Goal: Information Seeking & Learning: Learn about a topic

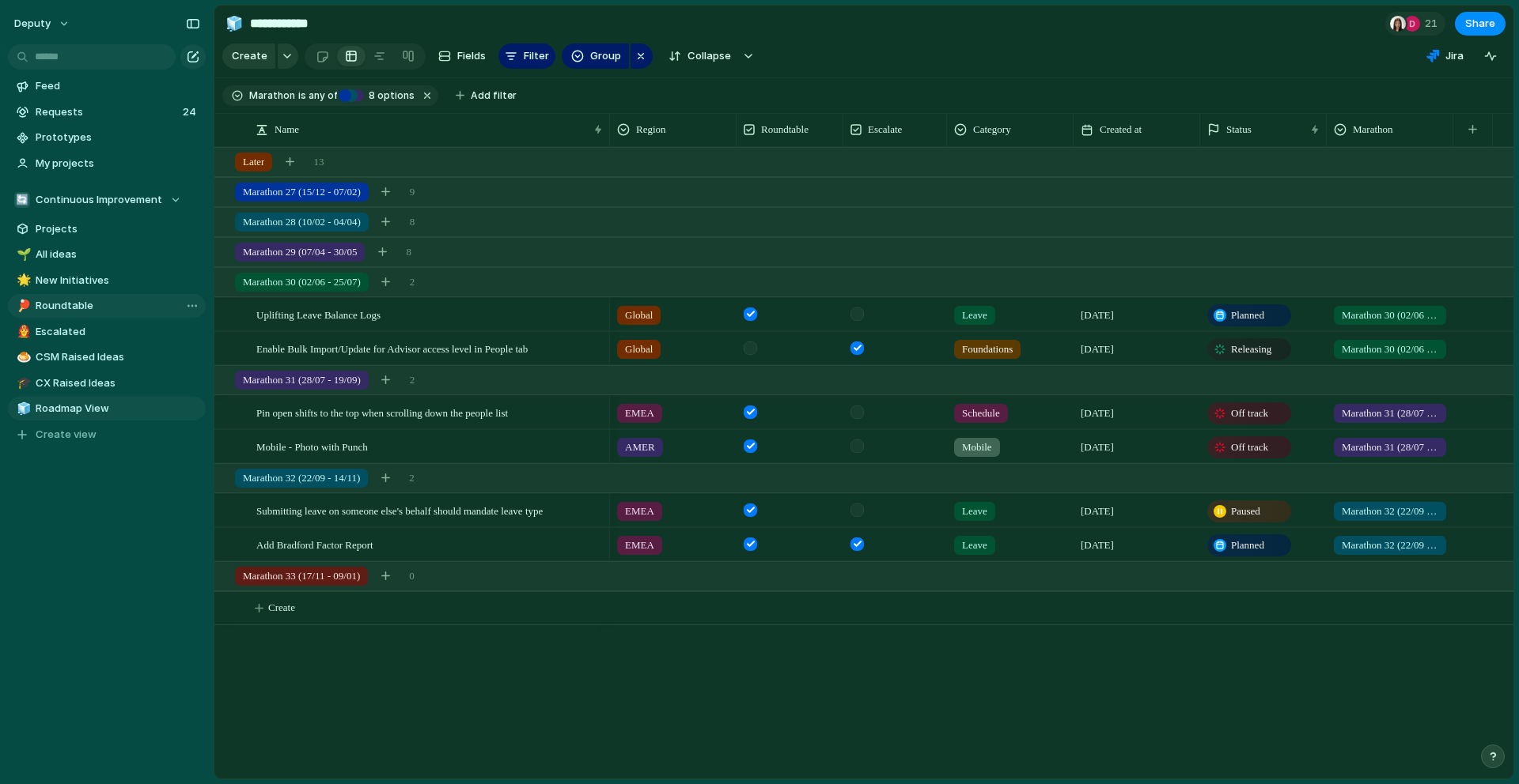
click at [75, 304] on span "Roundtable" at bounding box center [117, 306] width 164 height 16
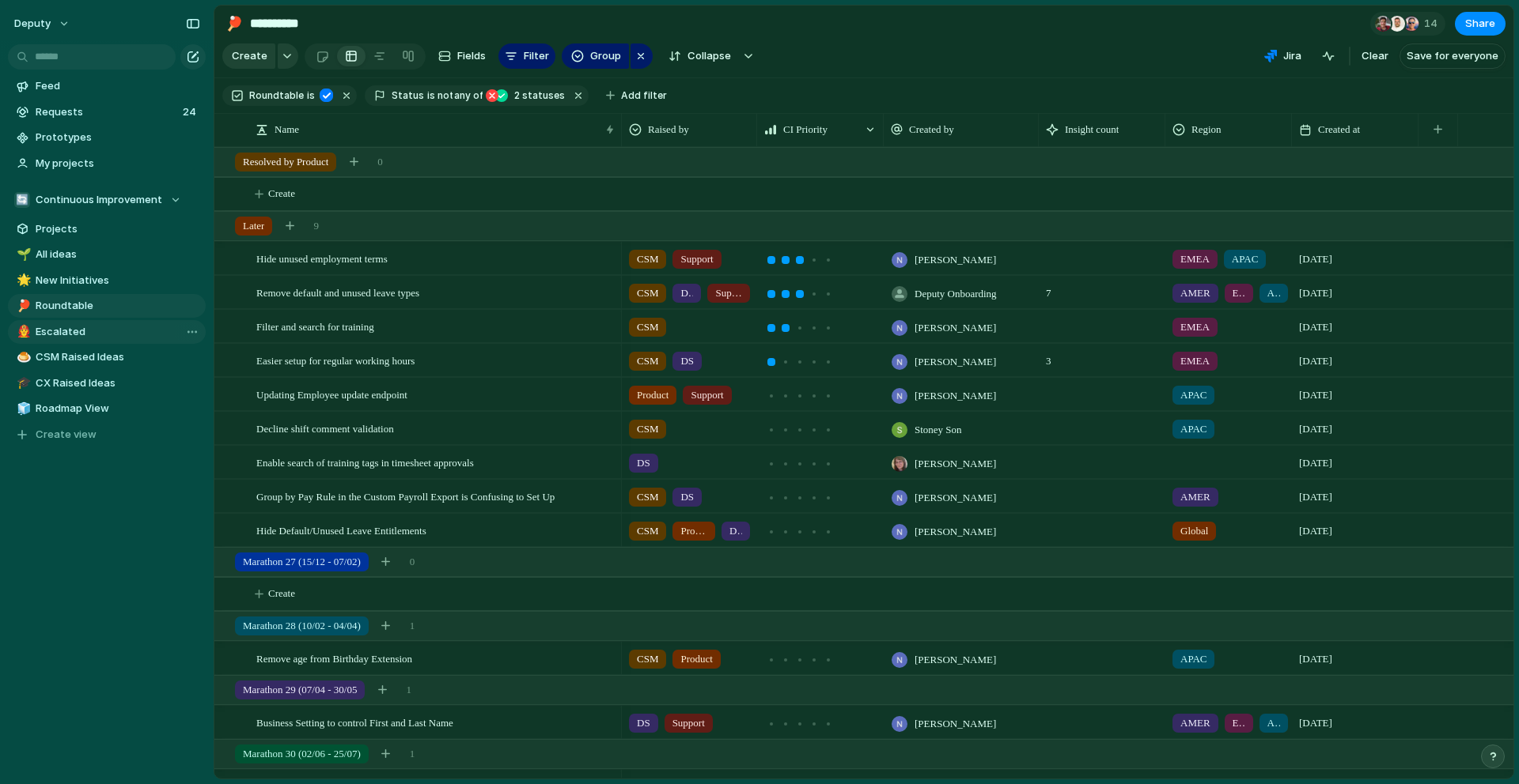
click at [69, 329] on span "Escalated" at bounding box center [117, 332] width 164 height 16
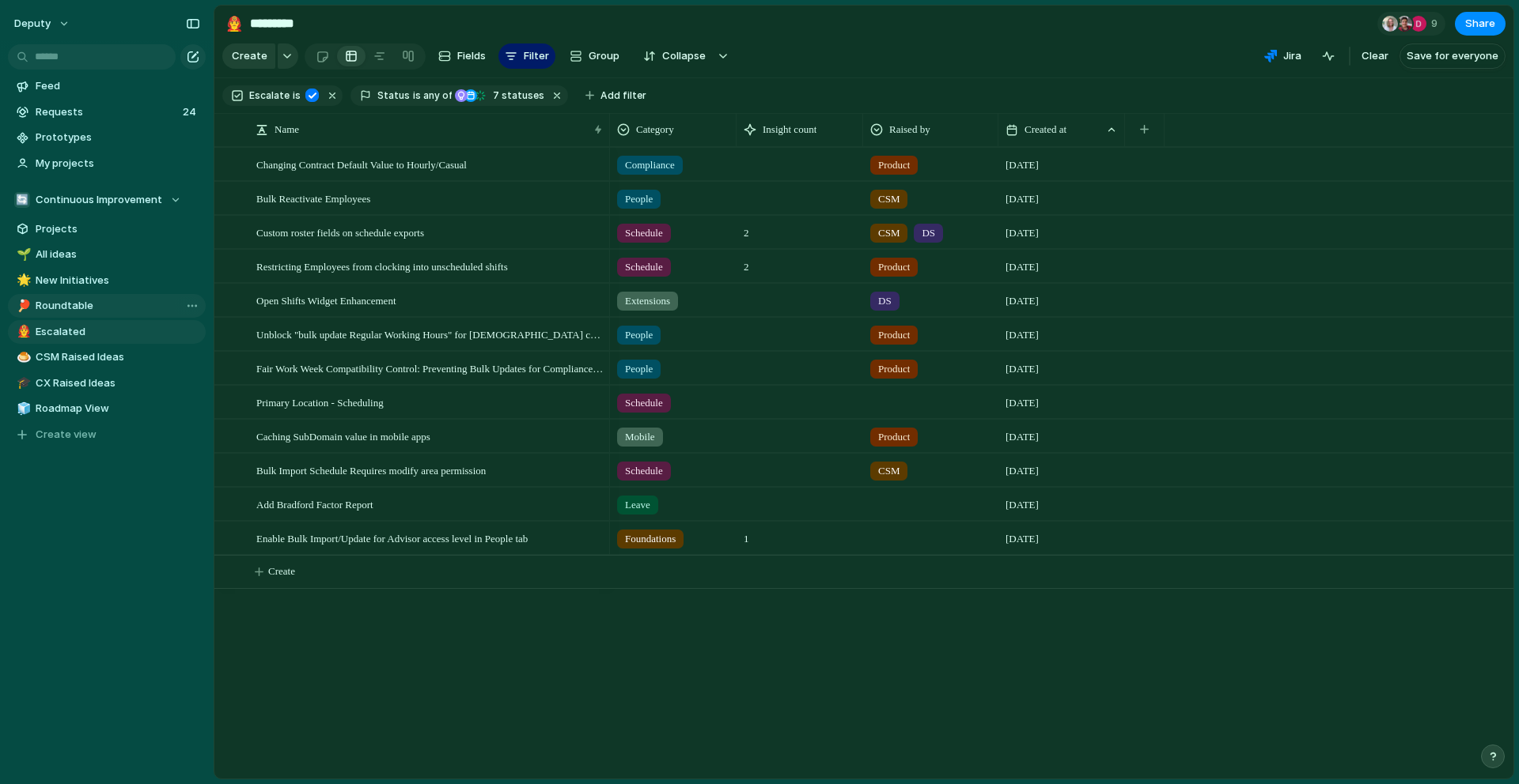
click at [67, 310] on span "Roundtable" at bounding box center [117, 306] width 164 height 16
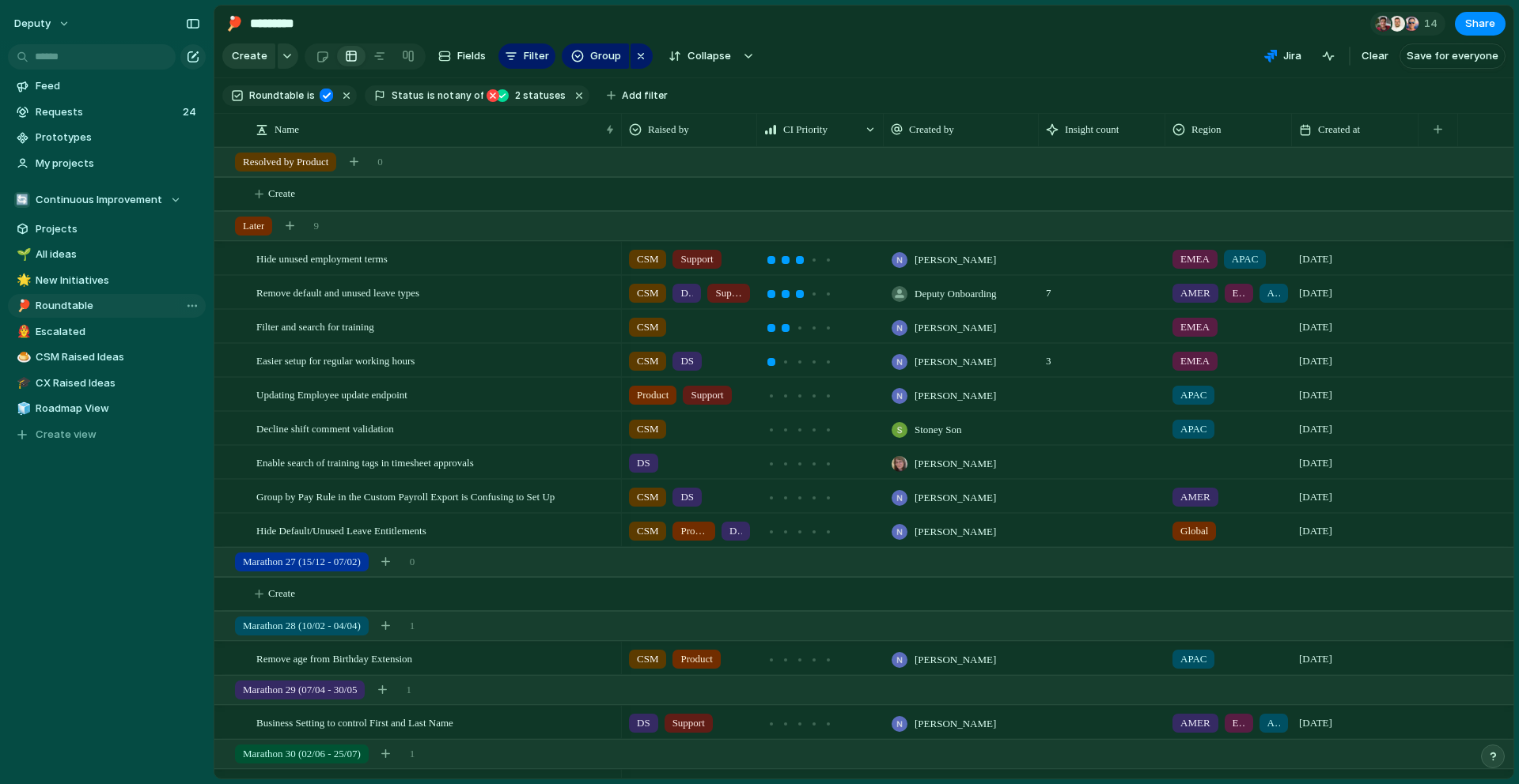
type input "**********"
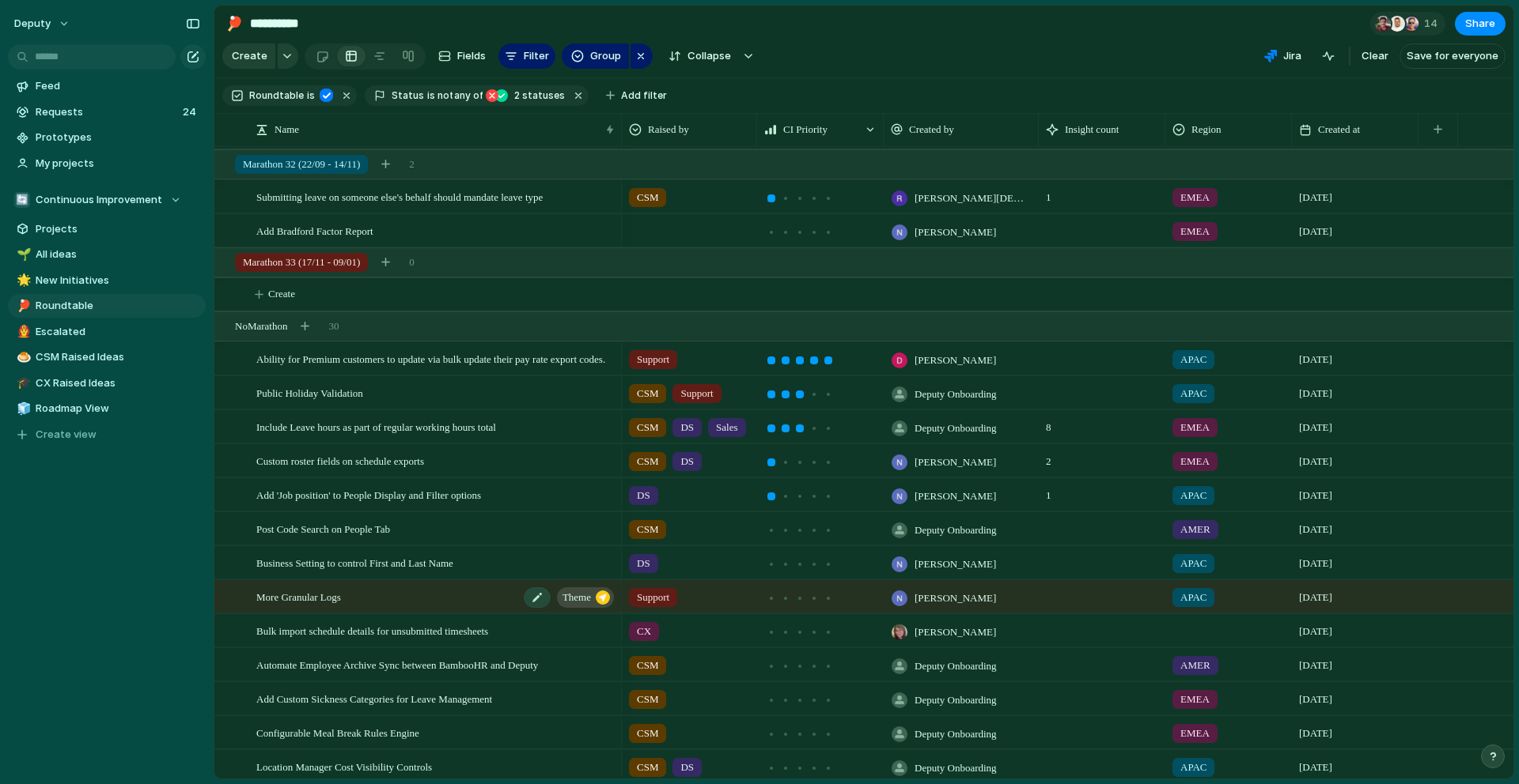
click at [331, 602] on span "More Granular Logs" at bounding box center [299, 596] width 85 height 18
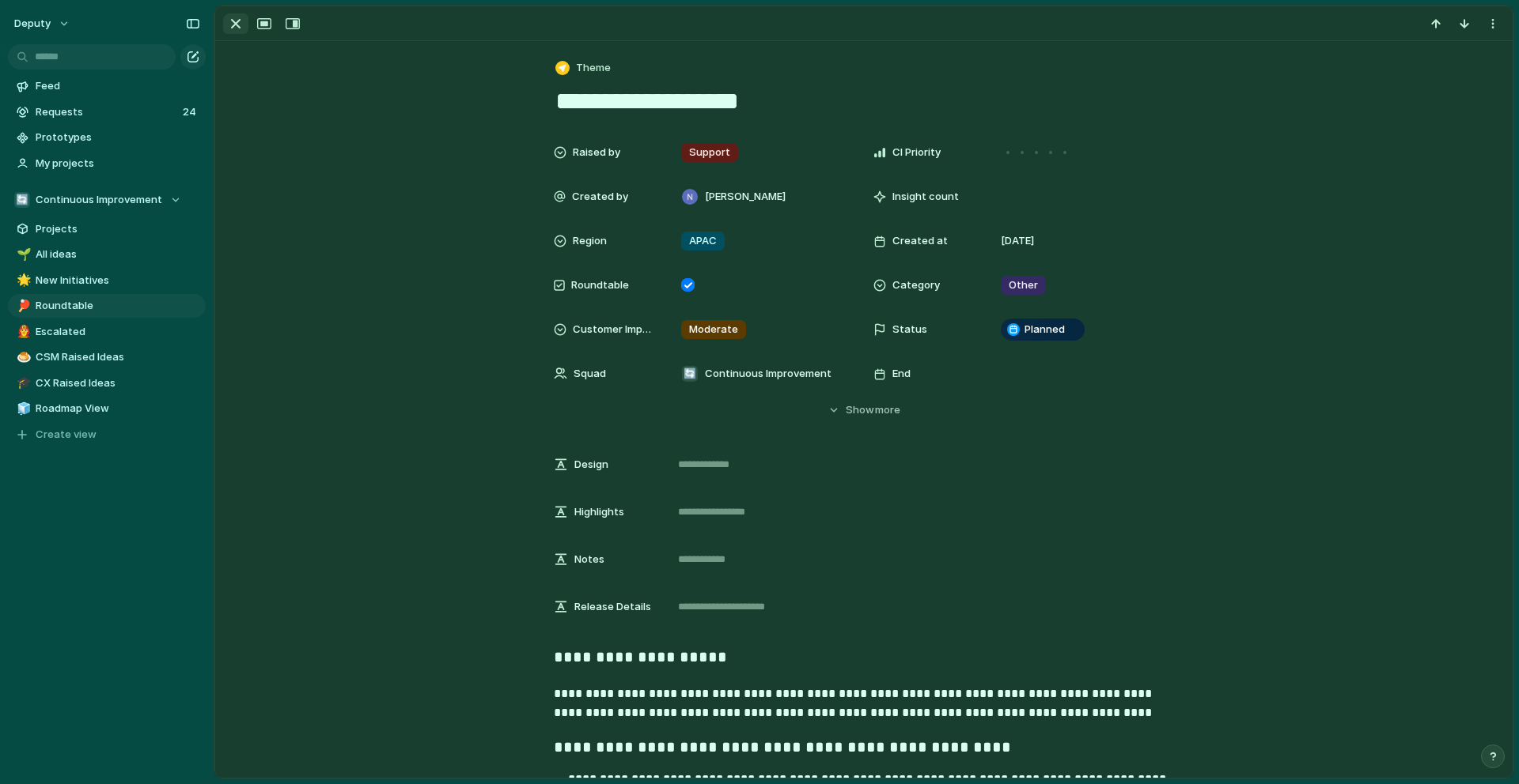
click at [236, 20] on div "button" at bounding box center [236, 23] width 19 height 19
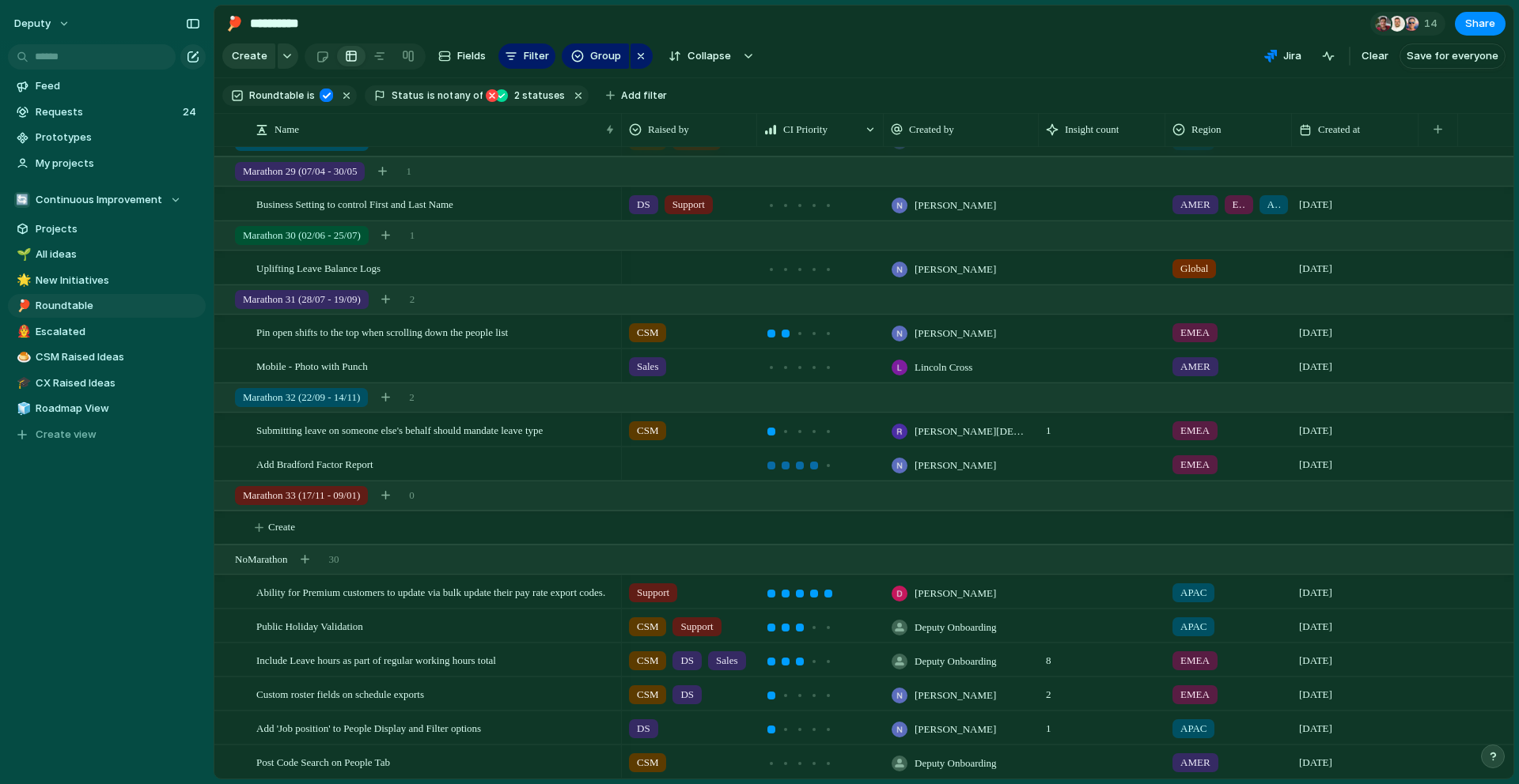
click at [813, 468] on div at bounding box center [813, 466] width 8 height 8
click at [690, 438] on div at bounding box center [690, 427] width 134 height 26
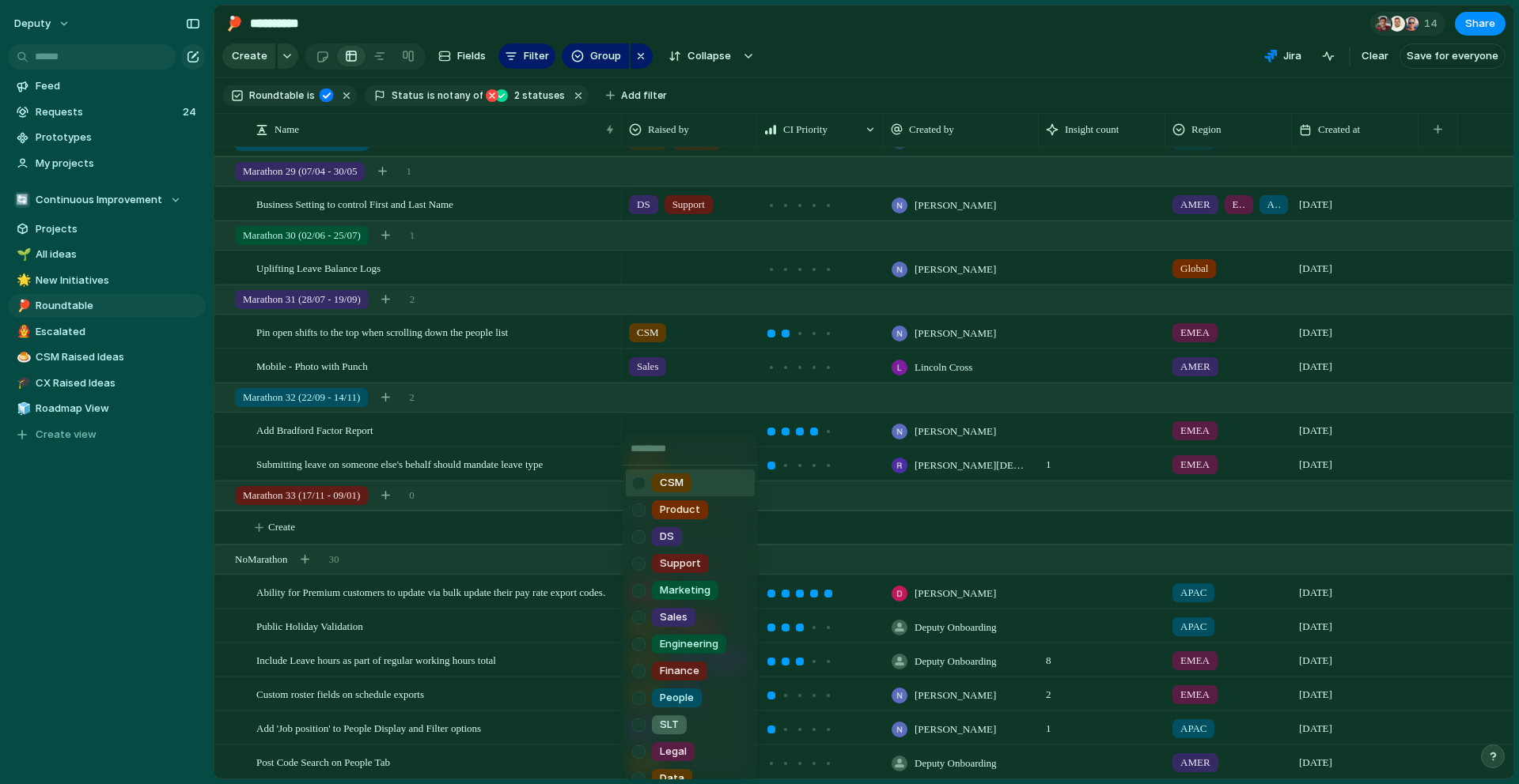
click at [641, 473] on div at bounding box center [638, 484] width 28 height 28
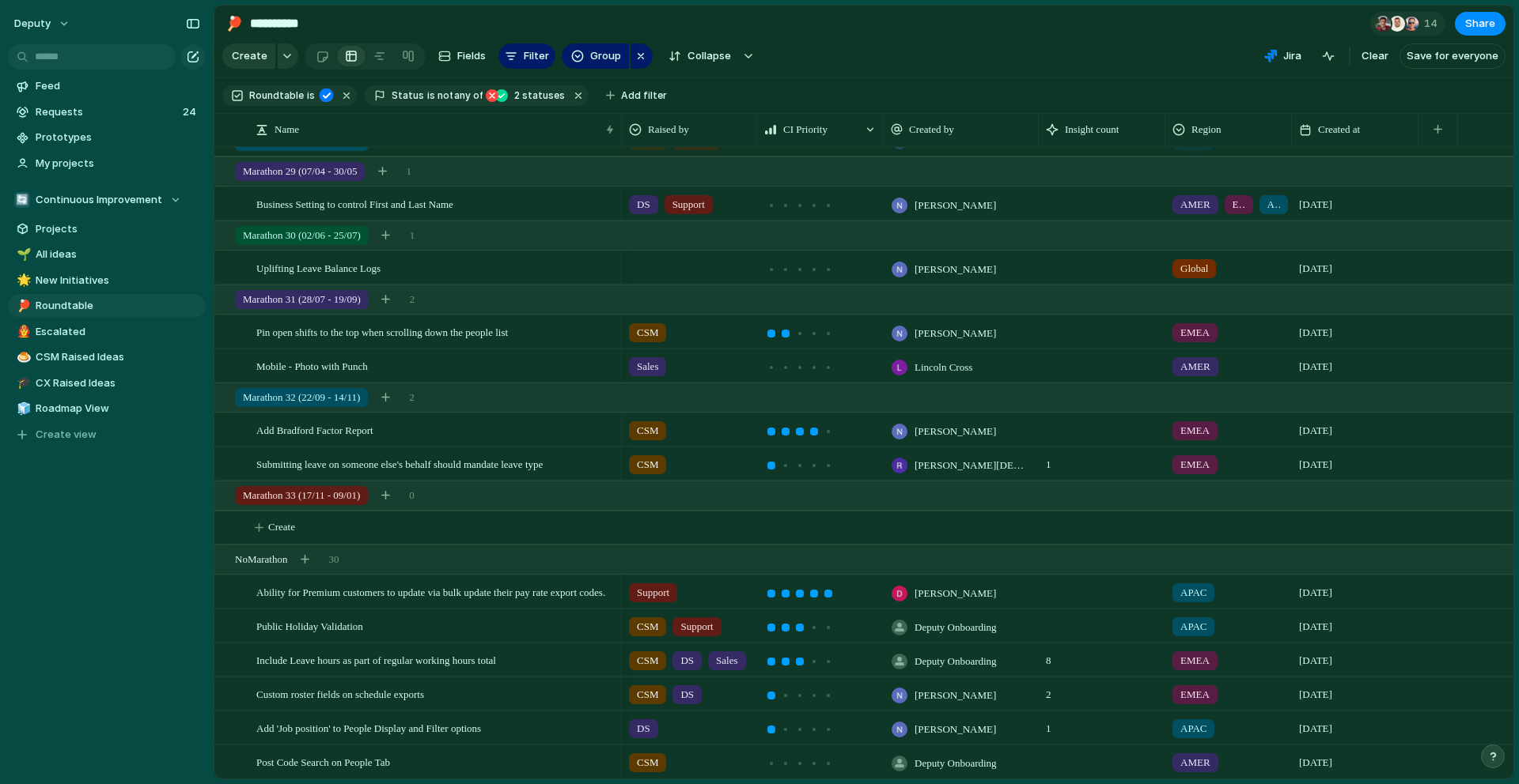
click at [676, 261] on div "CSM Product DS Support Marketing Sales Engineering Finance People SLT Legal Dat…" at bounding box center [759, 392] width 1519 height 784
click at [673, 265] on div at bounding box center [690, 265] width 134 height 26
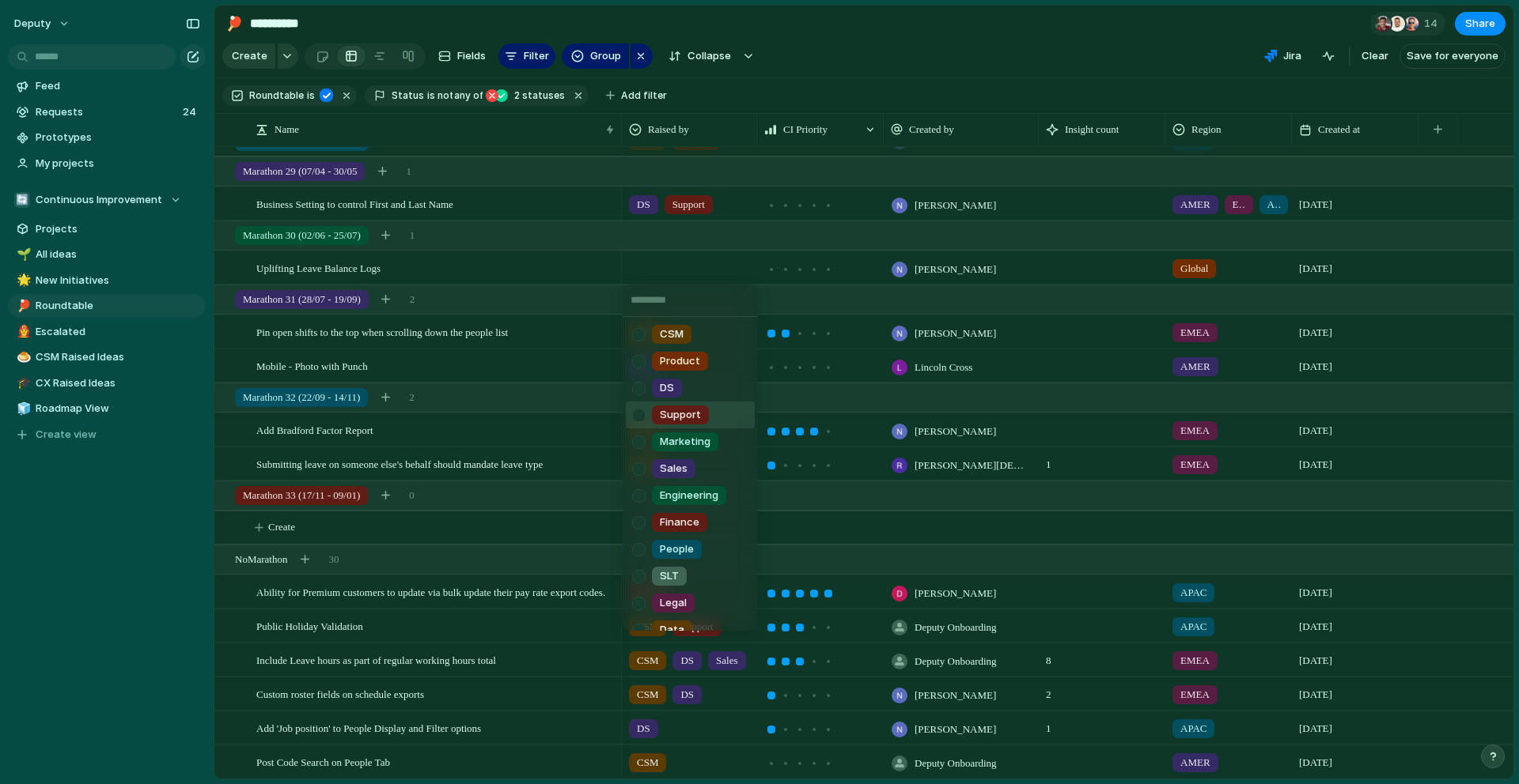
click at [695, 406] on div "Support" at bounding box center [680, 415] width 57 height 19
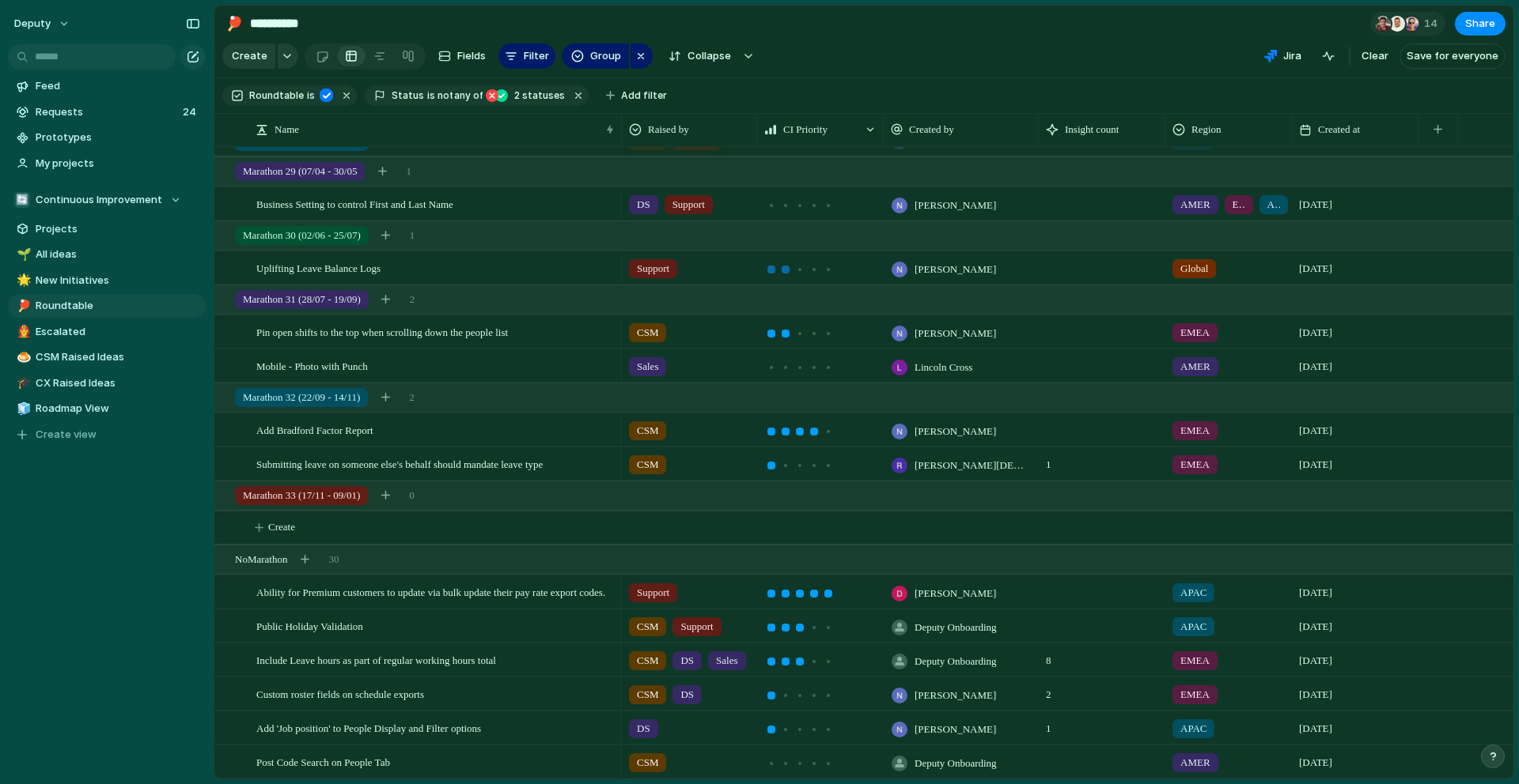
click at [786, 272] on div at bounding box center [785, 269] width 8 height 8
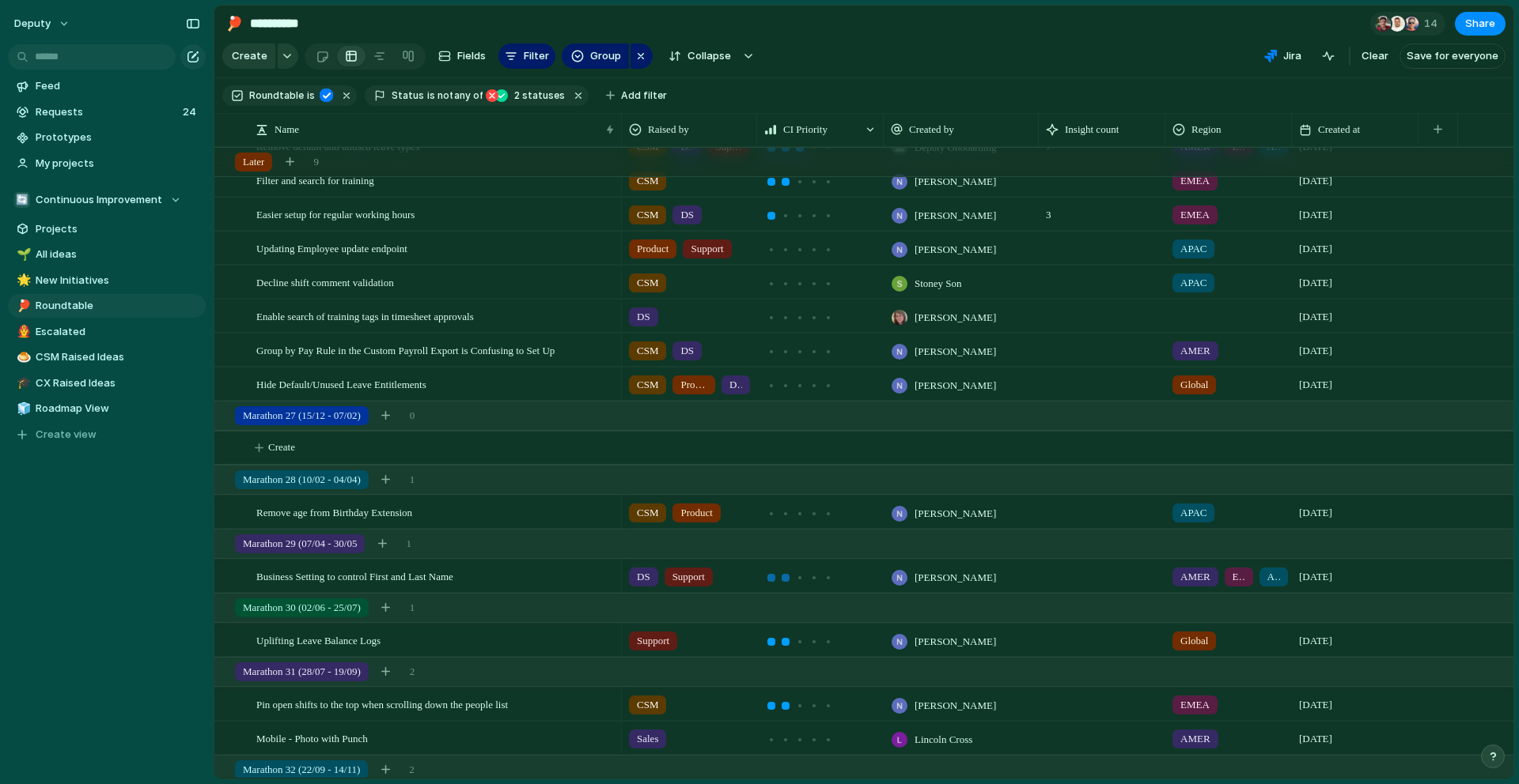
click at [789, 573] on div at bounding box center [785, 578] width 14 height 14
click at [775, 515] on div at bounding box center [772, 514] width 14 height 14
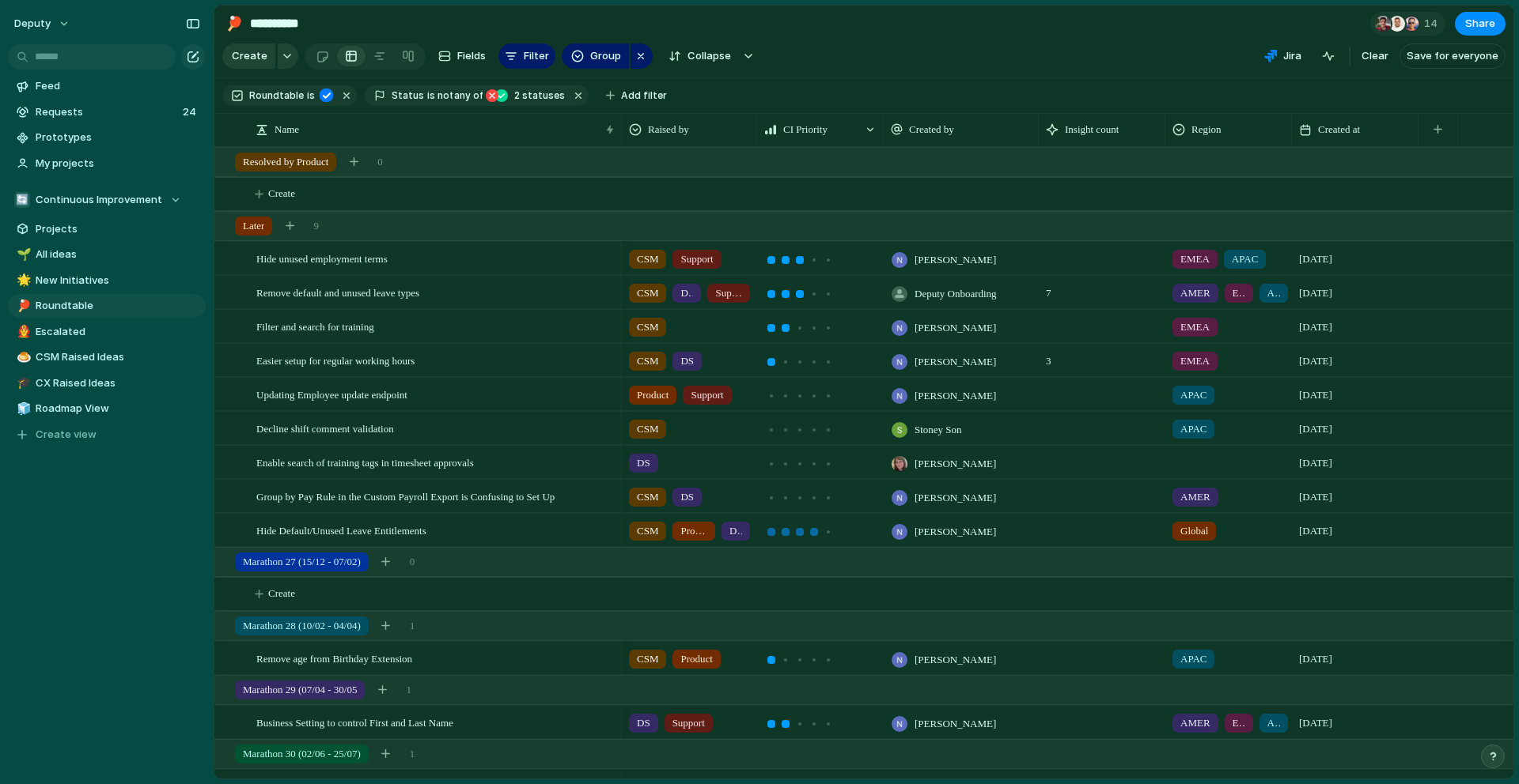
click at [813, 534] on div at bounding box center [813, 531] width 8 height 8
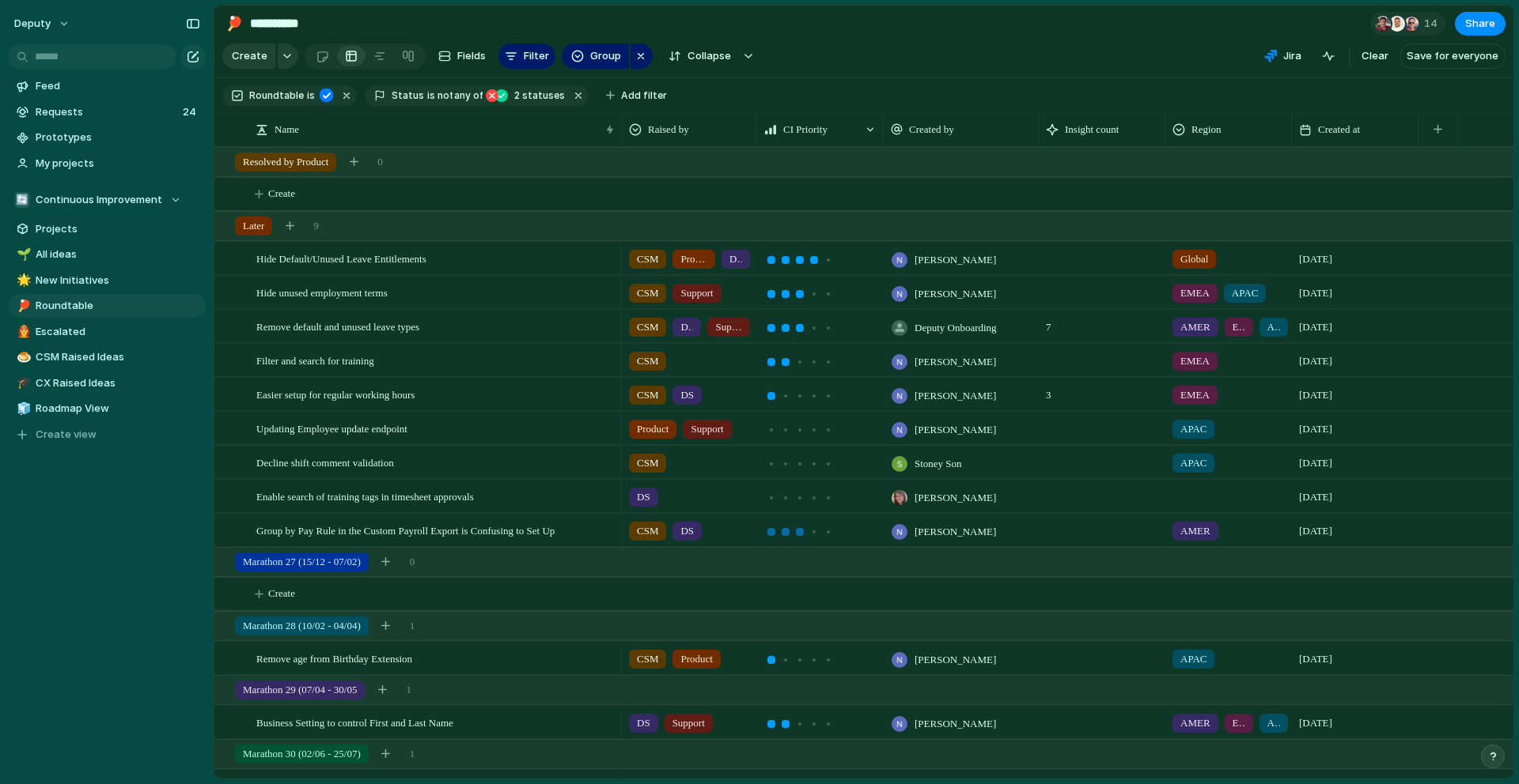
click at [802, 531] on div at bounding box center [800, 531] width 8 height 8
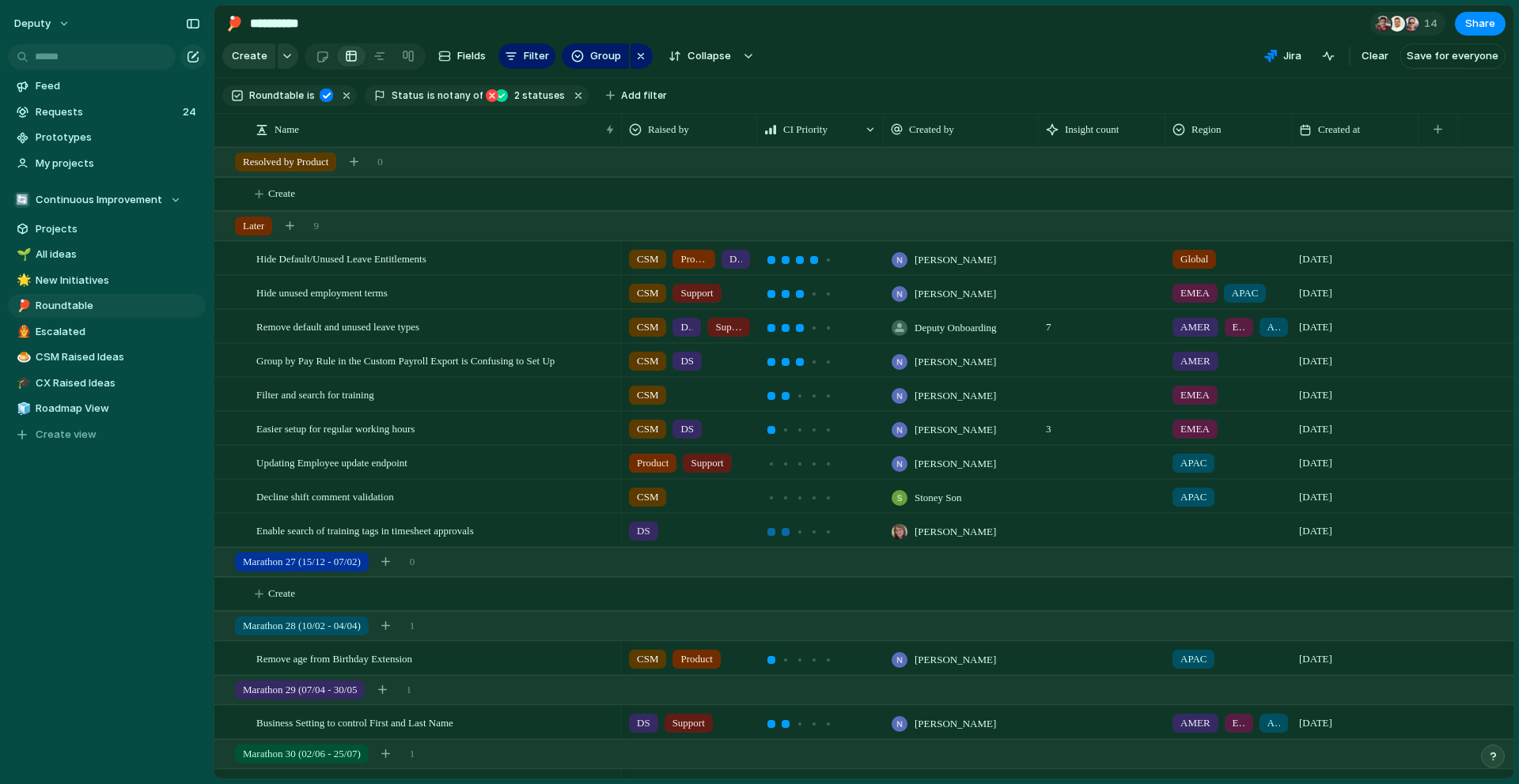
click at [788, 533] on div at bounding box center [785, 531] width 8 height 8
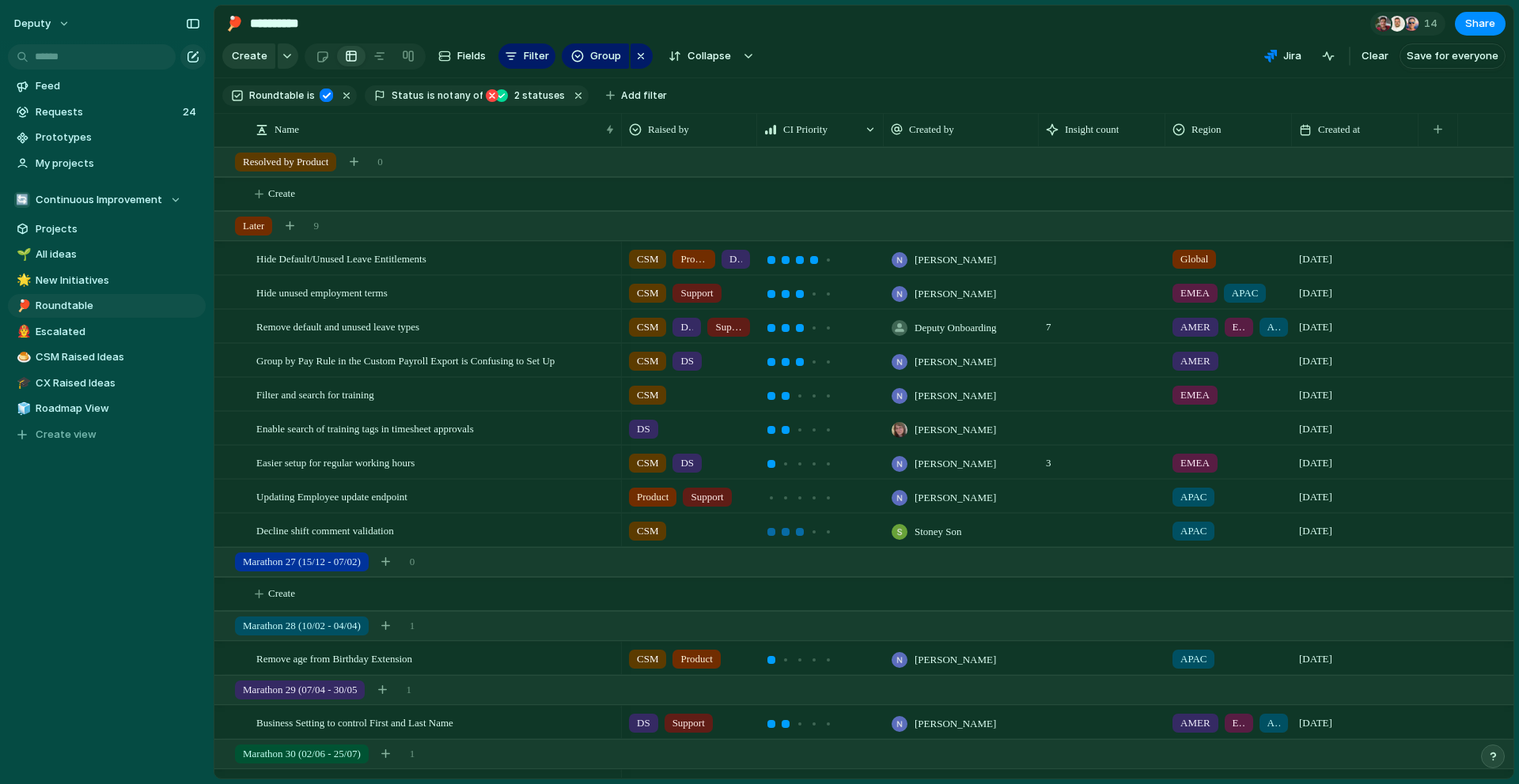
click at [800, 534] on div at bounding box center [800, 531] width 8 height 8
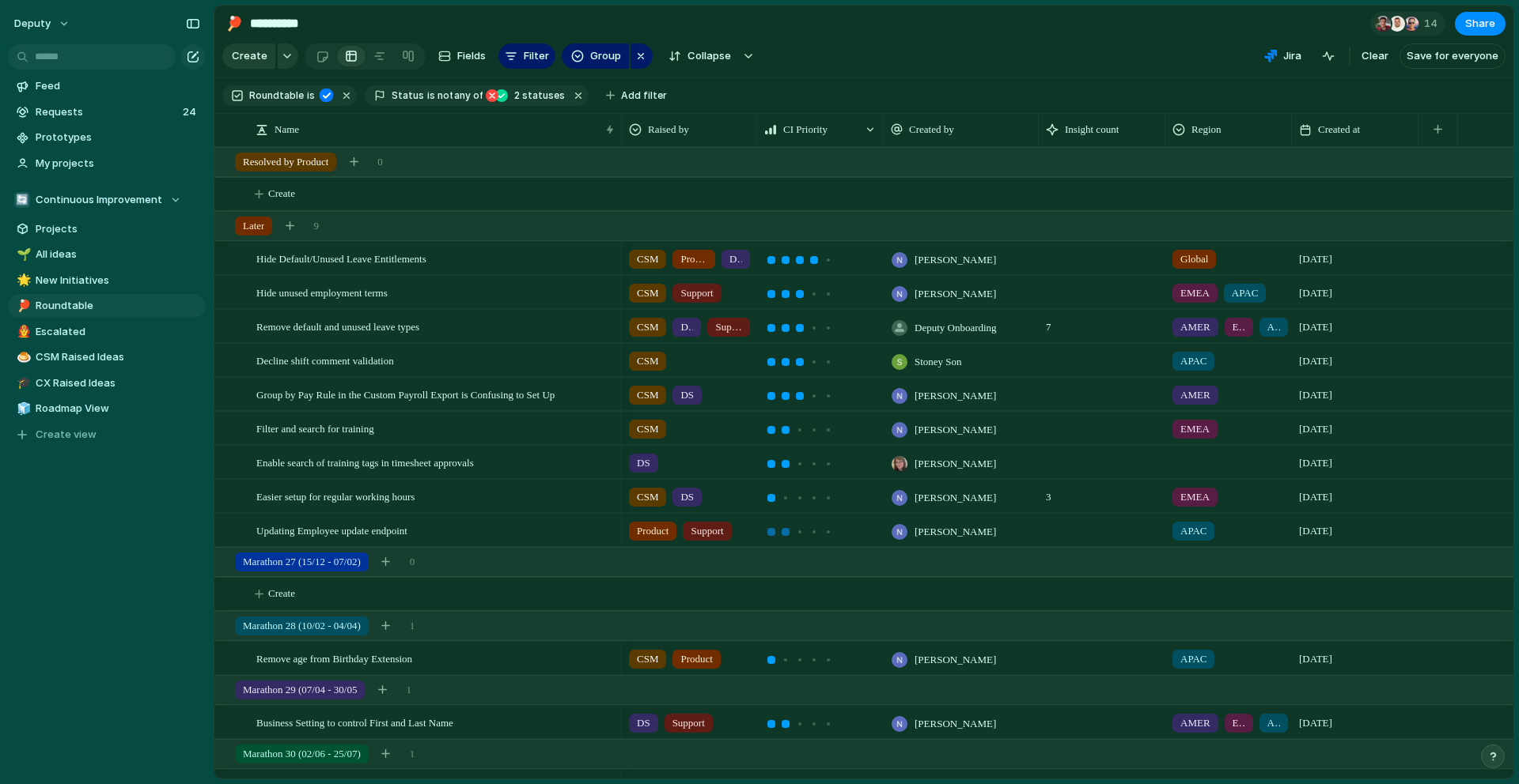
click at [790, 534] on div at bounding box center [785, 532] width 14 height 14
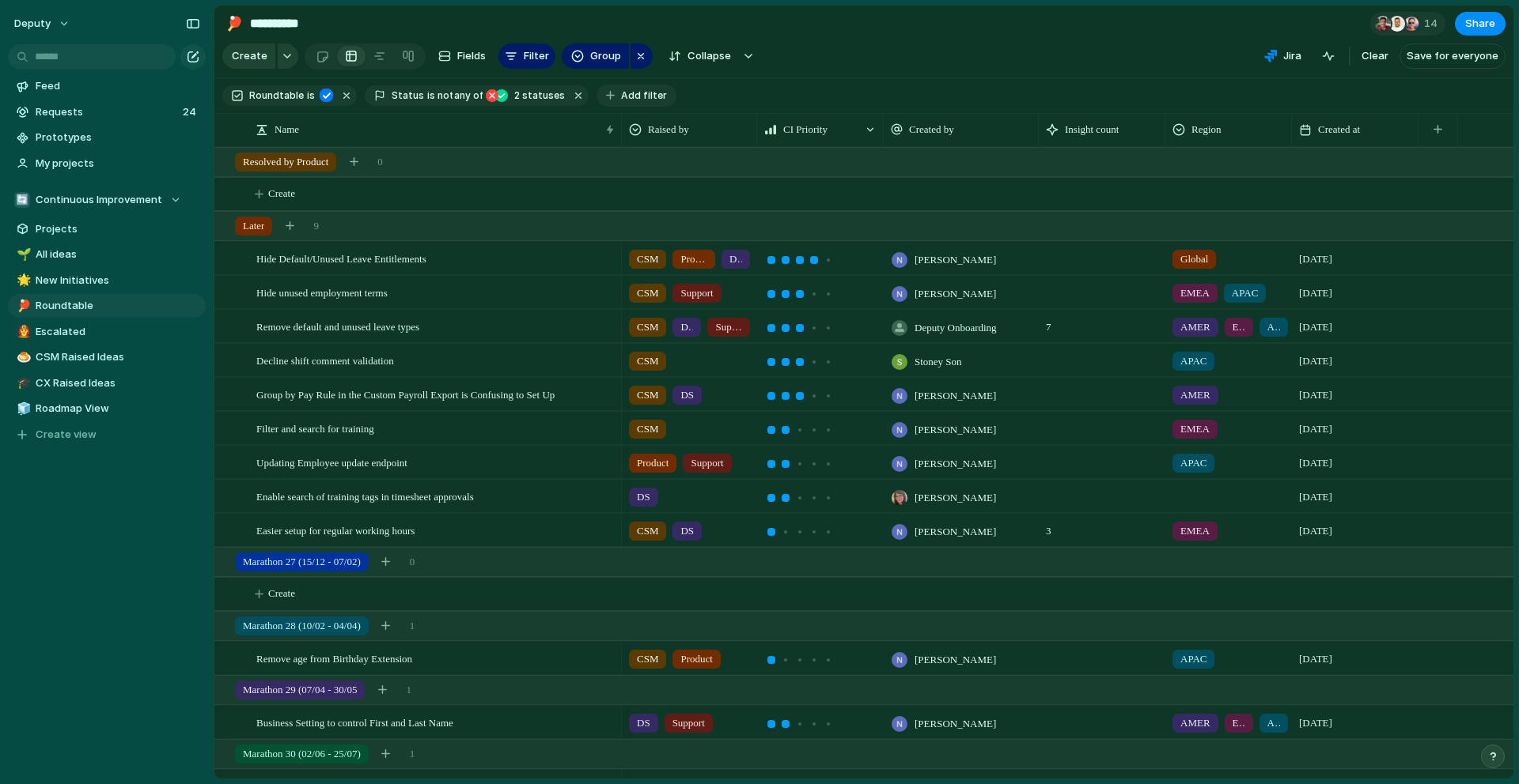
click at [606, 93] on div "button" at bounding box center [610, 96] width 9 height 9
type input "****"
click at [647, 145] on span "Marathon" at bounding box center [649, 148] width 49 height 16
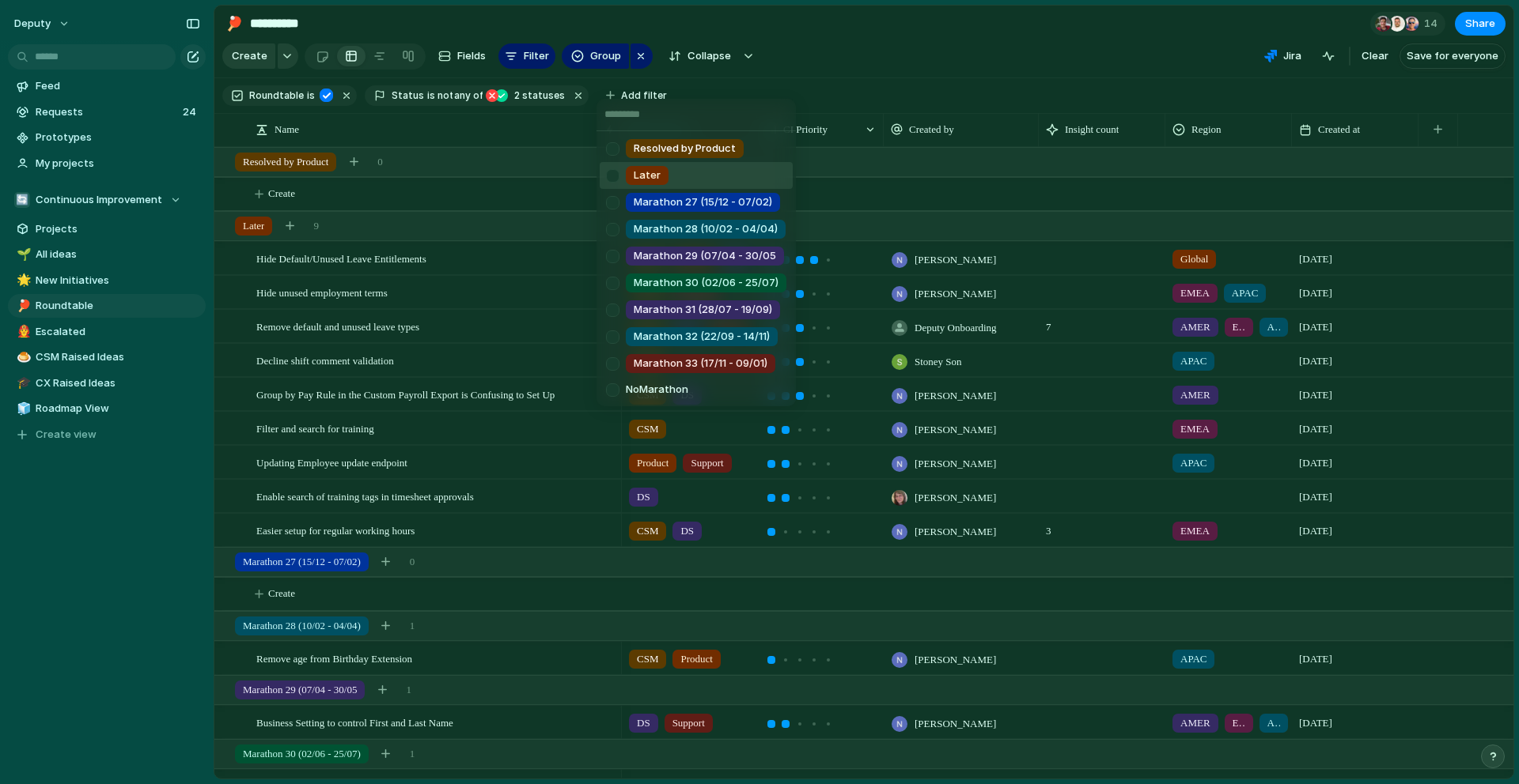
click at [616, 182] on div at bounding box center [612, 176] width 28 height 28
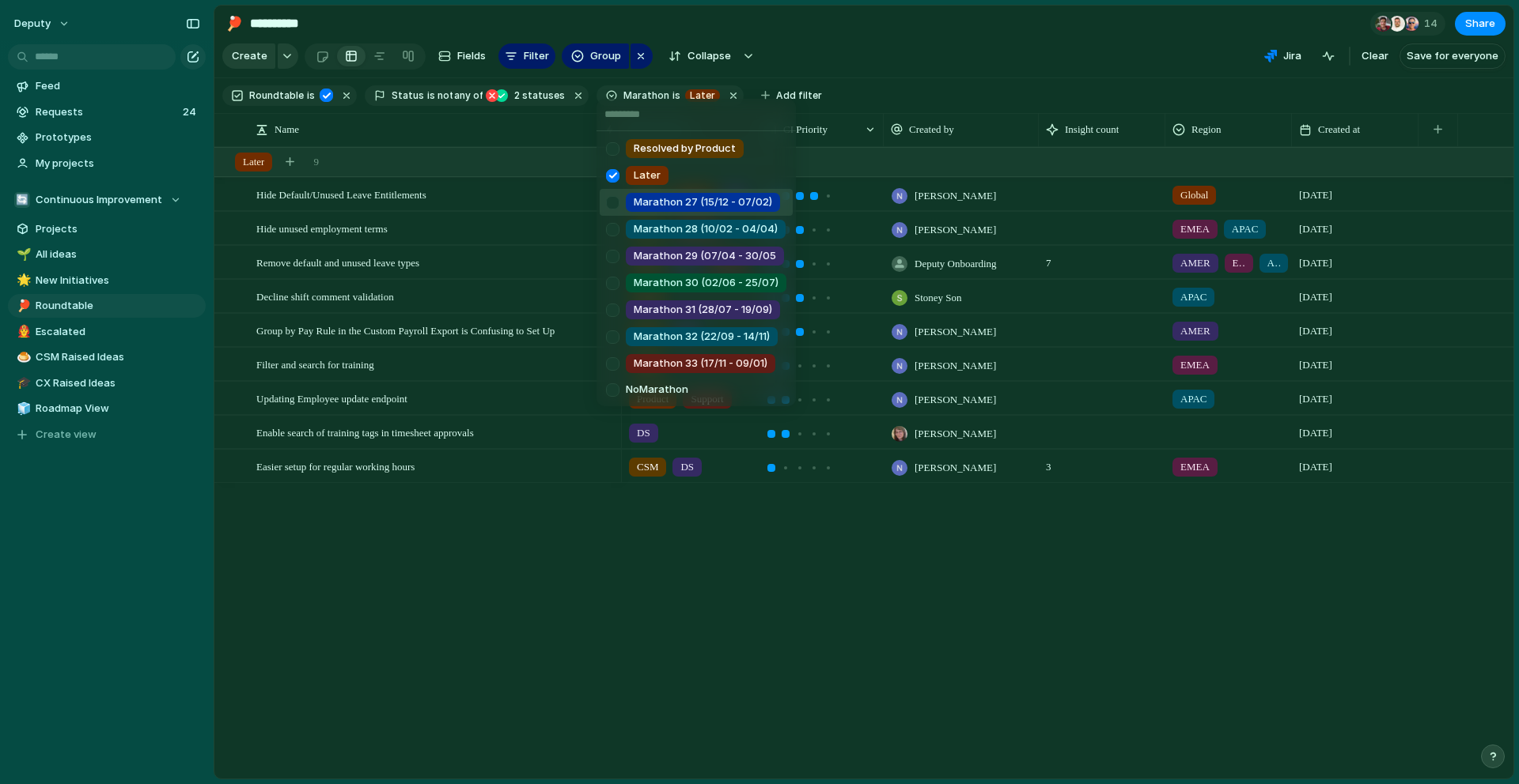
click at [620, 201] on div at bounding box center [612, 202] width 28 height 28
click at [620, 221] on div at bounding box center [612, 229] width 28 height 28
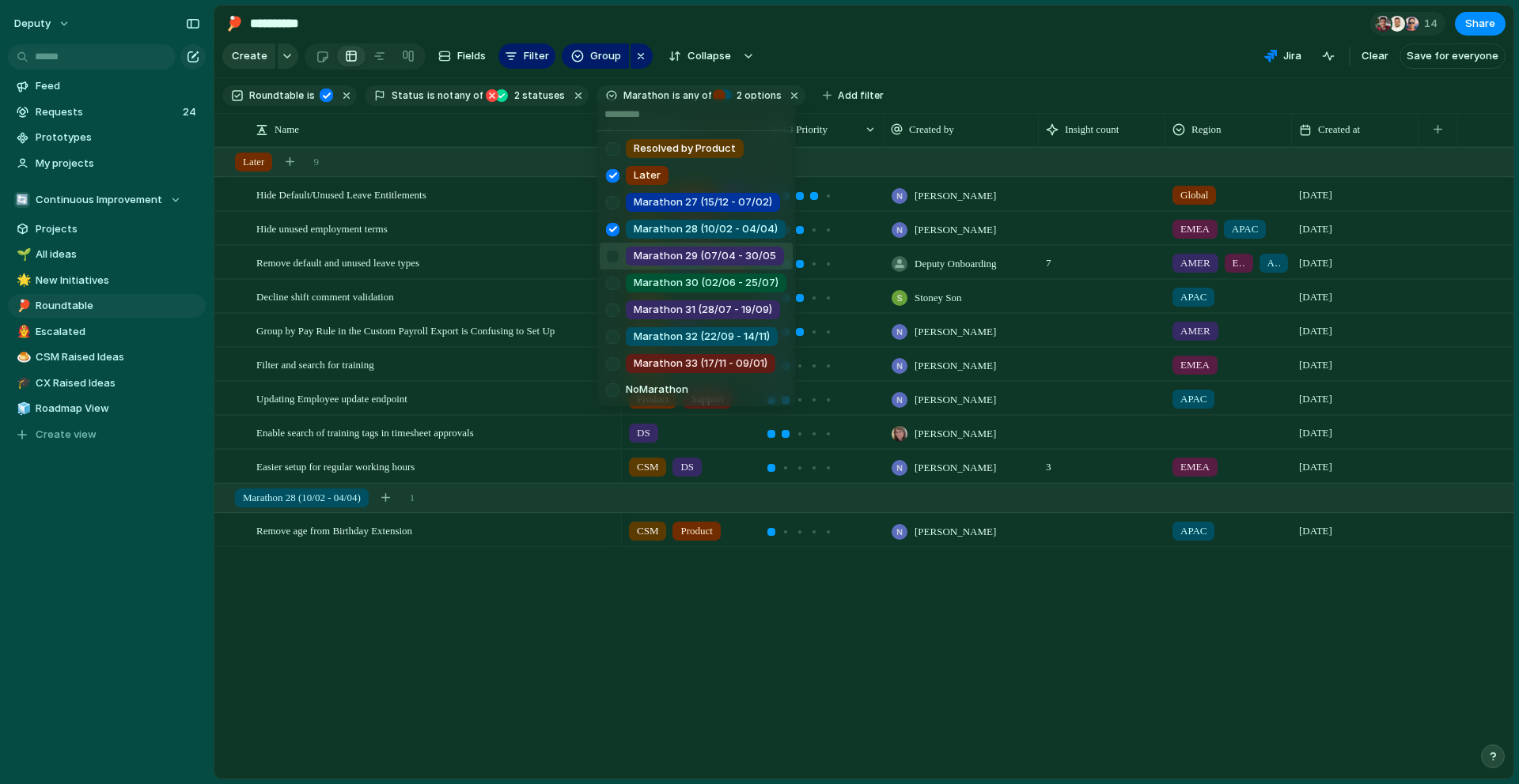
click at [614, 253] on div at bounding box center [612, 256] width 28 height 28
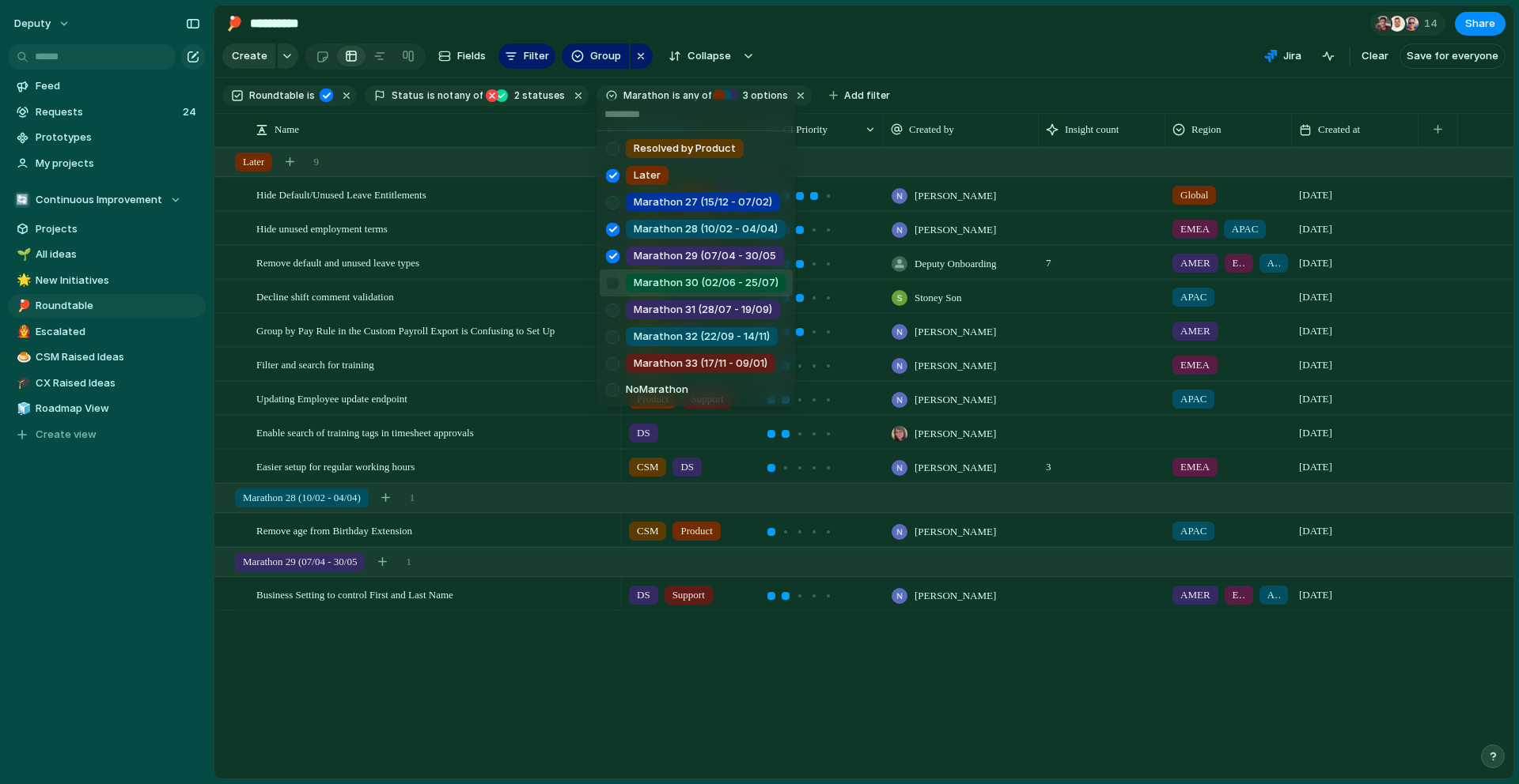
click at [611, 279] on div at bounding box center [612, 283] width 28 height 28
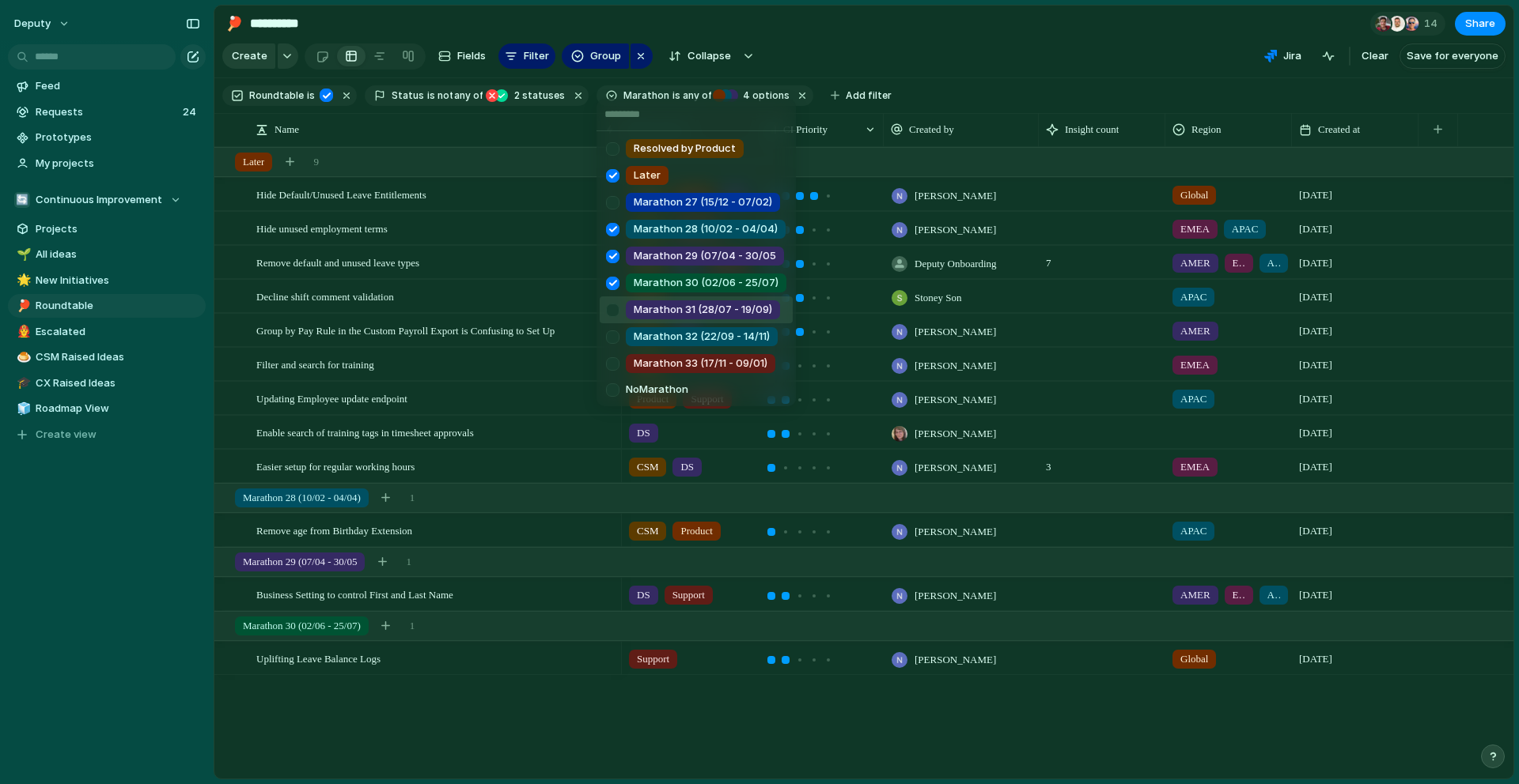
click at [614, 309] on div at bounding box center [612, 310] width 28 height 28
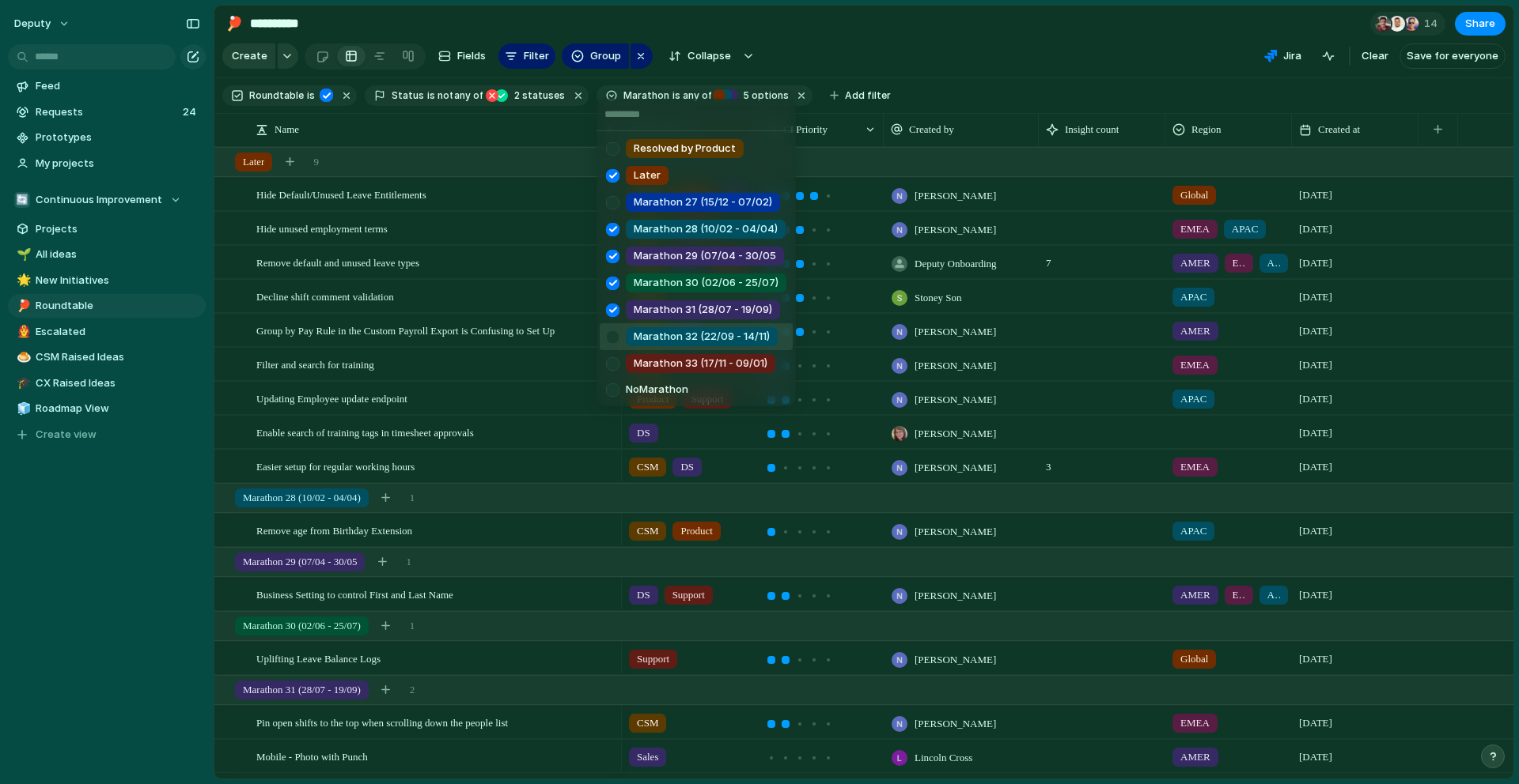
click at [614, 339] on div at bounding box center [612, 337] width 28 height 28
click at [614, 367] on div at bounding box center [612, 364] width 28 height 28
click at [523, 523] on div "Resolved by Product Later Marathon 27 (15/12 - 07/02) Marathon 28 (10/02 - 04/0…" at bounding box center [759, 392] width 1519 height 784
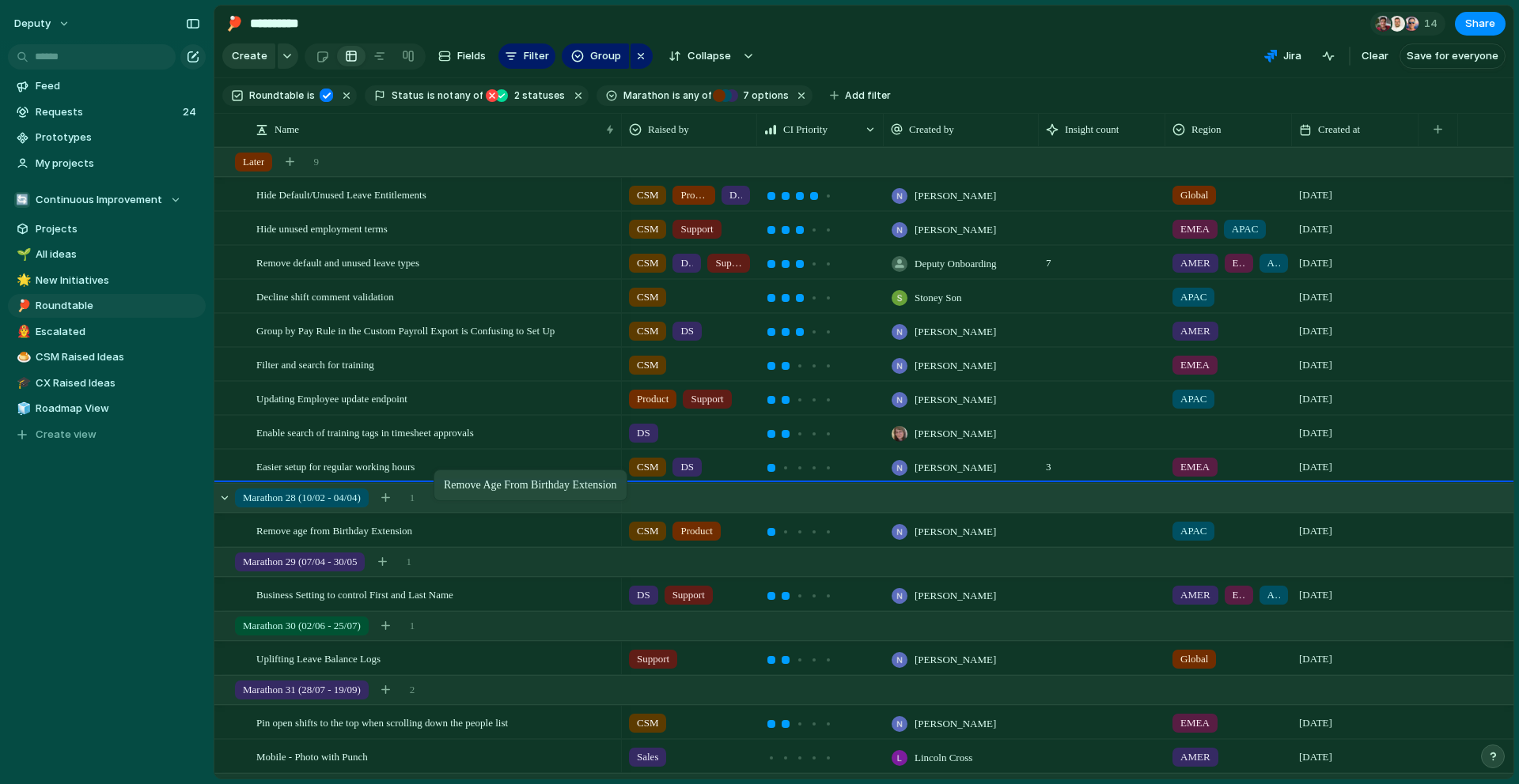
drag, startPoint x: 429, startPoint y: 535, endPoint x: 443, endPoint y: 494, distance: 43.3
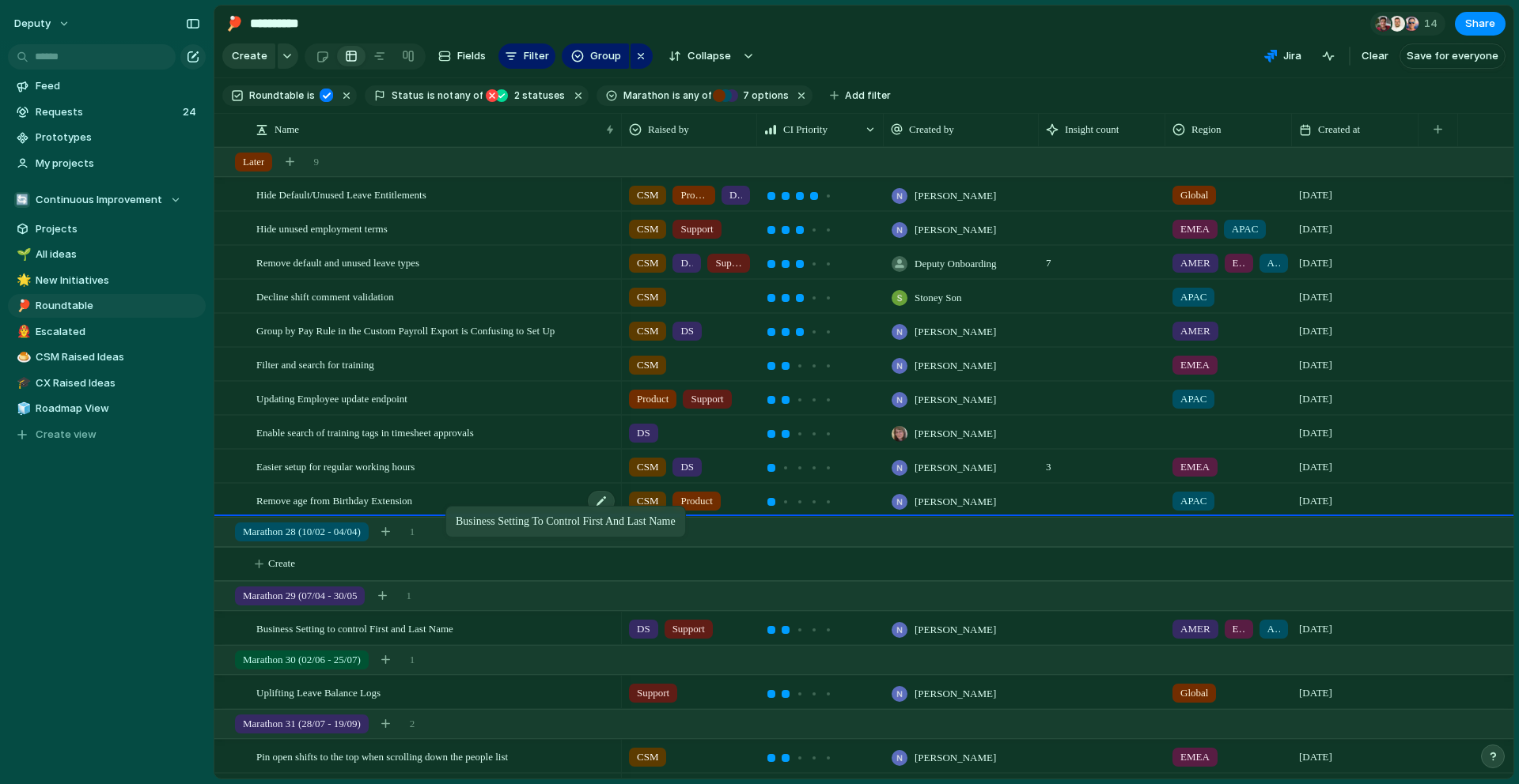
drag, startPoint x: 413, startPoint y: 631, endPoint x: 453, endPoint y: 511, distance: 126.5
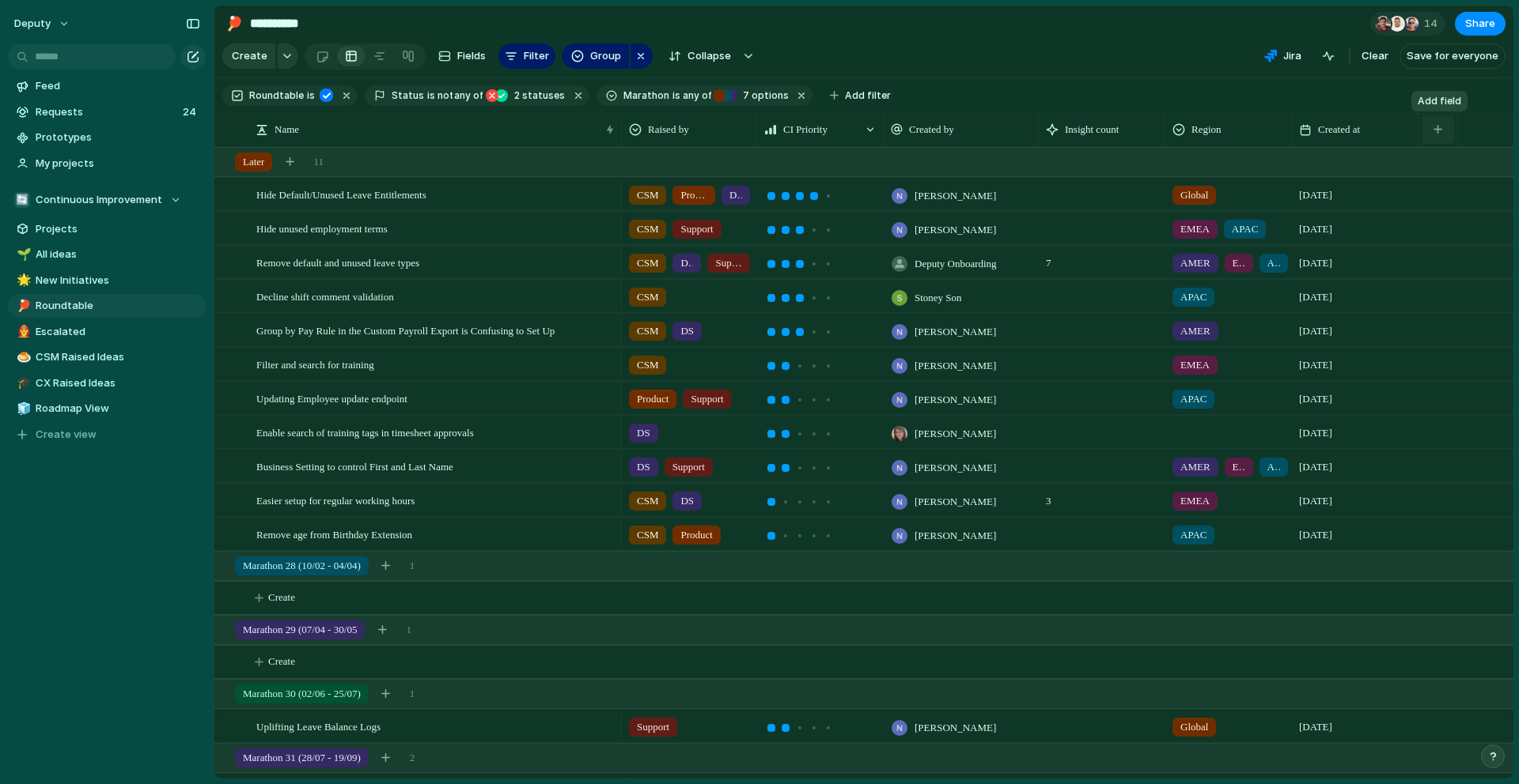
click at [1440, 134] on button "button" at bounding box center [1438, 130] width 32 height 29
type input "****"
click at [1413, 212] on li "Add 'stat'" at bounding box center [1437, 225] width 143 height 25
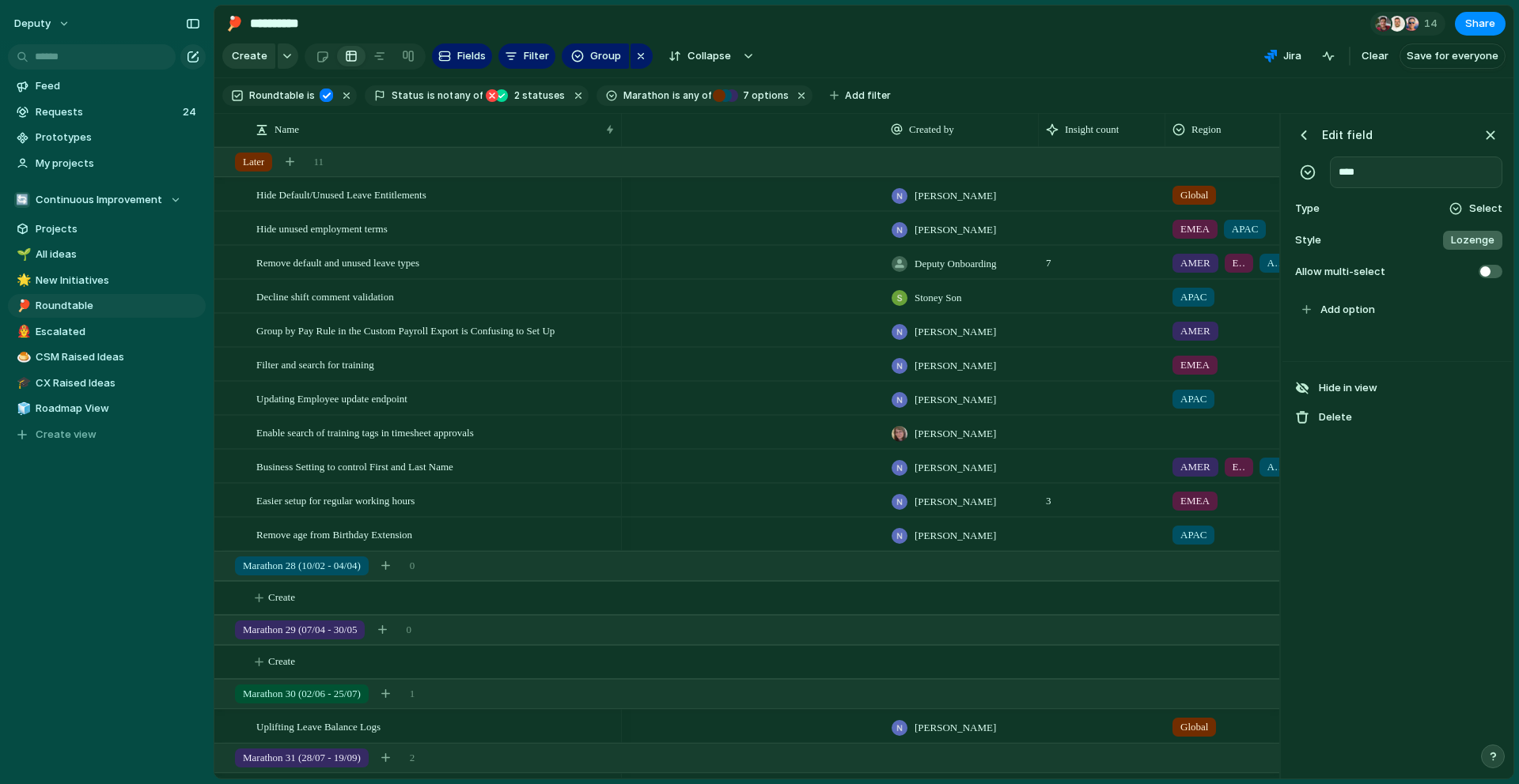
scroll to position [0, 432]
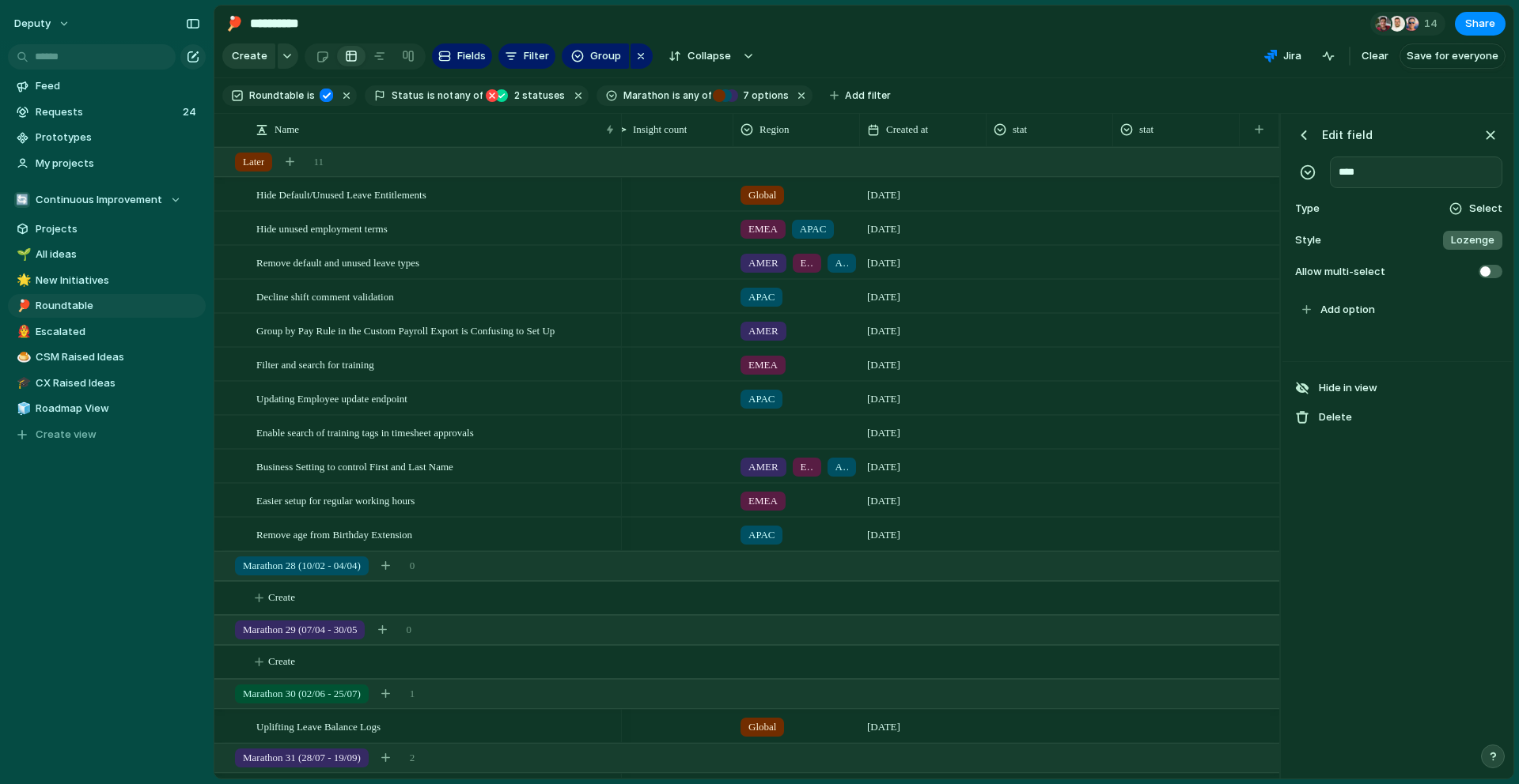
click at [1502, 130] on div "Edit field **** Type Select Style Lozenge Allow multi-select" at bounding box center [1397, 203] width 229 height 179
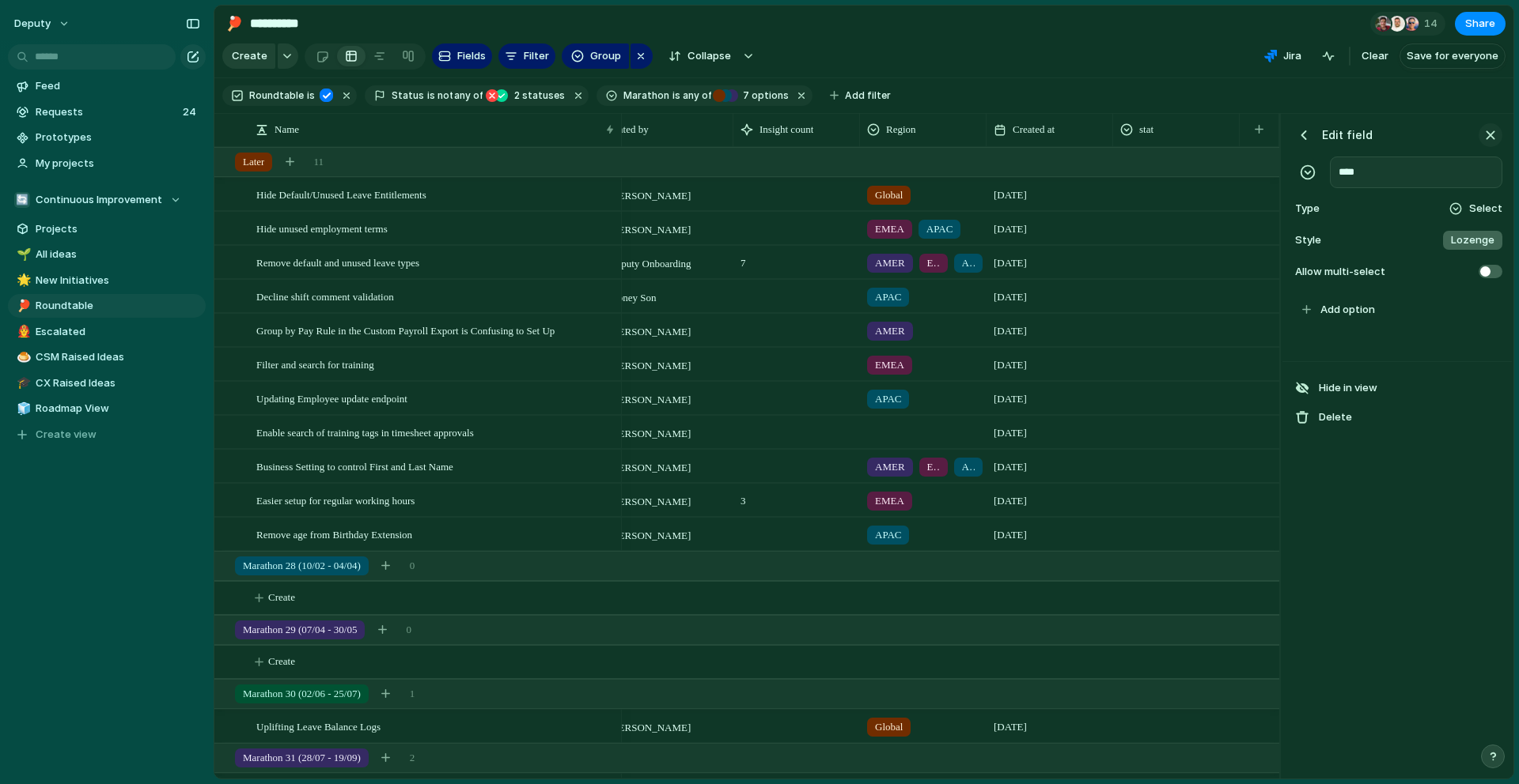
click at [1500, 131] on button "button" at bounding box center [1490, 135] width 23 height 23
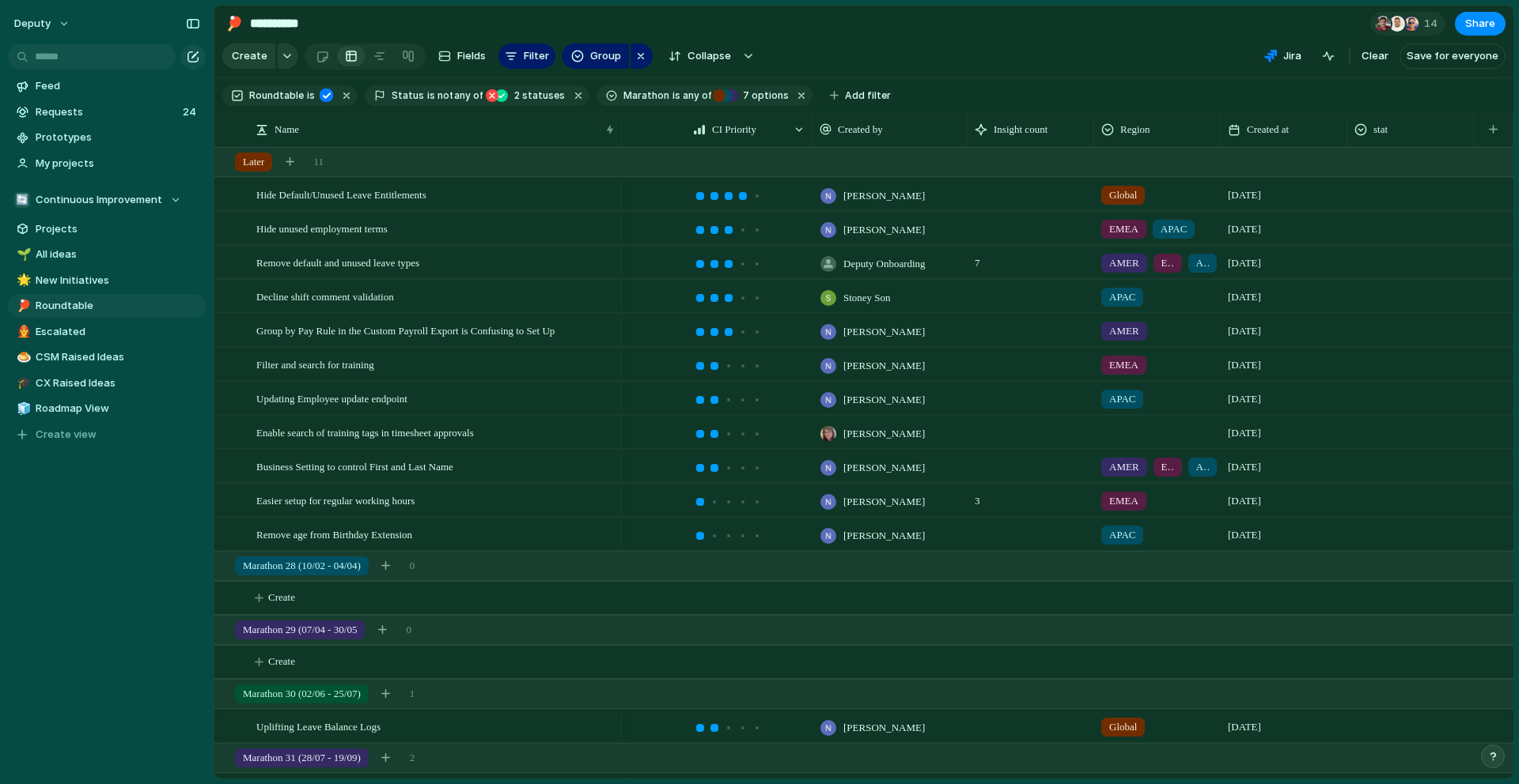
scroll to position [0, 71]
click at [1405, 129] on div "stat" at bounding box center [1410, 130] width 112 height 16
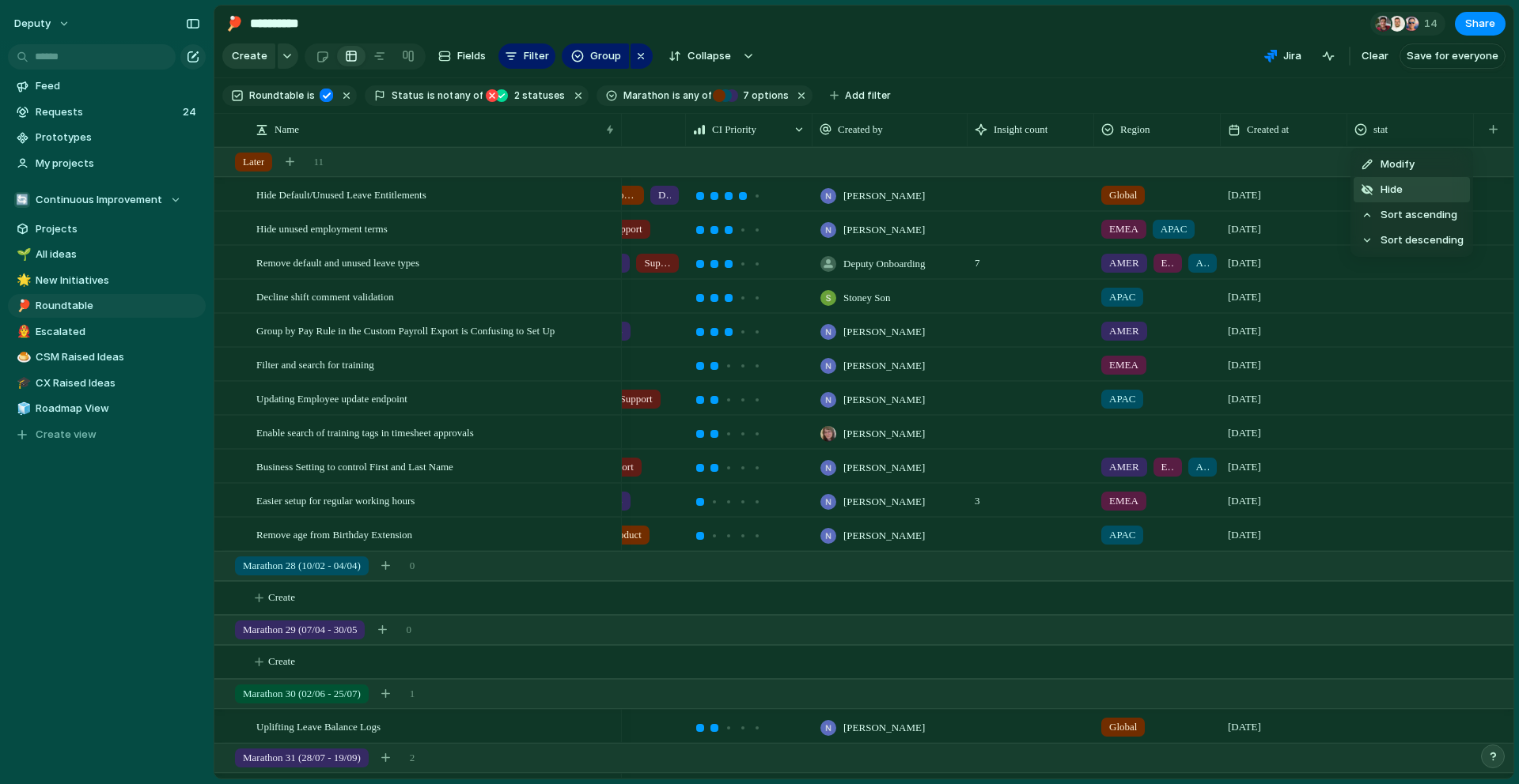
click at [1394, 184] on span "Hide" at bounding box center [1391, 190] width 23 height 16
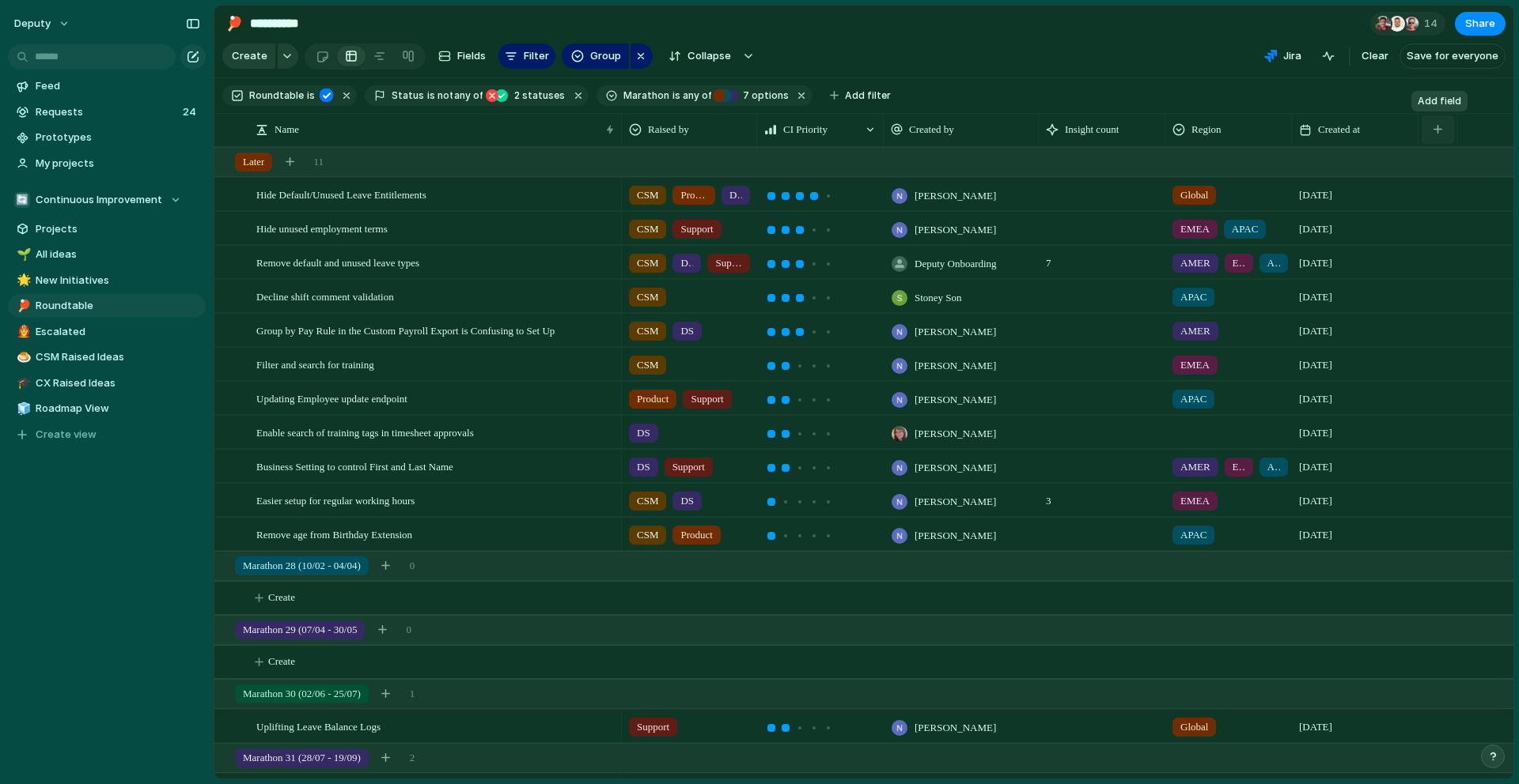
click at [1450, 125] on button "button" at bounding box center [1438, 130] width 32 height 29
type input "****"
click at [1437, 212] on li "Status" at bounding box center [1437, 225] width 143 height 25
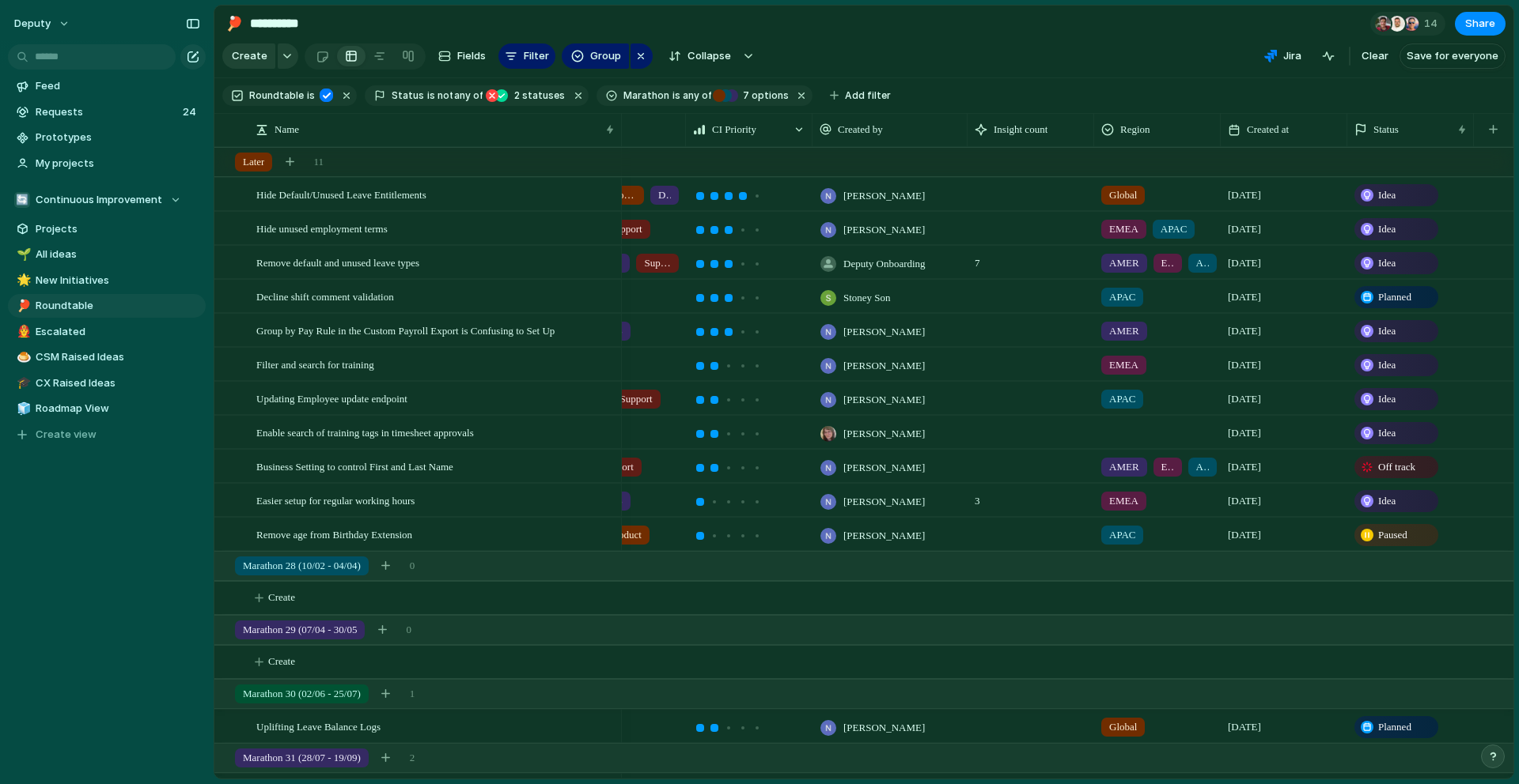
scroll to position [55, 0]
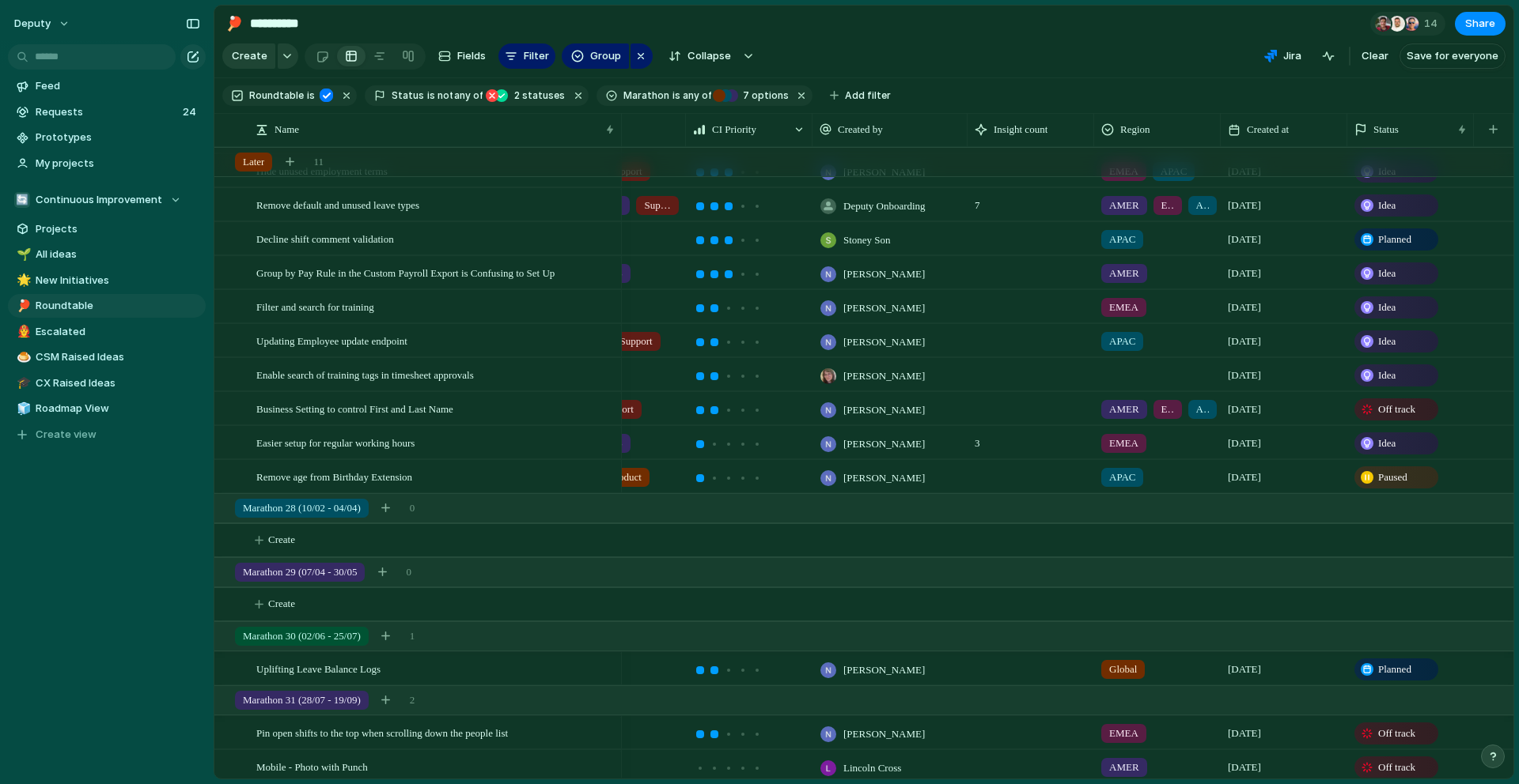
click at [1401, 478] on span "Paused" at bounding box center [1393, 478] width 29 height 16
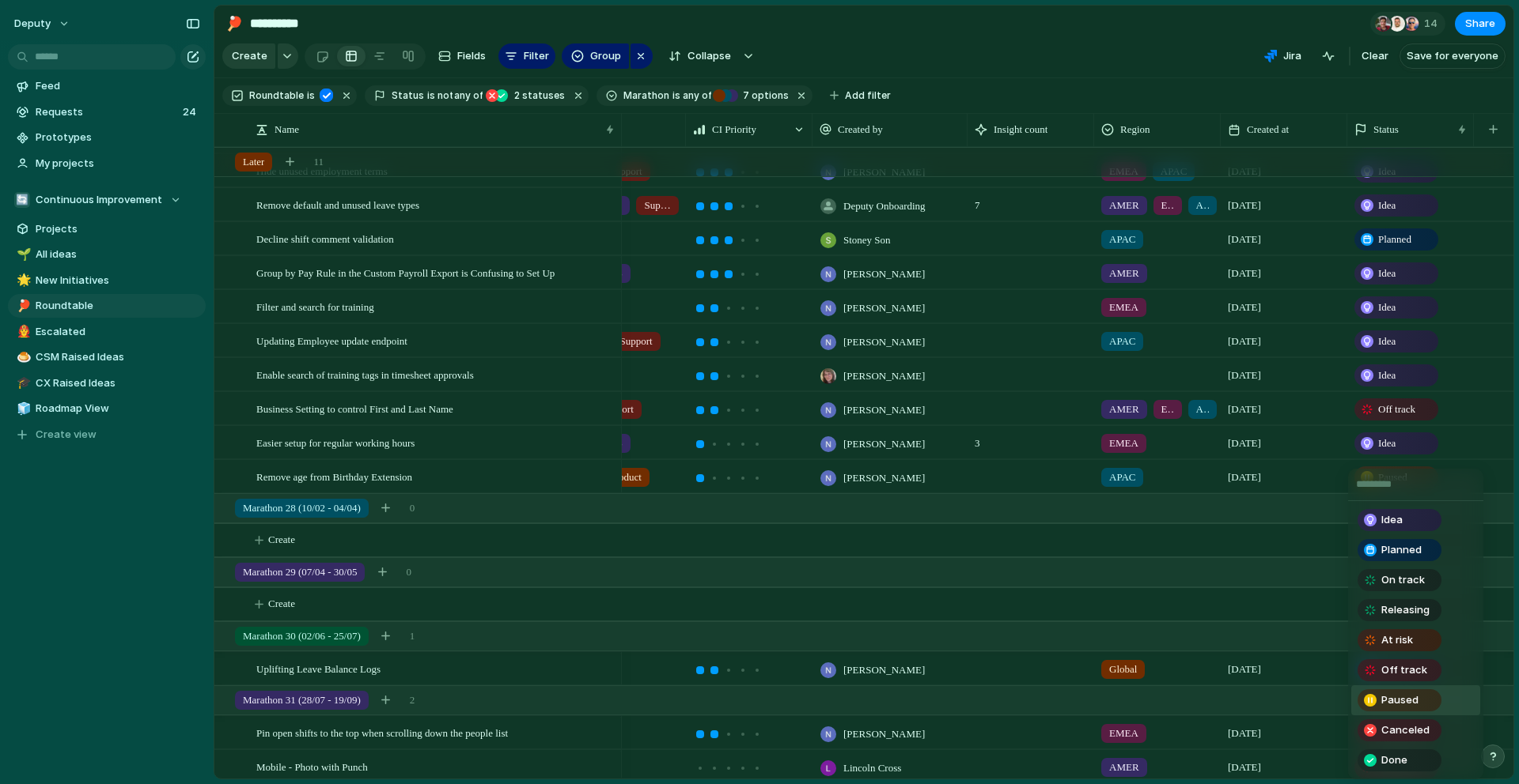
click at [1392, 449] on div "Idea Planned On track Releasing At risk Off track Paused Canceled Done" at bounding box center [759, 392] width 1519 height 784
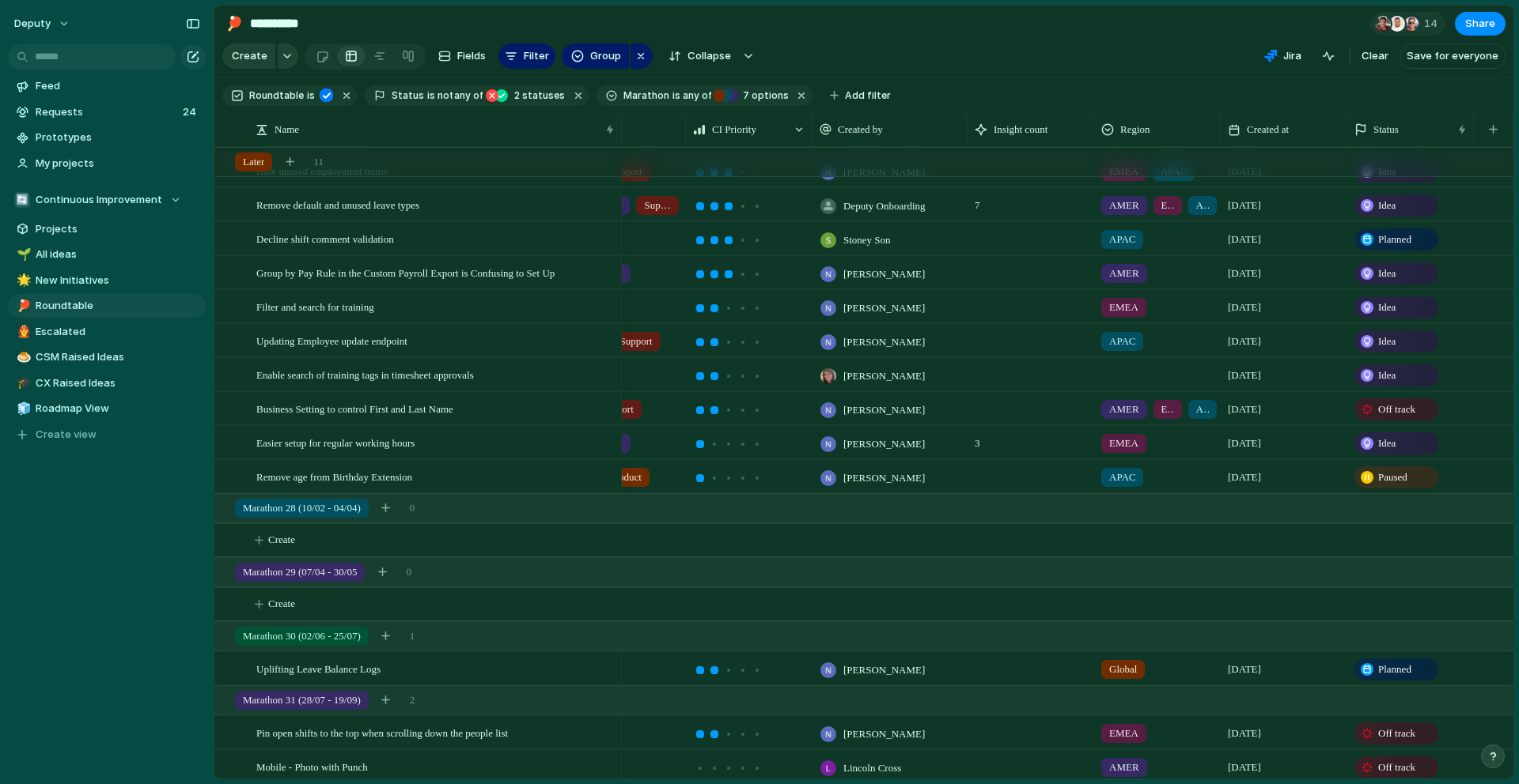
click at [1392, 449] on span "Idea" at bounding box center [1386, 444] width 17 height 16
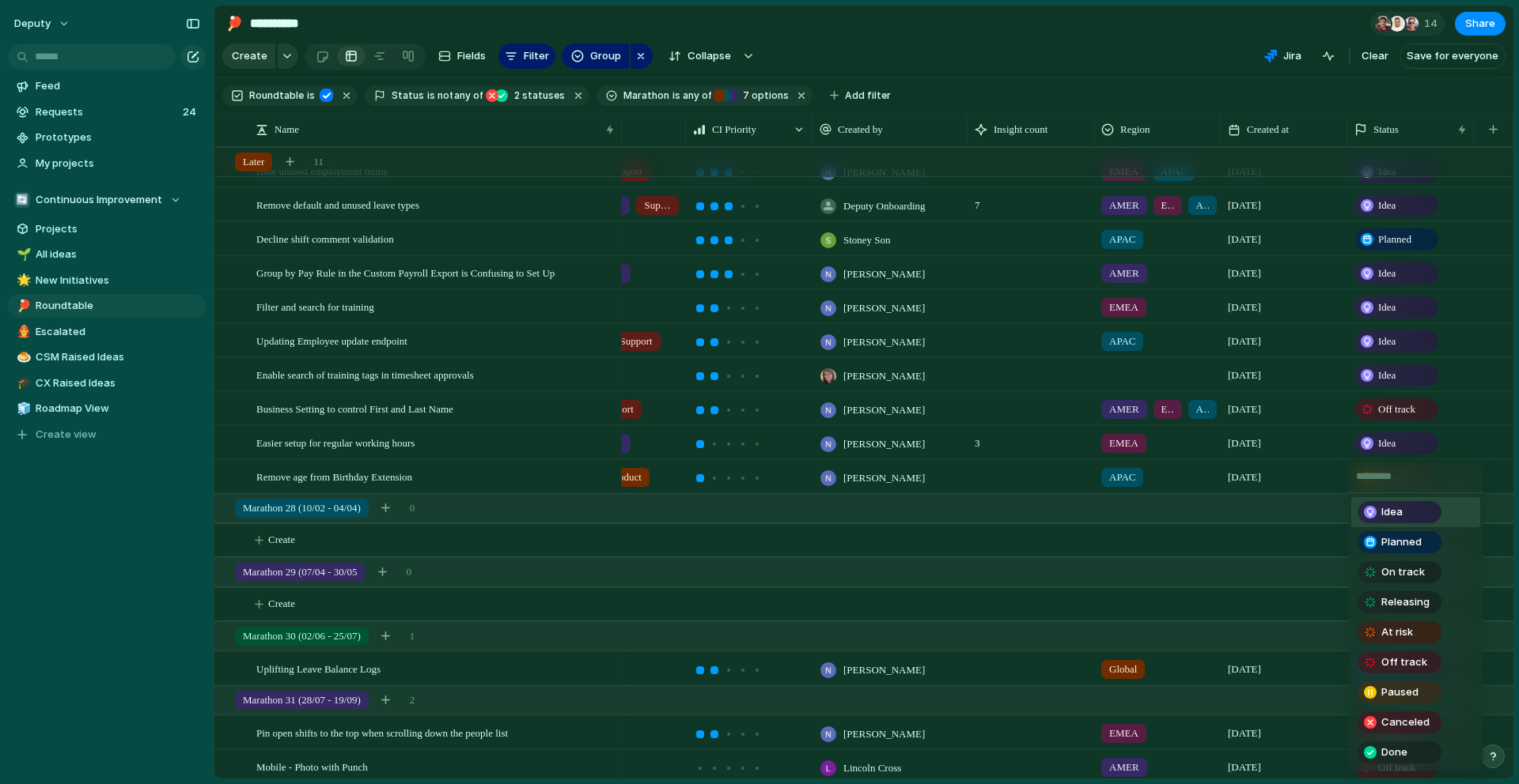
click at [1392, 449] on div "Idea Planned On track Releasing At risk Off track Paused Canceled Done" at bounding box center [759, 392] width 1519 height 784
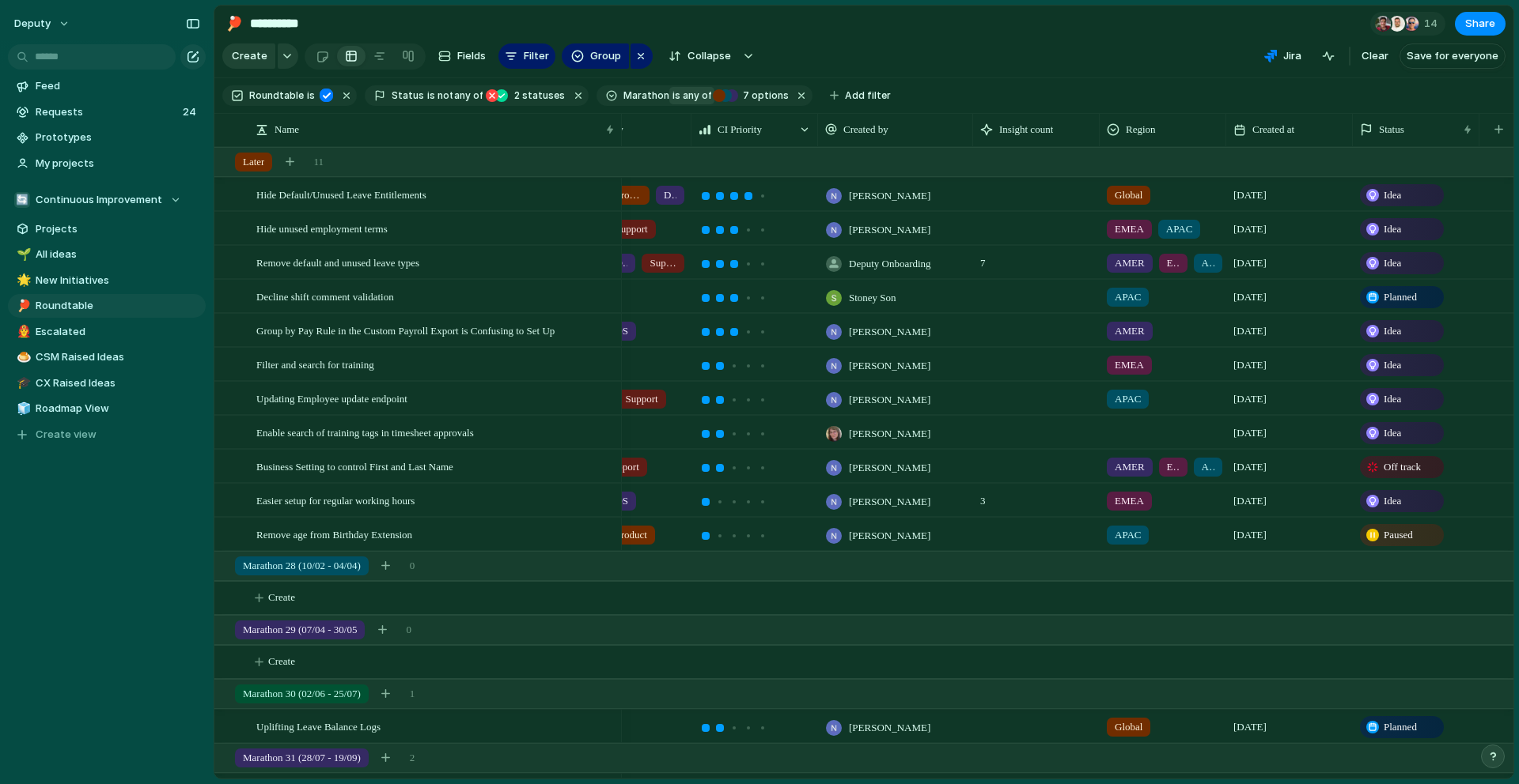
click at [669, 96] on button "is any of" at bounding box center [691, 95] width 45 height 17
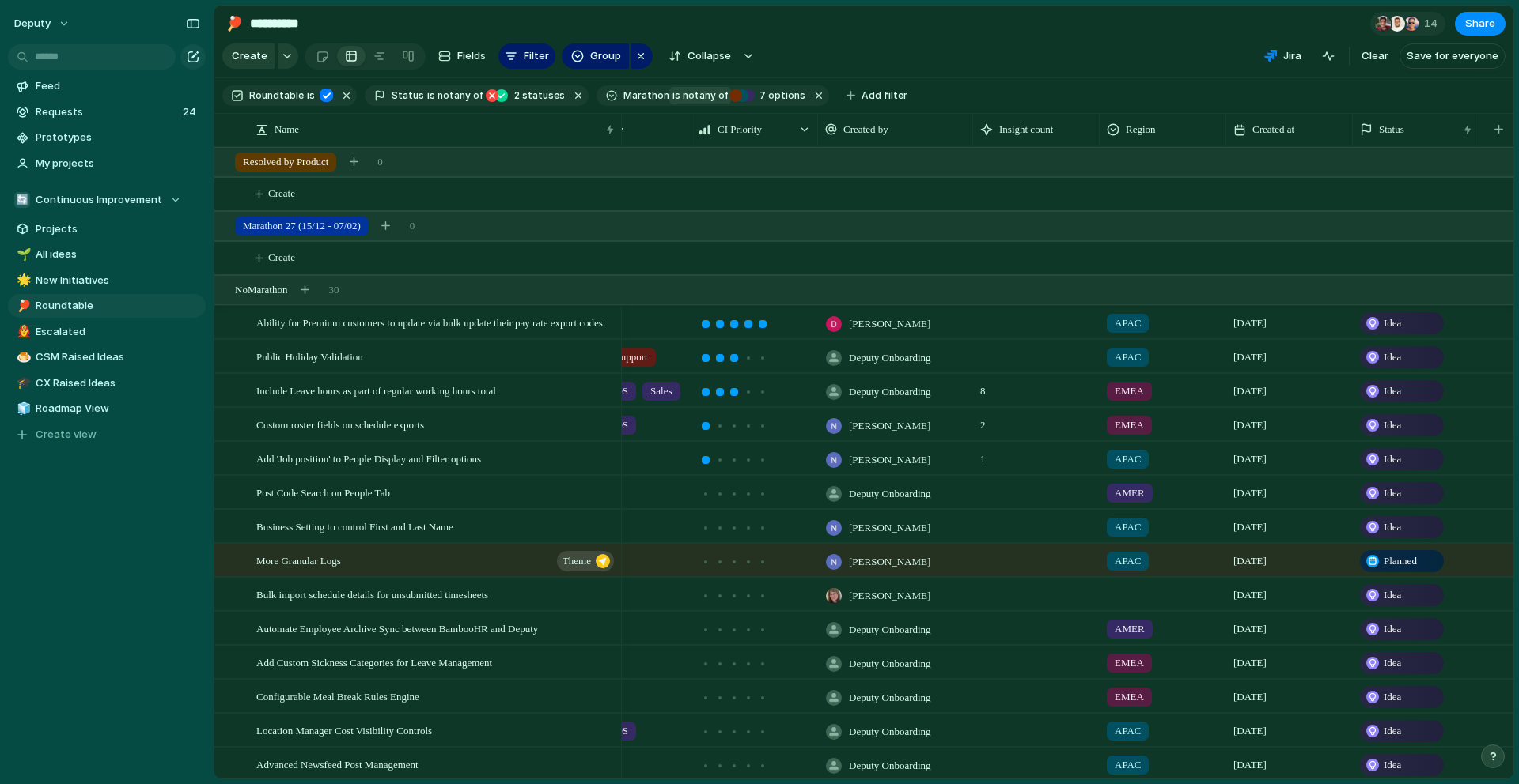
click at [681, 95] on span "not" at bounding box center [689, 96] width 17 height 14
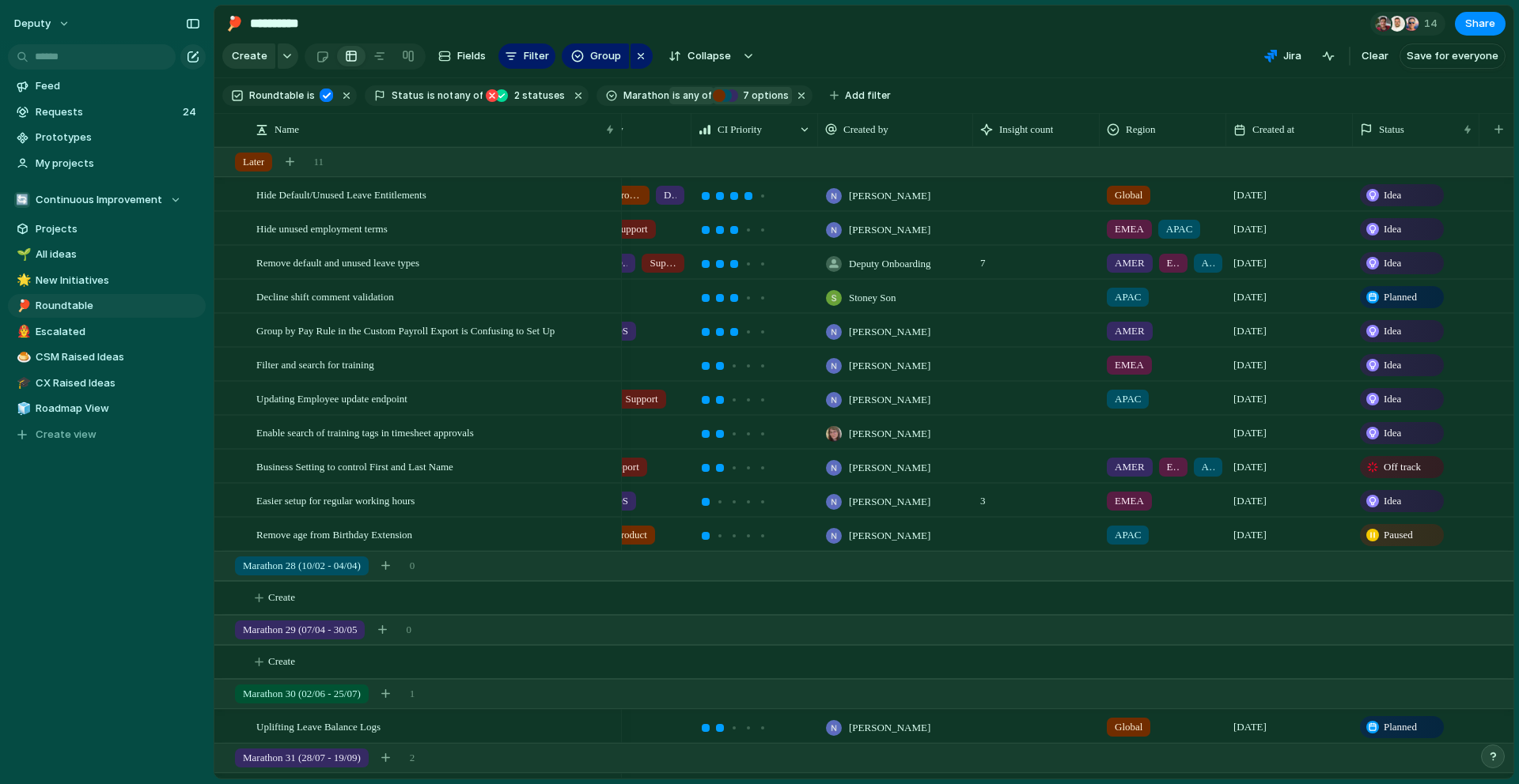
click at [719, 98] on div "Marathon 28 (10/02 - 04/04)" at bounding box center [726, 96] width 13 height 13
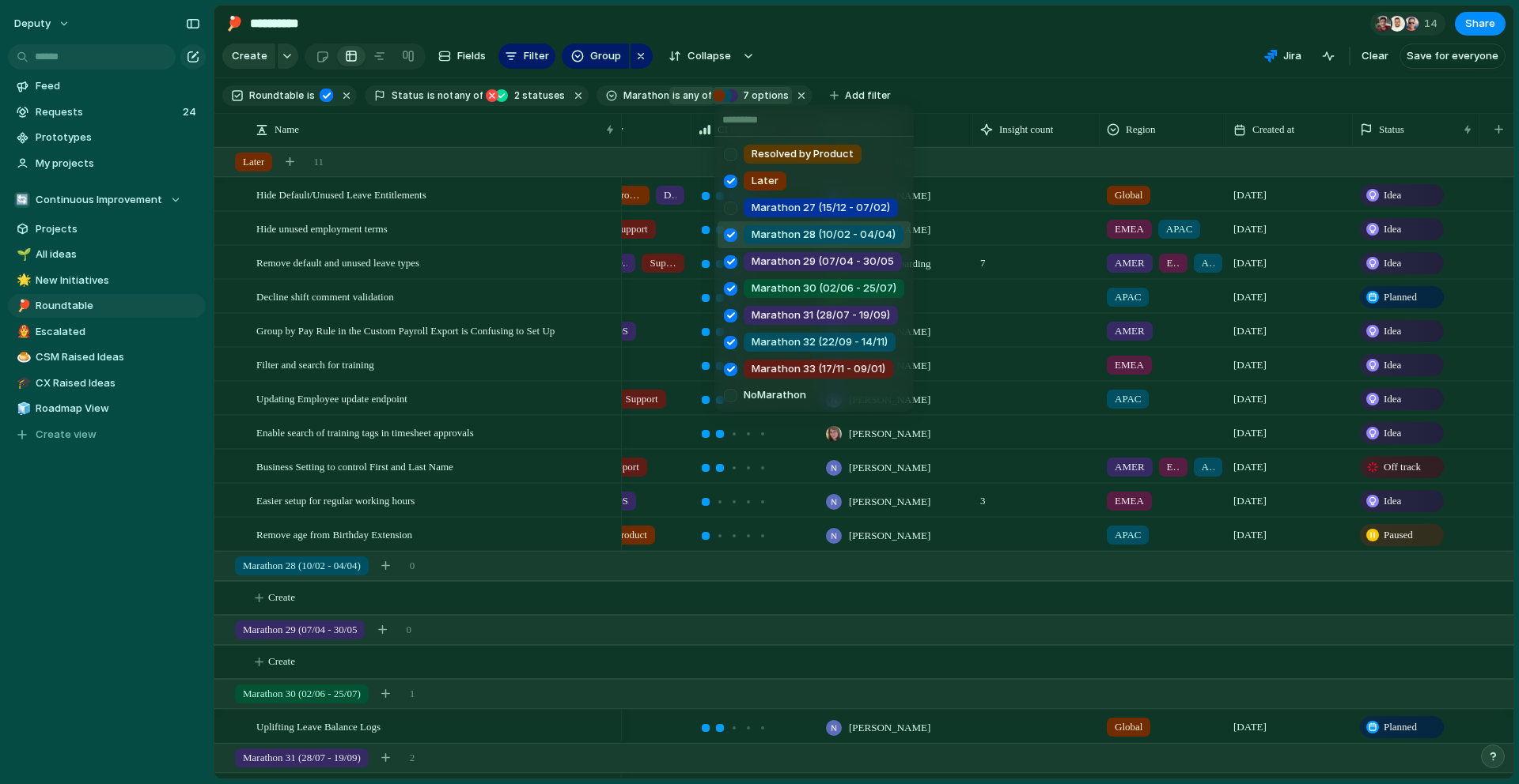
click at [726, 234] on div at bounding box center [730, 235] width 28 height 28
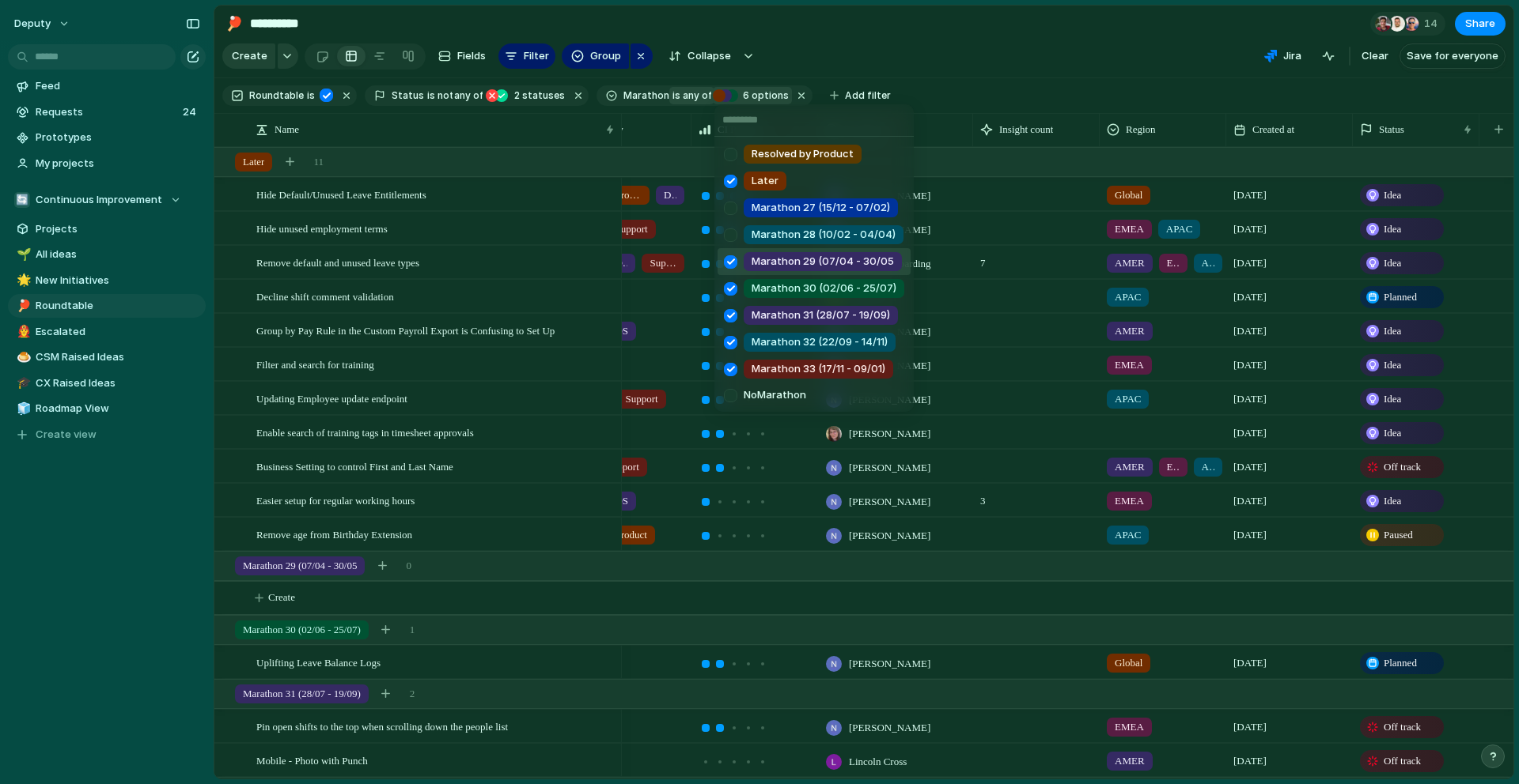
click at [726, 253] on div at bounding box center [730, 262] width 28 height 28
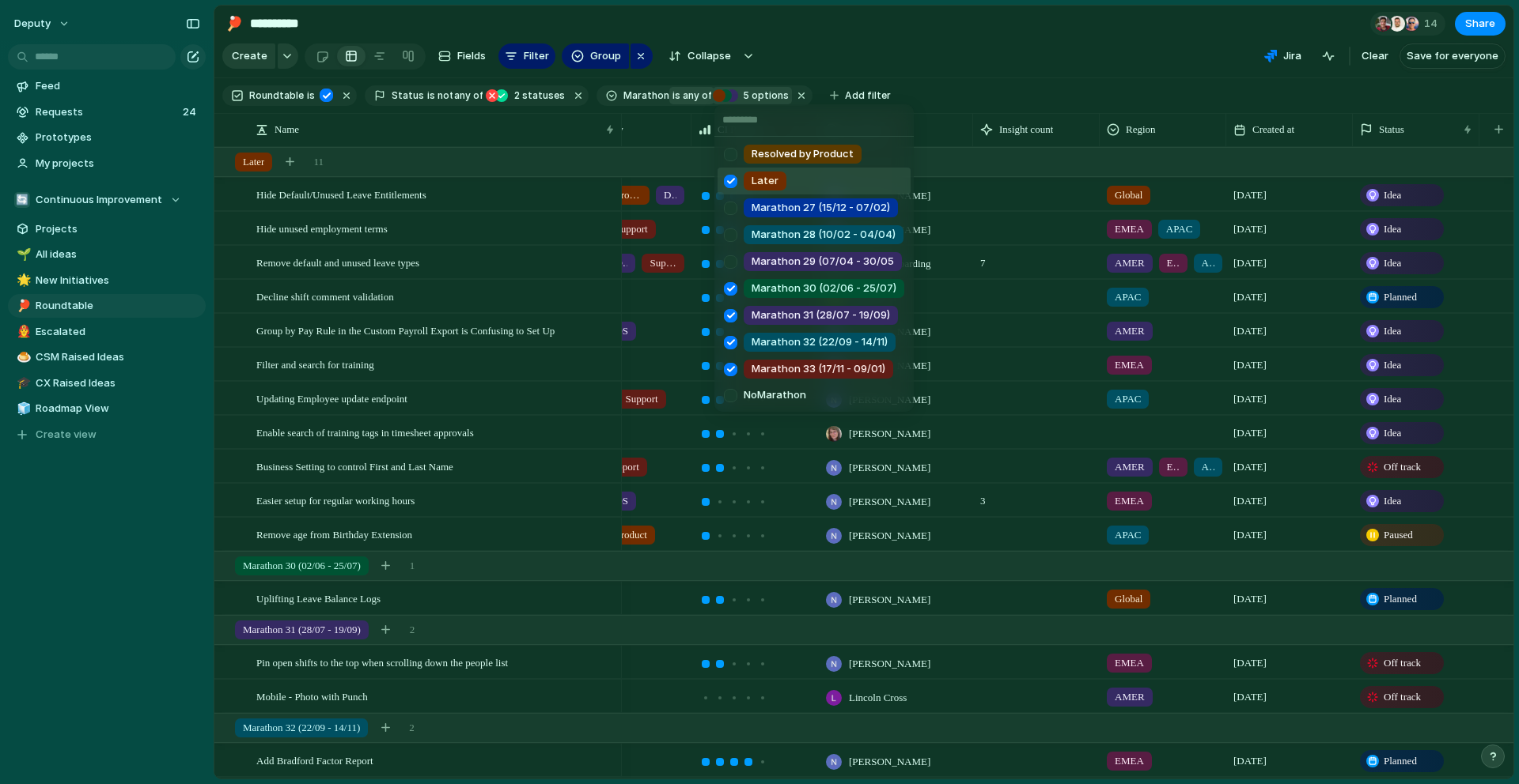
click at [995, 65] on div "Resolved by Product Later Marathon 27 (15/12 - 07/02) Marathon 28 (10/02 - 04/0…" at bounding box center [759, 392] width 1519 height 784
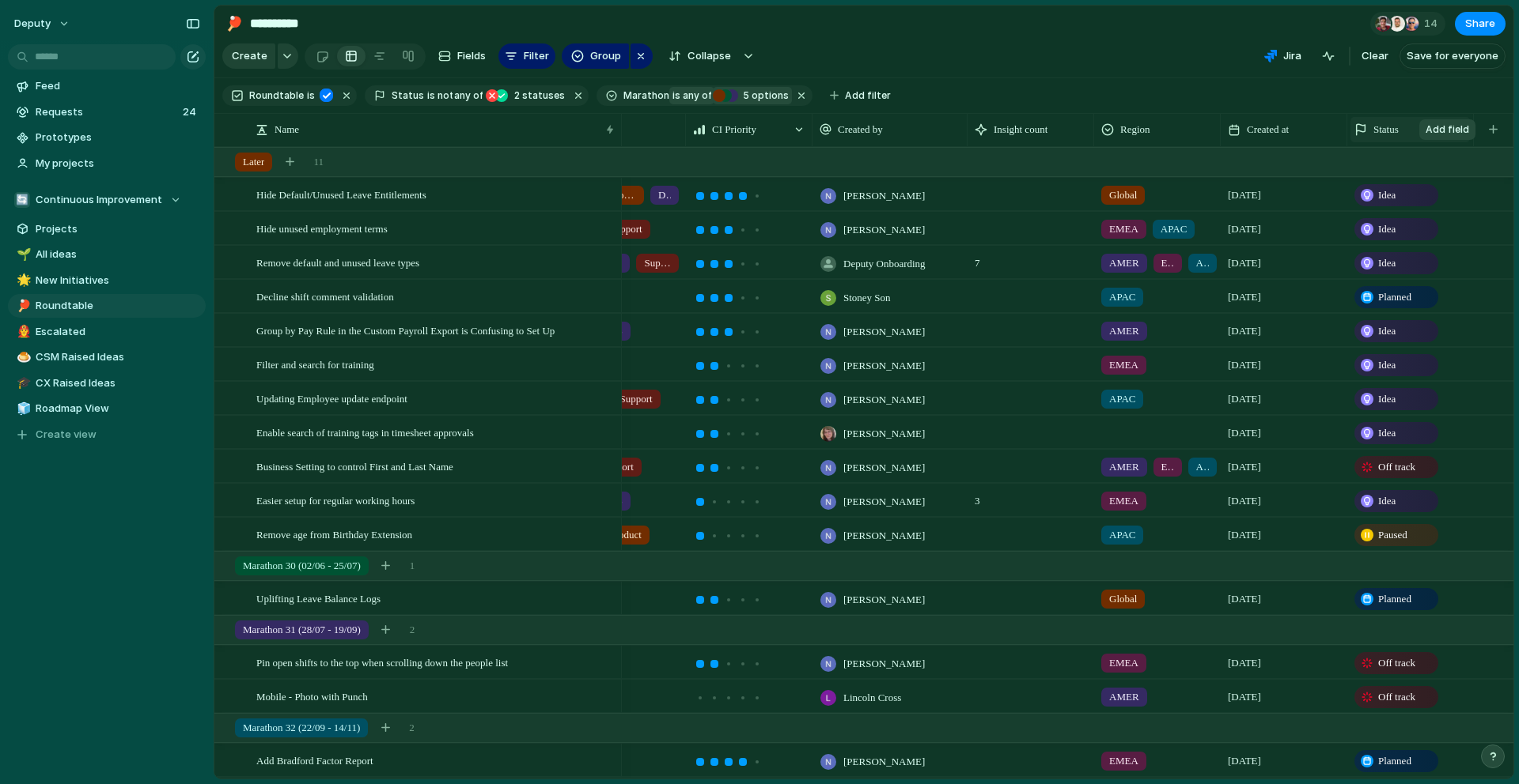
click at [1498, 129] on button "button" at bounding box center [1493, 130] width 32 height 29
type input "****"
click at [1459, 195] on li "Category" at bounding box center [1437, 199] width 143 height 25
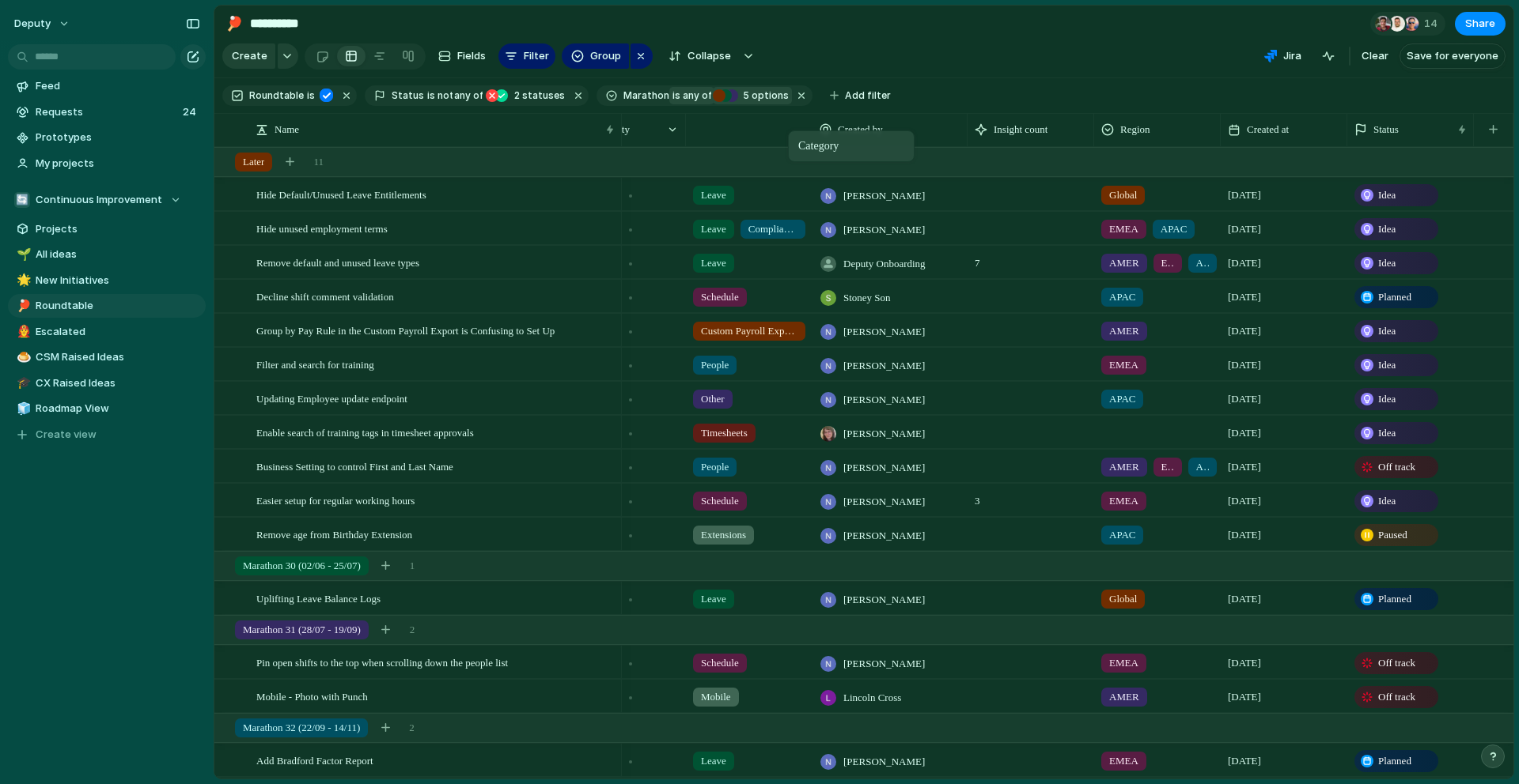
drag, startPoint x: 1409, startPoint y: 133, endPoint x: 814, endPoint y: 134, distance: 595.0
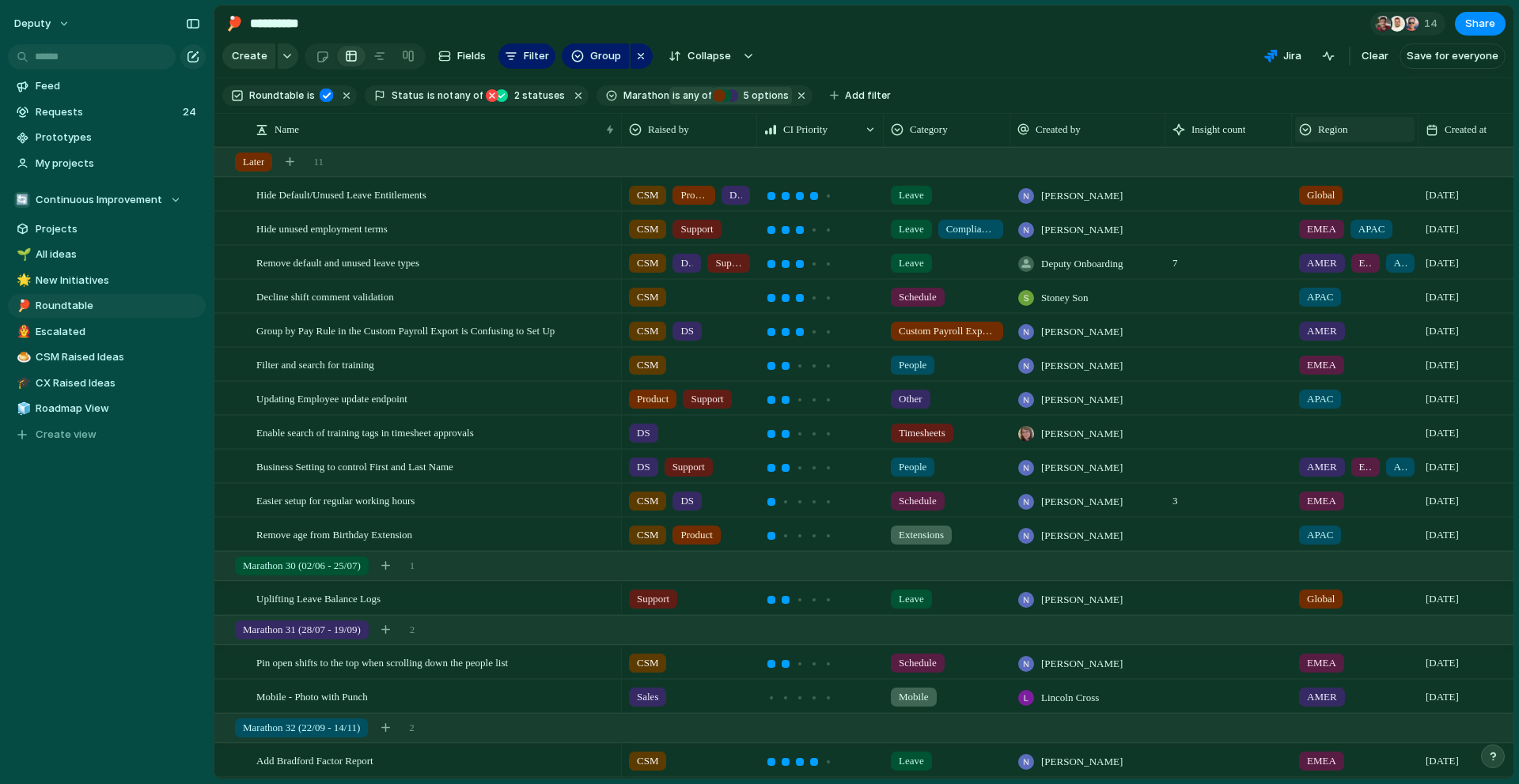
click at [1375, 132] on div "Region" at bounding box center [1355, 130] width 112 height 16
click at [1357, 180] on li "Hide" at bounding box center [1356, 189] width 116 height 25
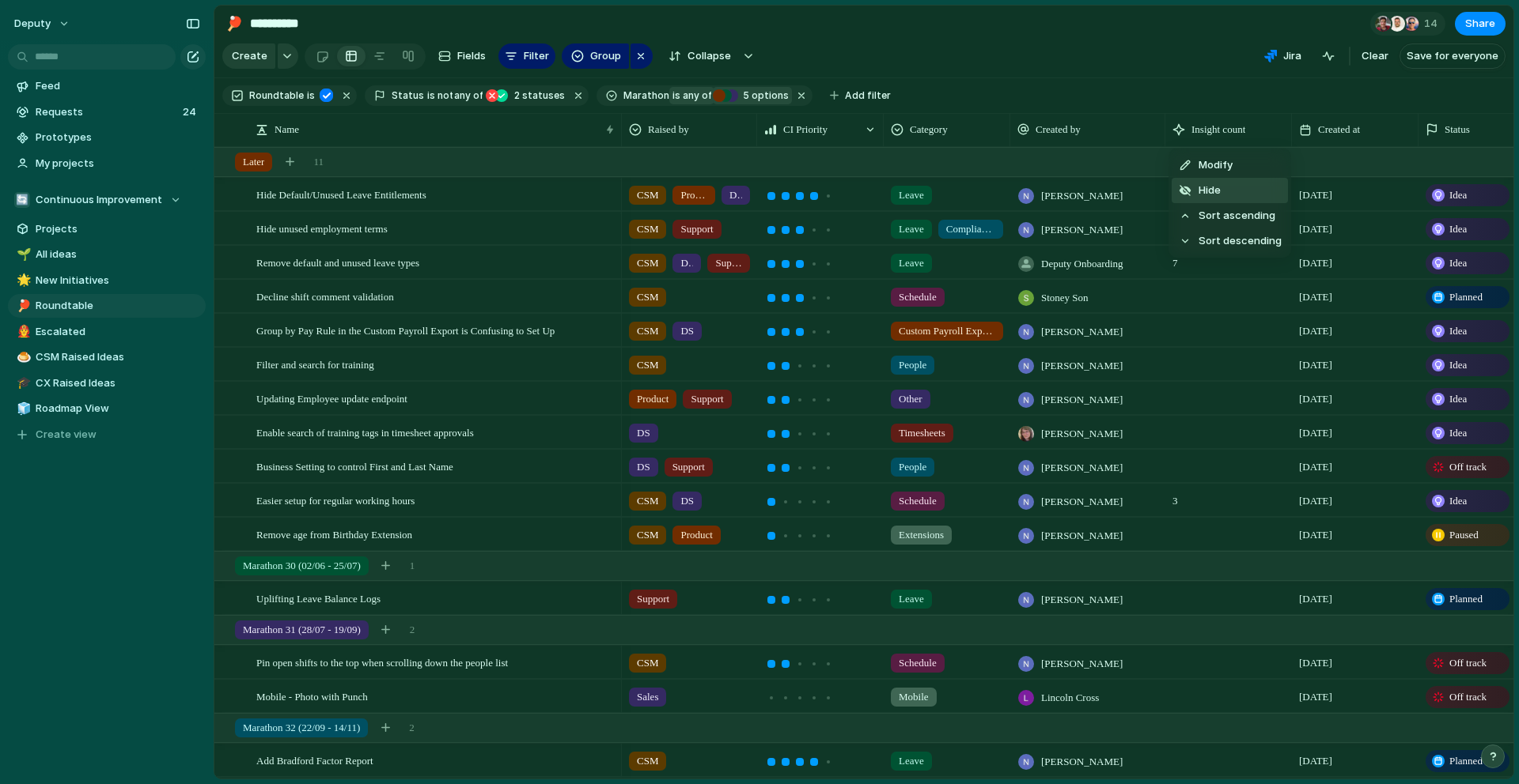
click at [1227, 180] on li "Hide" at bounding box center [1229, 190] width 116 height 25
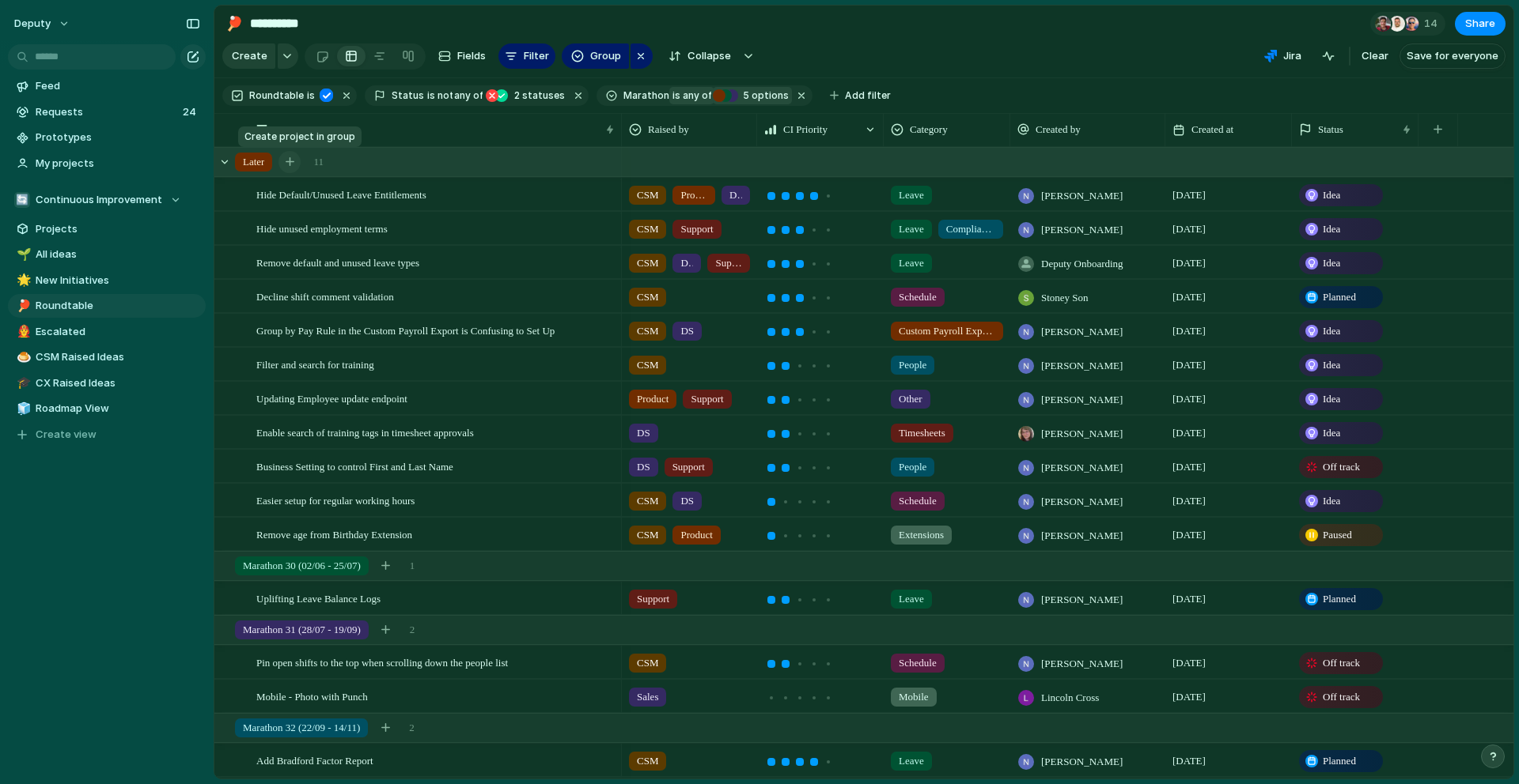
click at [294, 166] on button "button" at bounding box center [290, 161] width 23 height 23
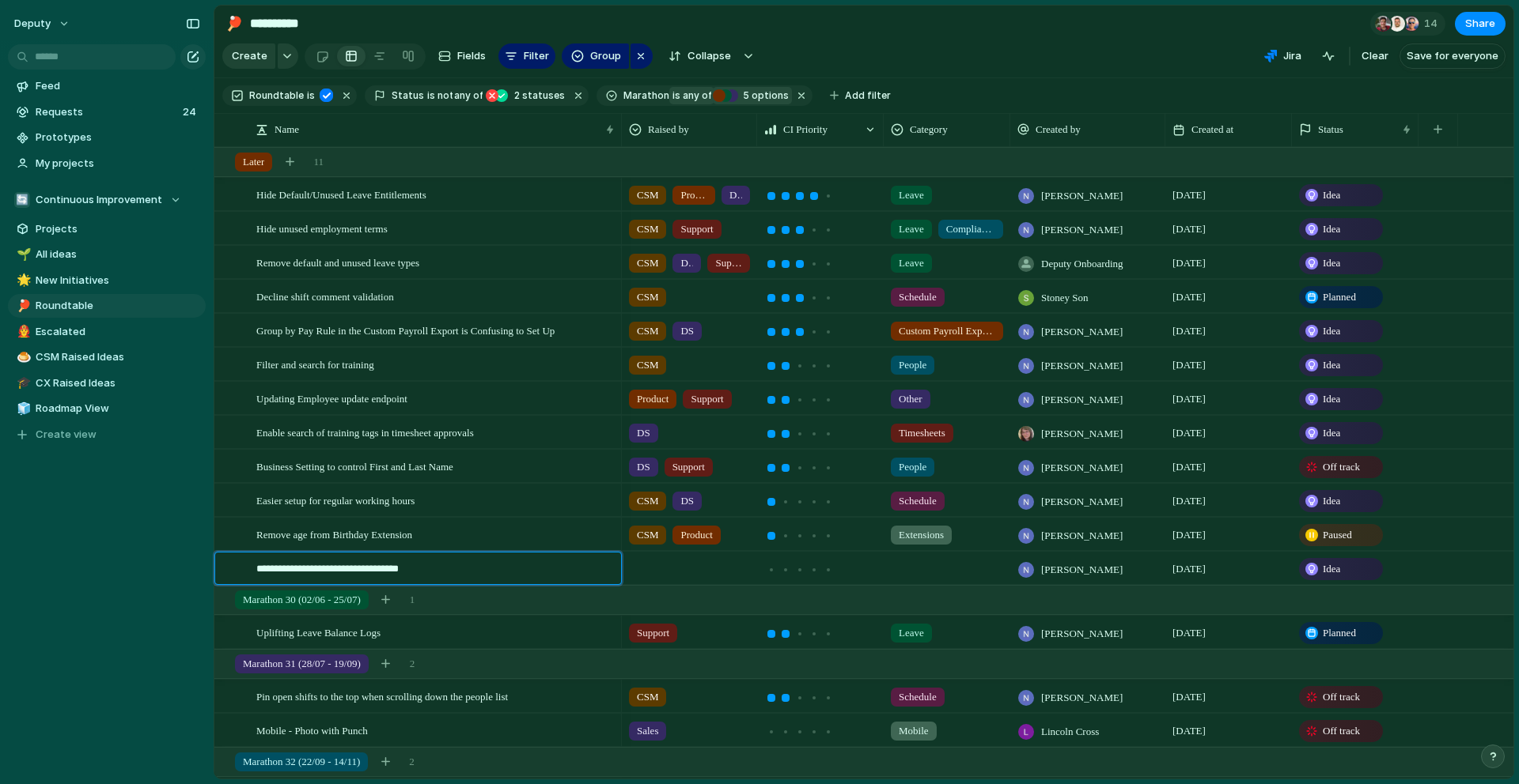
type textarea "**********"
click at [669, 570] on div at bounding box center [690, 566] width 134 height 26
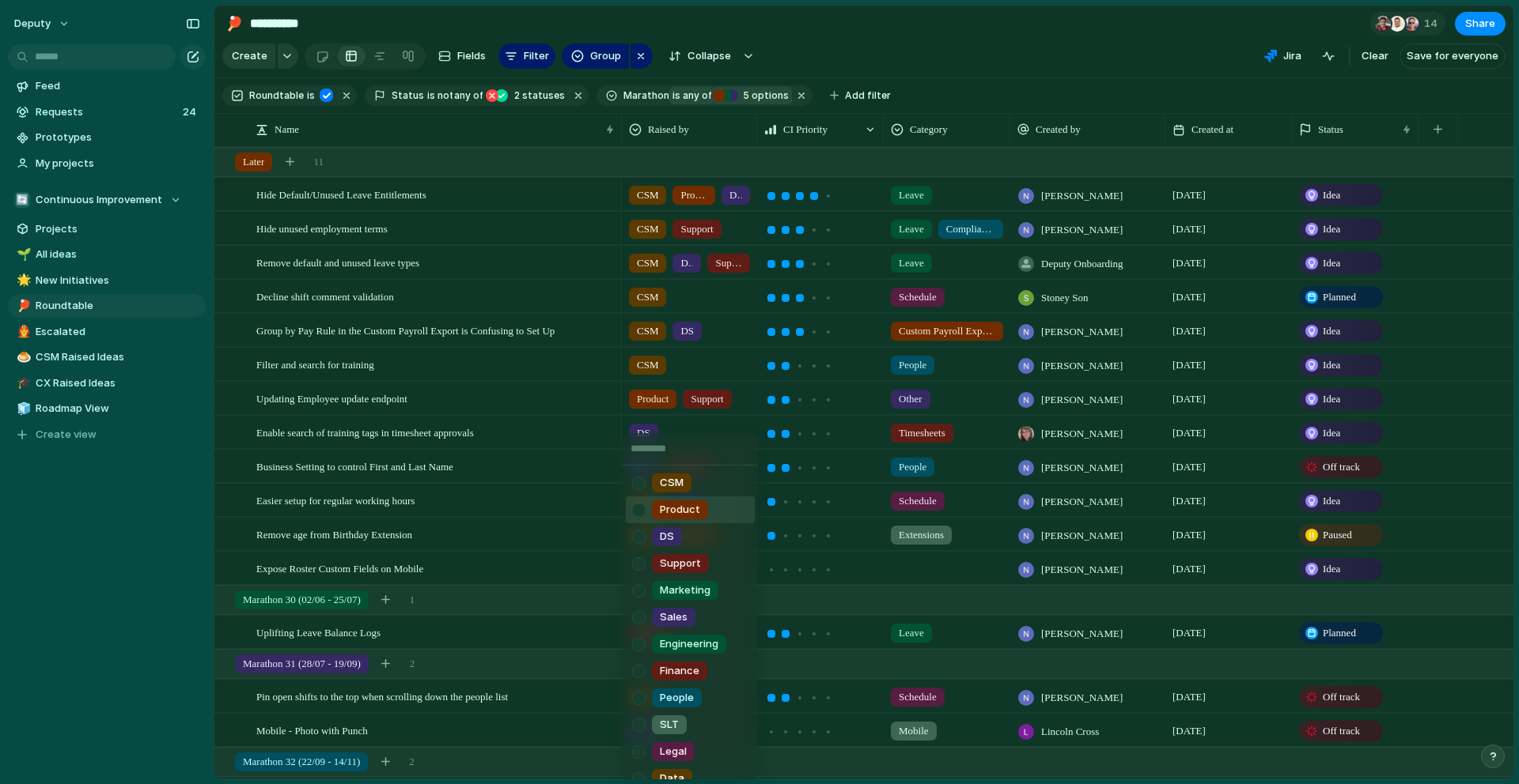
click at [664, 509] on span "Product" at bounding box center [680, 511] width 41 height 16
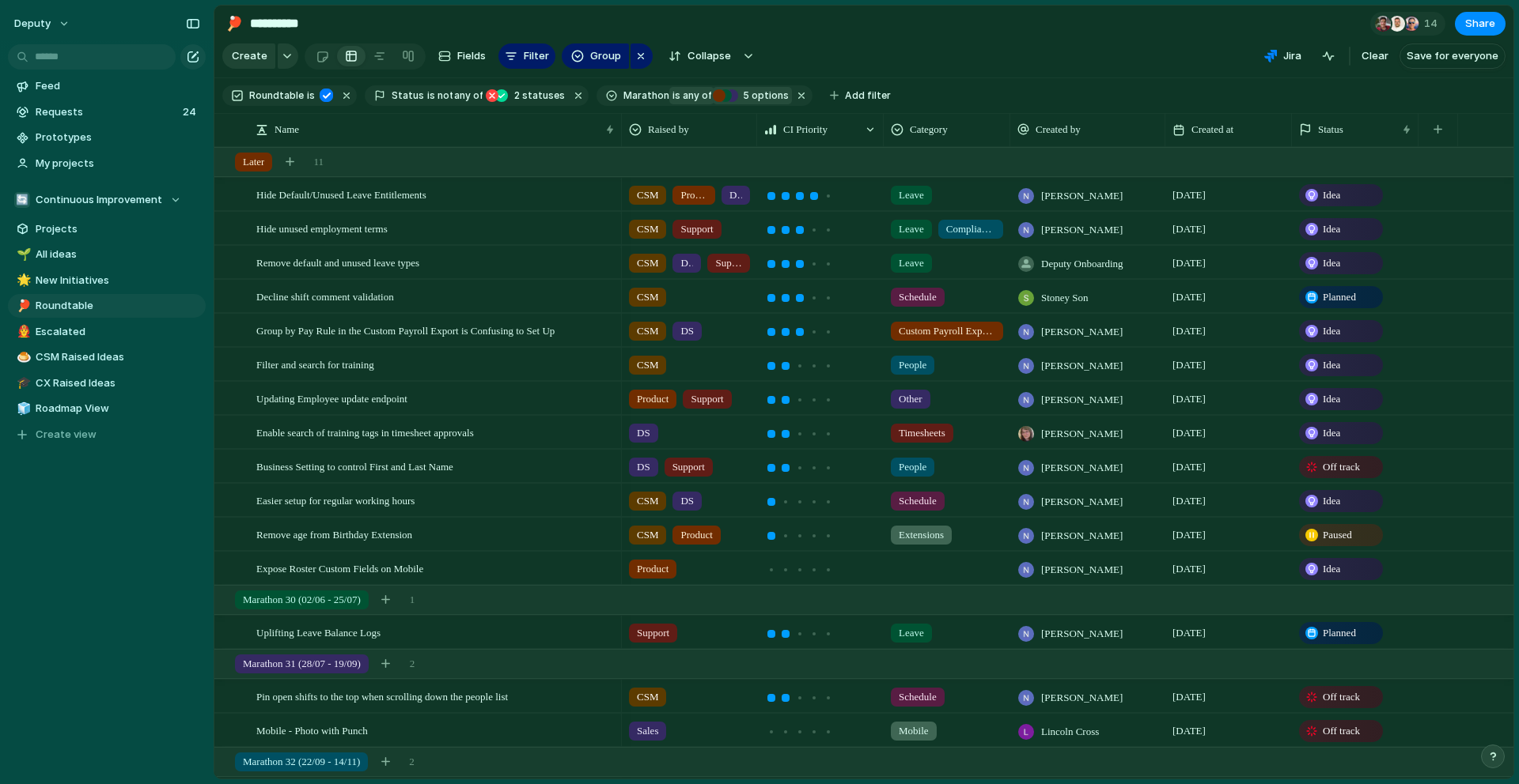
click at [918, 567] on div at bounding box center [947, 566] width 125 height 26
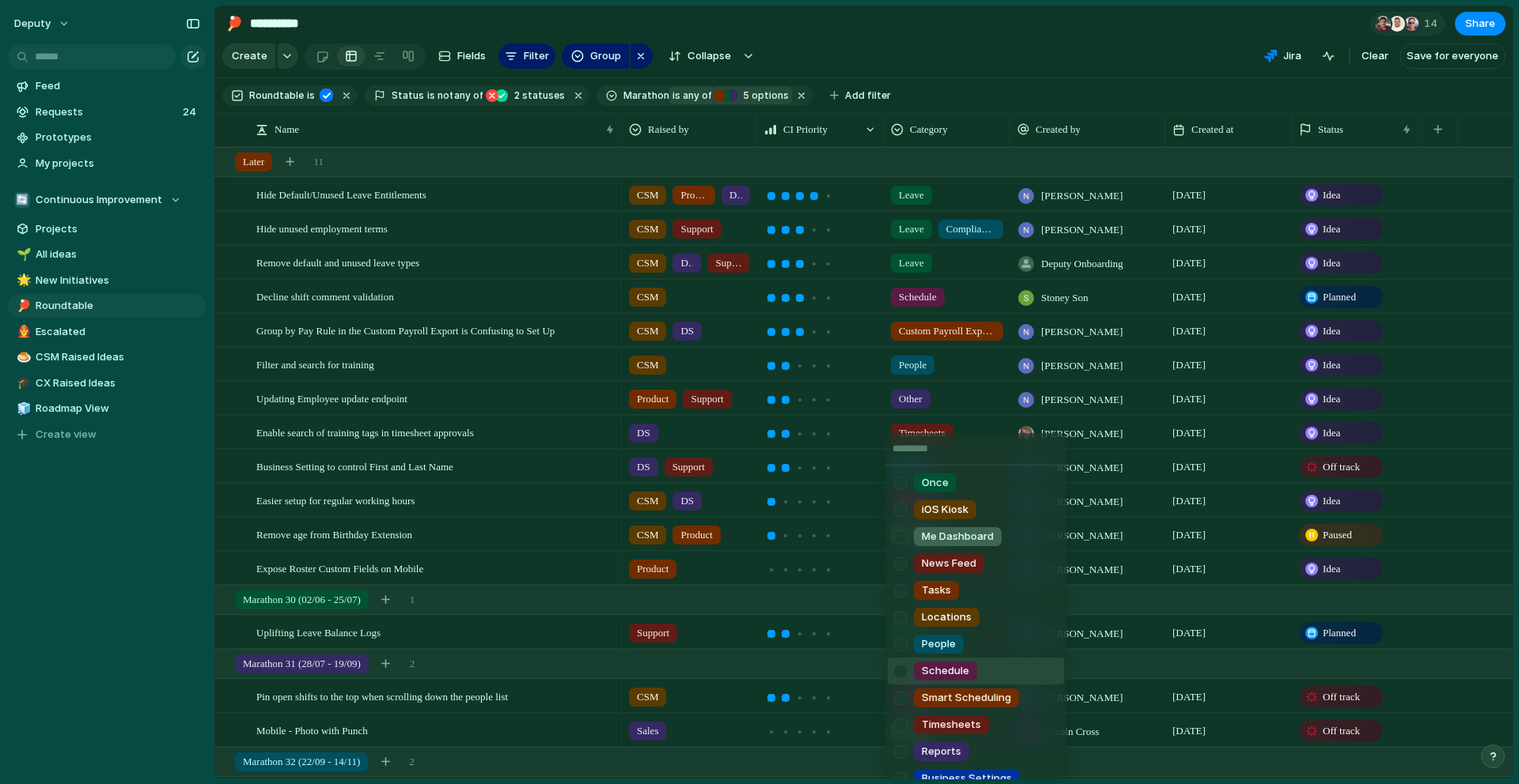
click at [906, 674] on div at bounding box center [900, 671] width 28 height 28
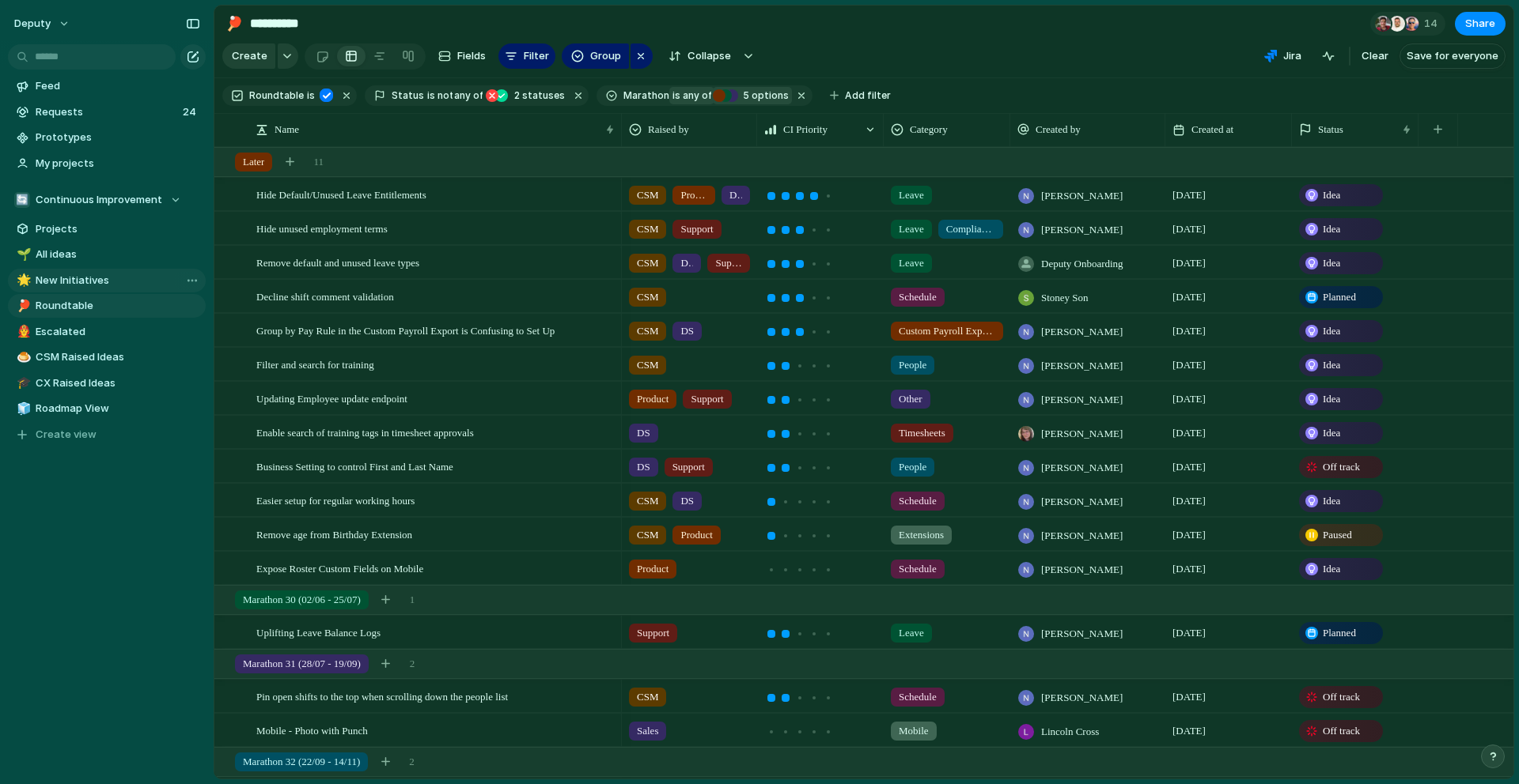
click at [69, 269] on link "🌟 New Initiatives" at bounding box center [107, 281] width 198 height 23
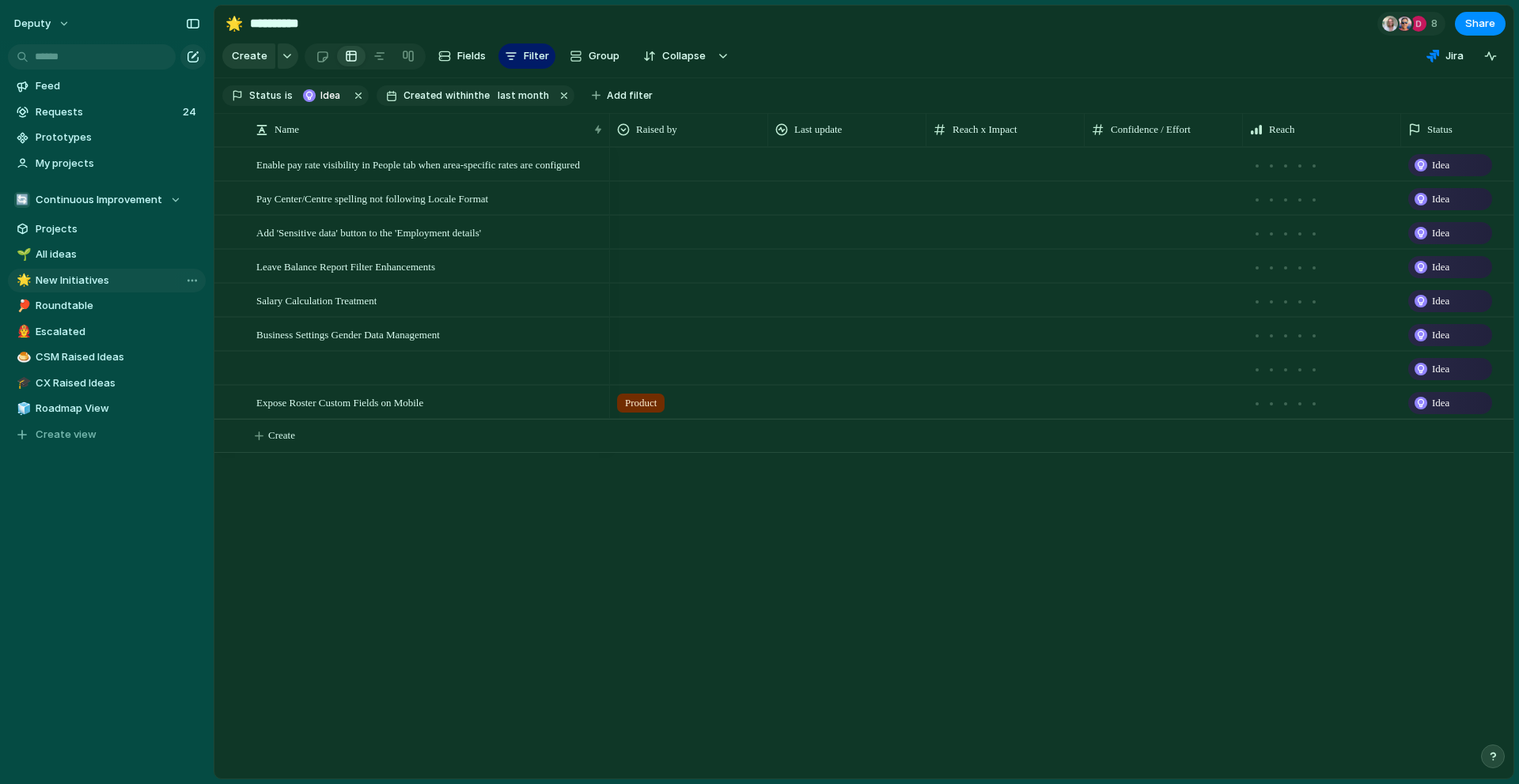
type input "**********"
click at [384, 368] on div at bounding box center [431, 369] width 348 height 32
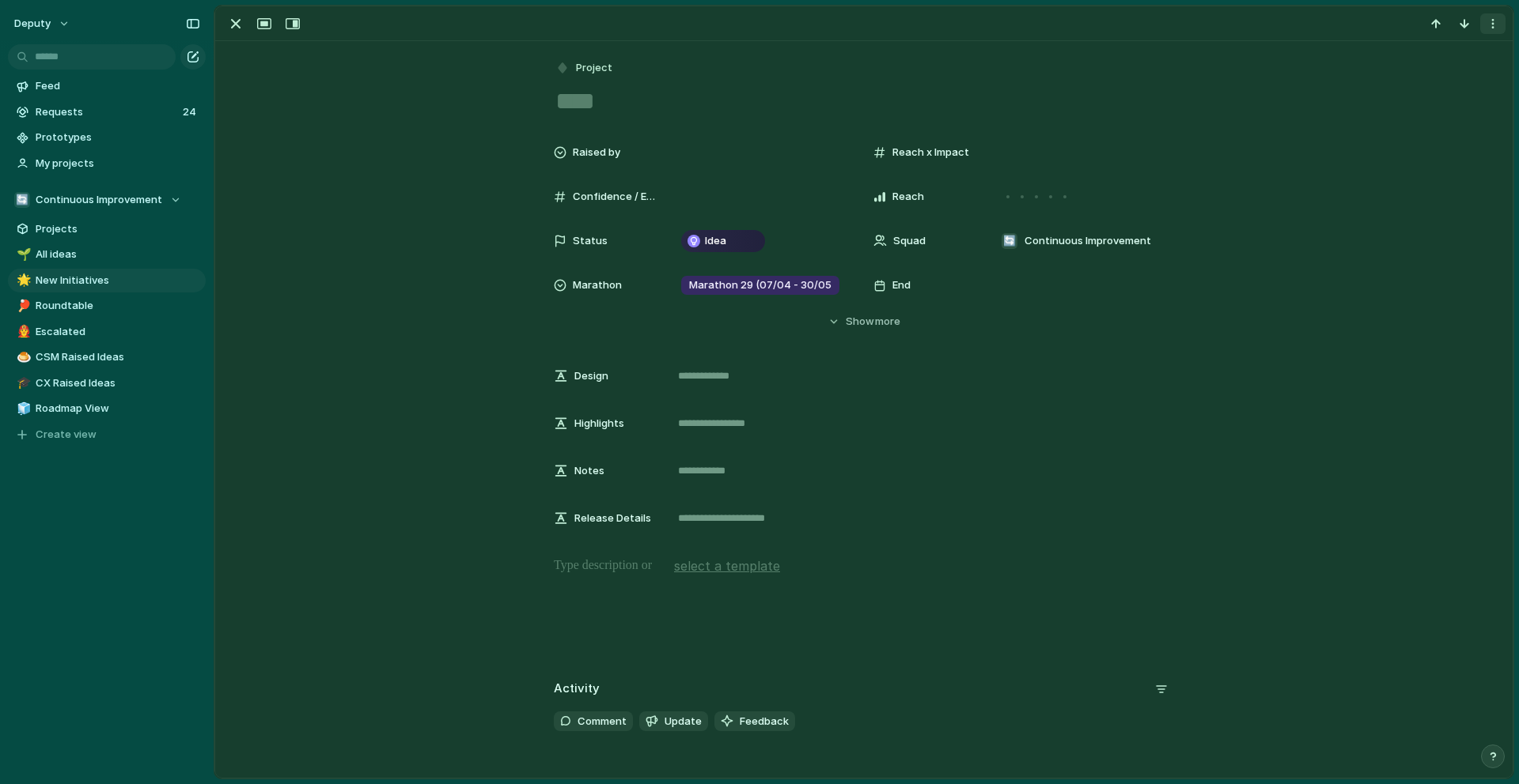
click at [1494, 27] on div "button" at bounding box center [1493, 23] width 13 height 13
click at [1409, 76] on span "Delete" at bounding box center [1424, 82] width 33 height 16
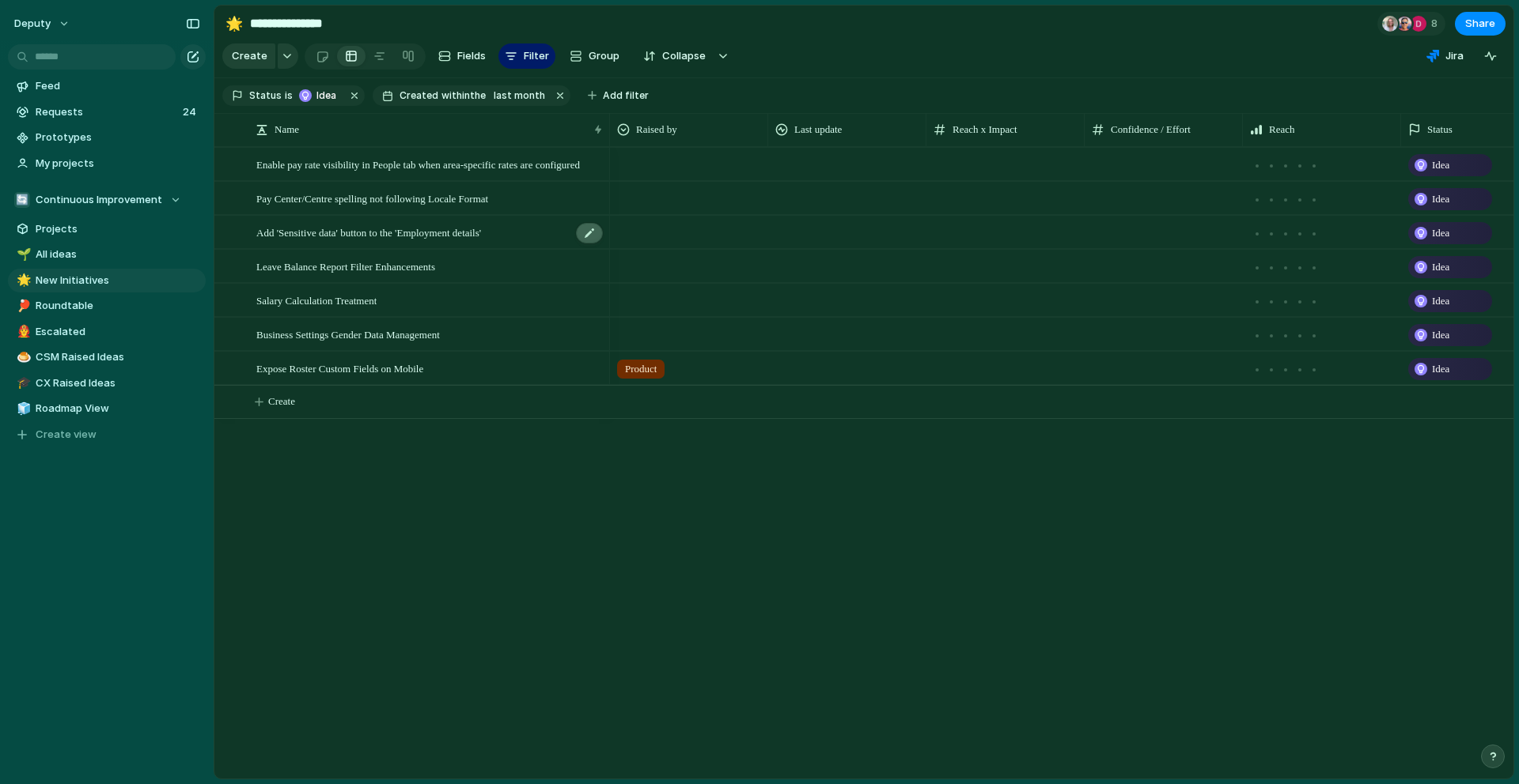
click at [595, 233] on div at bounding box center [589, 233] width 27 height 21
click at [488, 207] on span "Pay Center/Centre spelling not following Locale Format" at bounding box center [372, 198] width 232 height 18
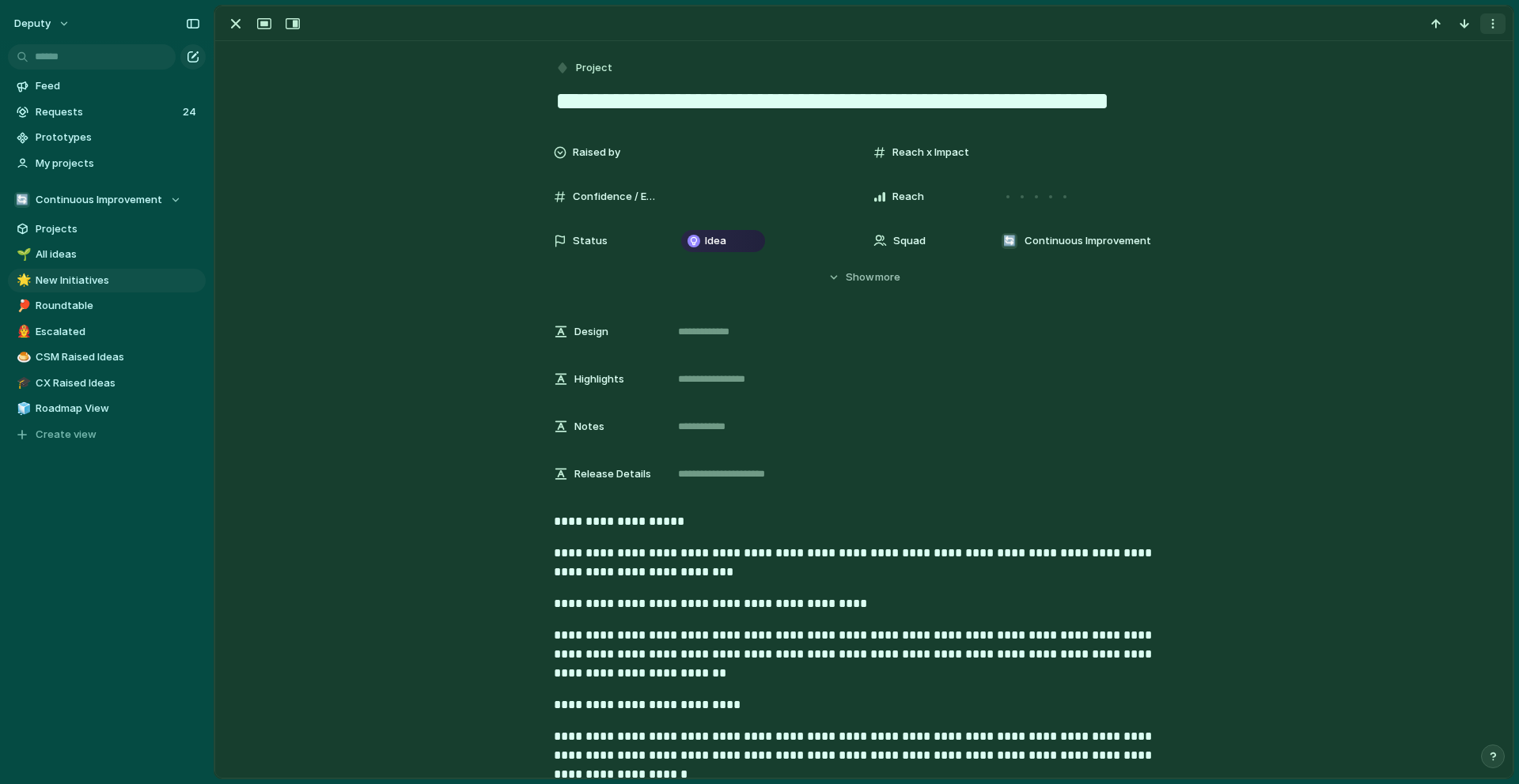
click at [1491, 33] on button "button" at bounding box center [1493, 23] width 25 height 21
click at [1124, 281] on div "Mark as duplicate Delete" at bounding box center [759, 392] width 1519 height 784
click at [239, 29] on div "button" at bounding box center [236, 23] width 19 height 19
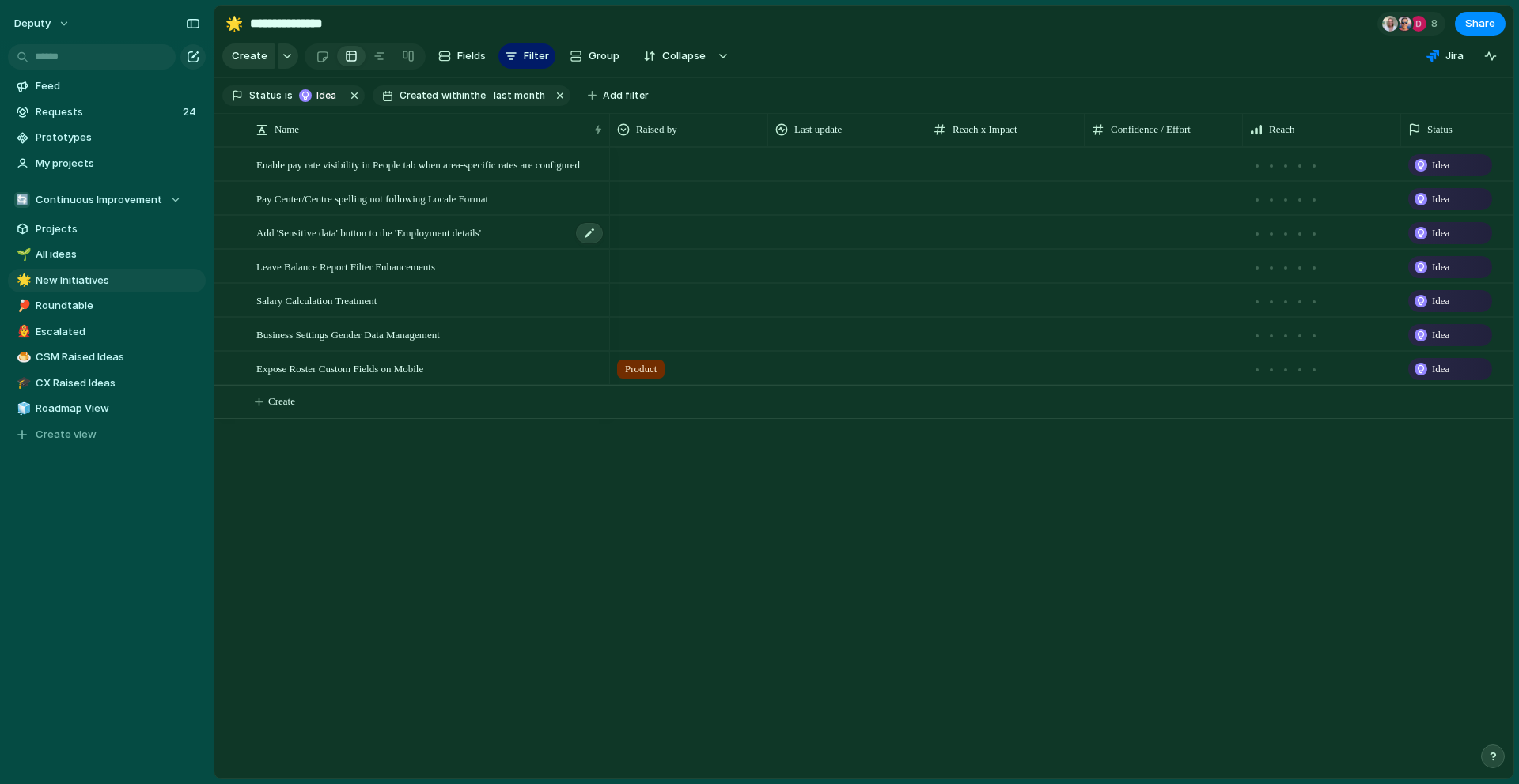
click at [547, 240] on div "Add 'Sensitive data' button to the 'Employment details'" at bounding box center [431, 233] width 348 height 32
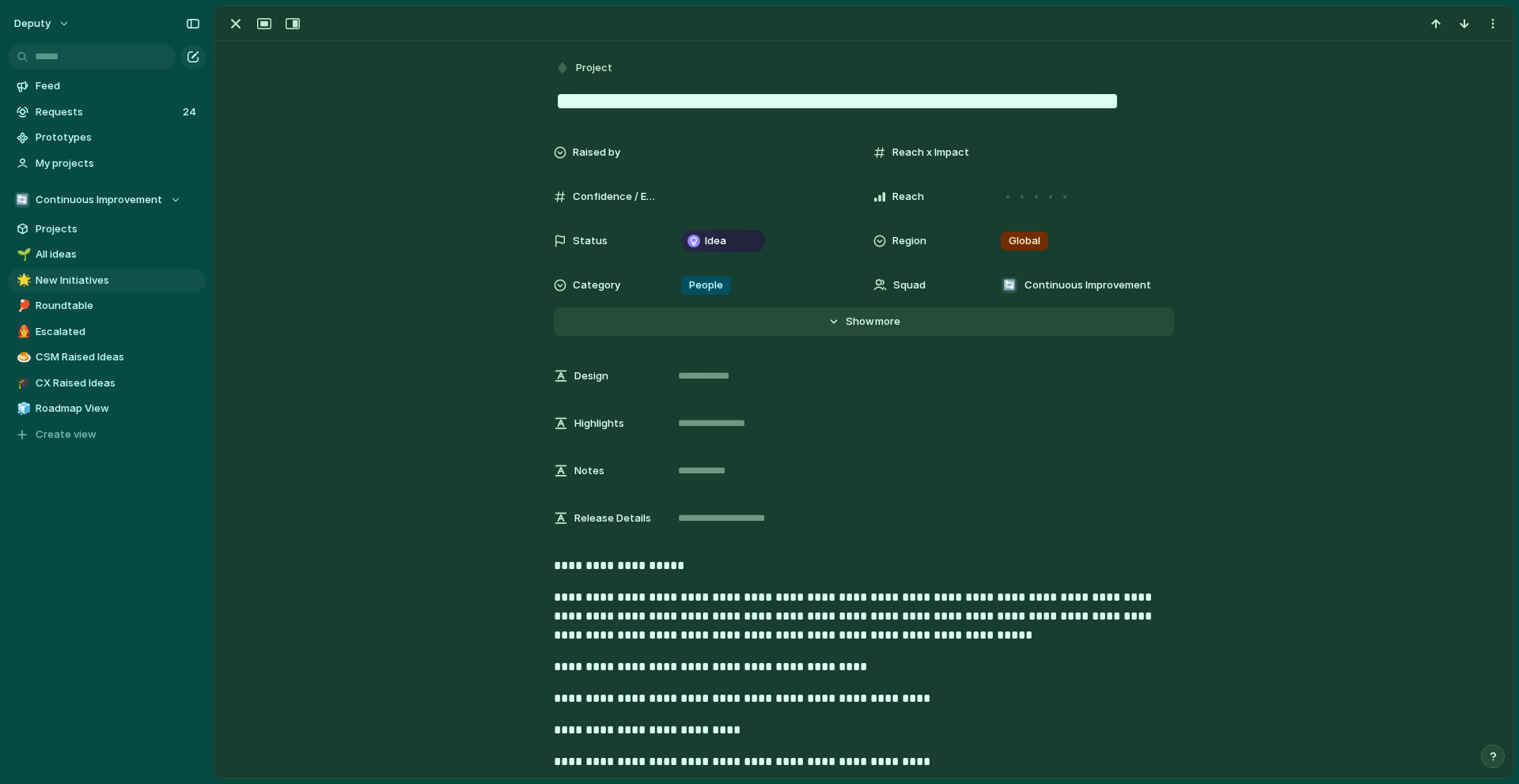
click at [861, 330] on button "Hide Show more" at bounding box center [864, 322] width 620 height 29
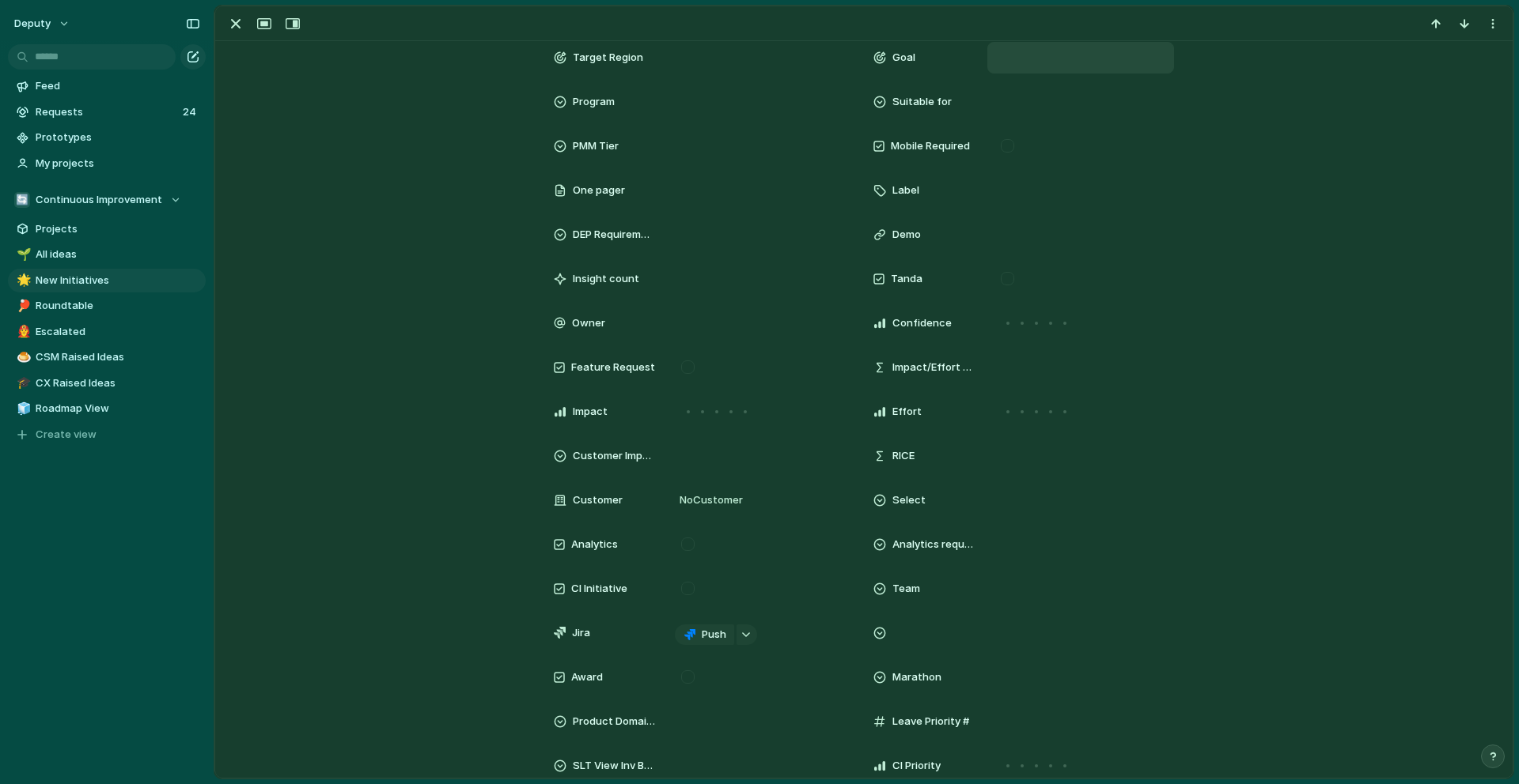
scroll to position [97, 0]
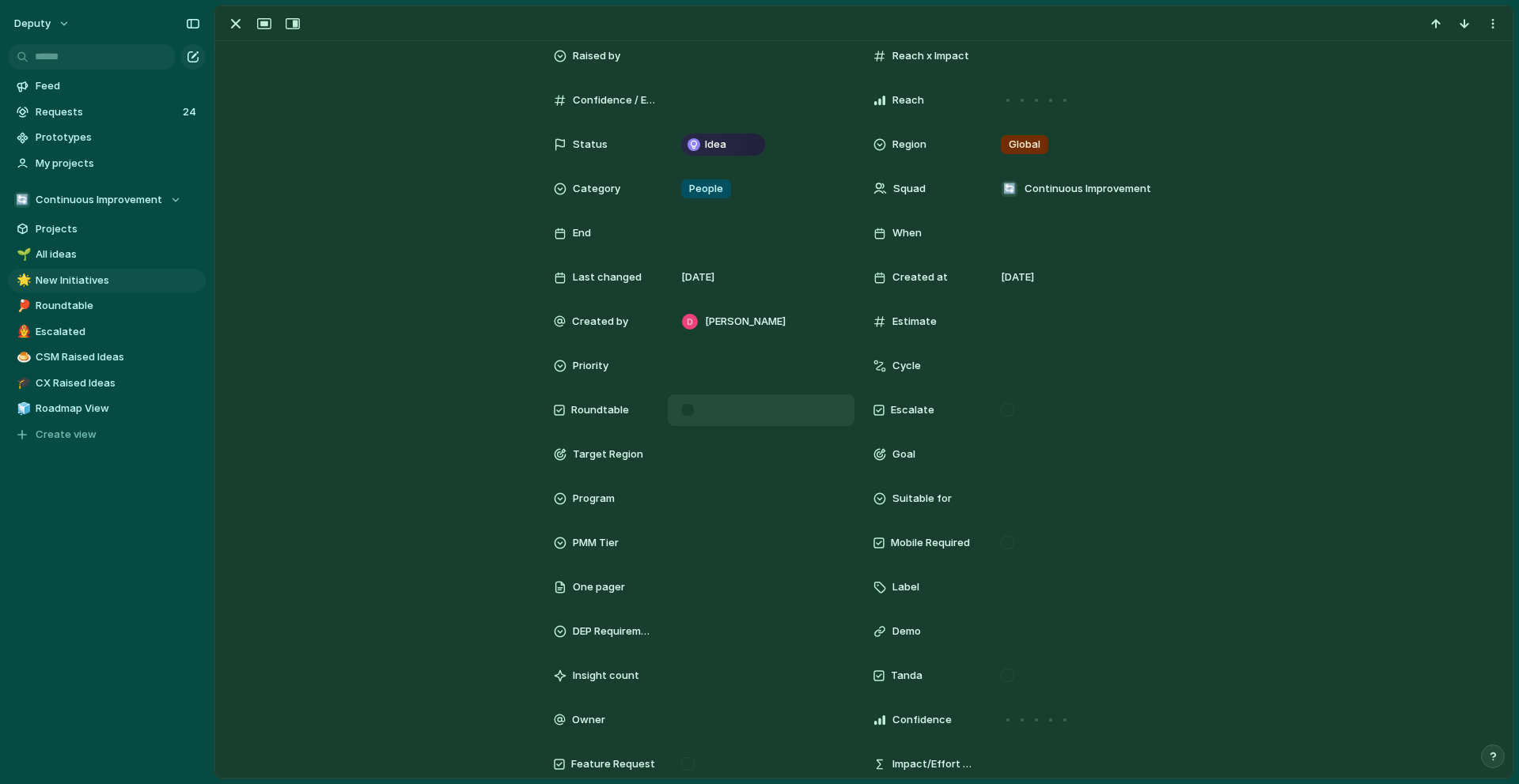
click at [688, 413] on div at bounding box center [688, 410] width 14 height 14
click at [236, 28] on div "button" at bounding box center [236, 23] width 19 height 19
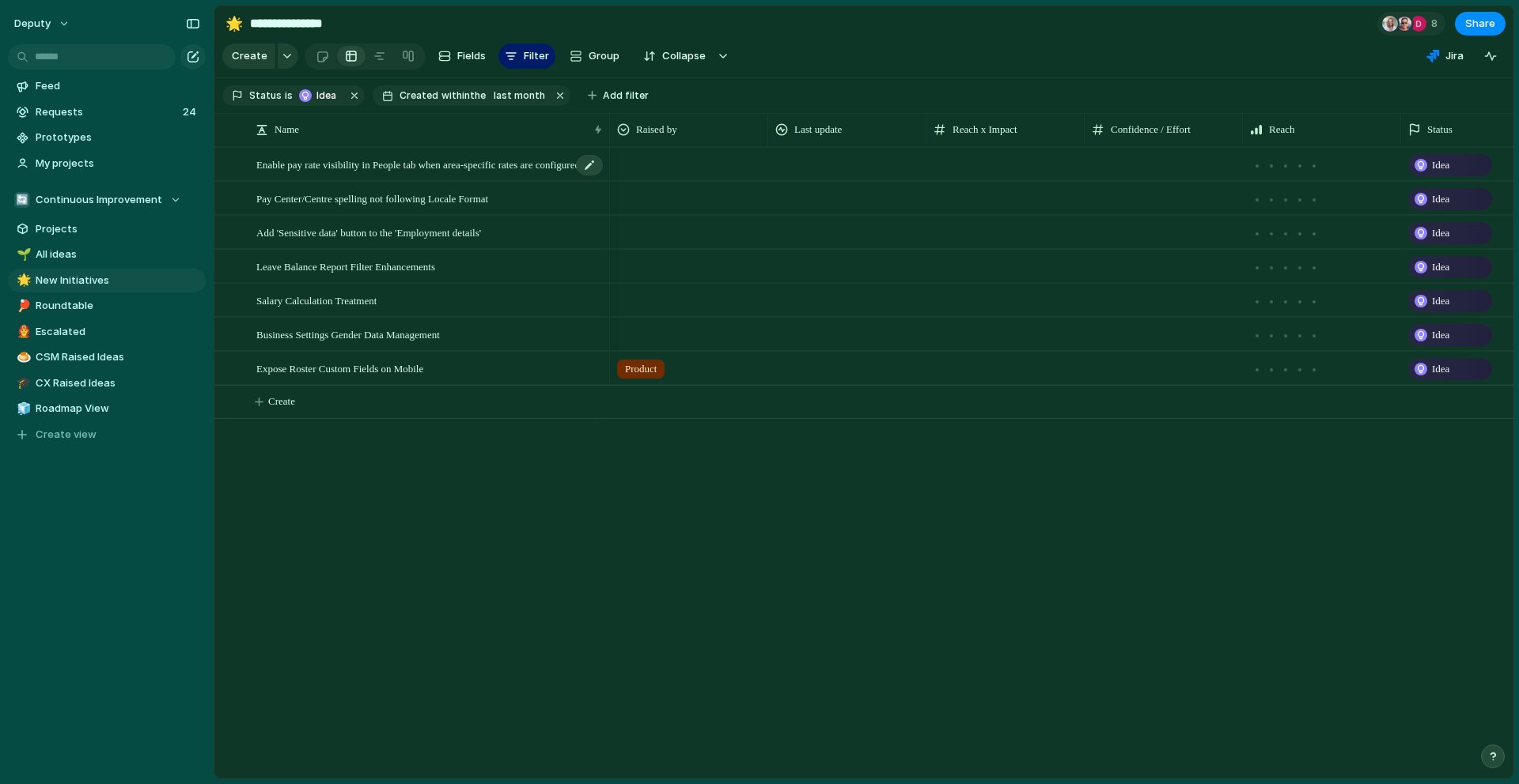
click at [503, 167] on span "Enable pay rate visibility in People tab when area-specific rates are configured" at bounding box center [418, 164] width 323 height 18
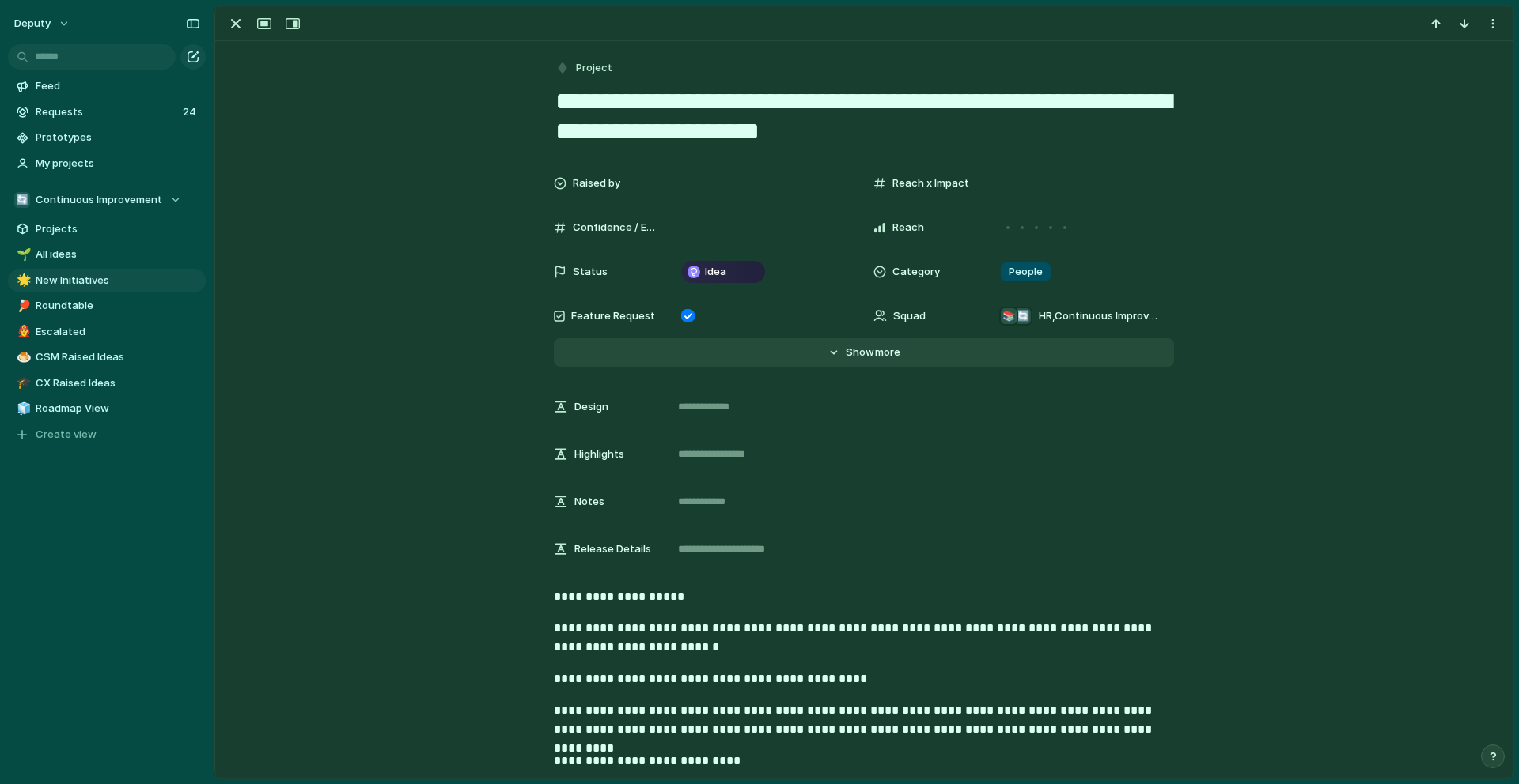
click at [865, 360] on button "Hide Show more" at bounding box center [864, 353] width 620 height 29
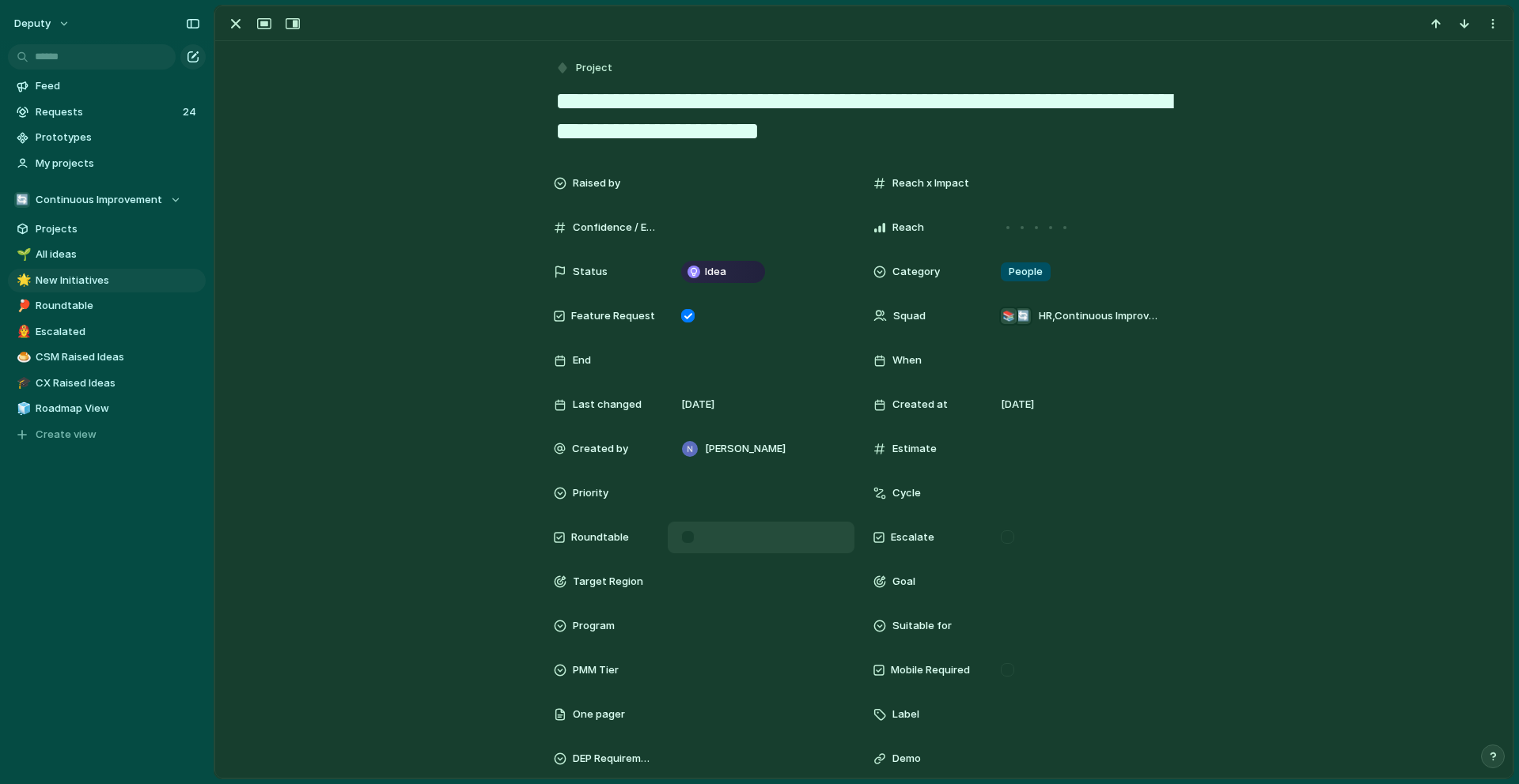
click at [690, 540] on div at bounding box center [688, 537] width 14 height 14
click at [236, 30] on div "button" at bounding box center [236, 23] width 19 height 19
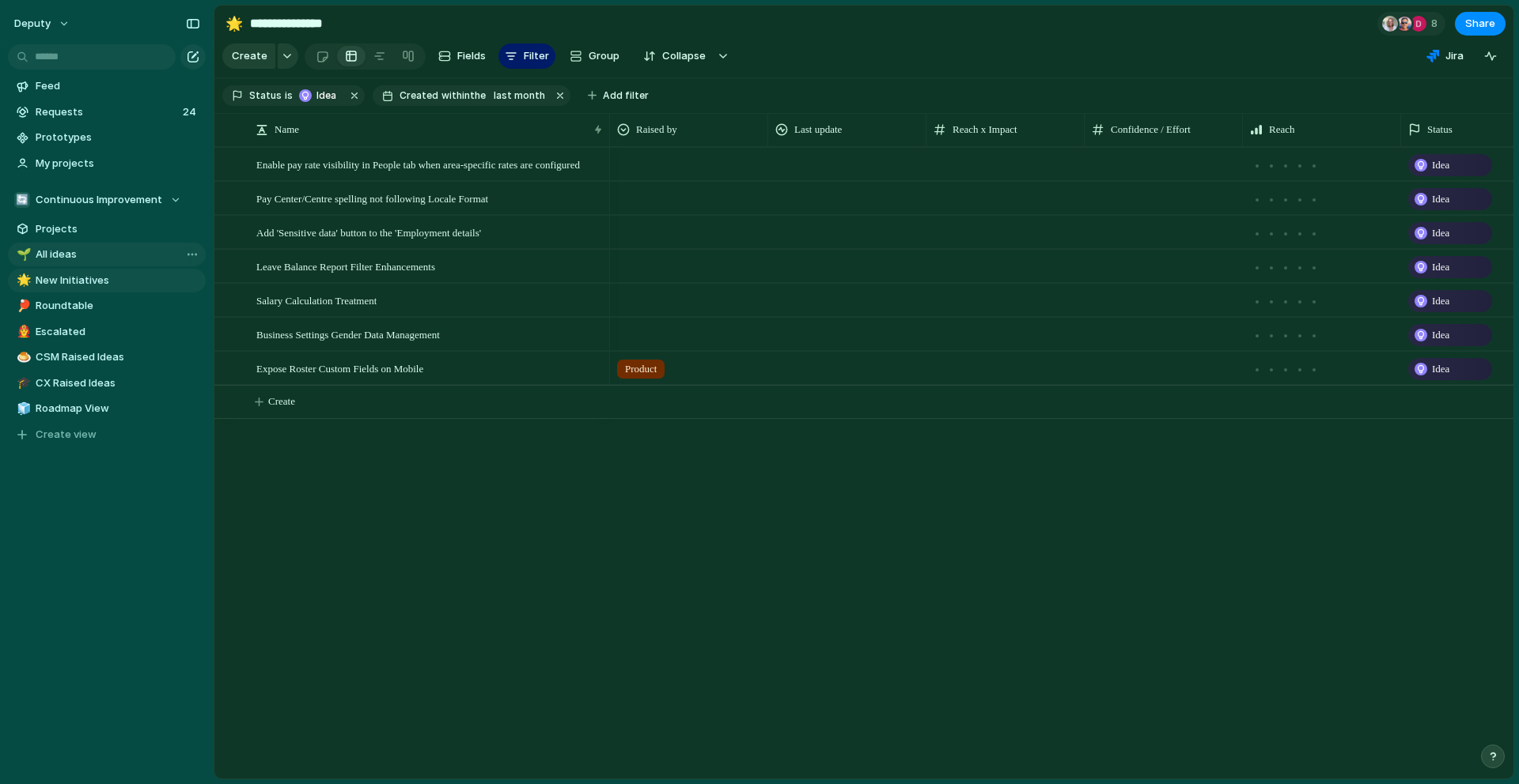
click at [61, 257] on span "All ideas" at bounding box center [117, 254] width 164 height 16
type input "*********"
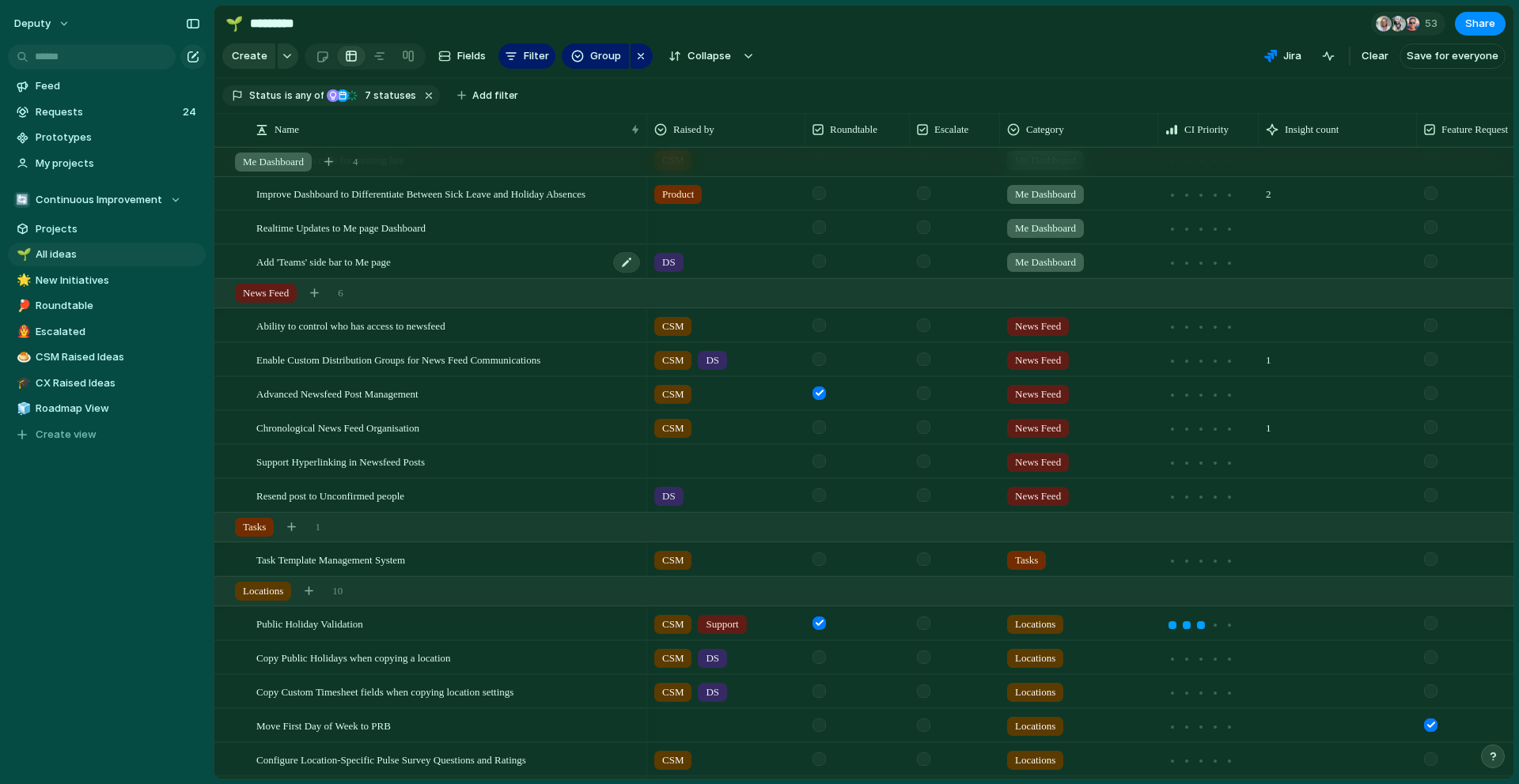
scroll to position [287, 0]
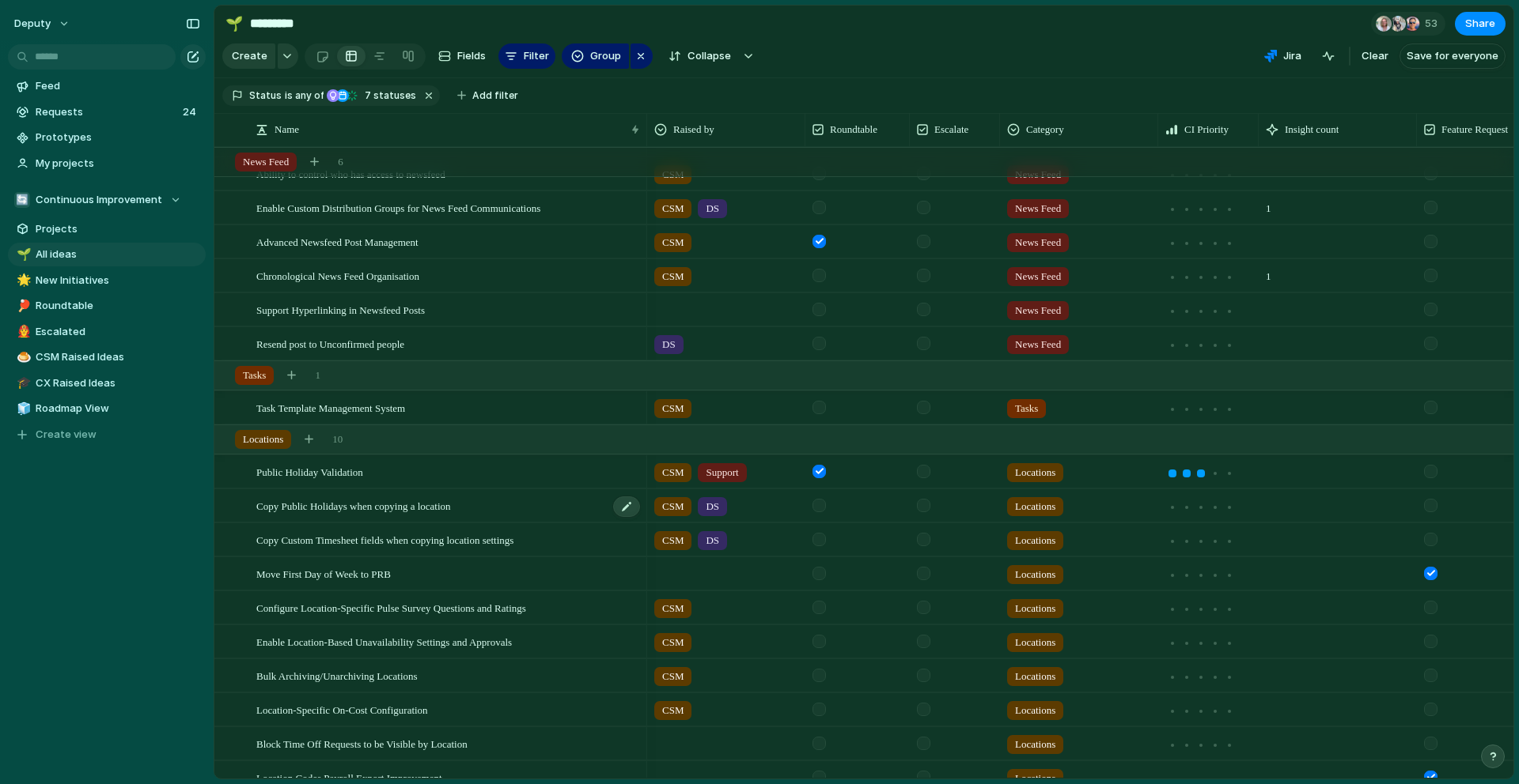
click at [545, 503] on div "Copy Public Holidays when copying a location" at bounding box center [449, 506] width 385 height 32
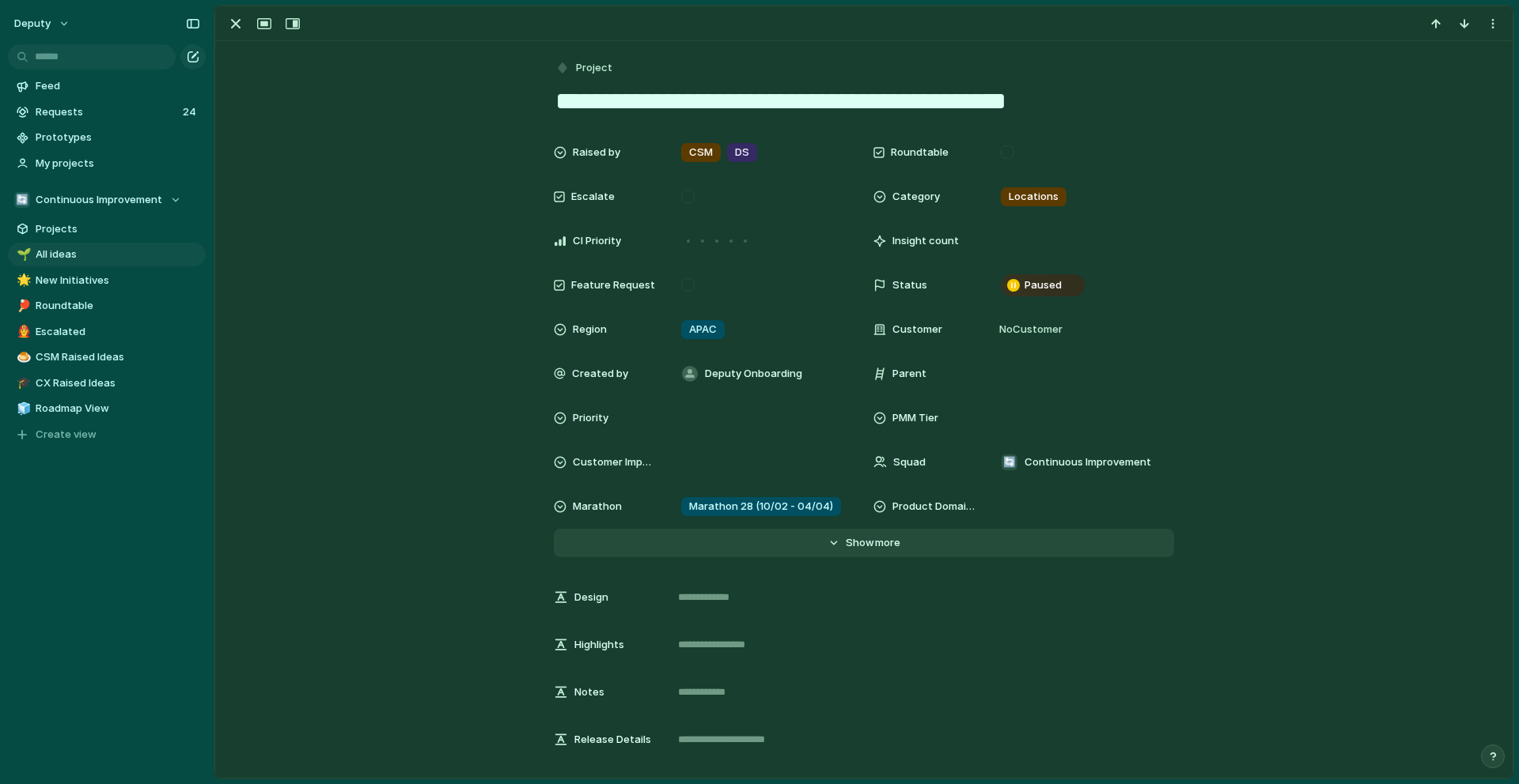
click at [842, 554] on button "Hide Show more" at bounding box center [864, 543] width 620 height 29
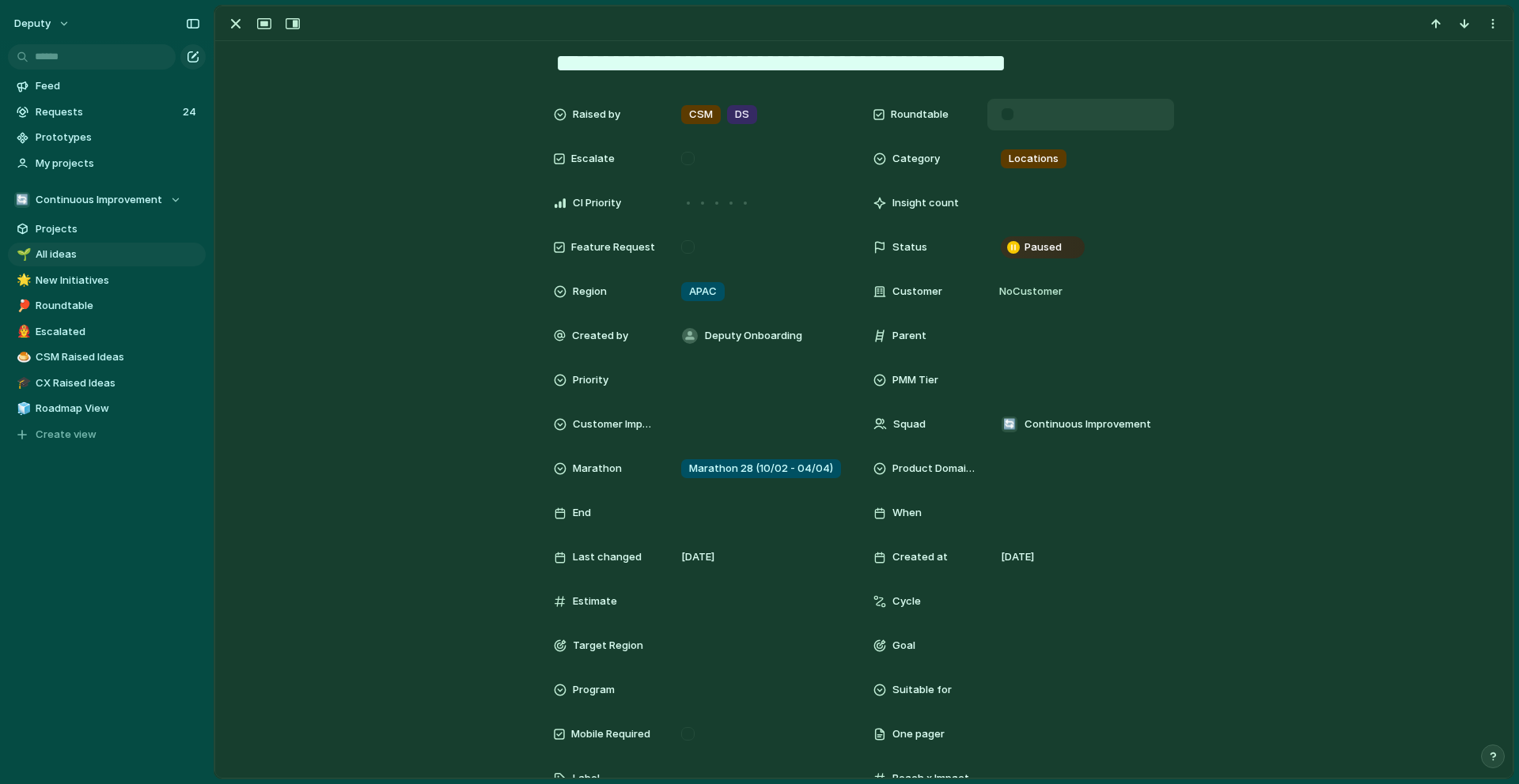
click at [1010, 117] on div at bounding box center [1007, 114] width 14 height 14
click at [232, 26] on div "button" at bounding box center [236, 23] width 19 height 19
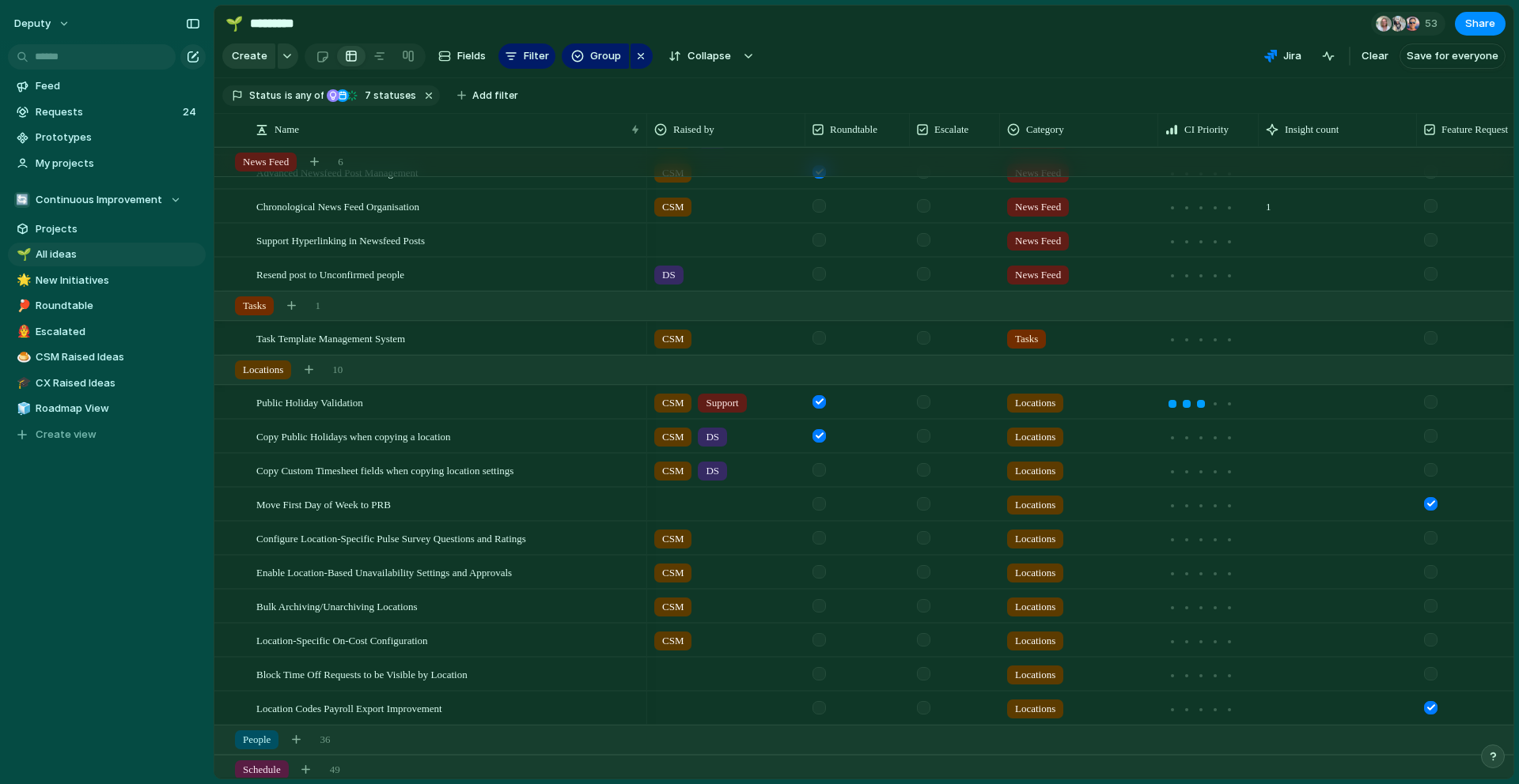
click at [822, 608] on div at bounding box center [819, 605] width 14 height 14
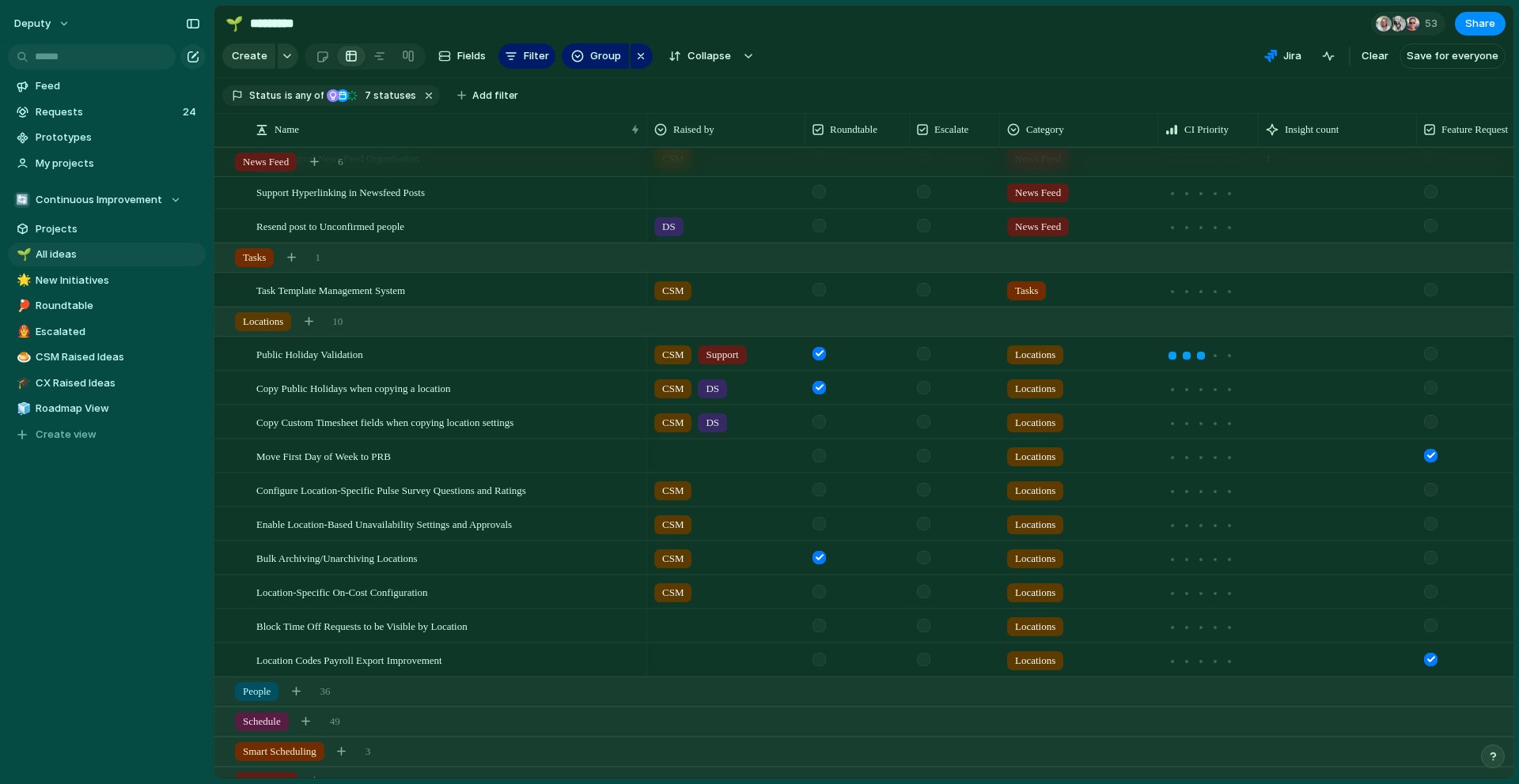
click at [820, 628] on div at bounding box center [819, 625] width 14 height 14
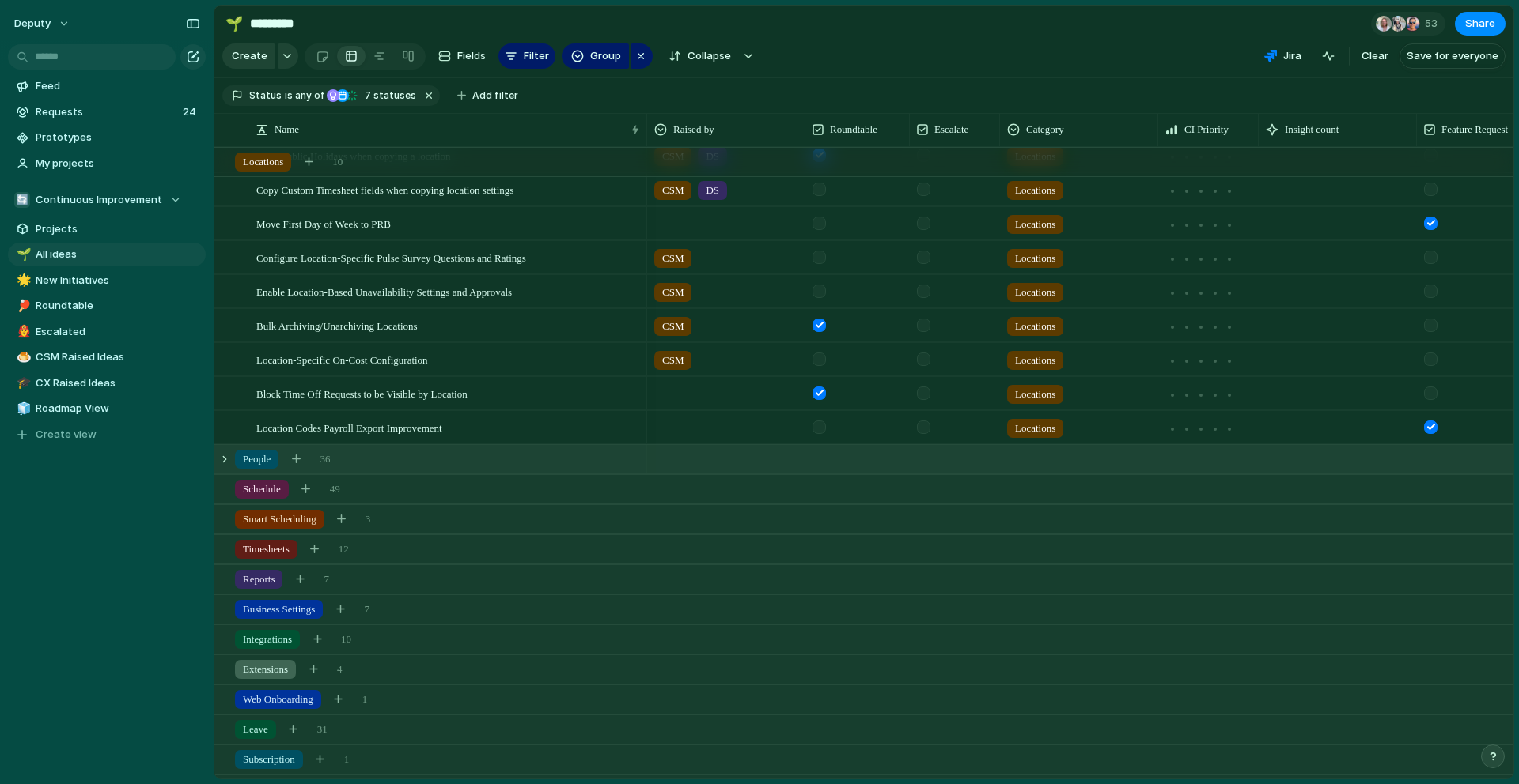
click at [410, 463] on div "People 36" at bounding box center [866, 459] width 1302 height 29
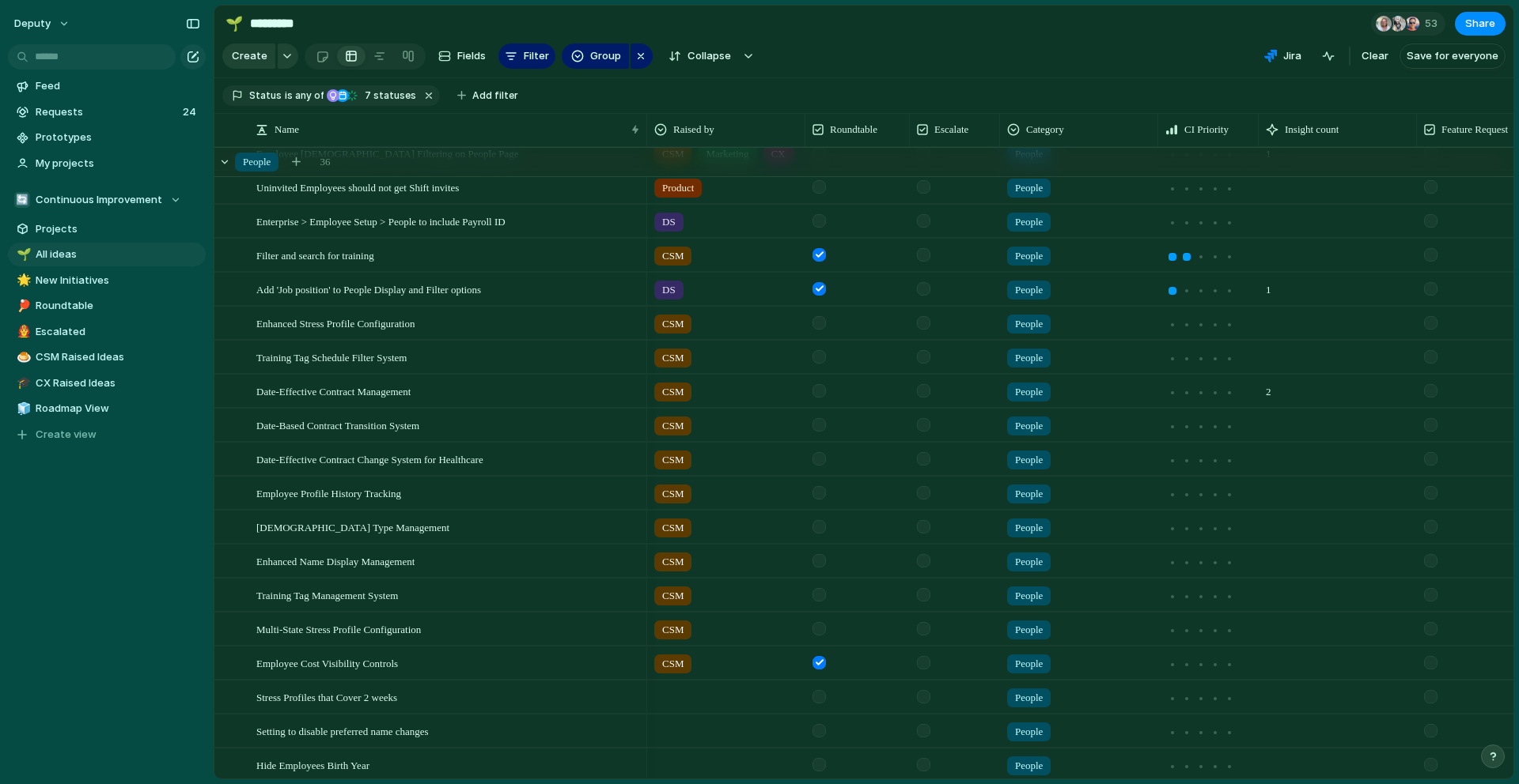
click at [823, 393] on div at bounding box center [819, 391] width 14 height 14
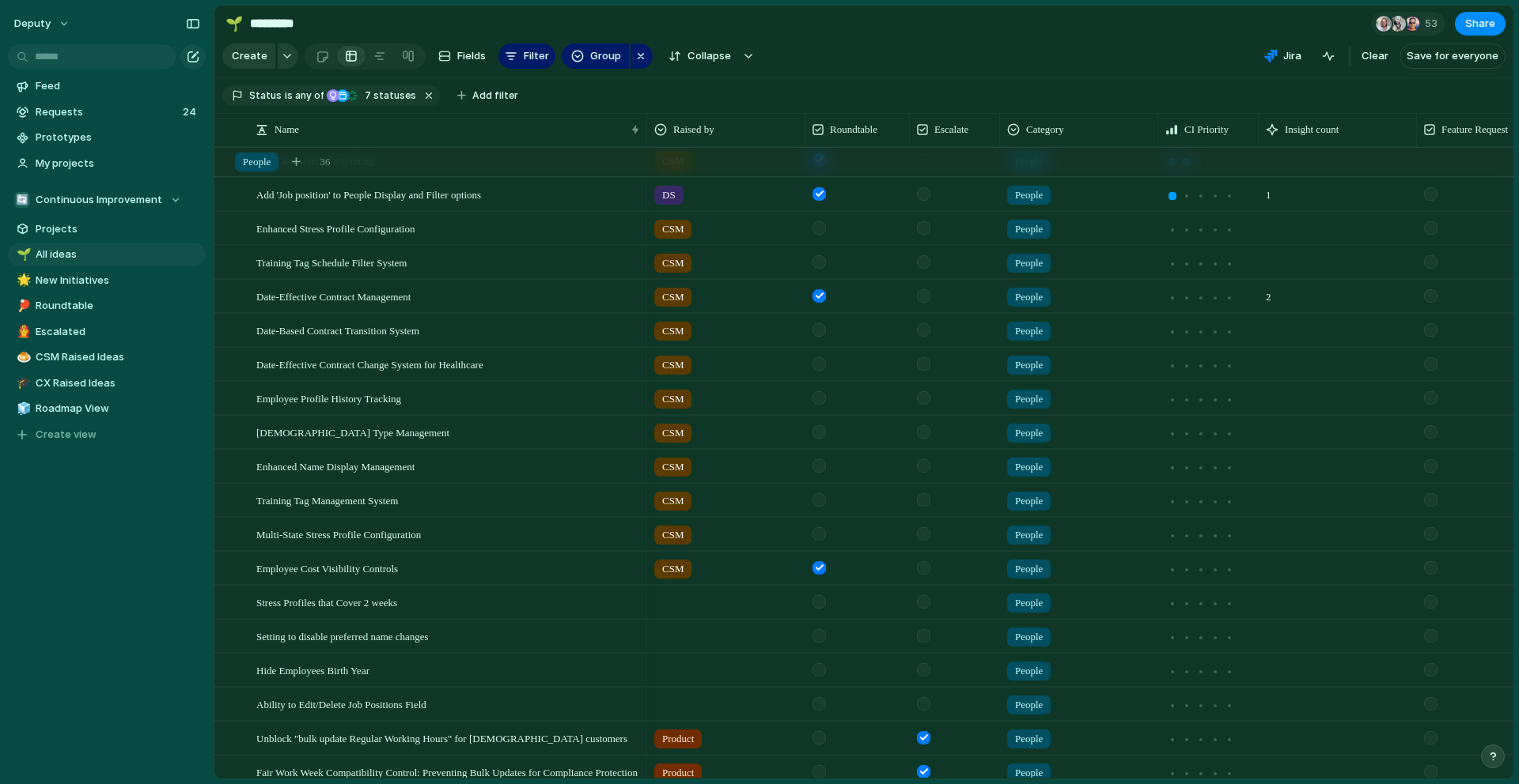
click at [816, 634] on div at bounding box center [819, 636] width 14 height 14
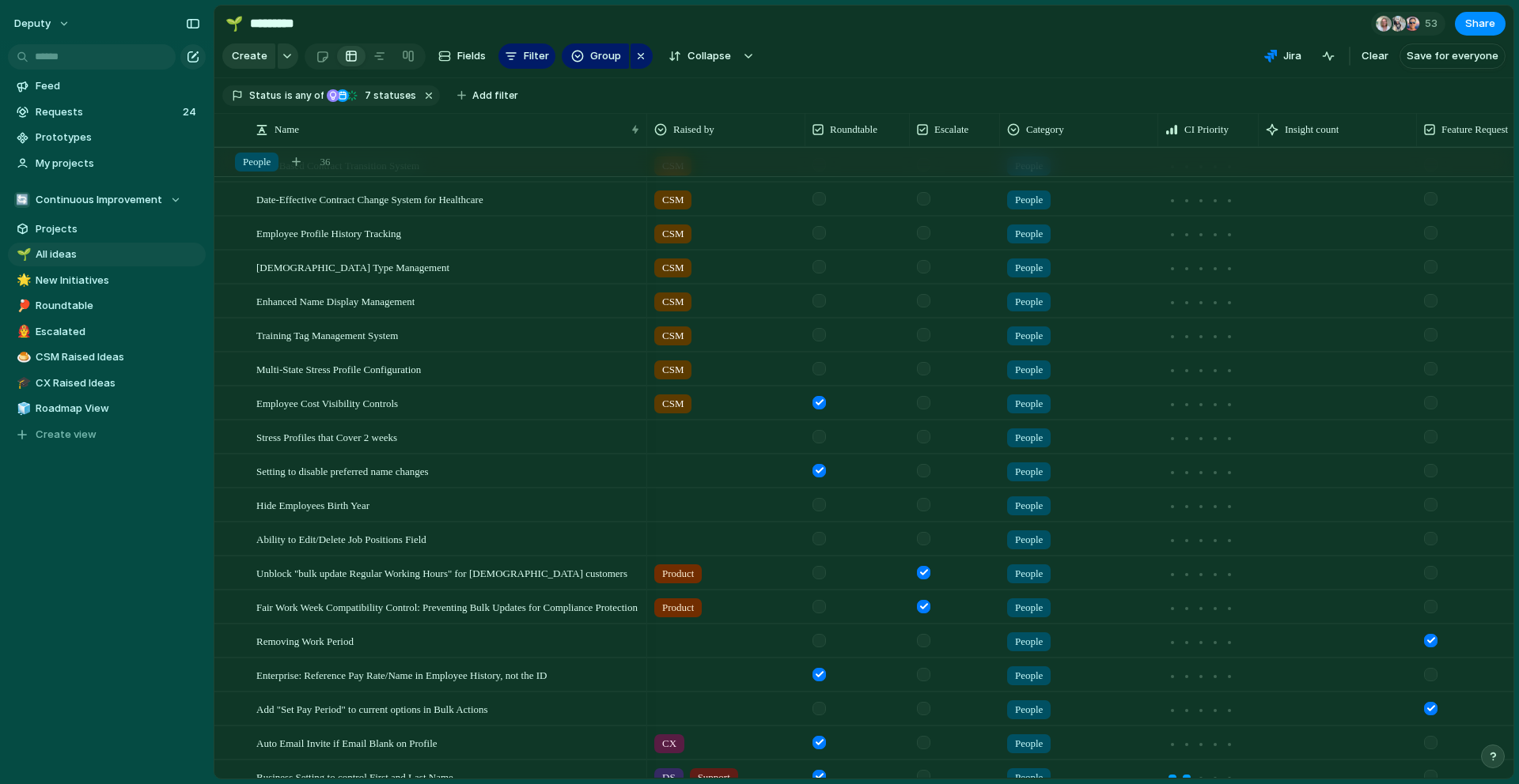
click at [821, 575] on div at bounding box center [819, 573] width 14 height 14
click at [821, 609] on div at bounding box center [819, 606] width 14 height 14
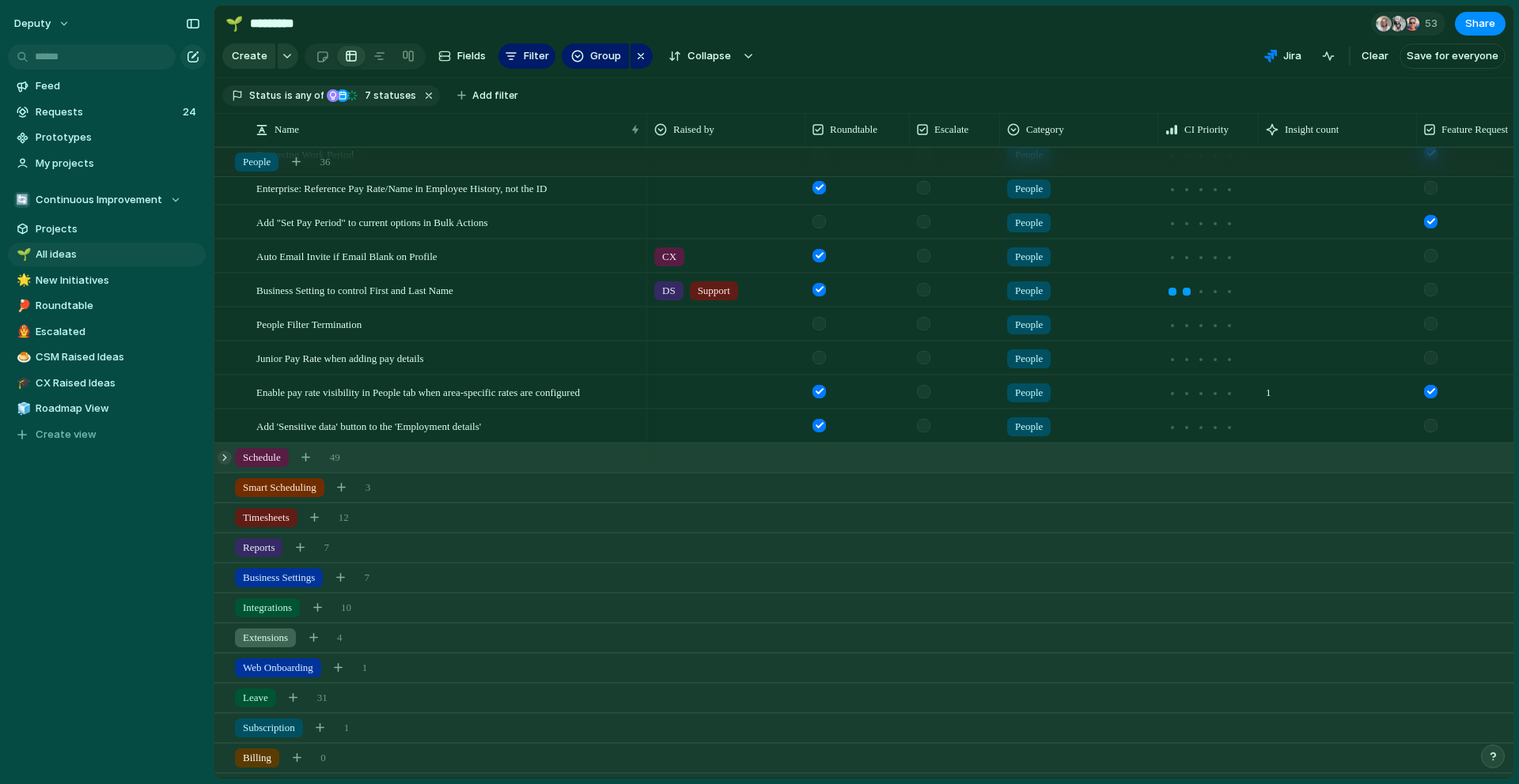
click at [225, 458] on div at bounding box center [225, 458] width 14 height 14
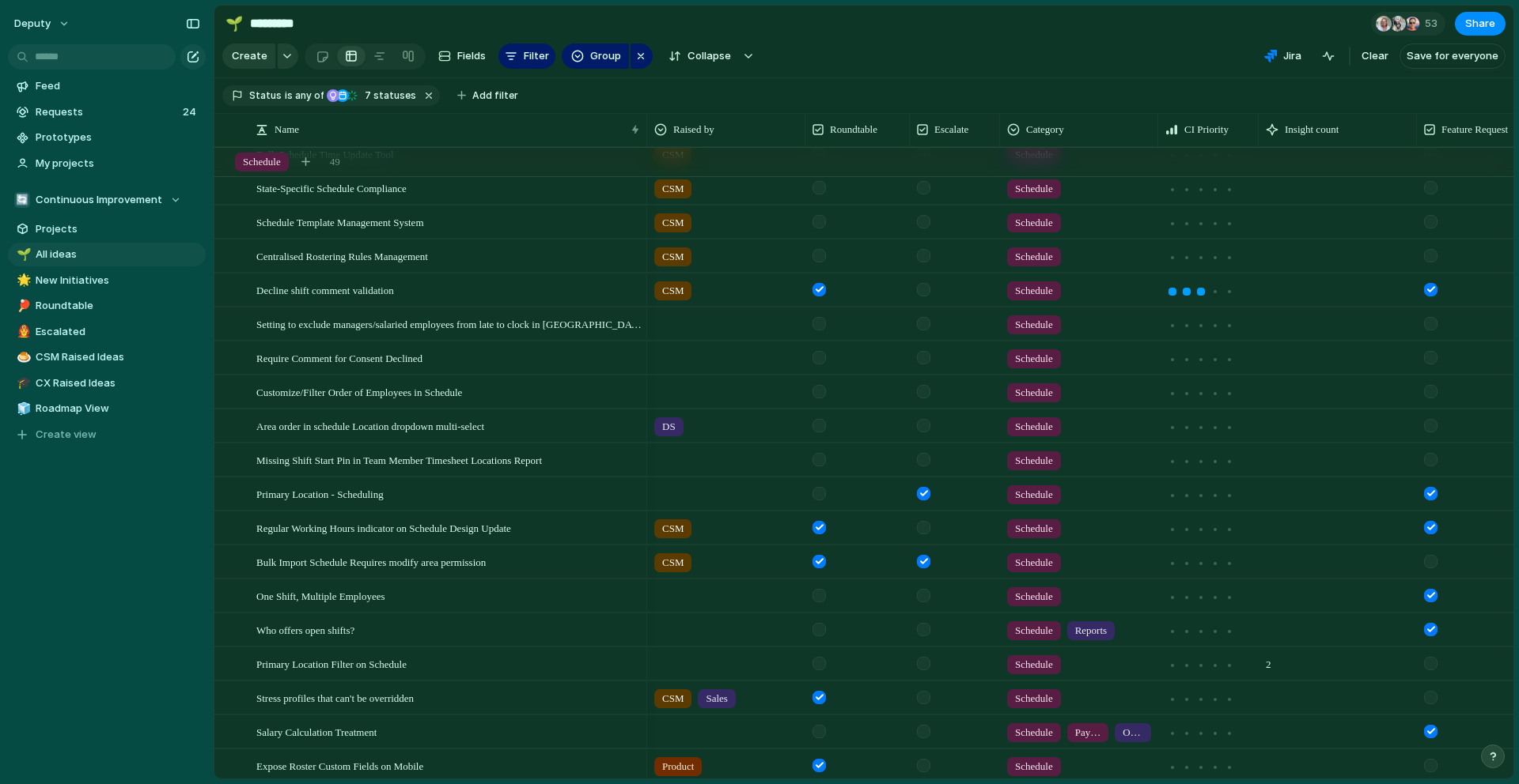
click at [820, 663] on div at bounding box center [819, 663] width 14 height 14
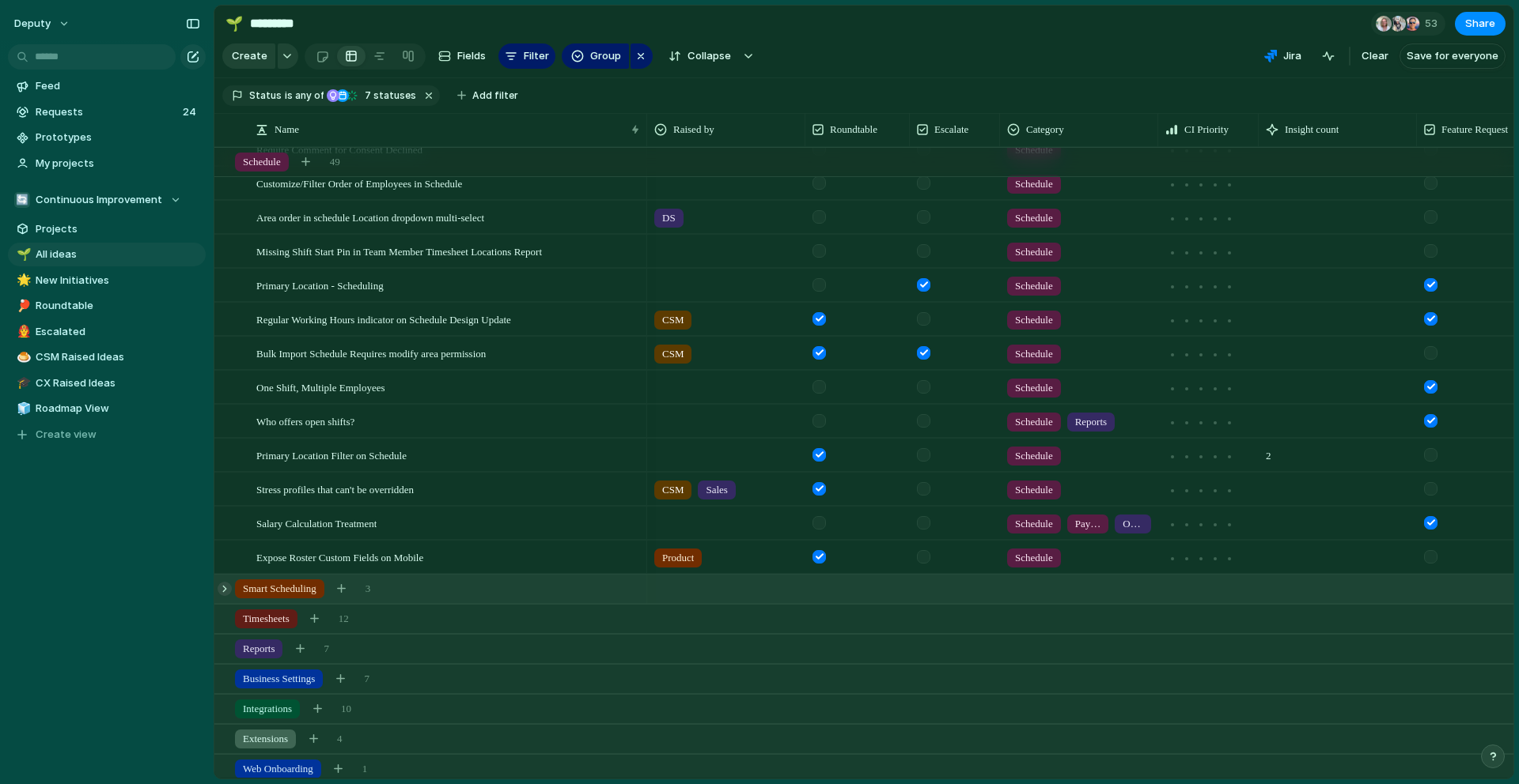
click at [227, 588] on div at bounding box center [225, 589] width 14 height 14
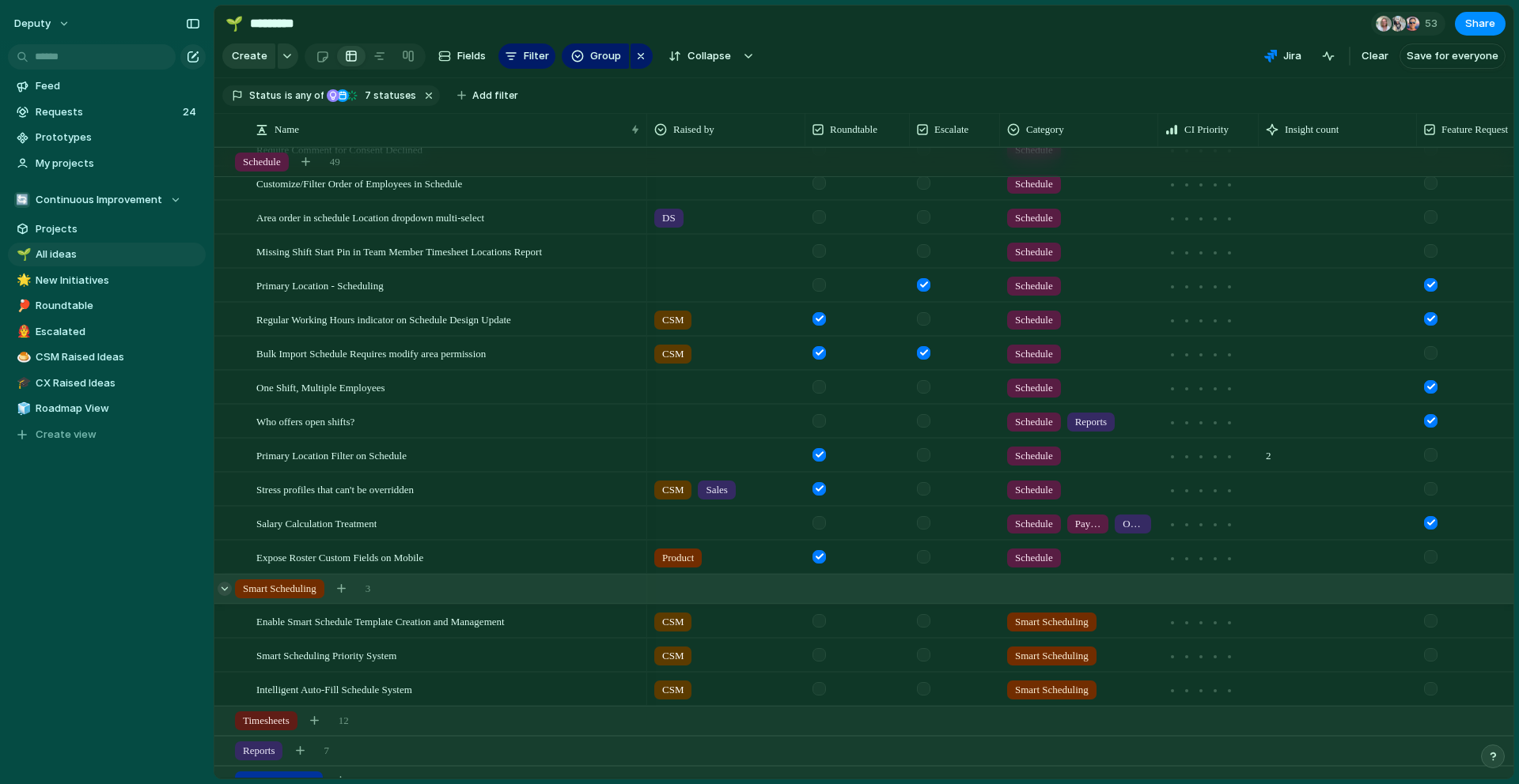
click at [227, 586] on div at bounding box center [225, 589] width 14 height 14
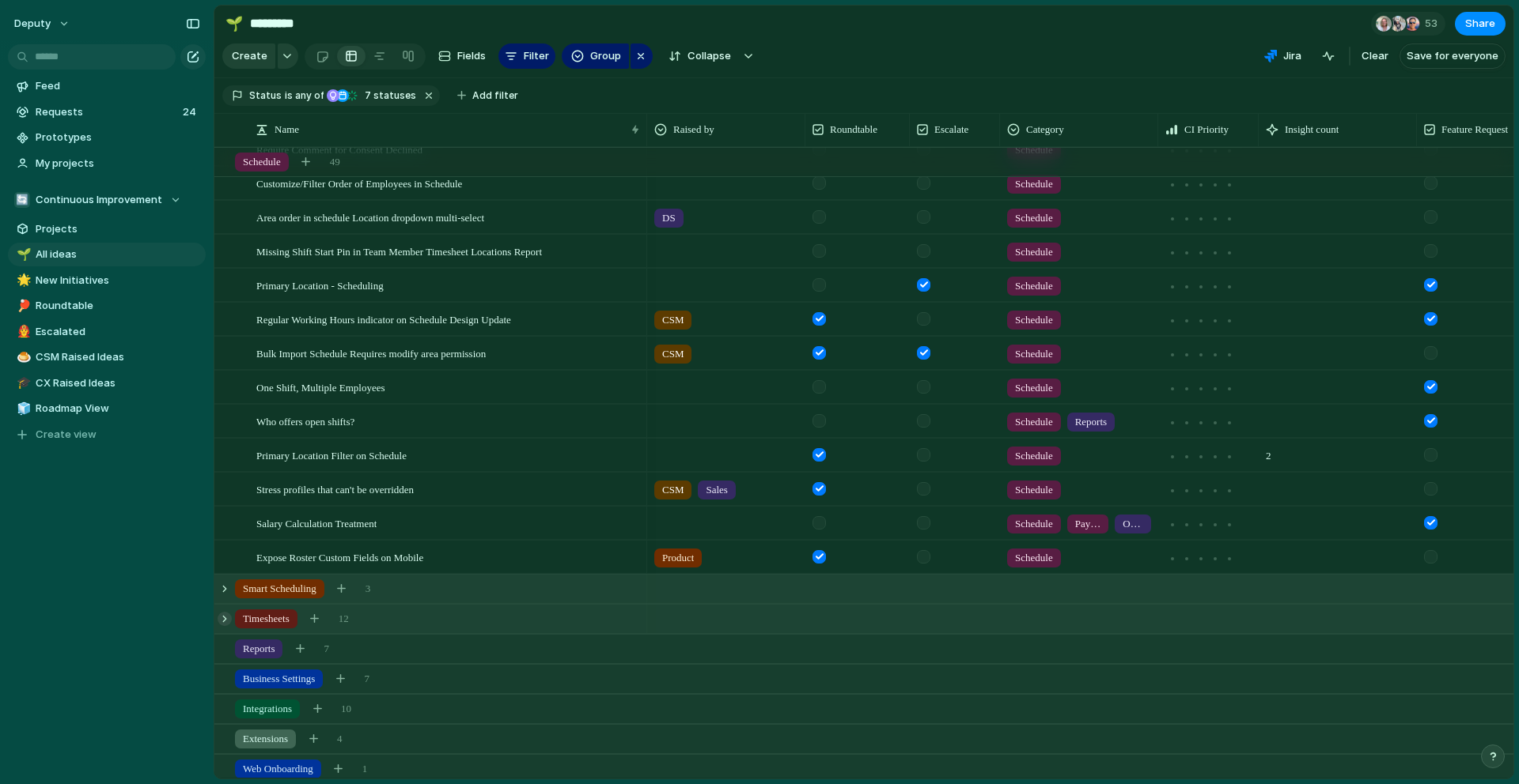
click at [226, 616] on div at bounding box center [225, 619] width 14 height 14
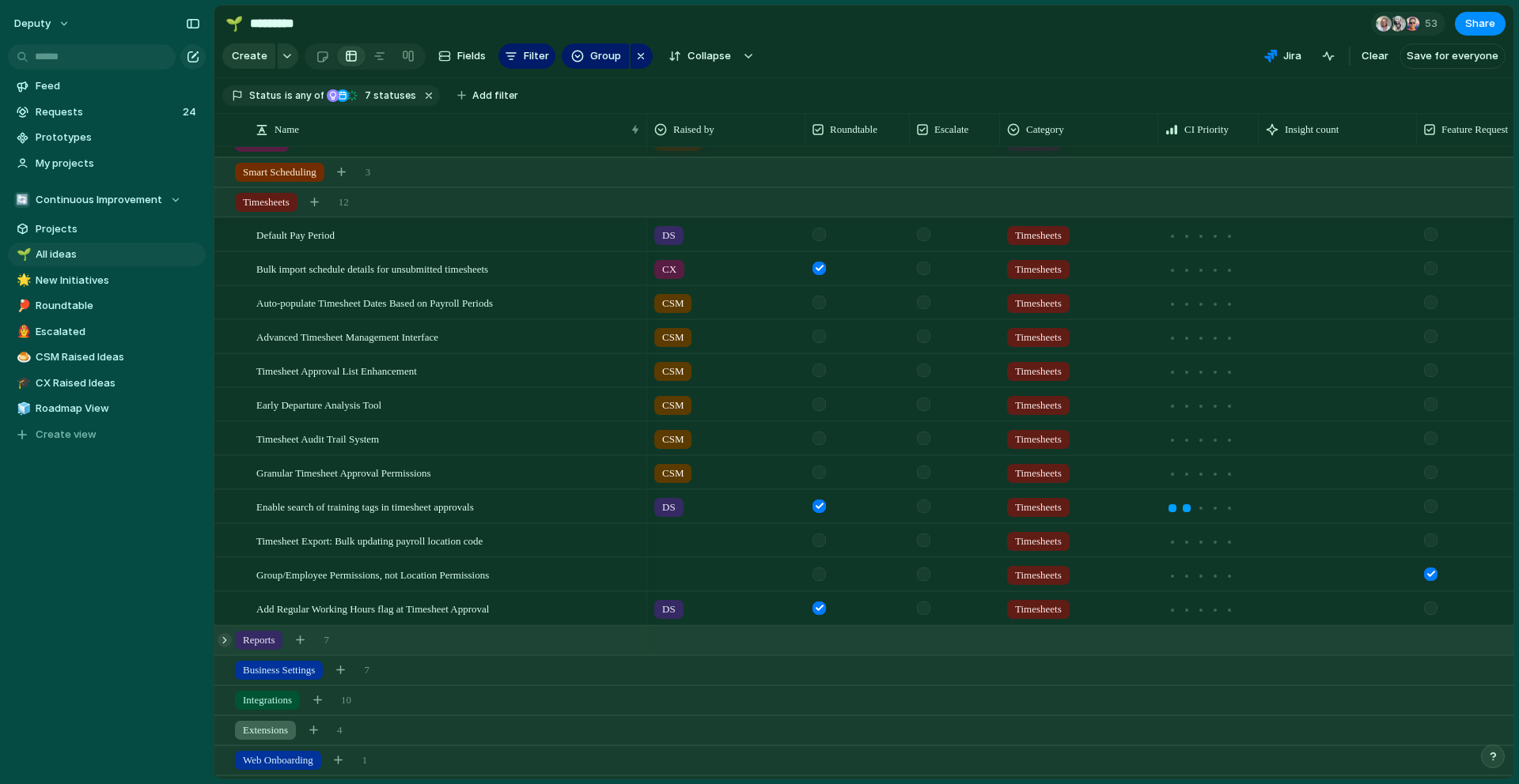
click at [226, 642] on div at bounding box center [225, 641] width 14 height 14
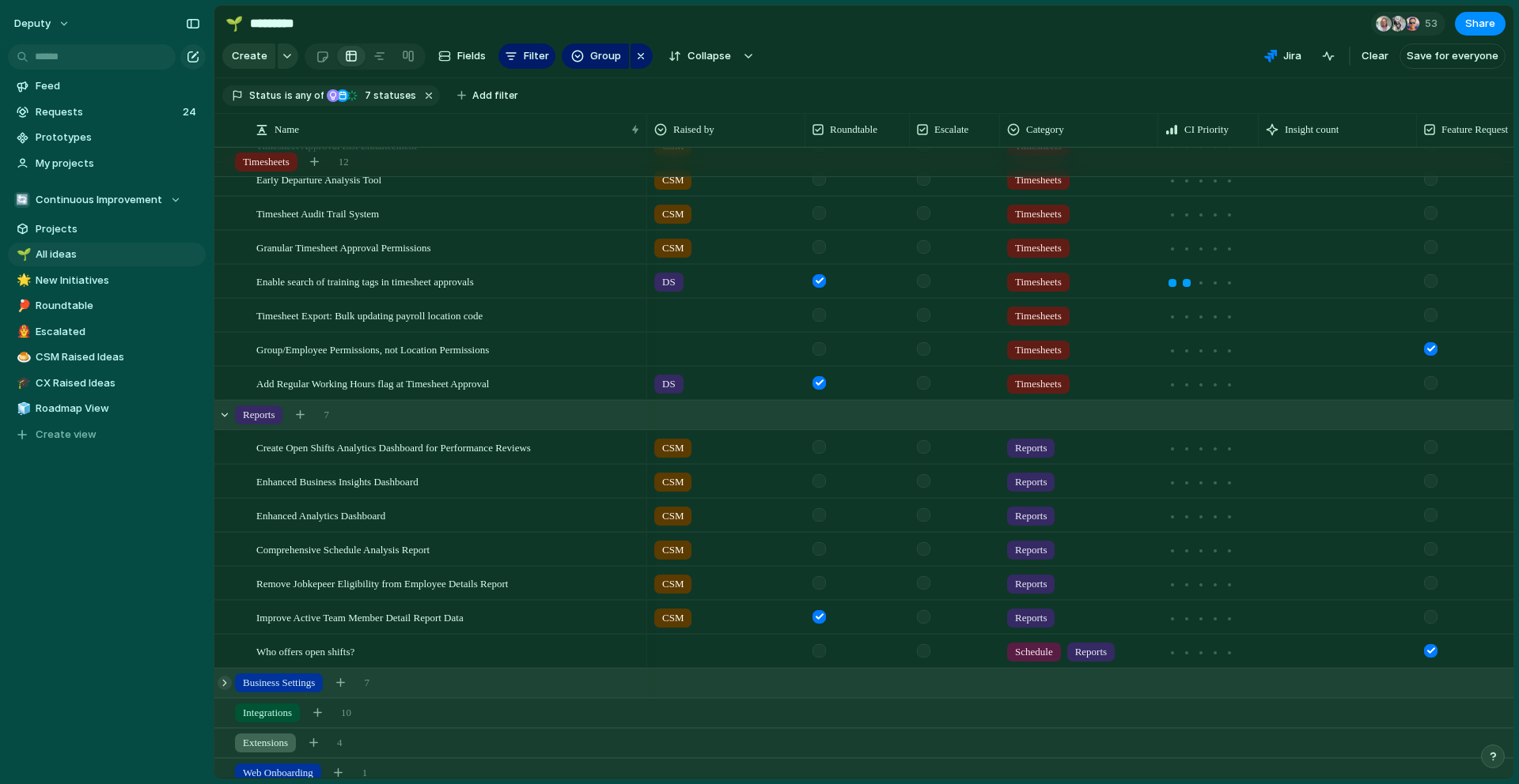
click at [225, 686] on div at bounding box center [225, 683] width 14 height 14
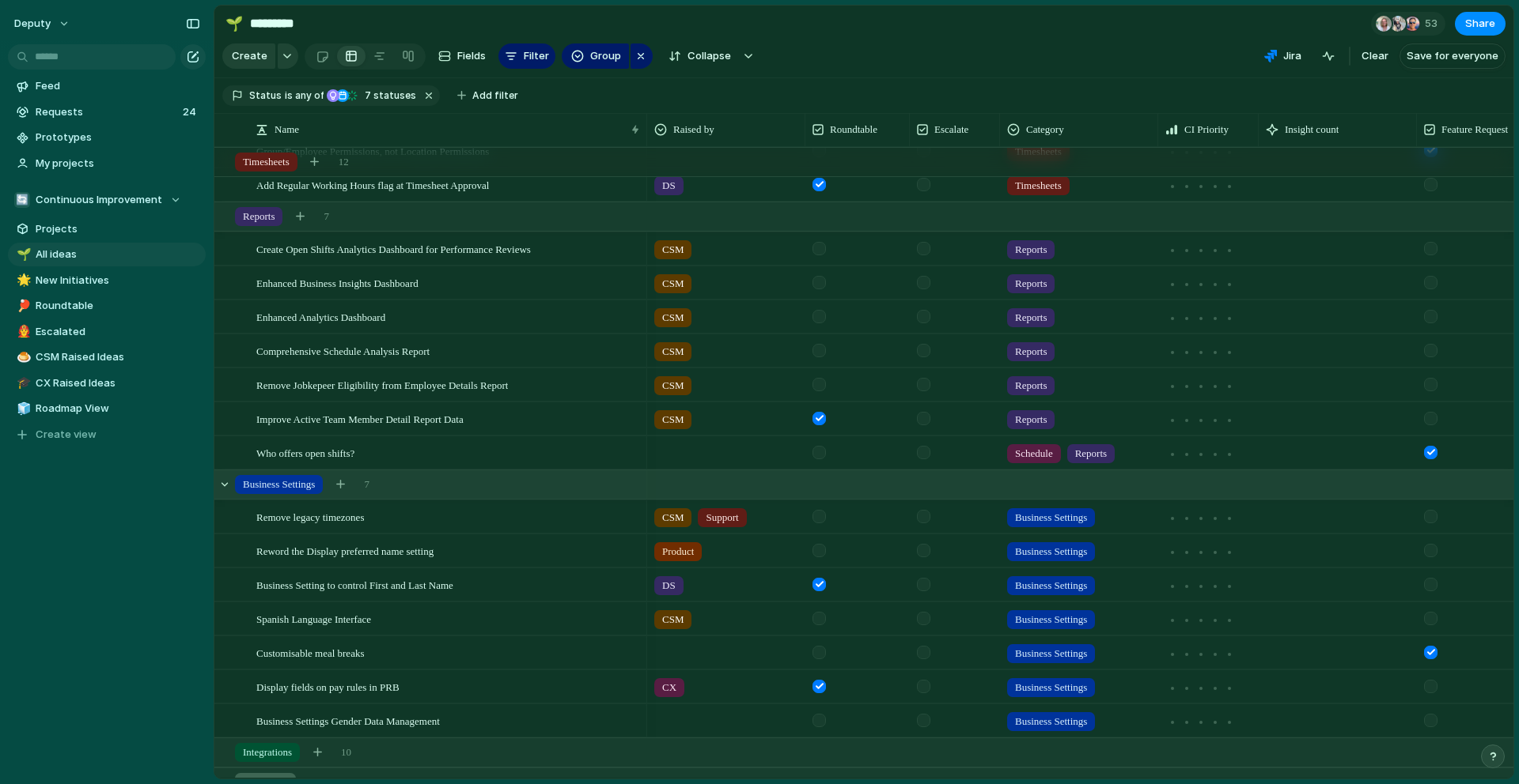
click at [822, 516] on div at bounding box center [819, 516] width 14 height 14
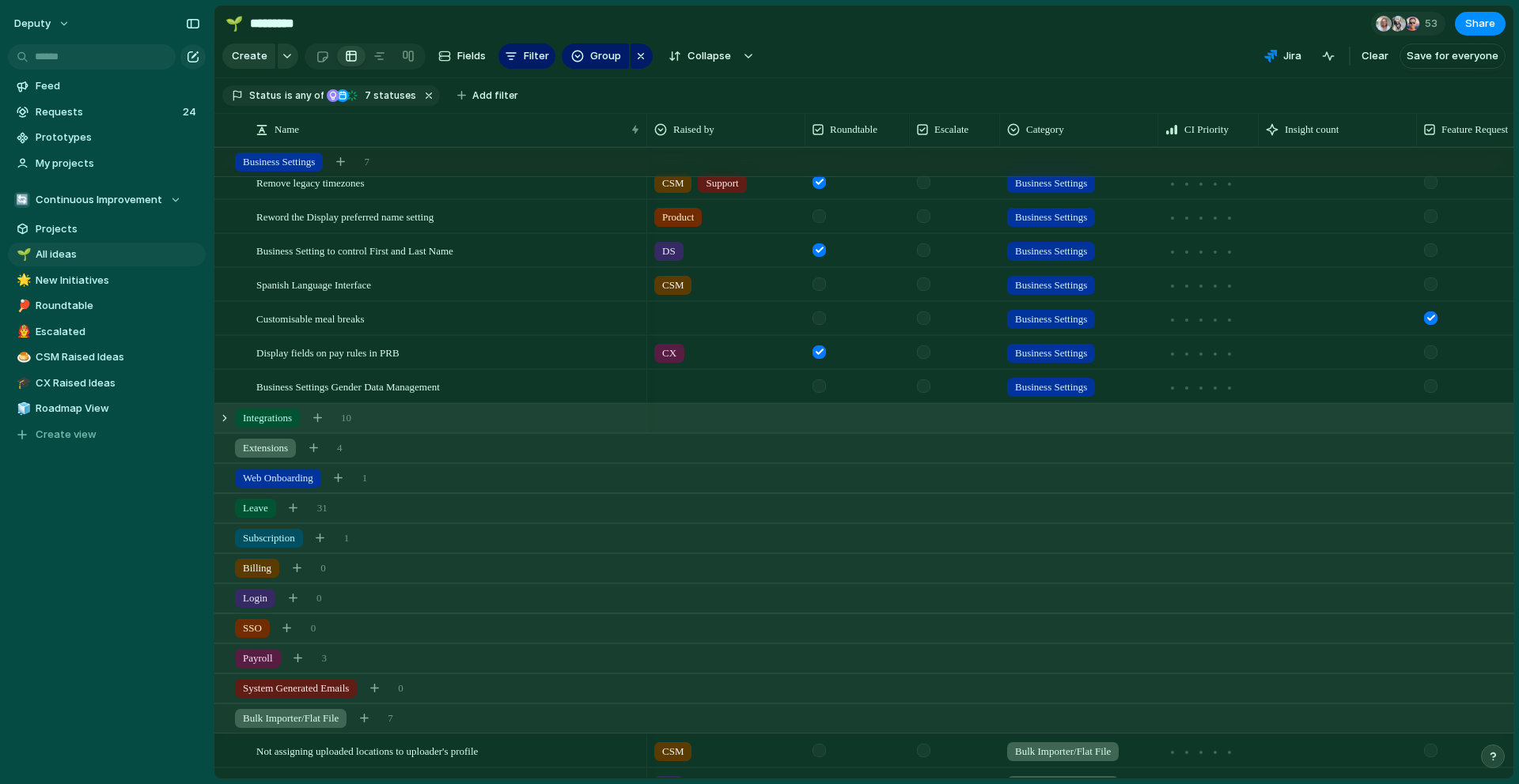
click at [225, 425] on div "Integrations 10" at bounding box center [866, 419] width 1302 height 29
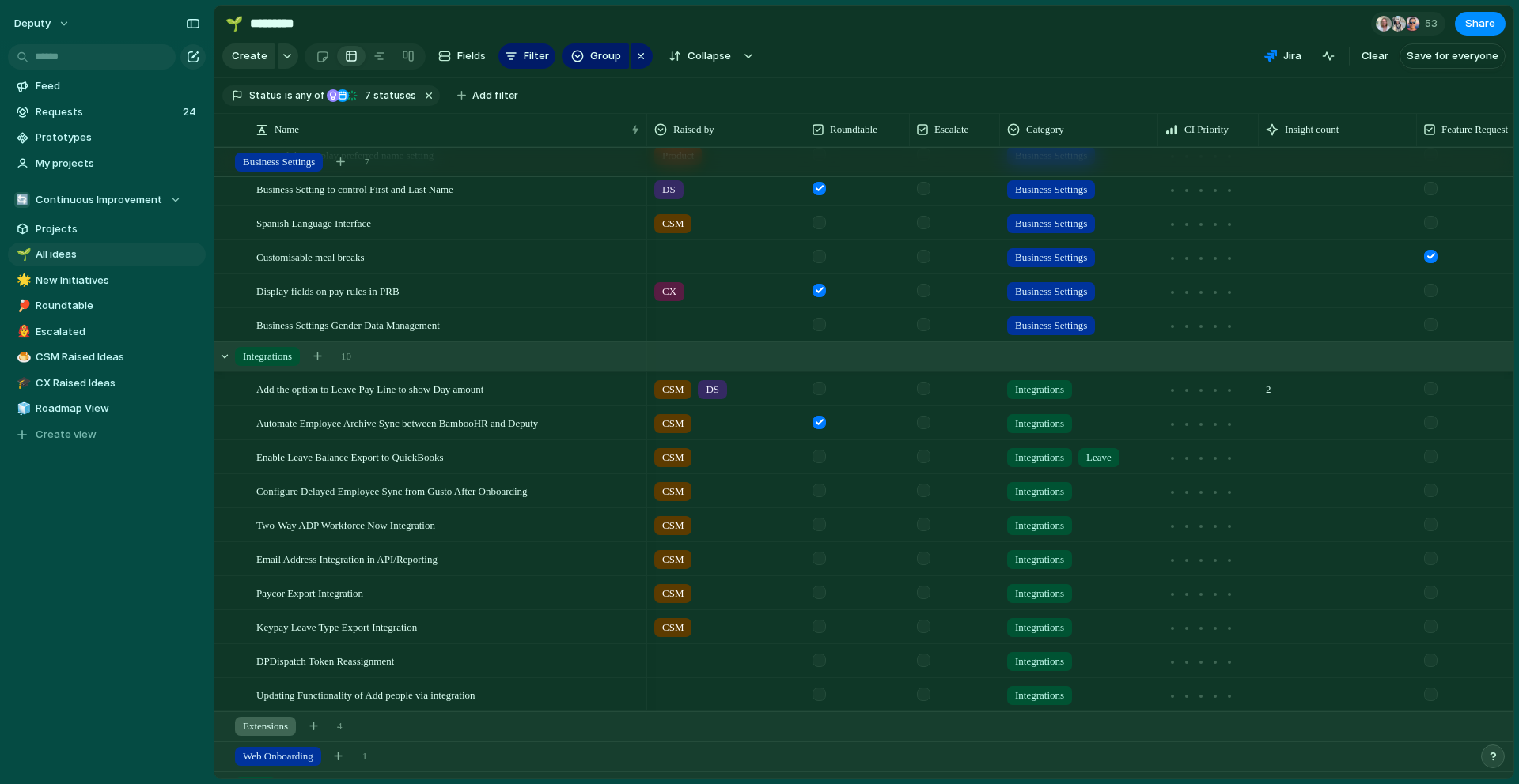
click at [816, 623] on div at bounding box center [819, 626] width 14 height 14
click at [227, 357] on div at bounding box center [225, 356] width 14 height 14
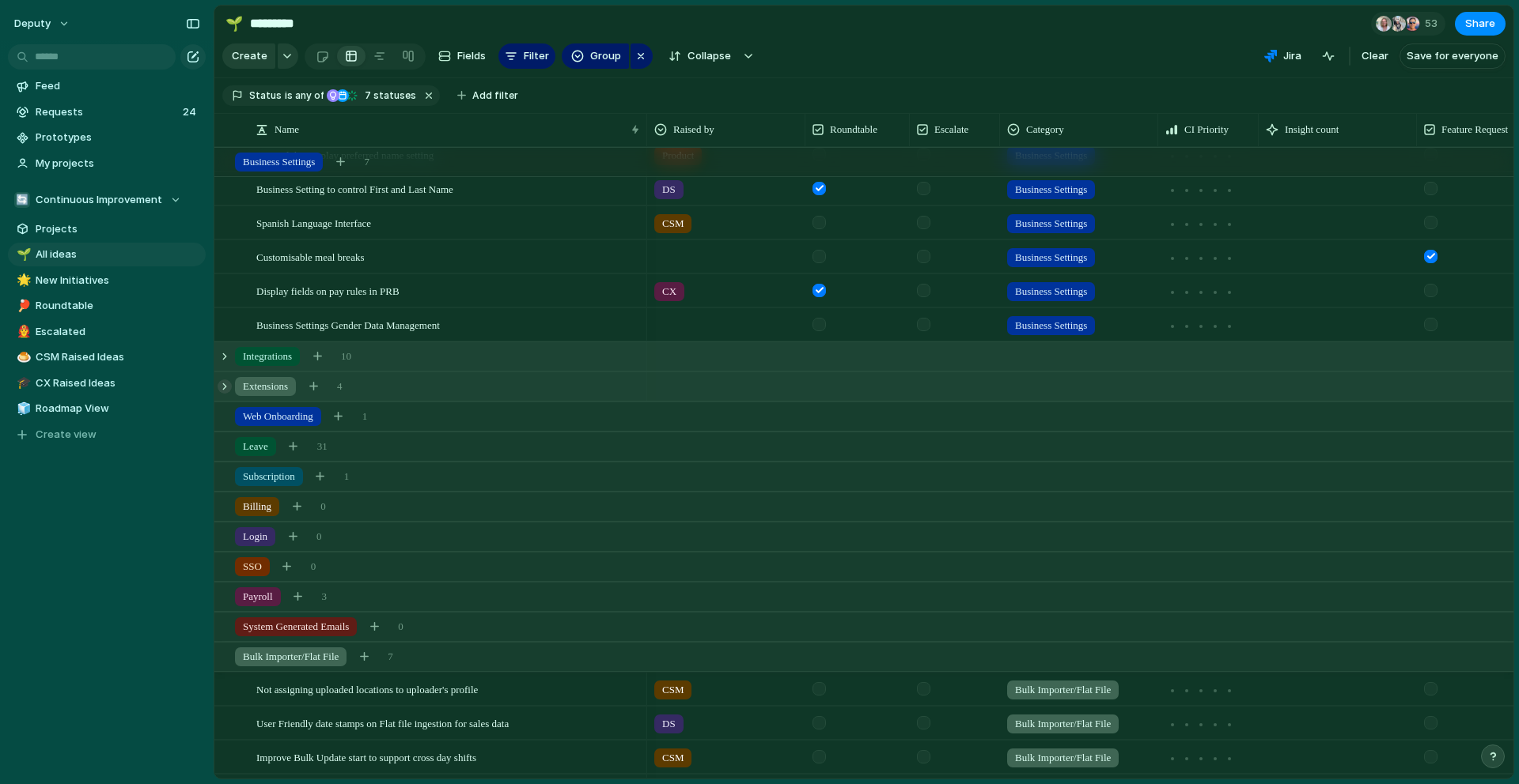
click at [227, 392] on div at bounding box center [225, 387] width 14 height 14
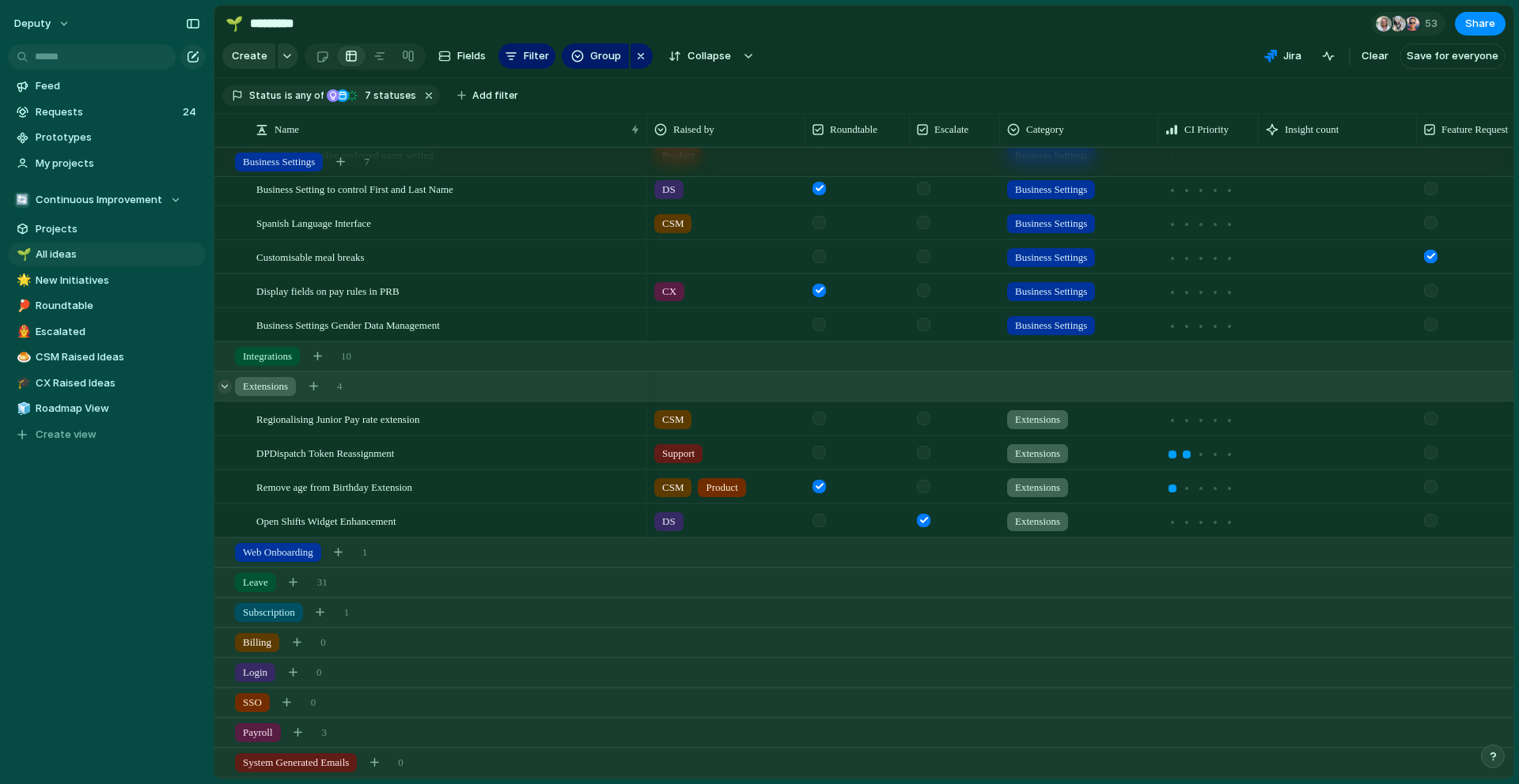
click at [227, 392] on div at bounding box center [225, 387] width 14 height 14
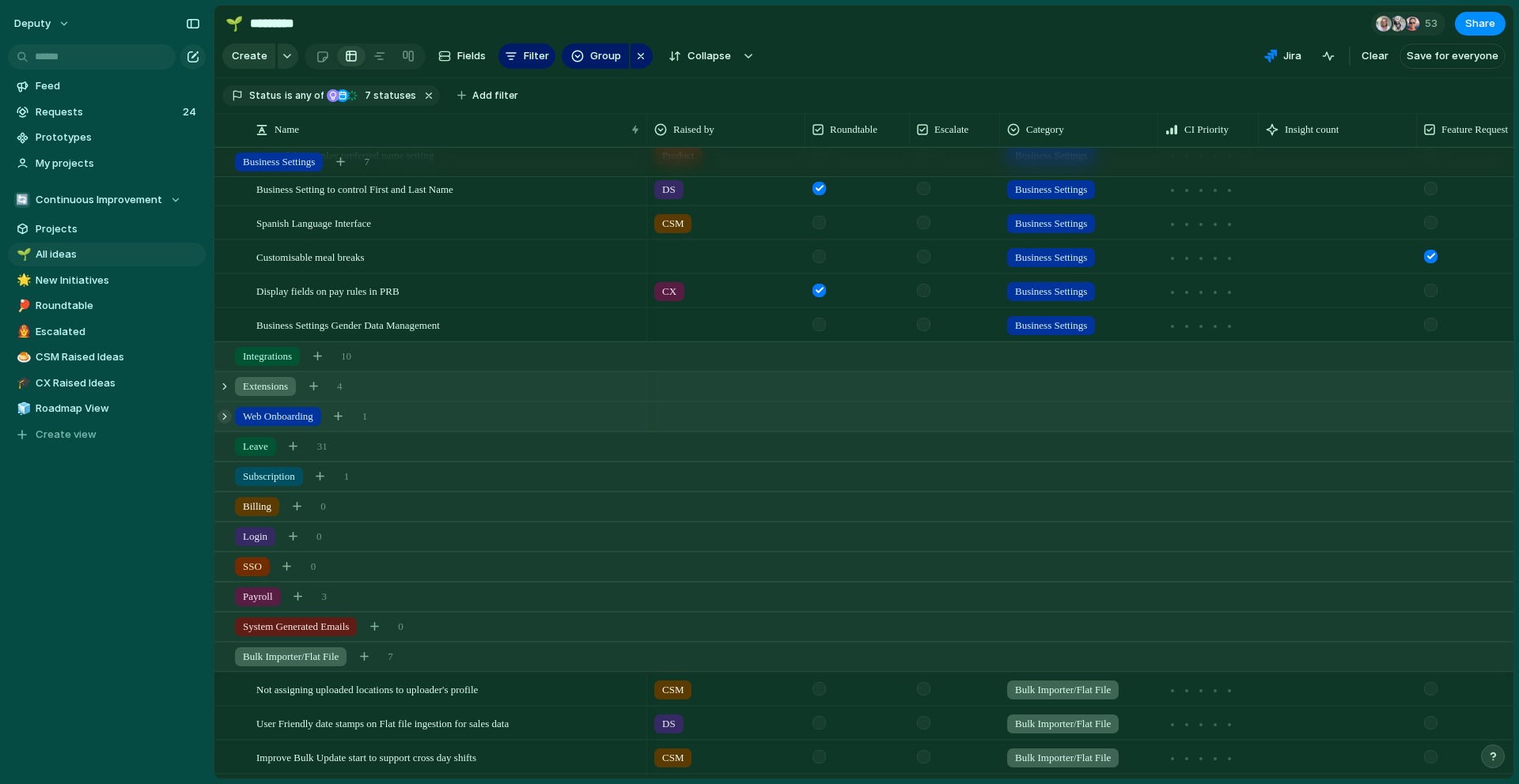
click at [228, 414] on div at bounding box center [225, 417] width 14 height 14
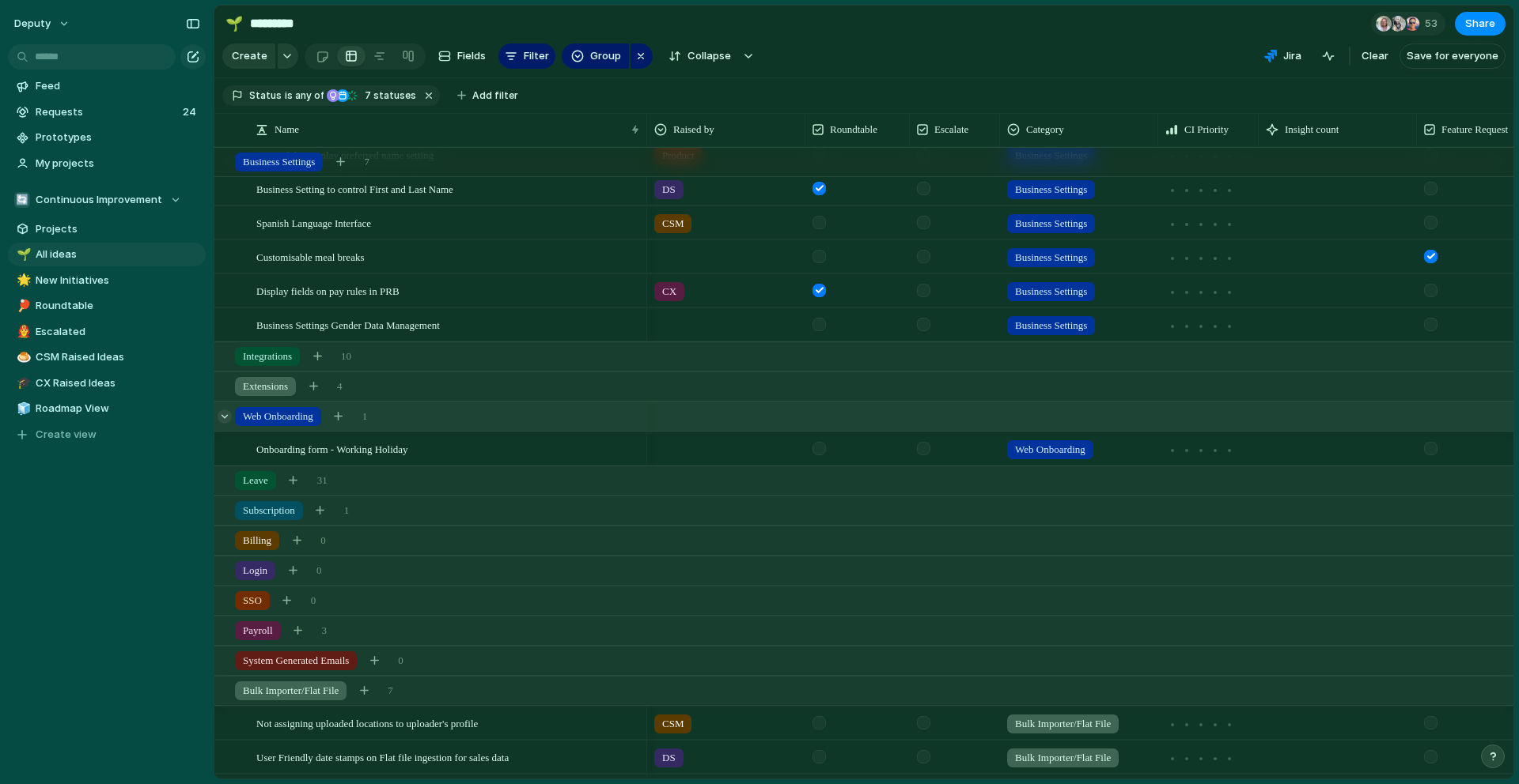
click at [229, 415] on div at bounding box center [225, 417] width 14 height 14
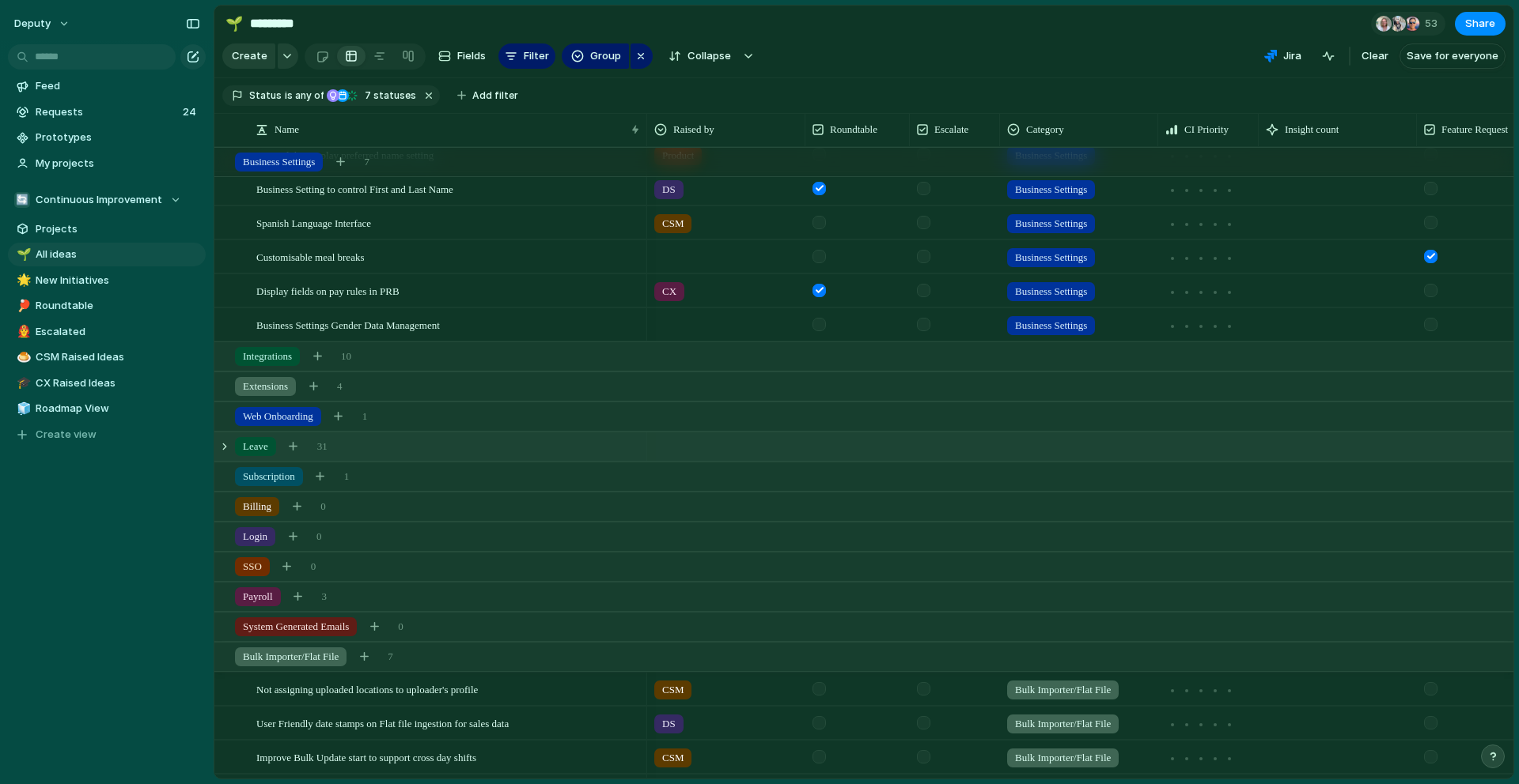
click at [231, 438] on div "Leave 31" at bounding box center [866, 447] width 1302 height 29
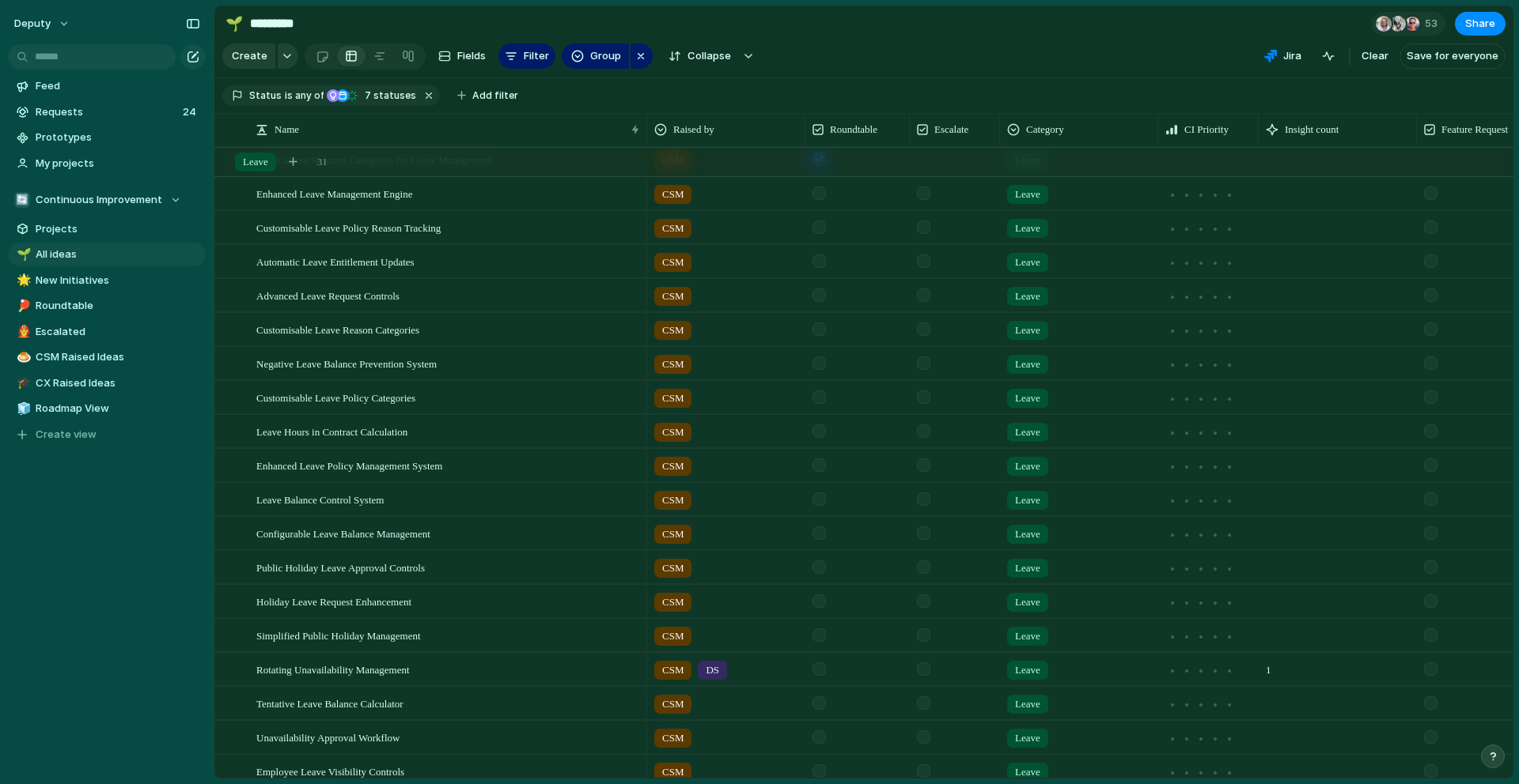
click at [823, 364] on div at bounding box center [819, 363] width 14 height 14
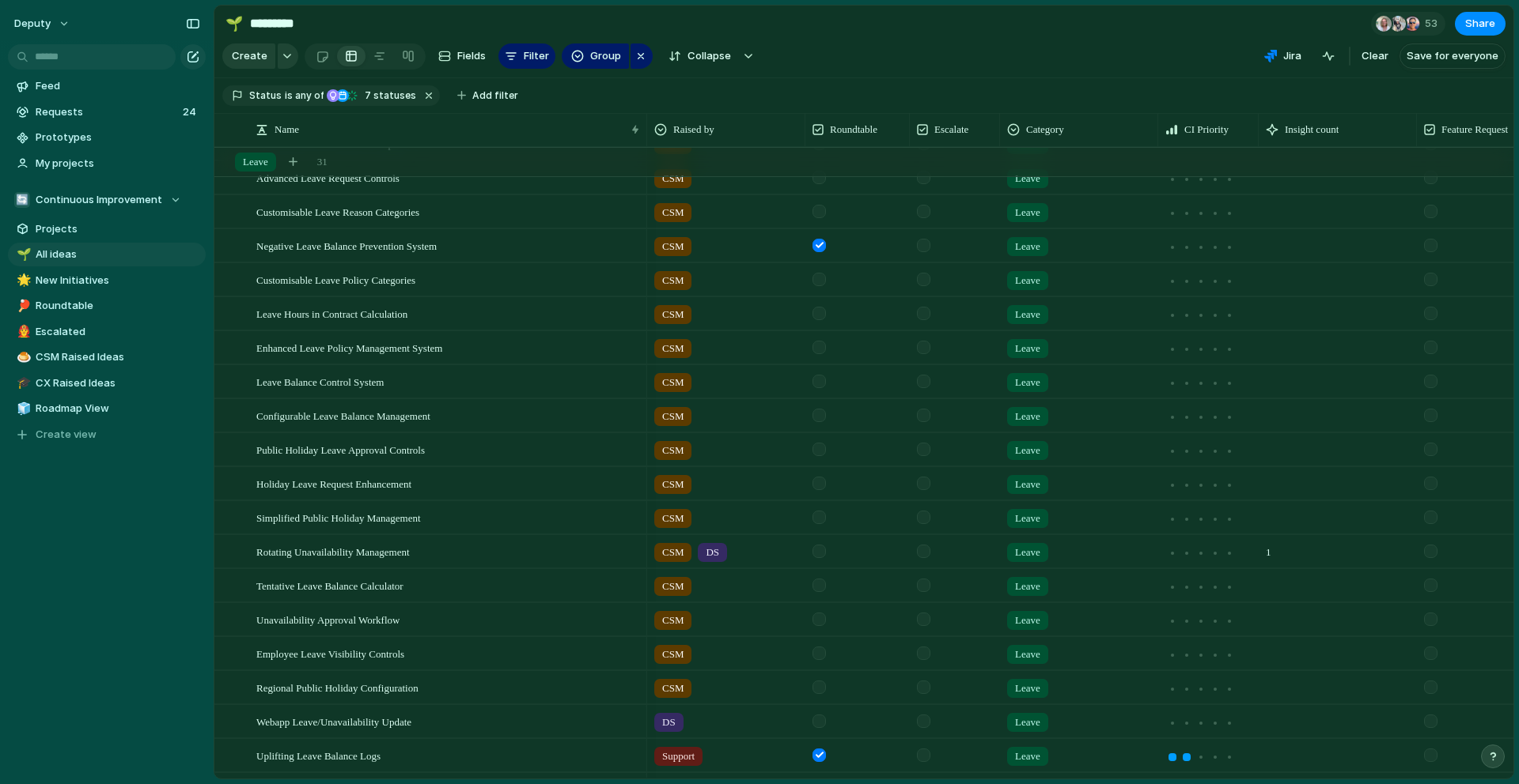
click at [822, 623] on div at bounding box center [819, 619] width 14 height 14
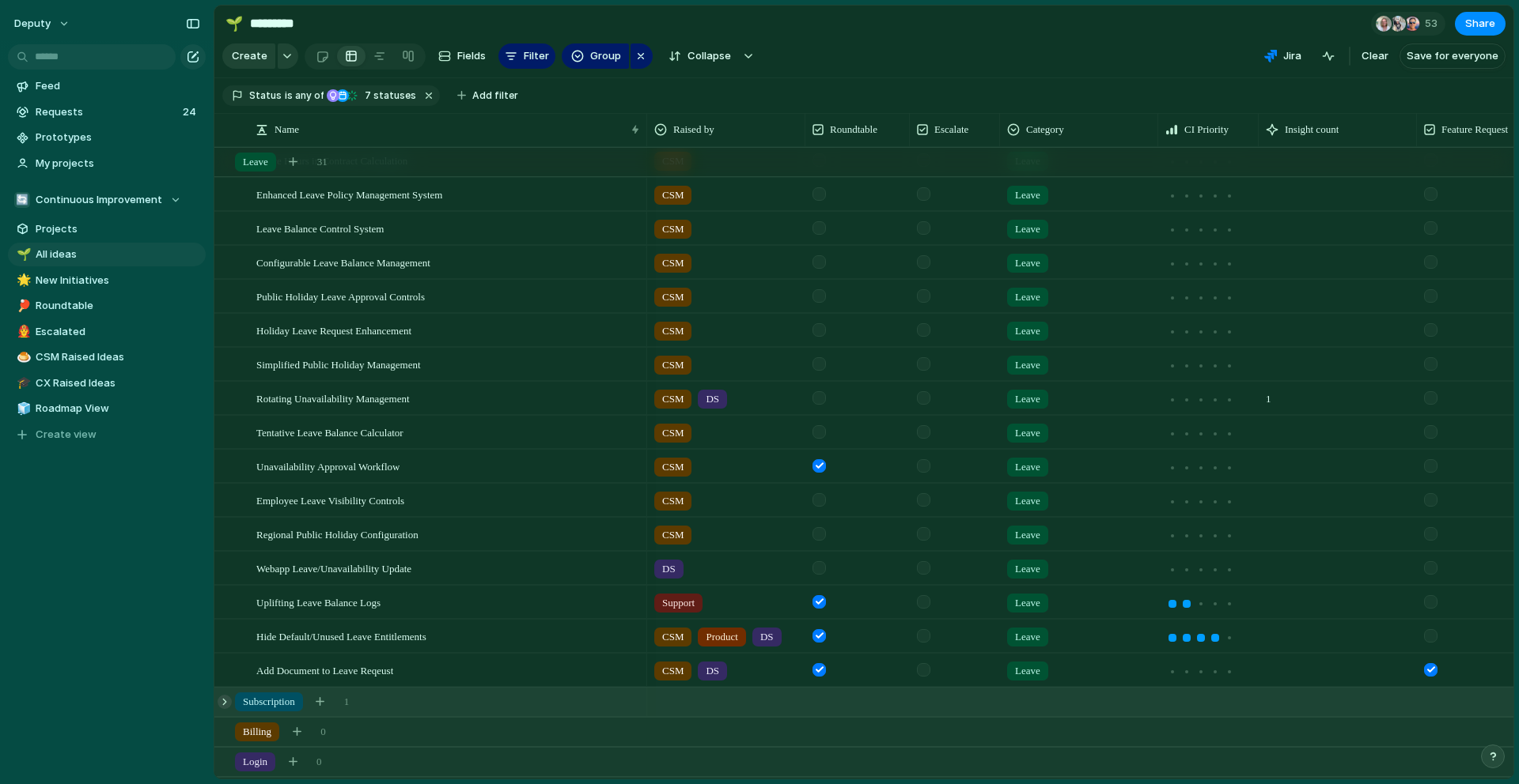
click at [223, 702] on div at bounding box center [225, 702] width 14 height 14
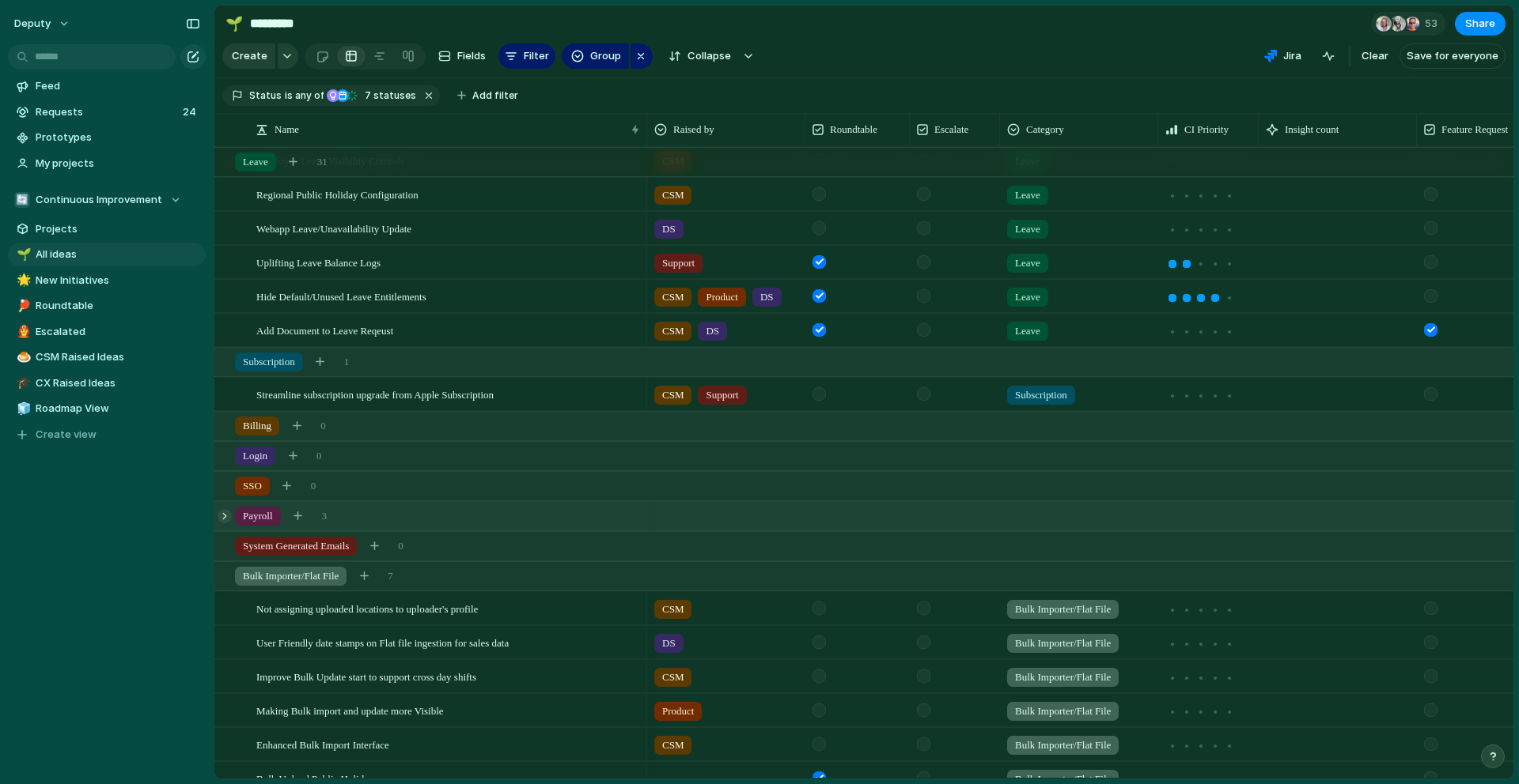
click at [225, 519] on div at bounding box center [225, 516] width 14 height 14
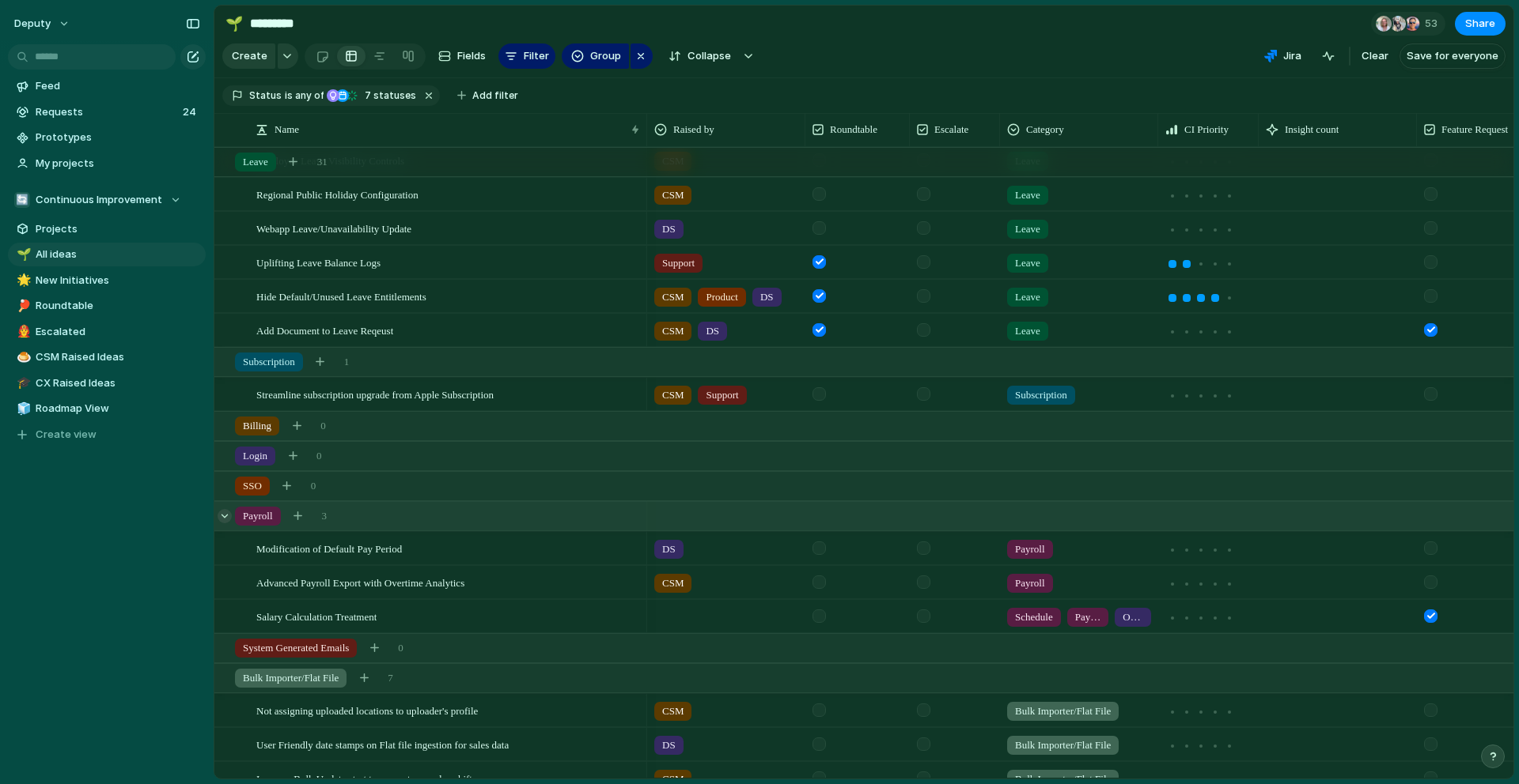
click at [225, 519] on div at bounding box center [225, 516] width 14 height 14
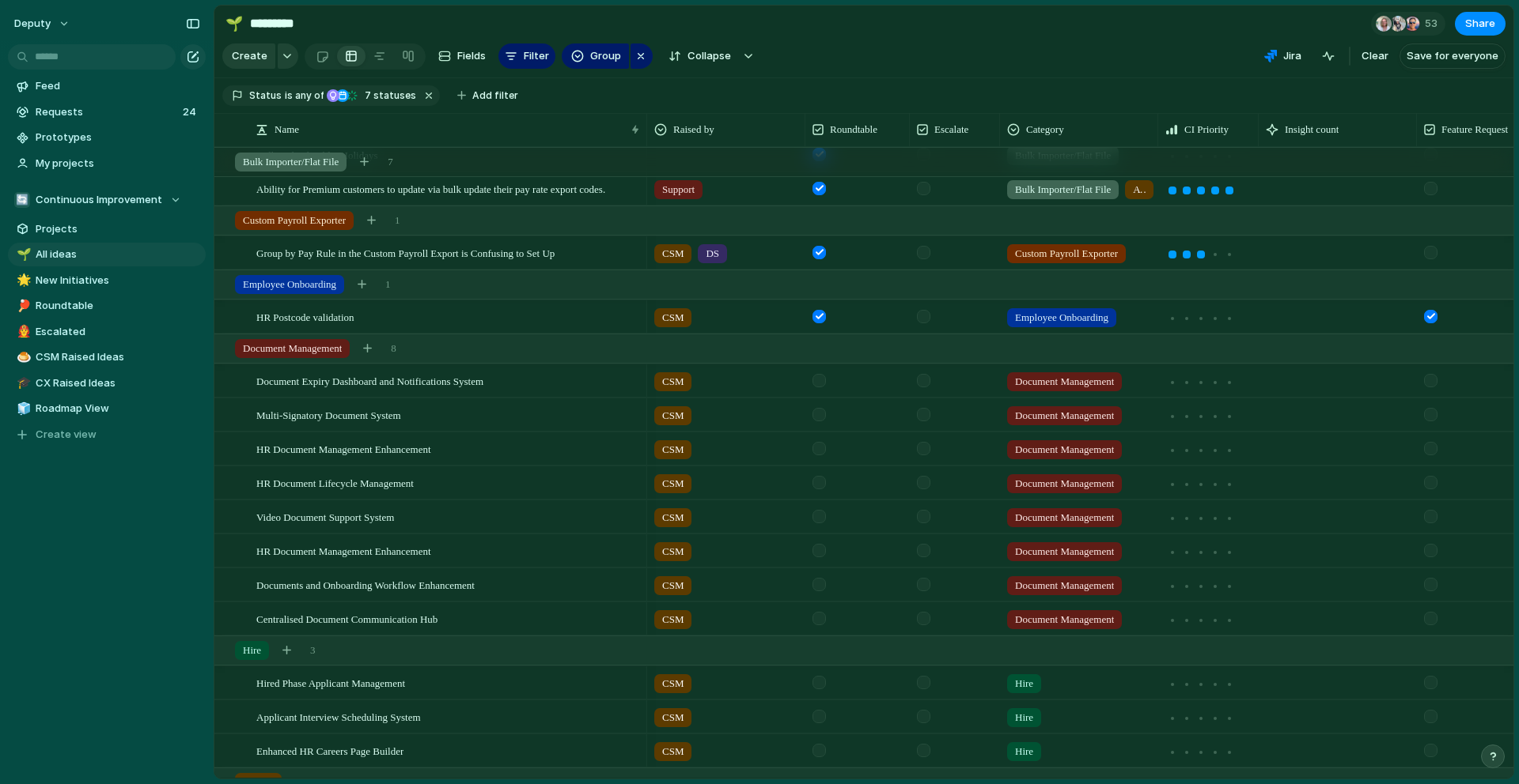
click at [820, 383] on div at bounding box center [819, 381] width 14 height 14
click at [817, 415] on div at bounding box center [819, 414] width 14 height 14
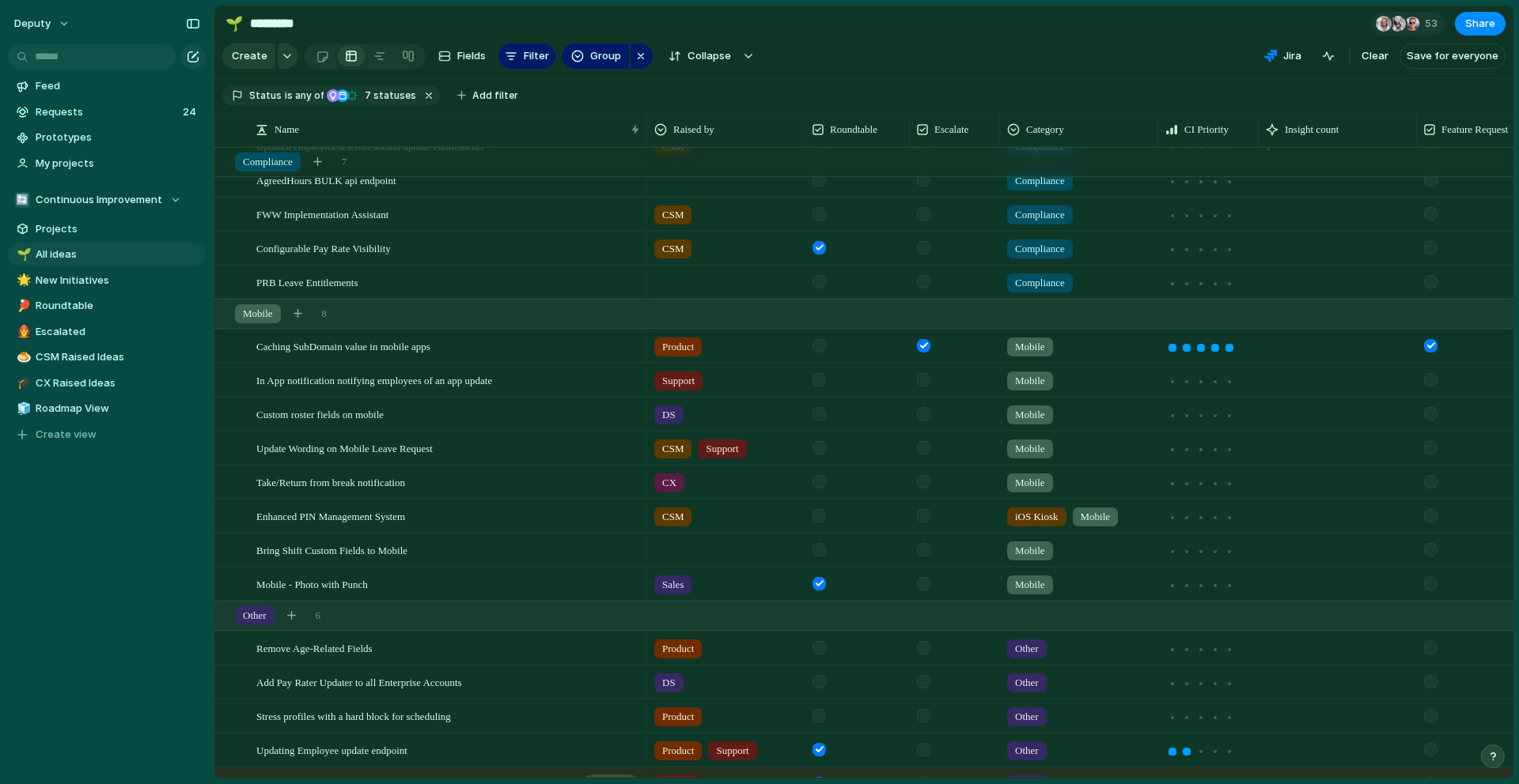
click at [821, 351] on div at bounding box center [819, 346] width 14 height 14
click at [823, 451] on div at bounding box center [819, 447] width 14 height 14
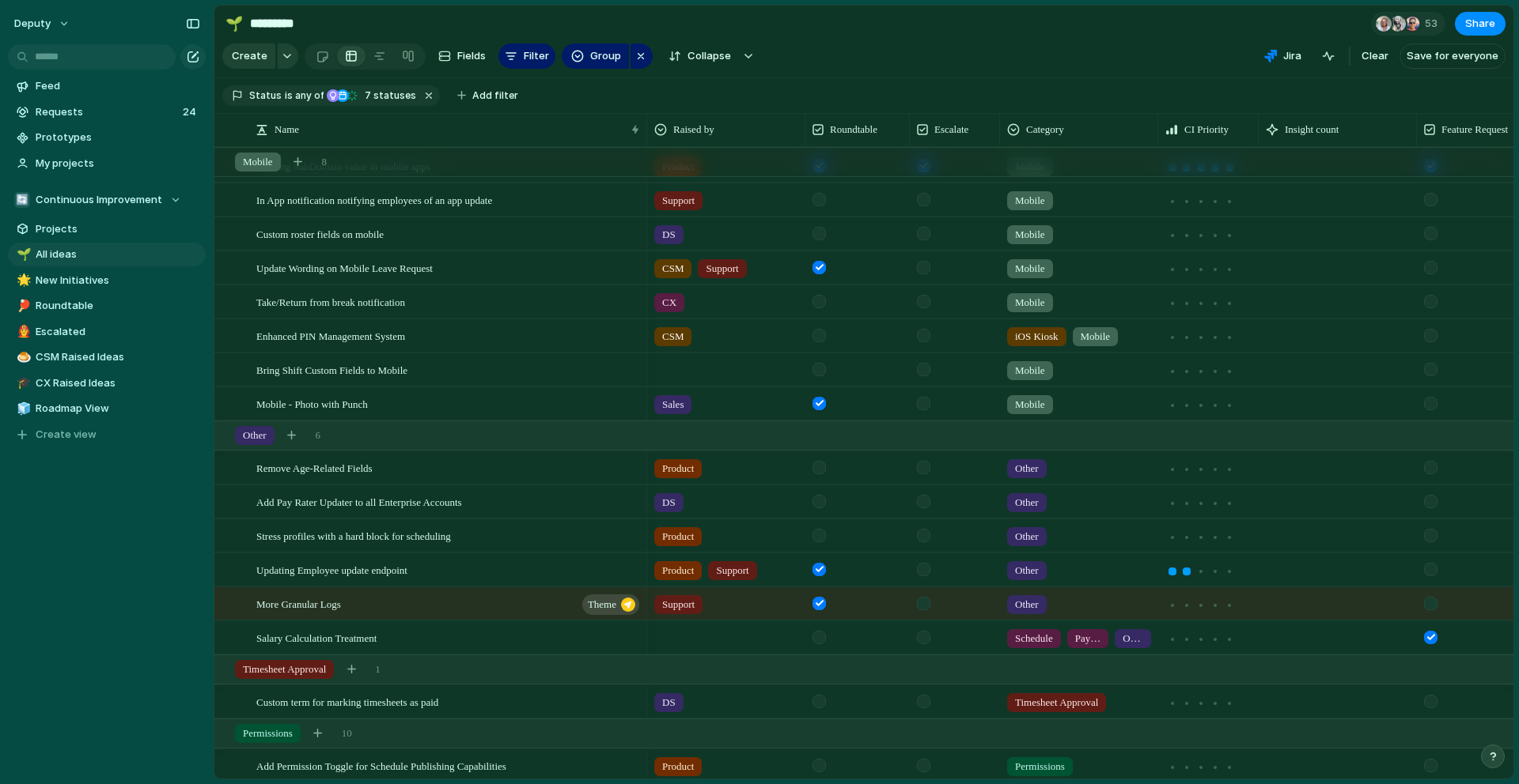
click at [819, 509] on div at bounding box center [857, 502] width 105 height 32
click at [820, 504] on div at bounding box center [819, 502] width 14 height 14
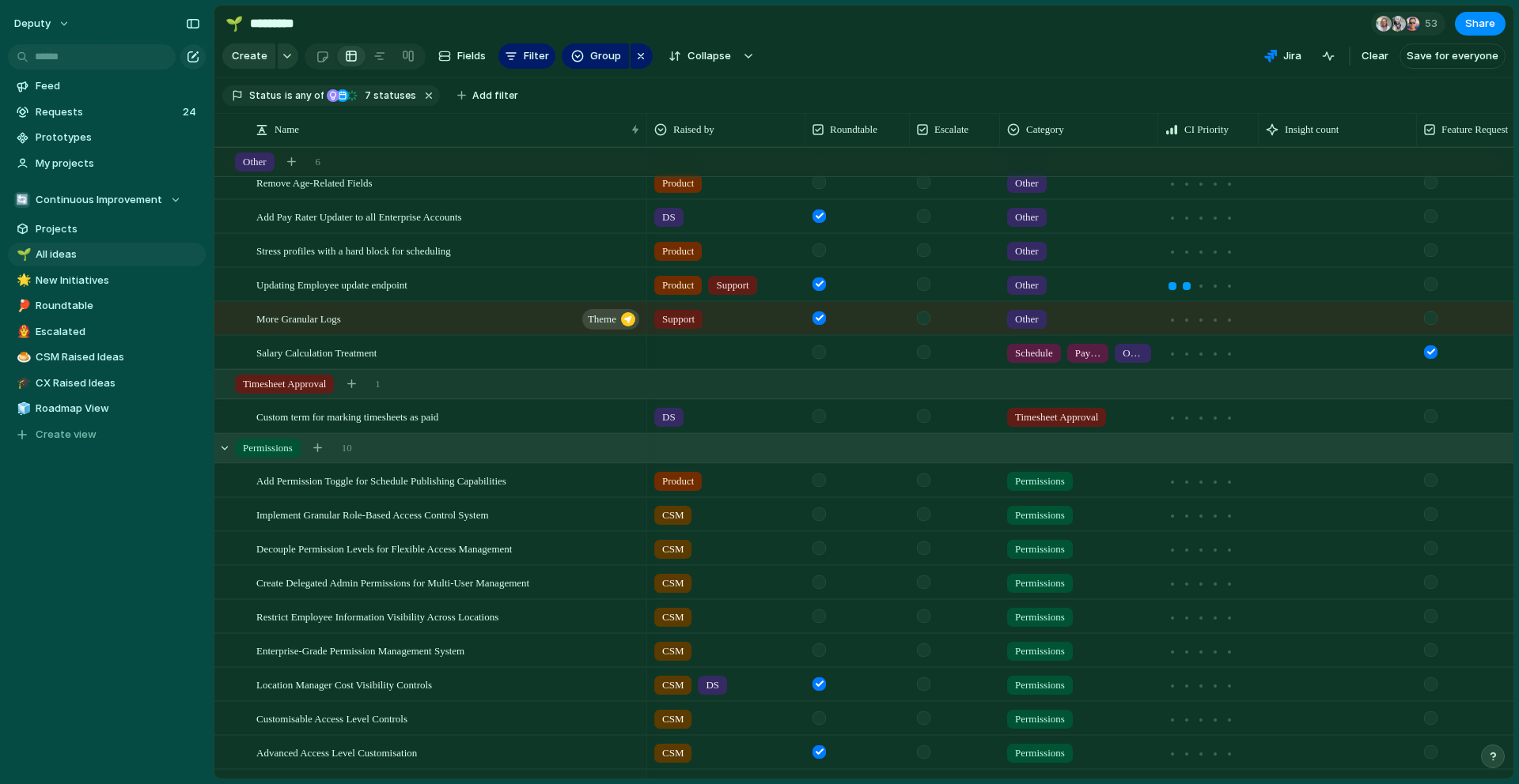
drag, startPoint x: 823, startPoint y: 420, endPoint x: 822, endPoint y: 447, distance: 27.0
click at [823, 420] on div at bounding box center [819, 416] width 14 height 14
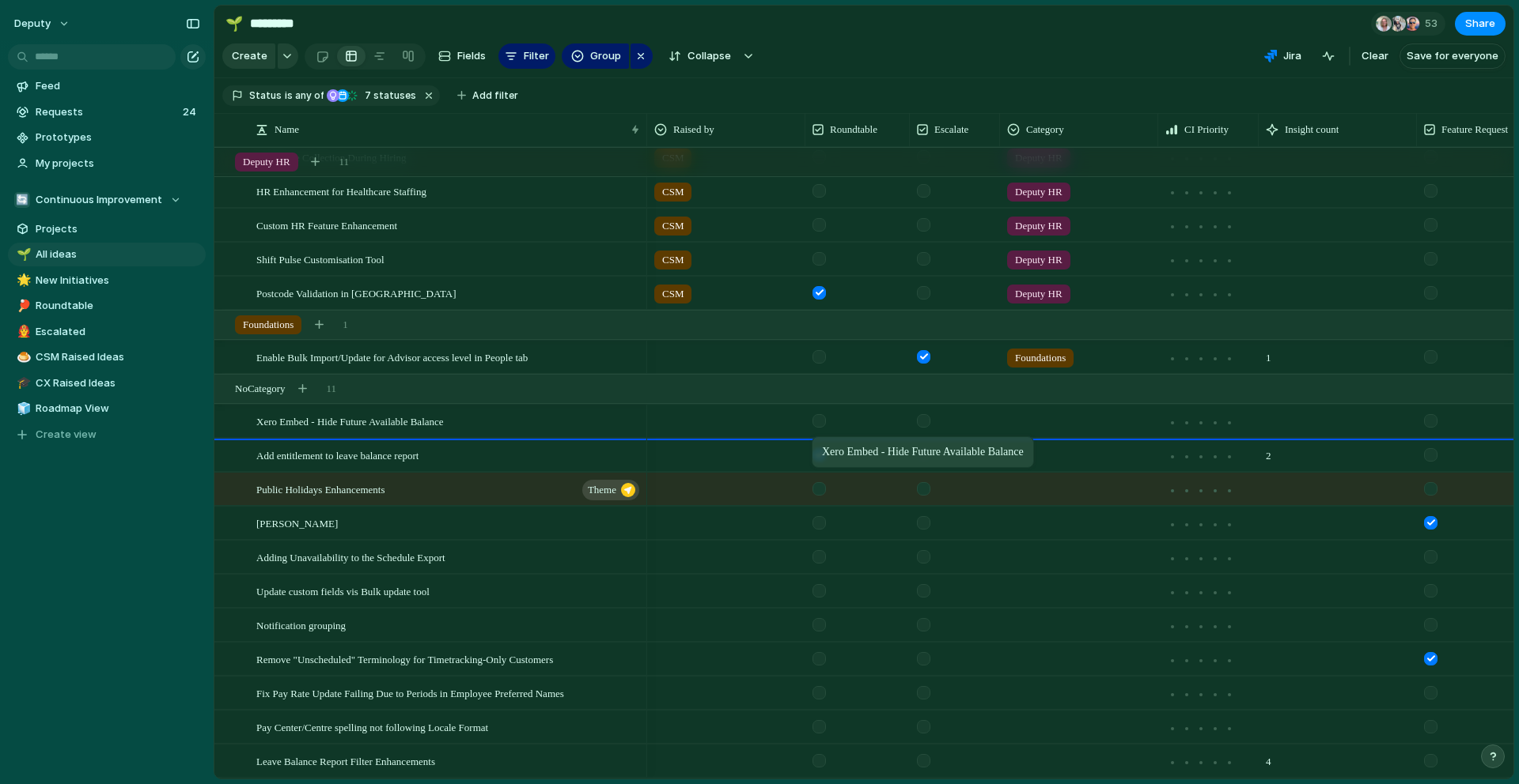
drag, startPoint x: 818, startPoint y: 425, endPoint x: 820, endPoint y: 439, distance: 14.1
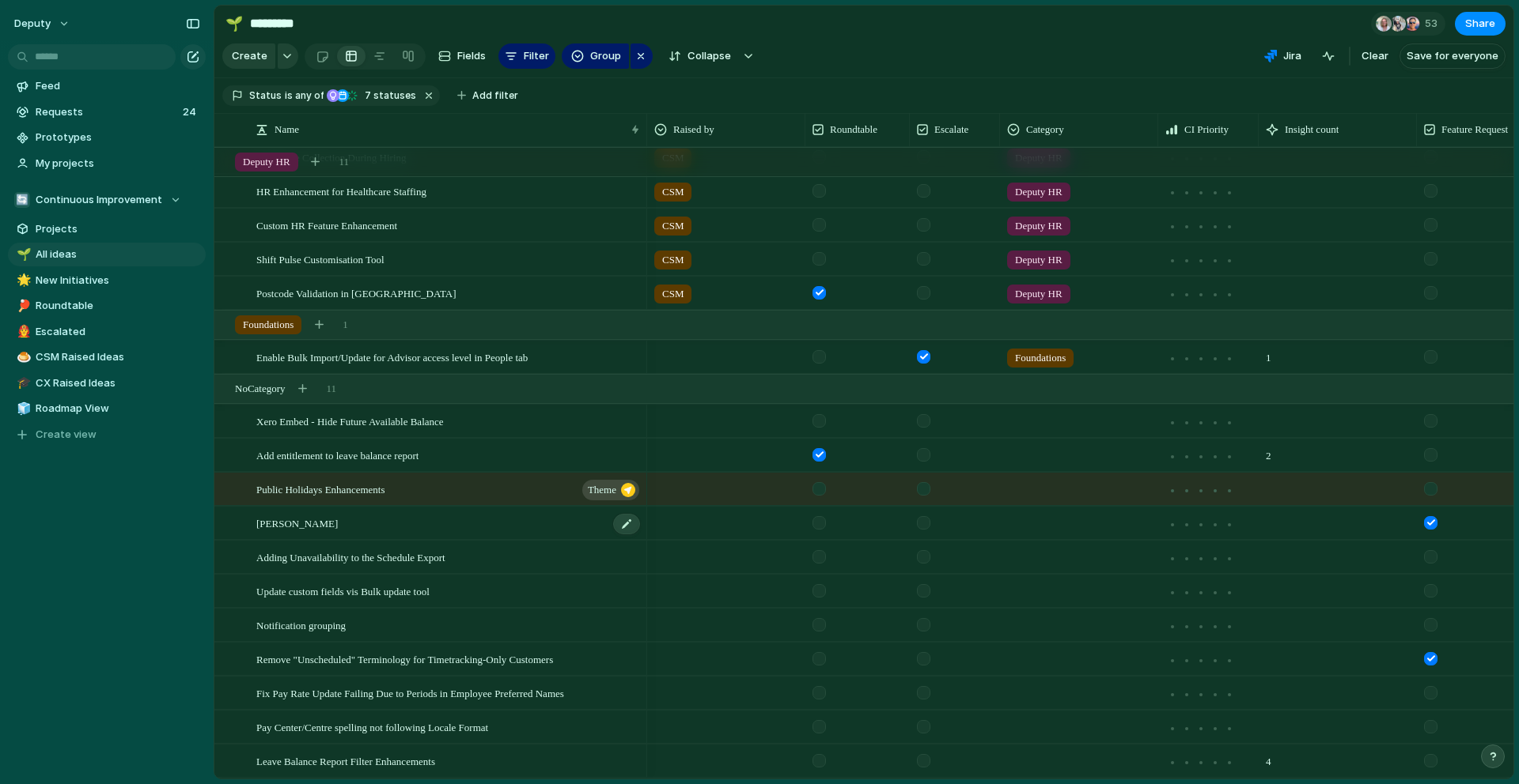
click at [584, 519] on div "[PERSON_NAME]" at bounding box center [449, 524] width 385 height 32
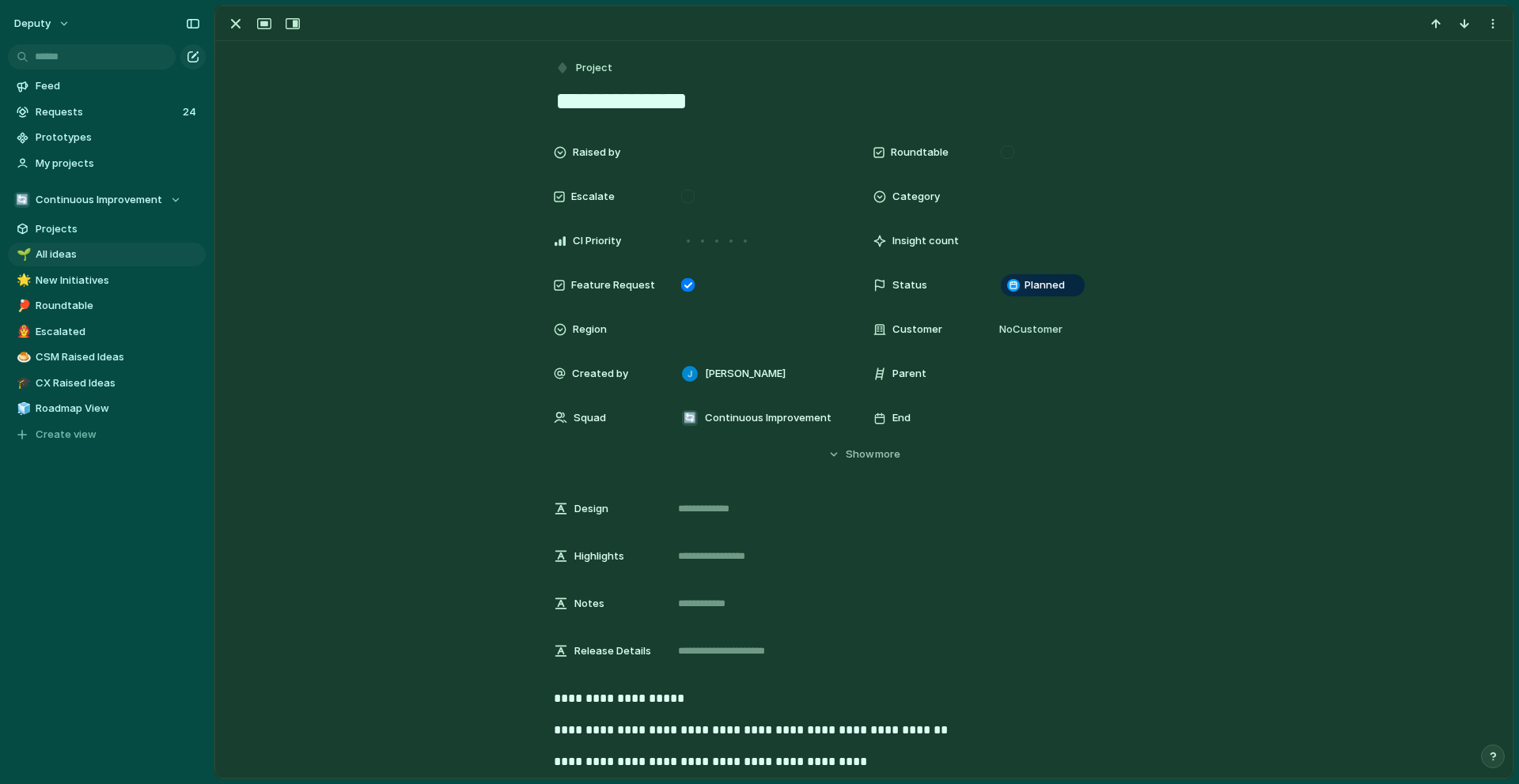
drag, startPoint x: 709, startPoint y: 104, endPoint x: 524, endPoint y: 104, distance: 185.0
click at [524, 104] on div "**********" at bounding box center [863, 596] width 1297 height 1111
type textarea "**********"
click at [311, 271] on div "Raised by Roundtable Escalate Category CI Priority Insight count Feature Reques…" at bounding box center [863, 300] width 1259 height 326
click at [237, 21] on div "button" at bounding box center [236, 23] width 19 height 19
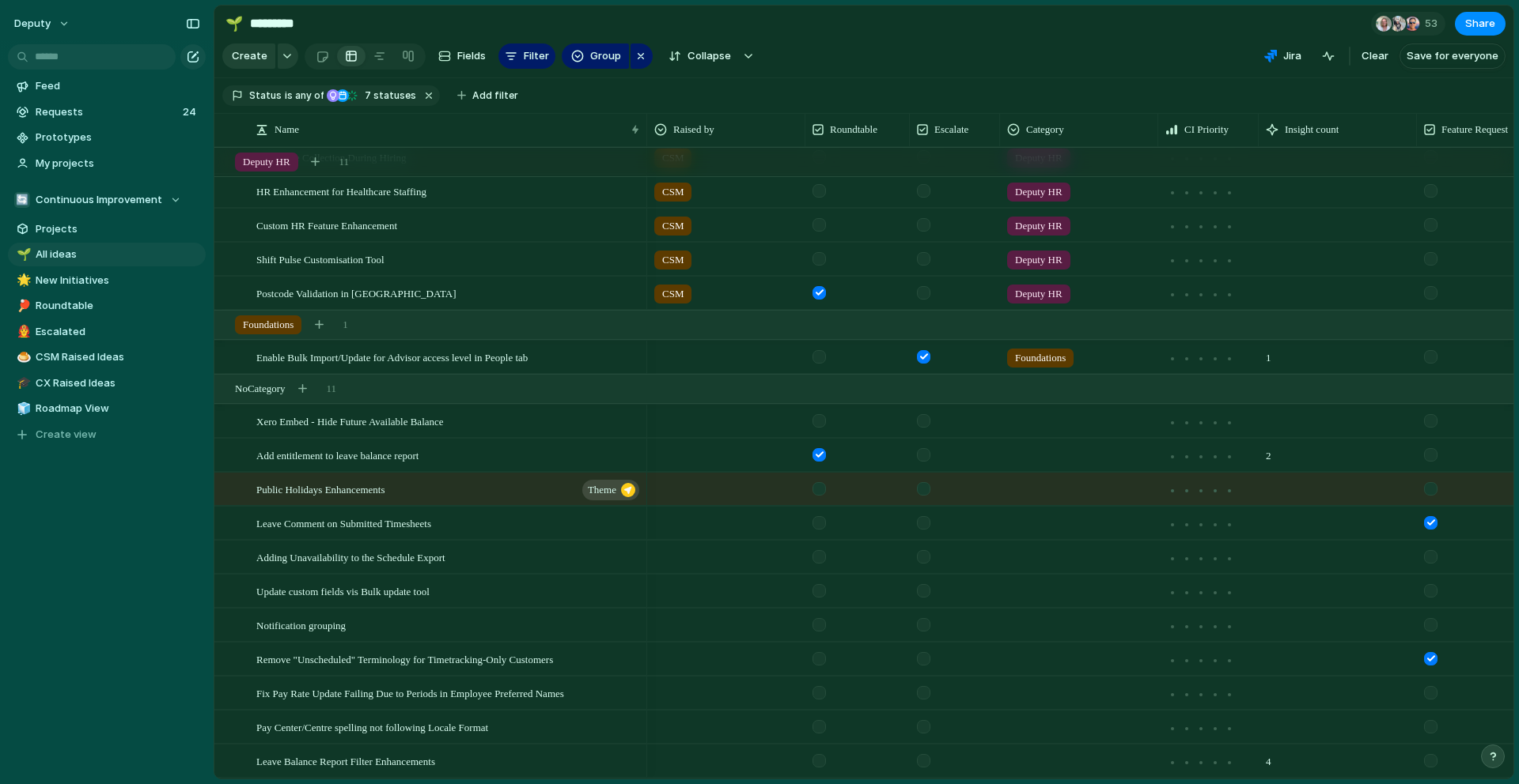
click at [819, 558] on div at bounding box center [819, 557] width 14 height 14
click at [103, 307] on span "Roundtable" at bounding box center [117, 306] width 164 height 16
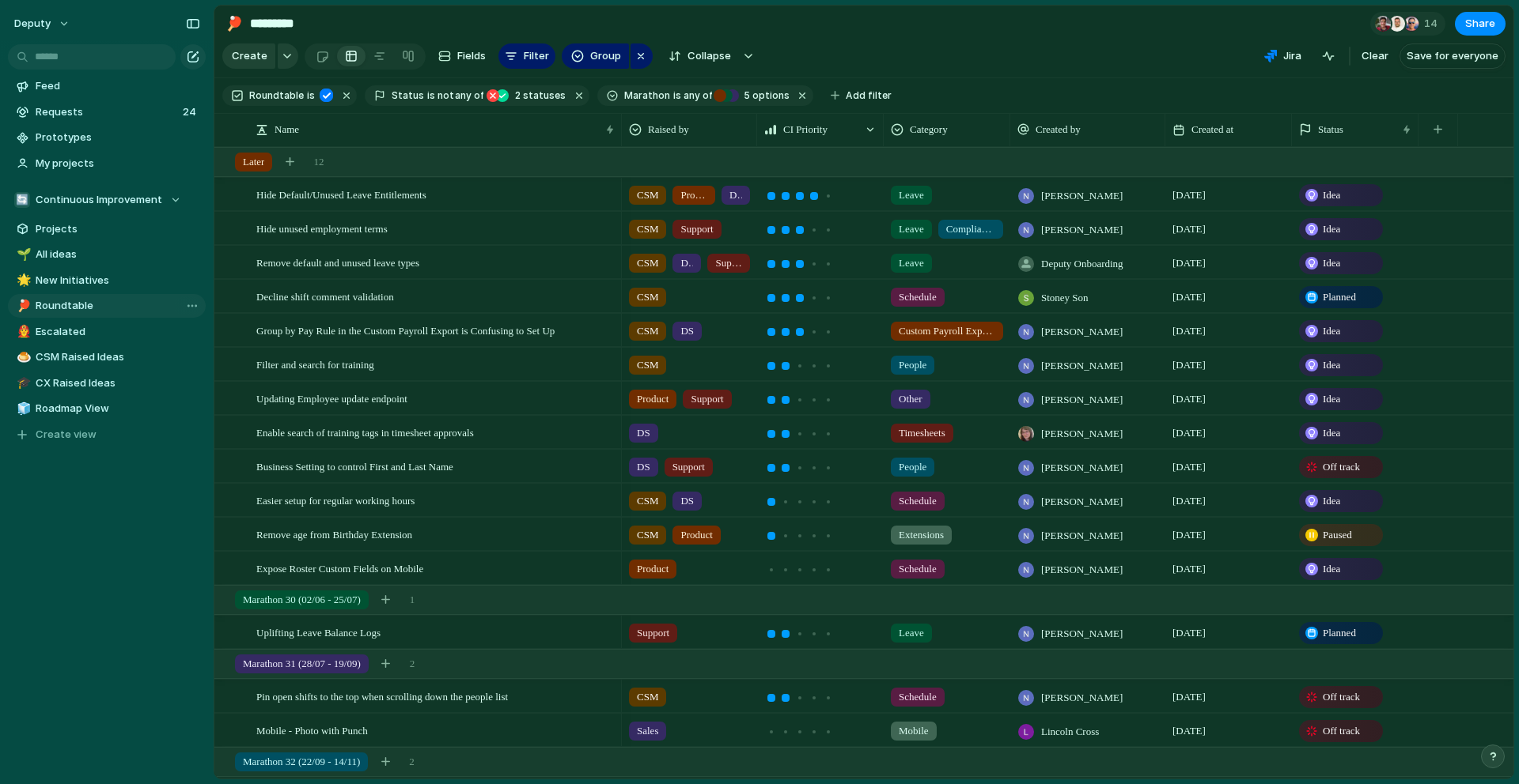
type input "**********"
click at [791, 573] on div at bounding box center [785, 570] width 14 height 14
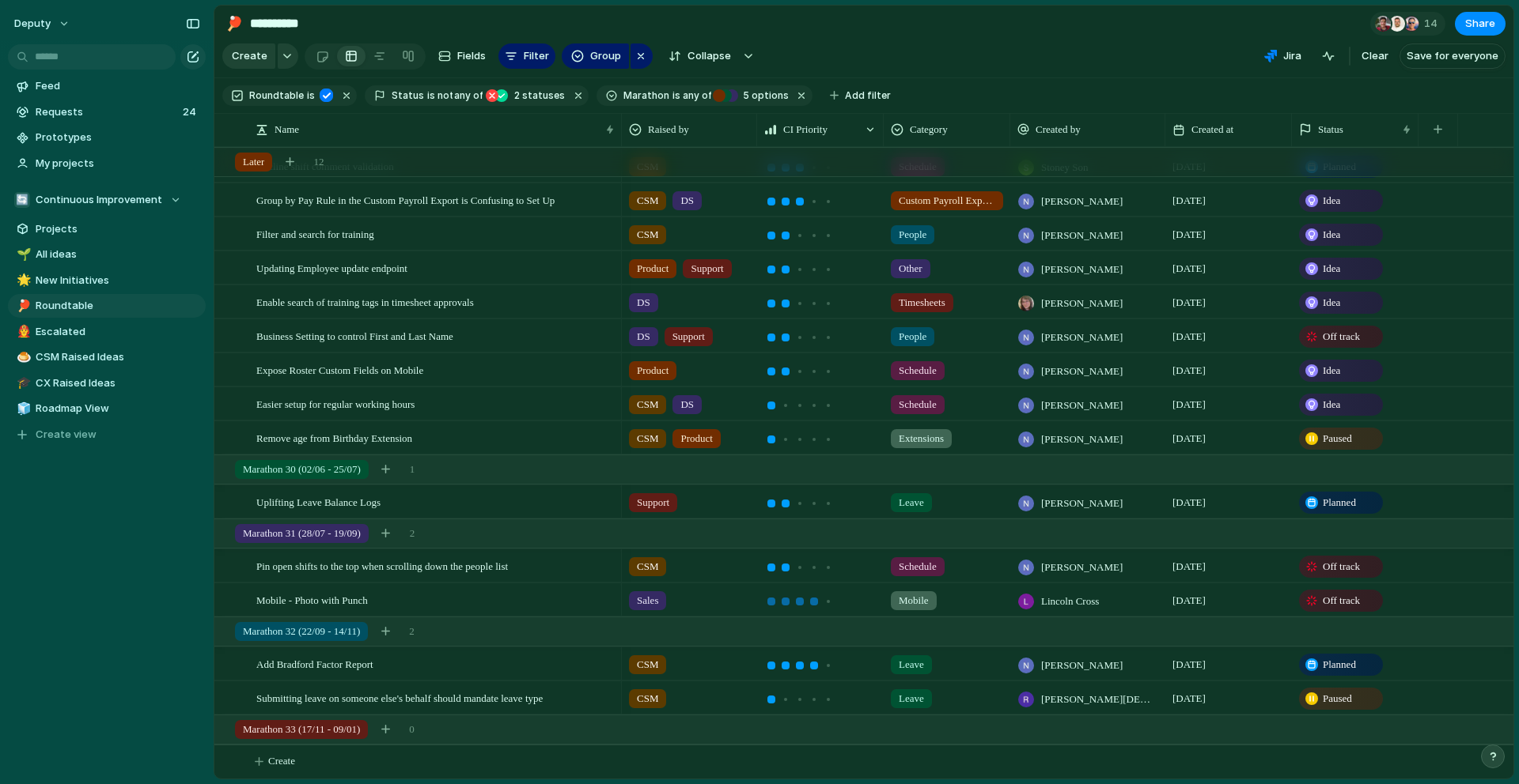
click at [813, 604] on div at bounding box center [813, 602] width 8 height 8
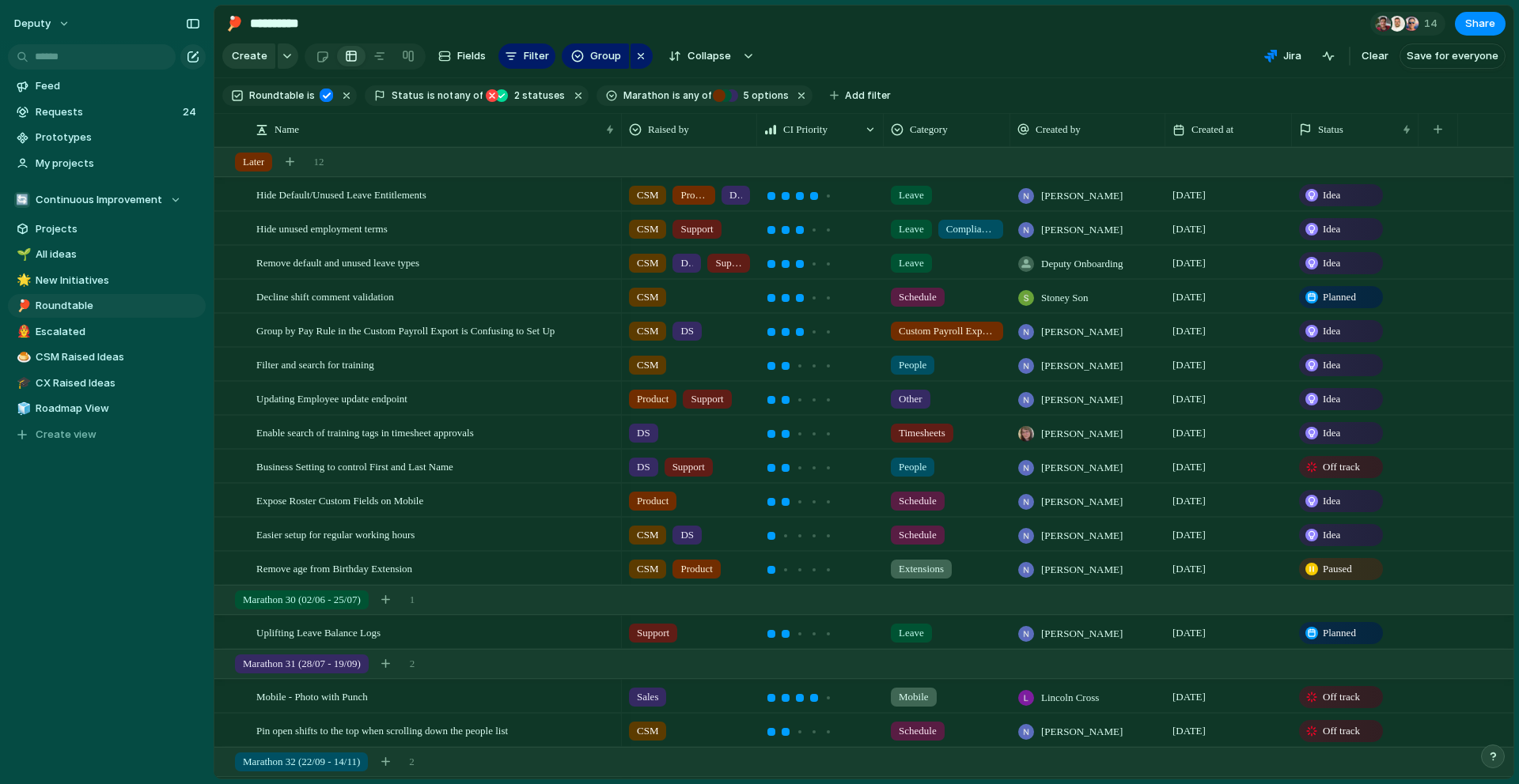
click at [647, 88] on span "Marathon" at bounding box center [646, 96] width 46 height 14
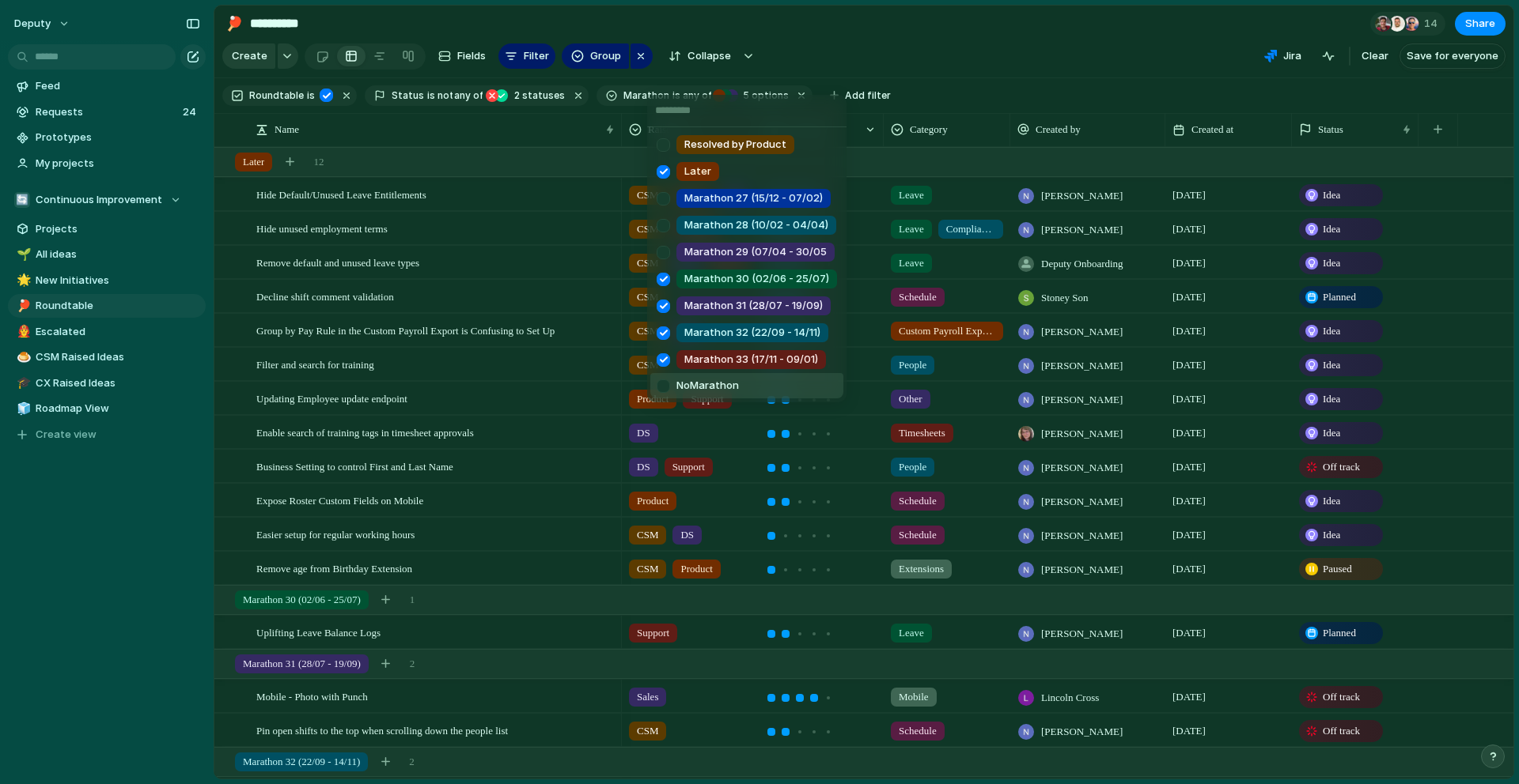
click at [662, 392] on div at bounding box center [663, 386] width 28 height 28
click at [962, 35] on div "Resolved by Product Later Marathon 27 (15/12 - 07/02) Marathon 28 (10/02 - 04/0…" at bounding box center [759, 392] width 1519 height 784
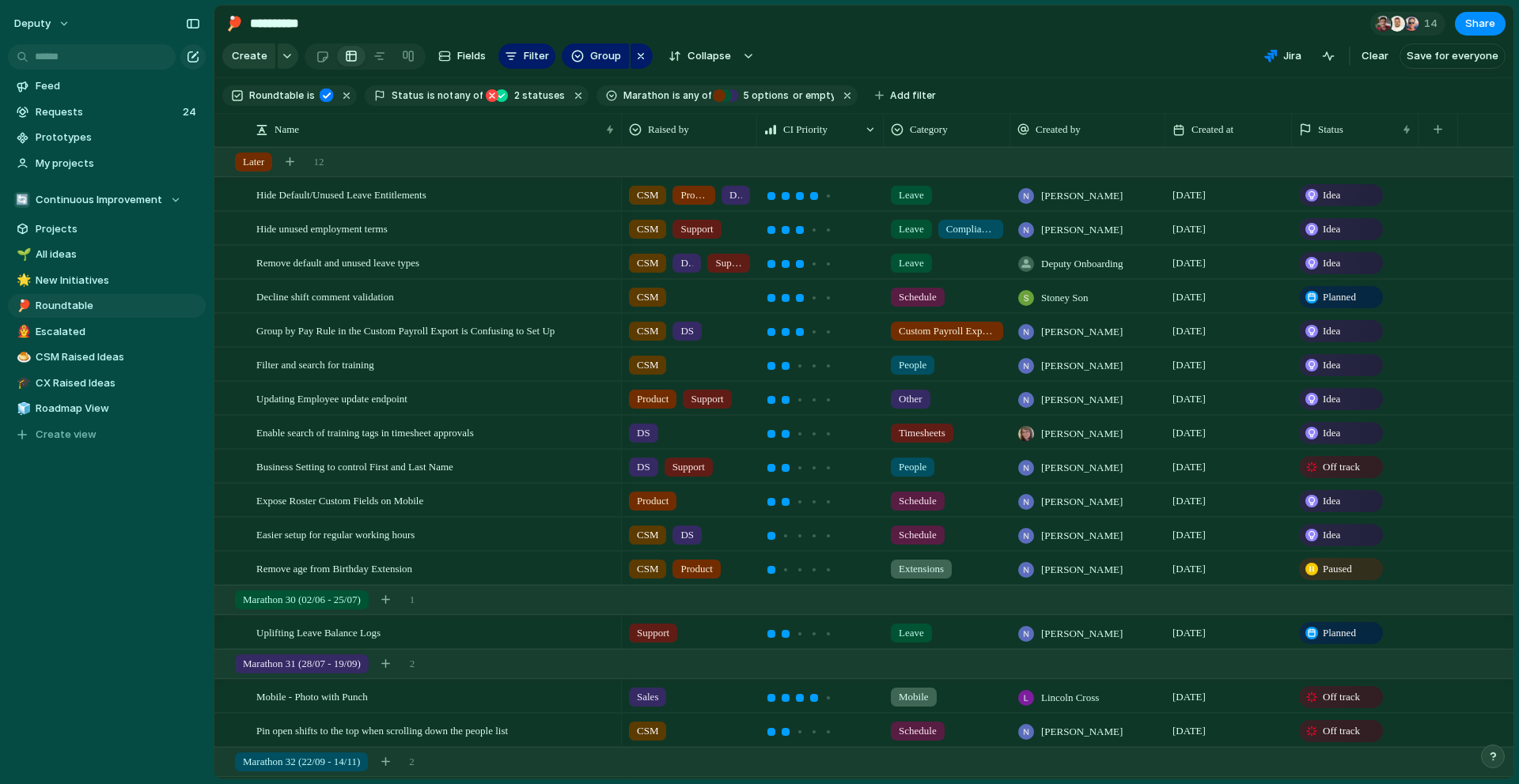
click at [629, 89] on span "Marathon" at bounding box center [646, 96] width 46 height 14
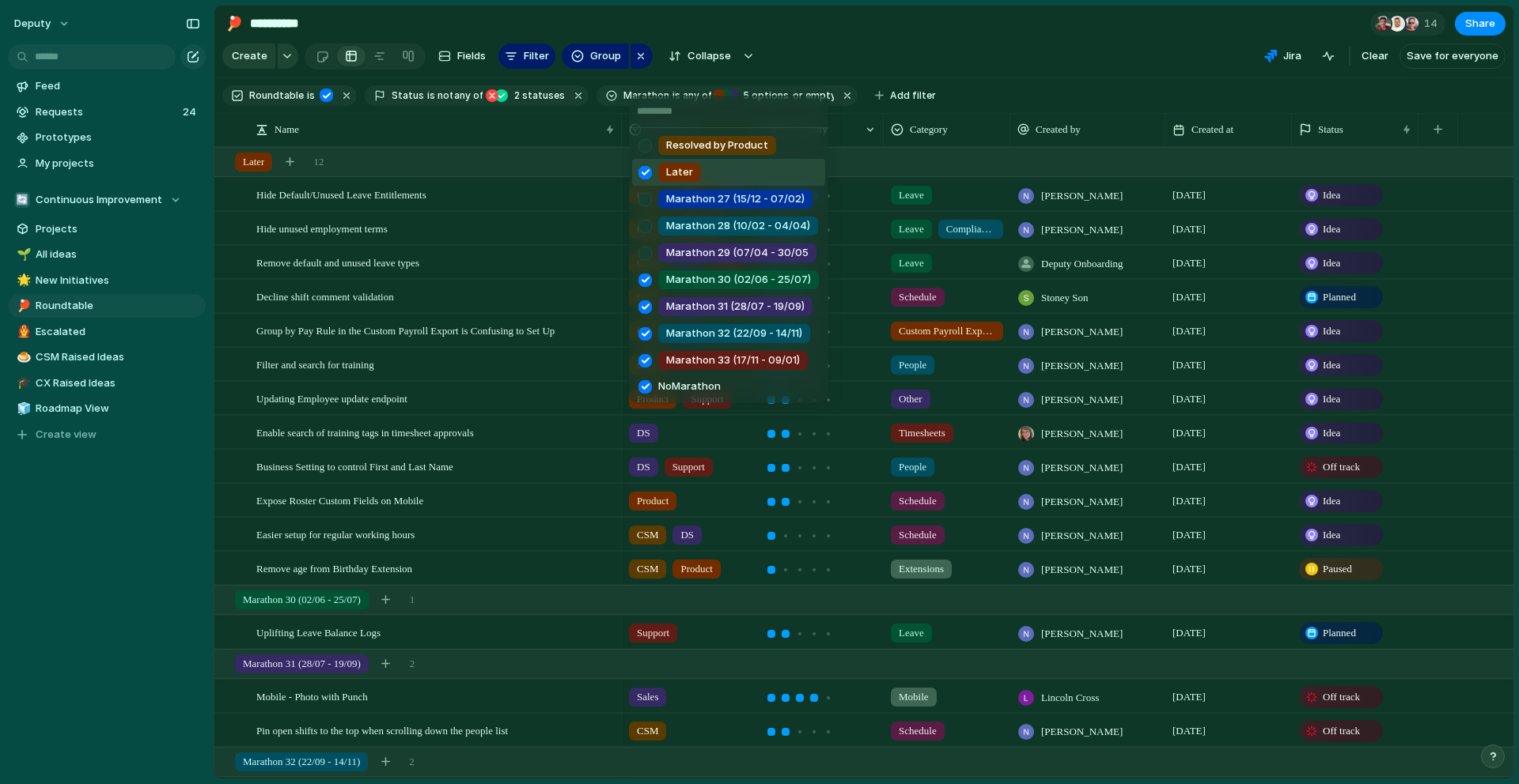
click at [629, 90] on div "Resolved by Product Later Marathon 27 (15/12 - 07/02) Marathon 28 (10/02 - 04/0…" at bounding box center [759, 392] width 1519 height 784
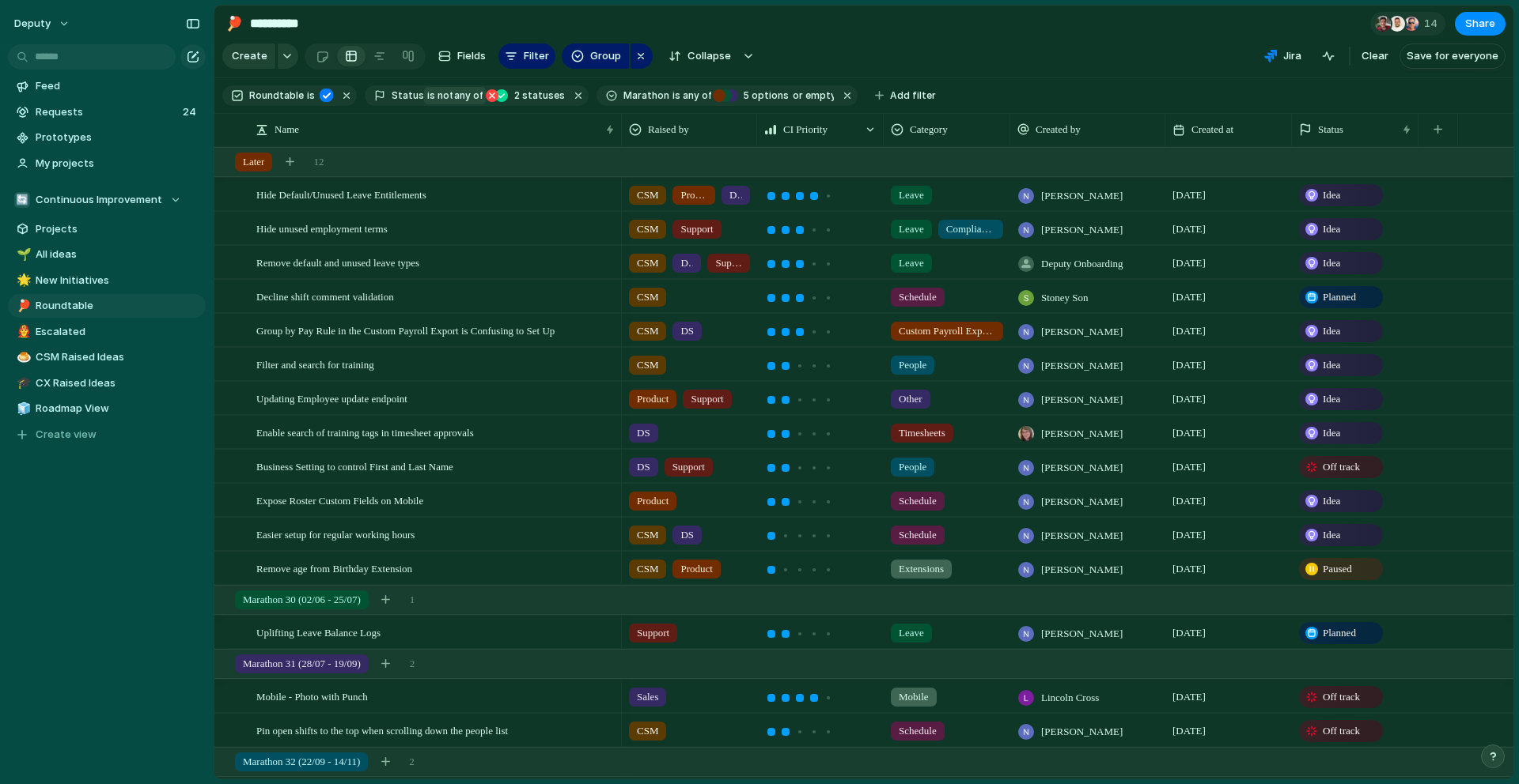
click at [435, 95] on span "not" at bounding box center [443, 96] width 17 height 14
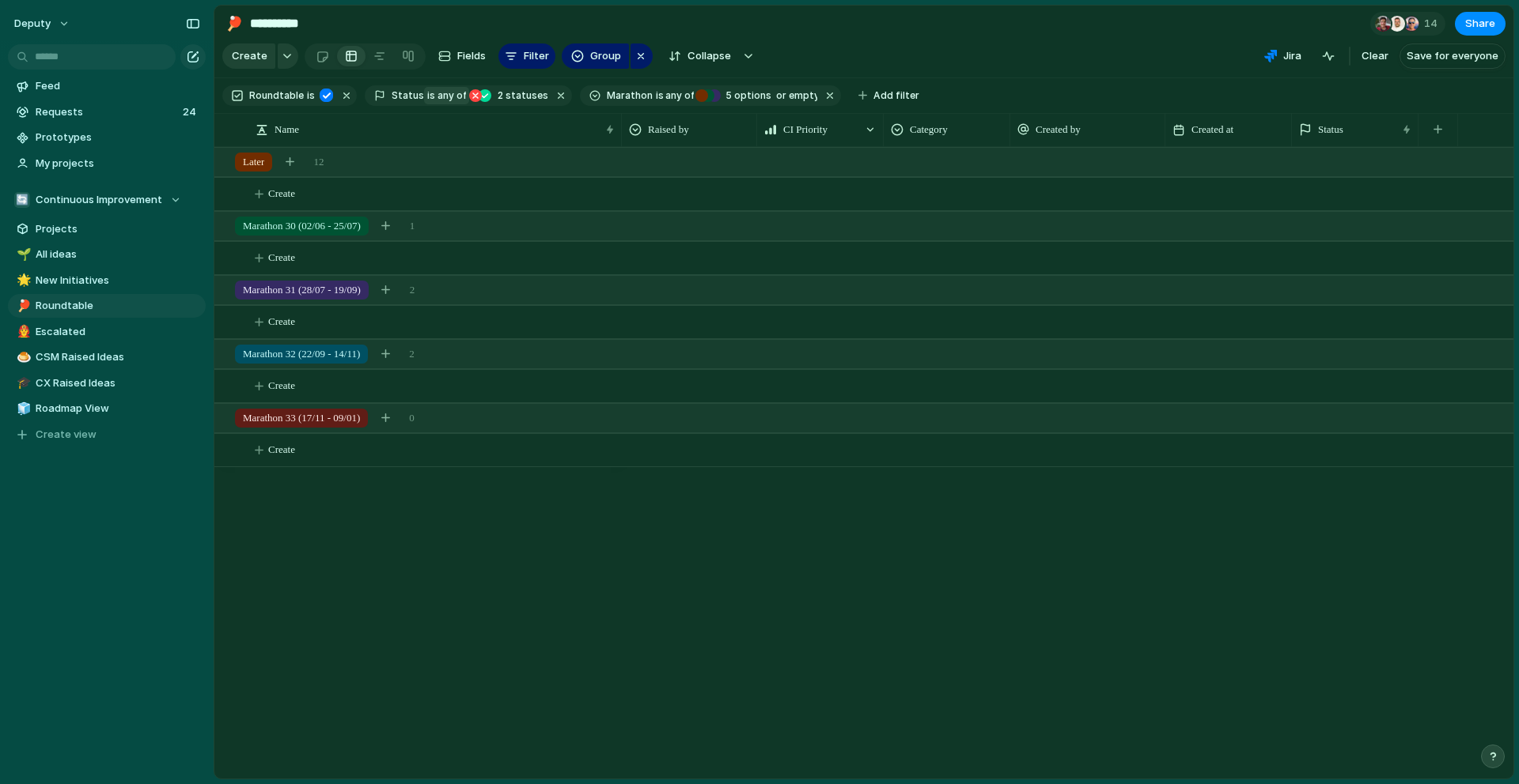
click at [435, 95] on span "any of" at bounding box center [450, 96] width 31 height 14
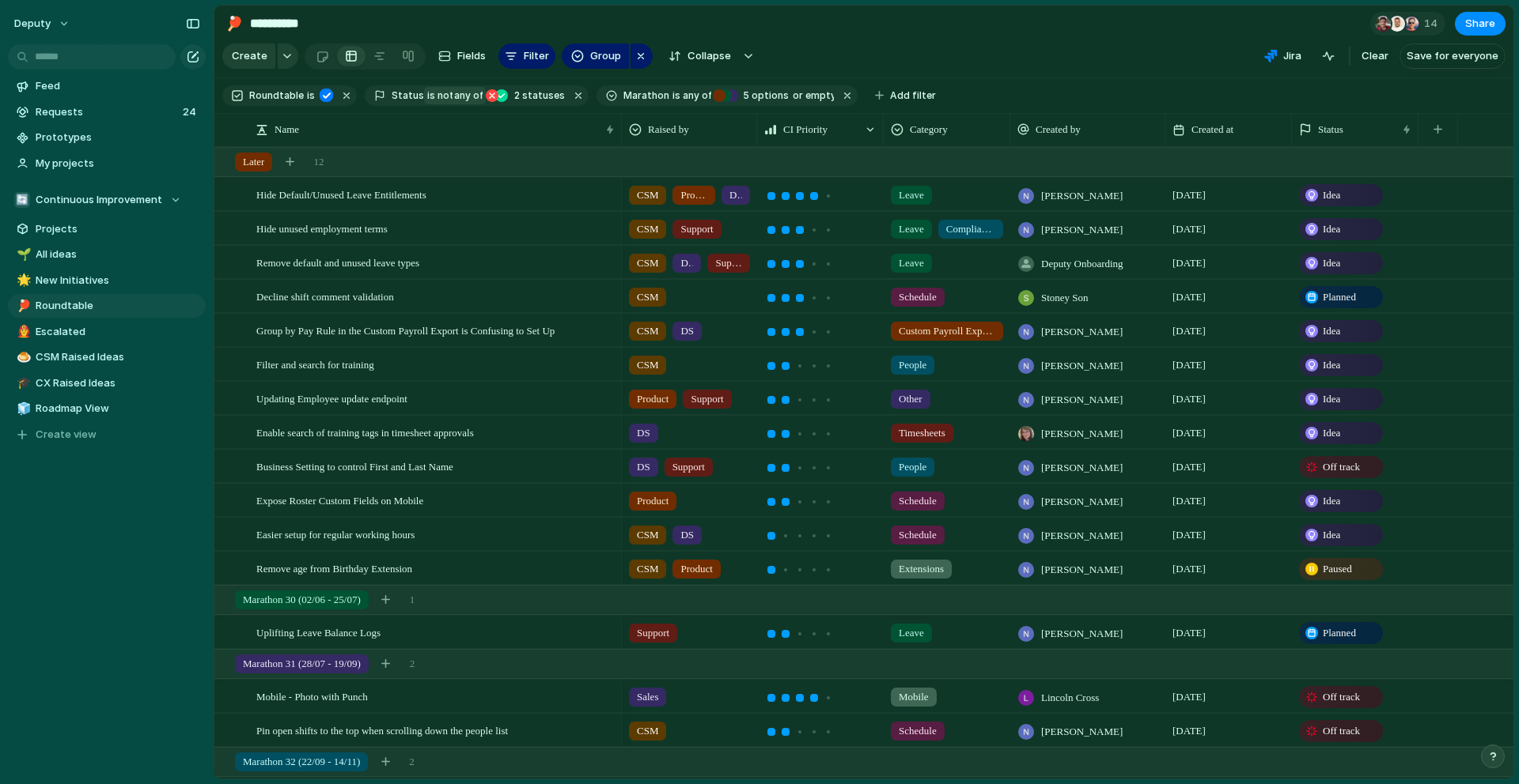
click at [376, 96] on div at bounding box center [380, 96] width 11 height 13
click at [560, 106] on div "Idea Planned On track Releasing At risk Off track Paused Canceled Done" at bounding box center [759, 392] width 1519 height 784
click at [568, 102] on button "button" at bounding box center [578, 96] width 21 height 21
click at [605, 95] on button "button" at bounding box center [615, 96] width 21 height 21
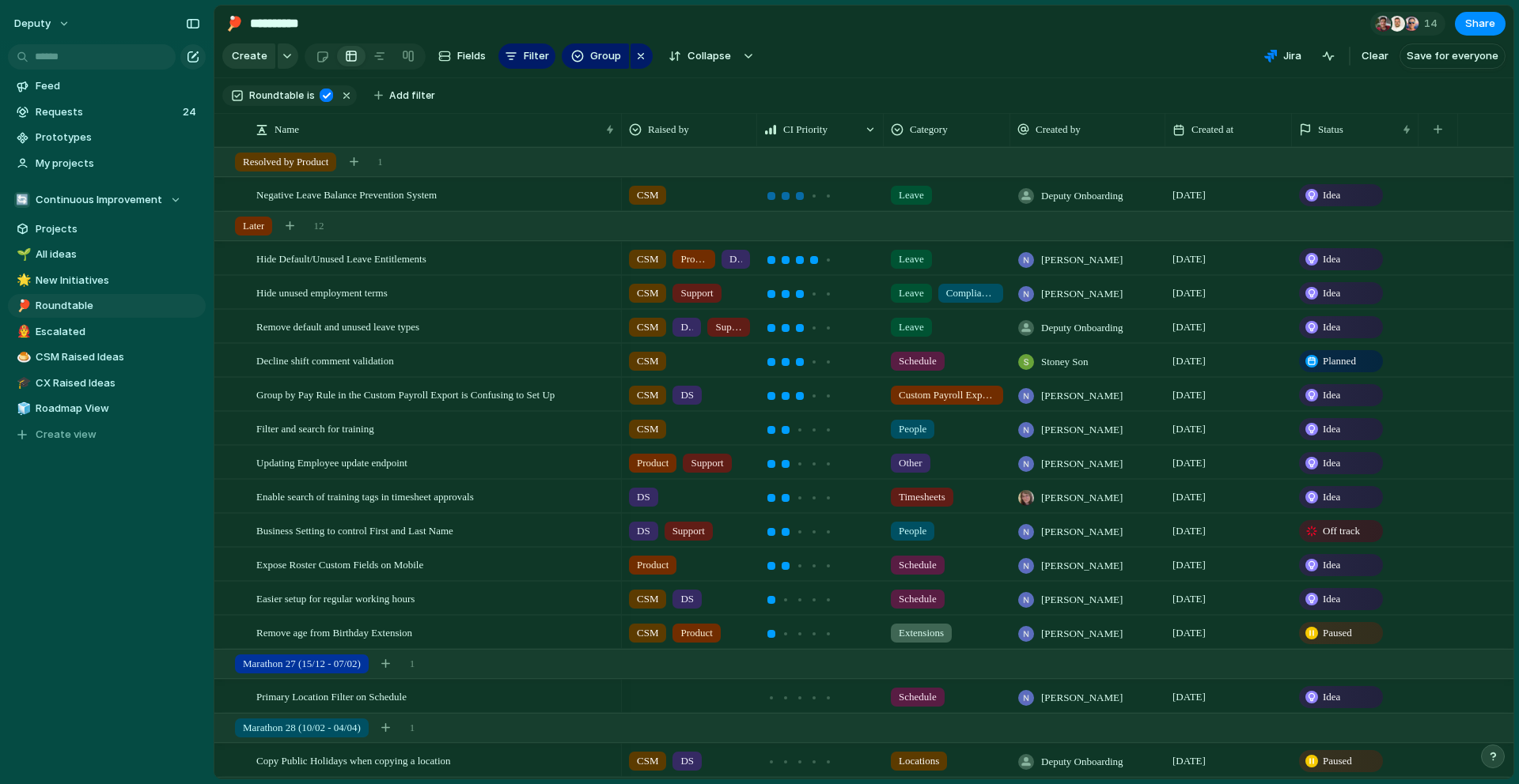
click at [797, 198] on div at bounding box center [800, 196] width 8 height 8
click at [389, 99] on span "Add filter" at bounding box center [412, 96] width 46 height 14
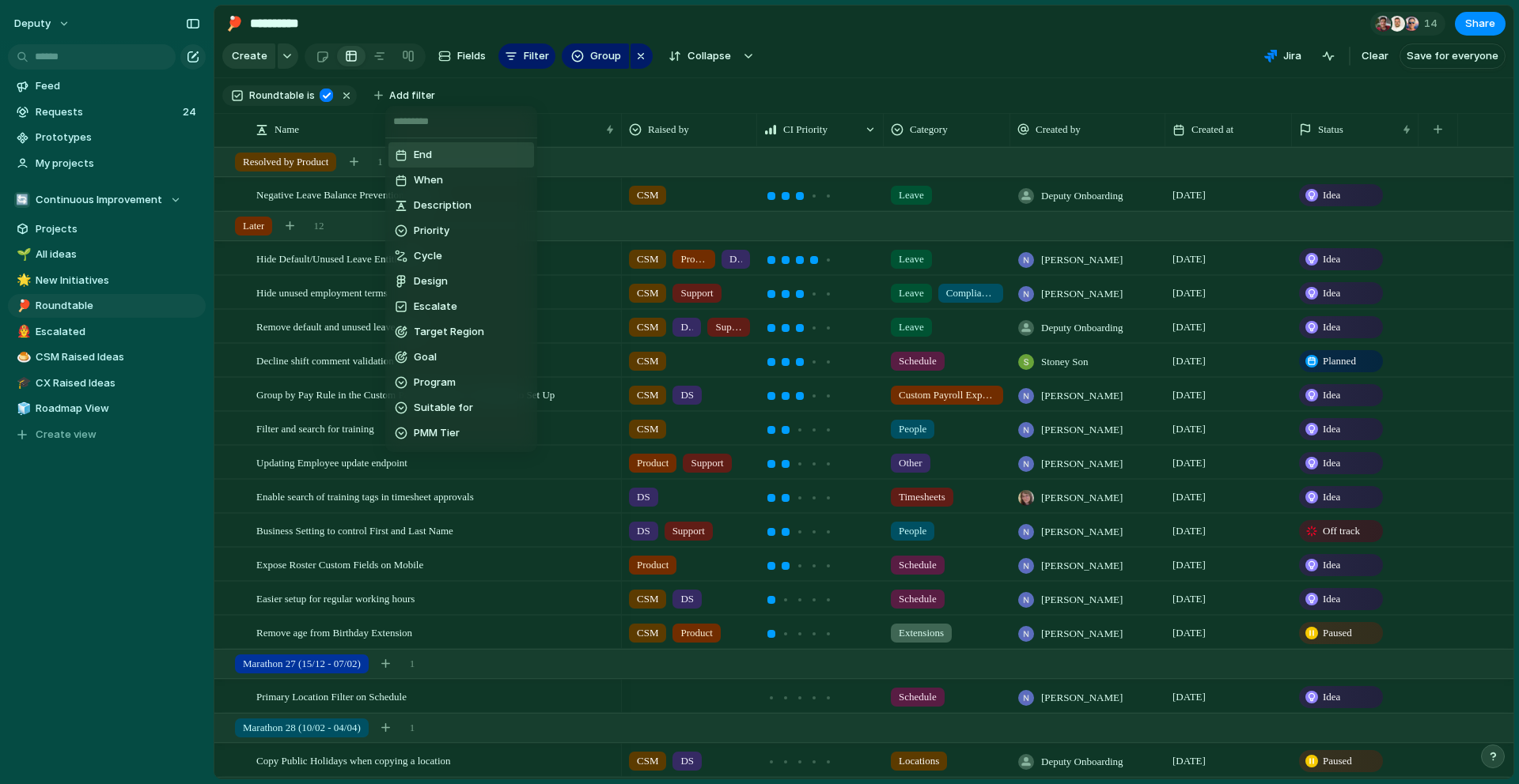
click at [448, 114] on input "text" at bounding box center [461, 121] width 152 height 32
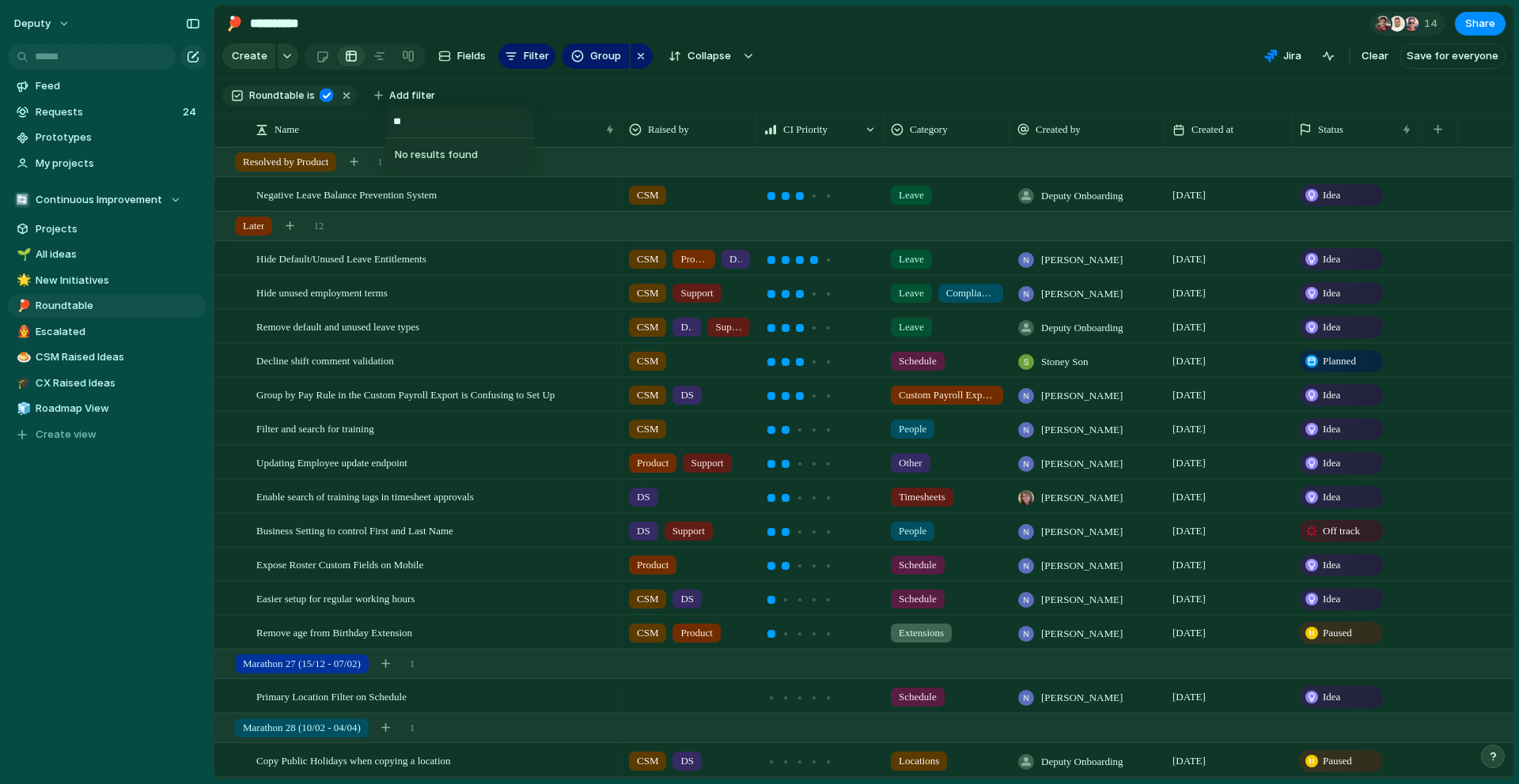
type input "*"
type input "****"
click at [437, 154] on span "Marathon" at bounding box center [438, 155] width 49 height 16
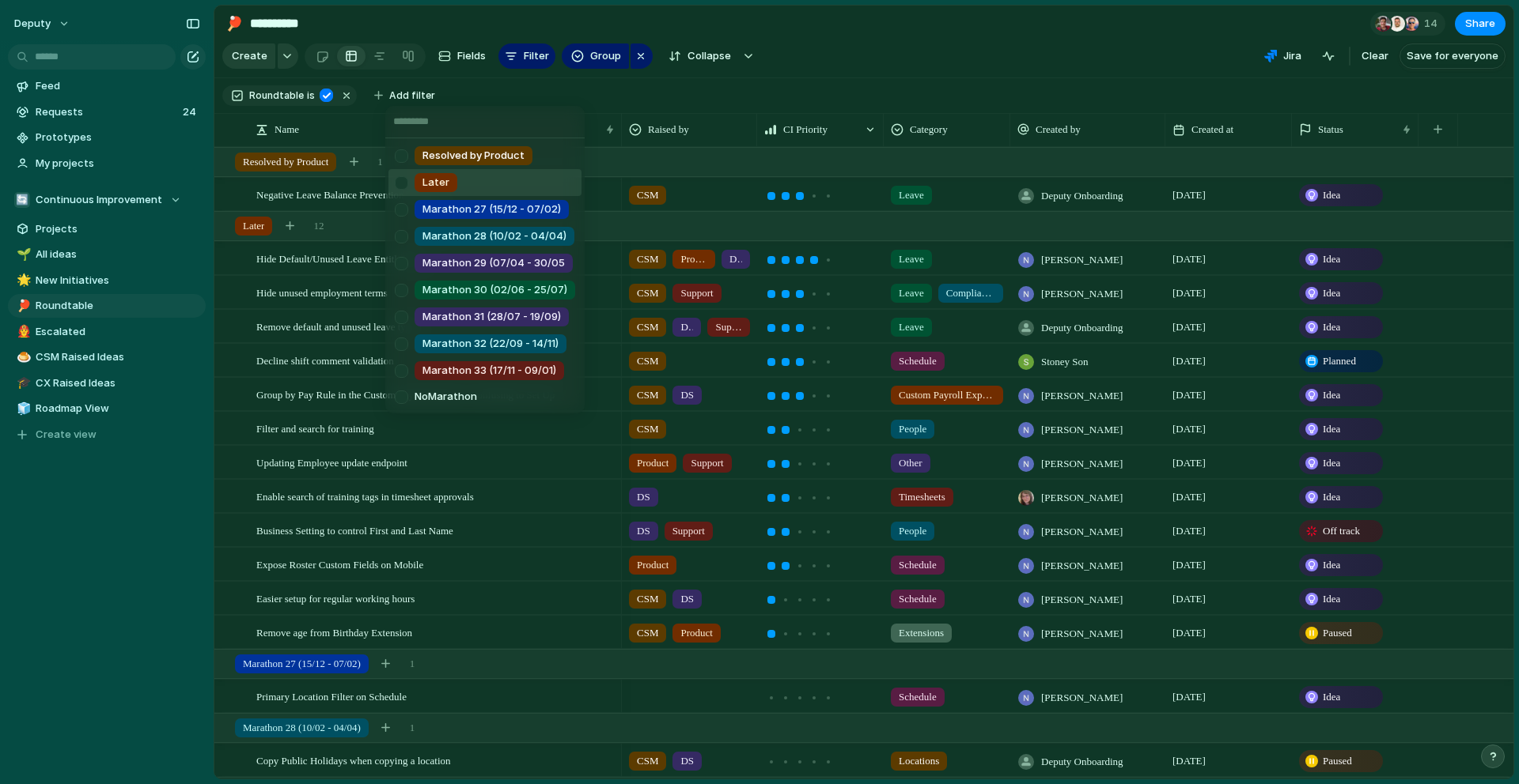
click at [408, 179] on div at bounding box center [401, 183] width 28 height 28
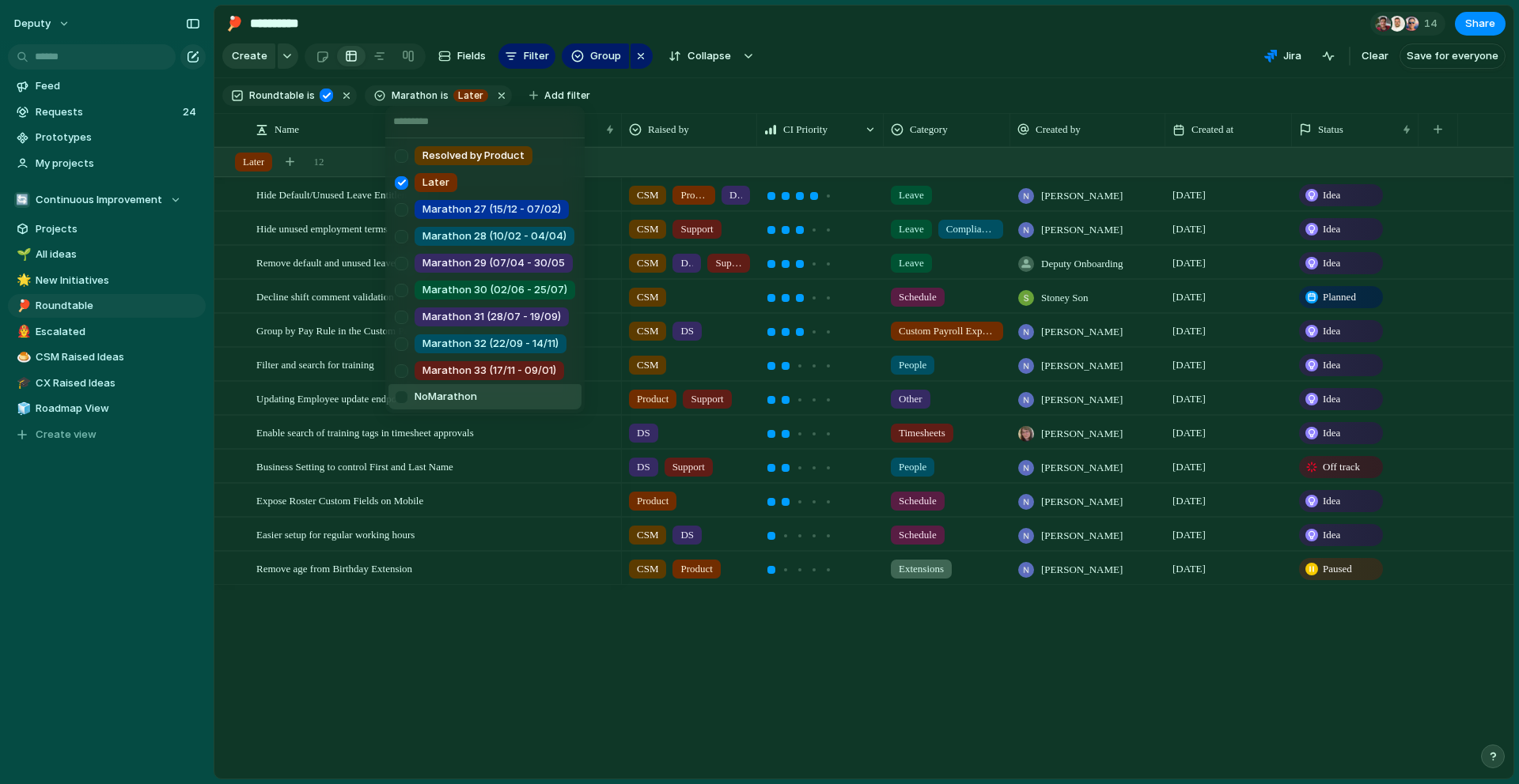
click at [405, 399] on div at bounding box center [401, 397] width 28 height 28
click at [399, 366] on div at bounding box center [401, 371] width 28 height 28
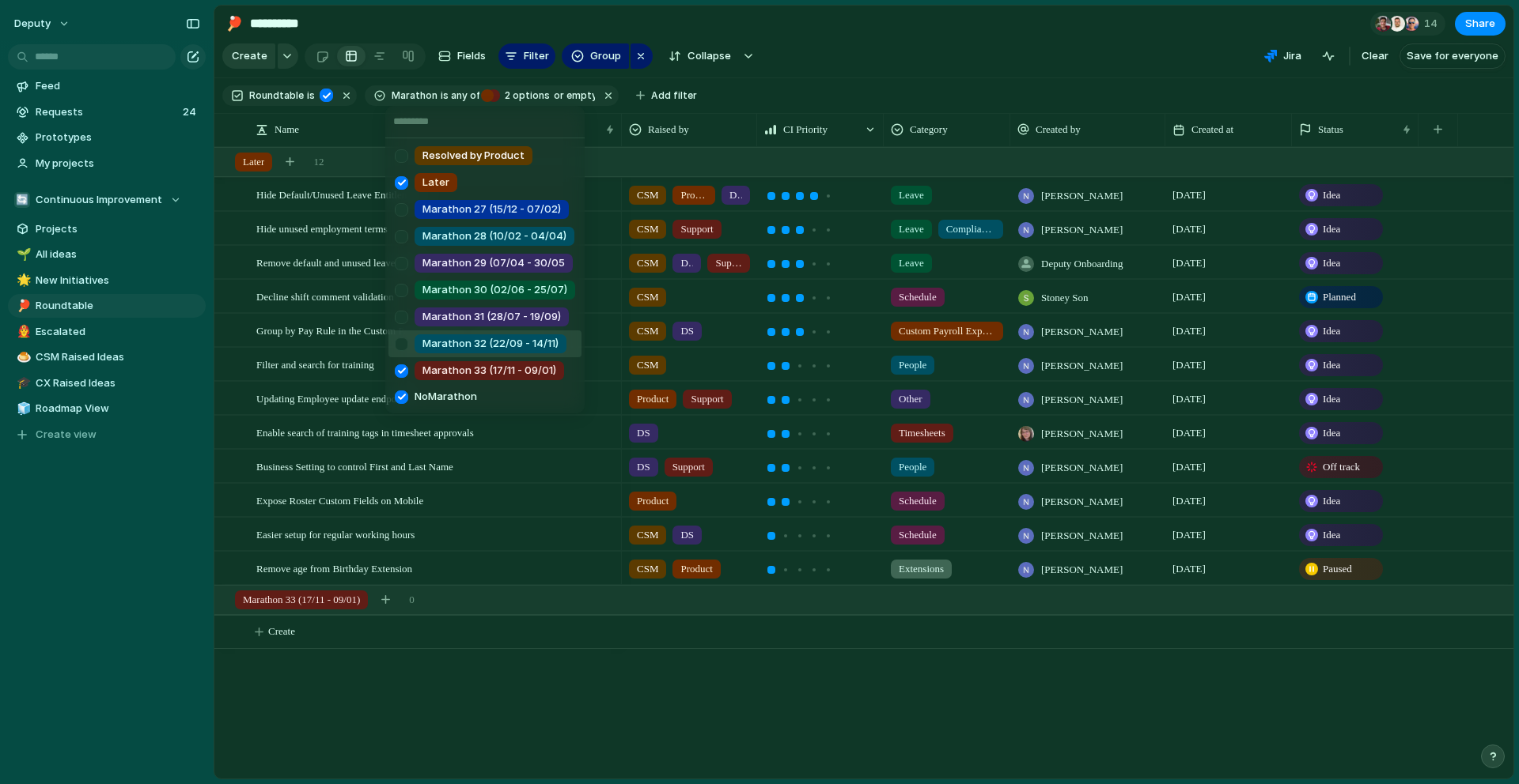
click at [399, 349] on div at bounding box center [401, 344] width 28 height 28
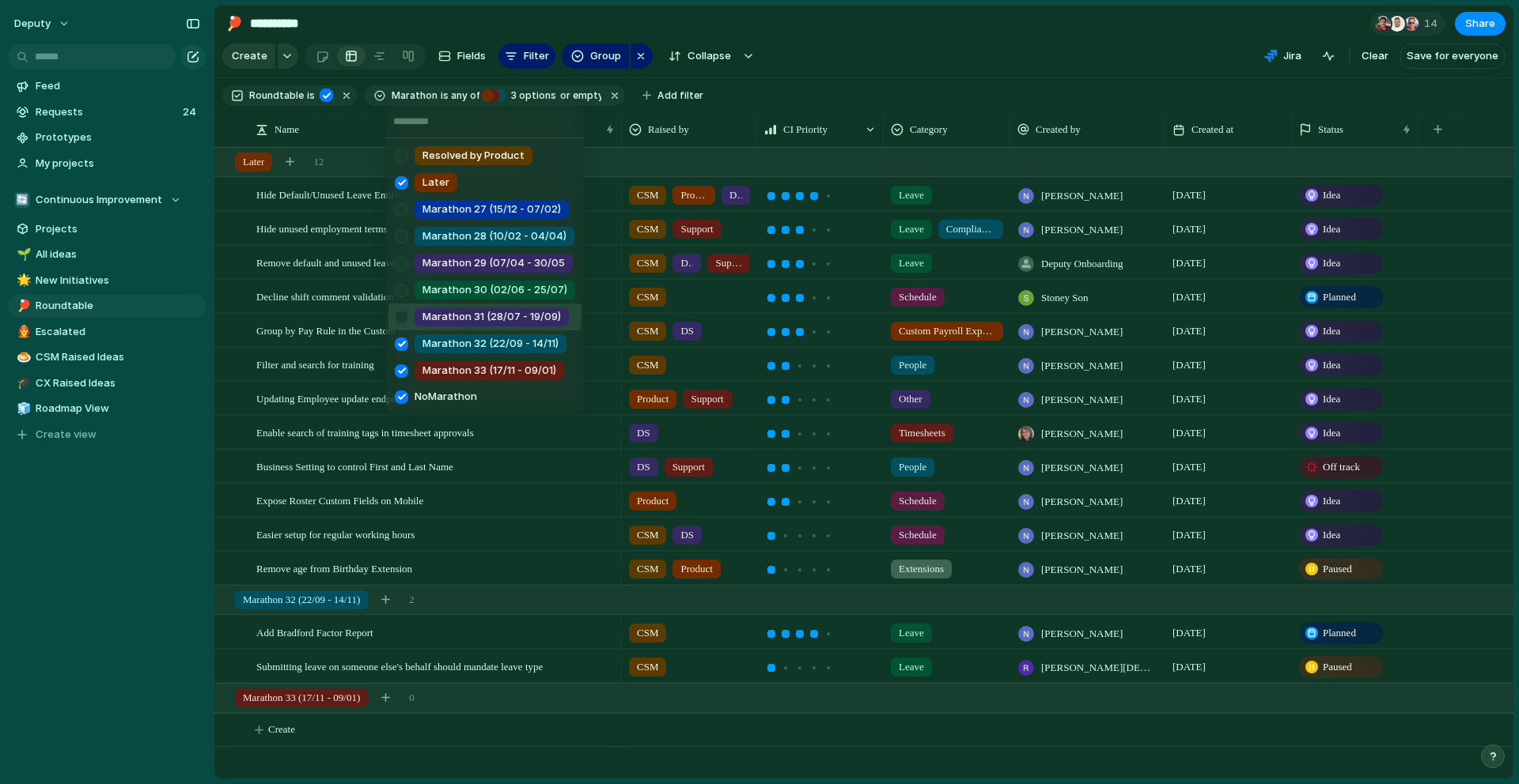
click at [399, 321] on div at bounding box center [401, 318] width 28 height 28
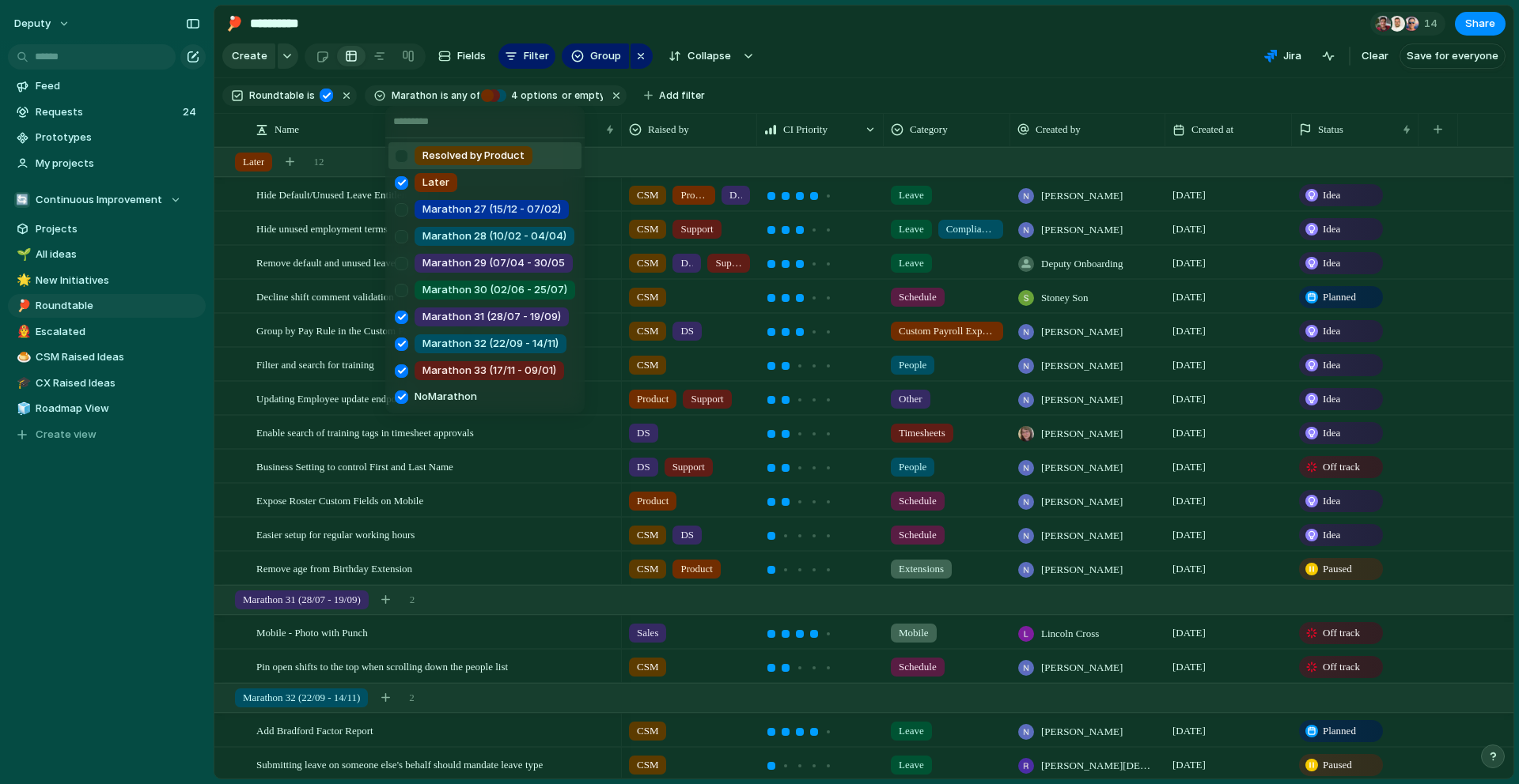
click at [404, 155] on div at bounding box center [401, 156] width 28 height 28
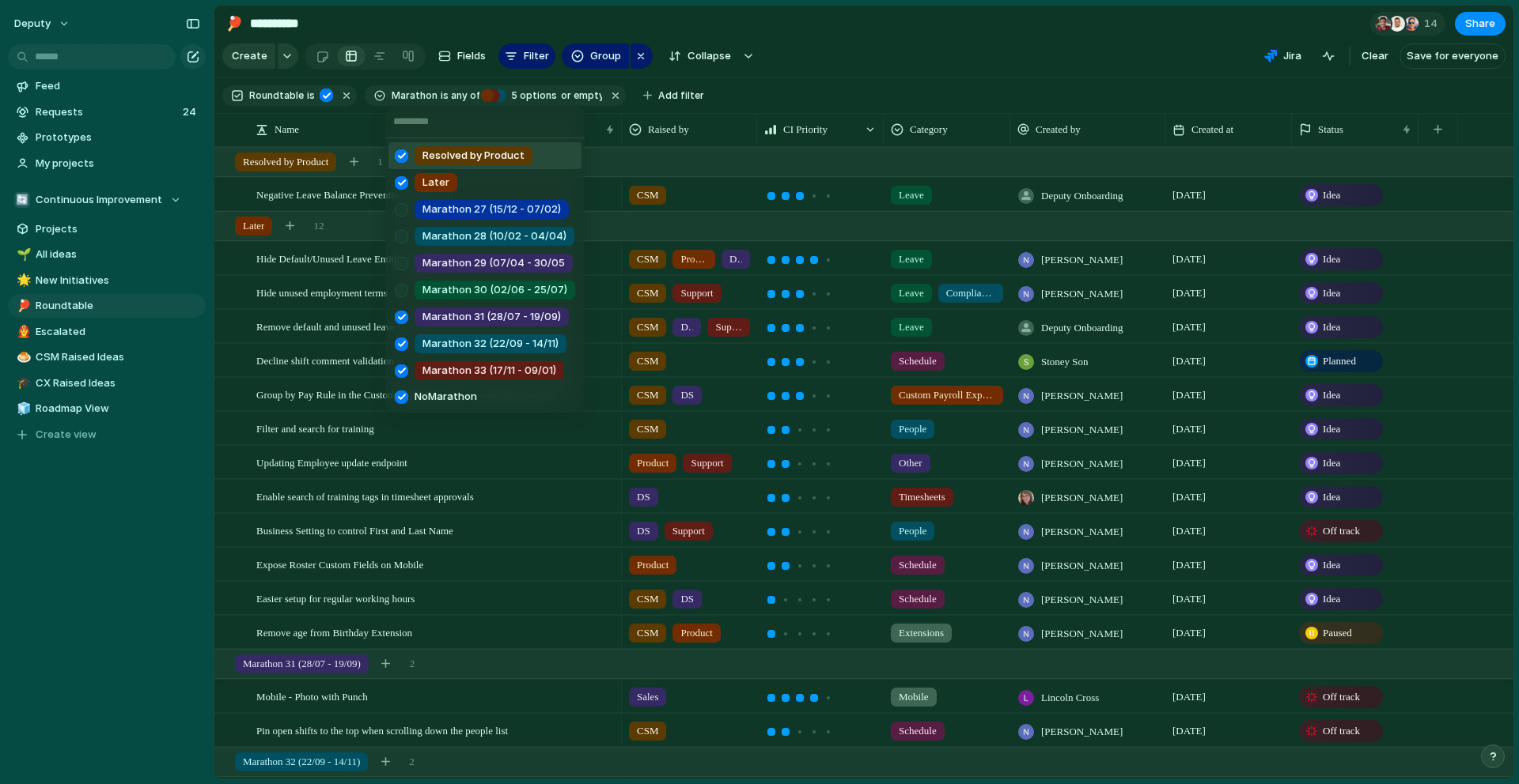
click at [404, 155] on div at bounding box center [401, 156] width 28 height 28
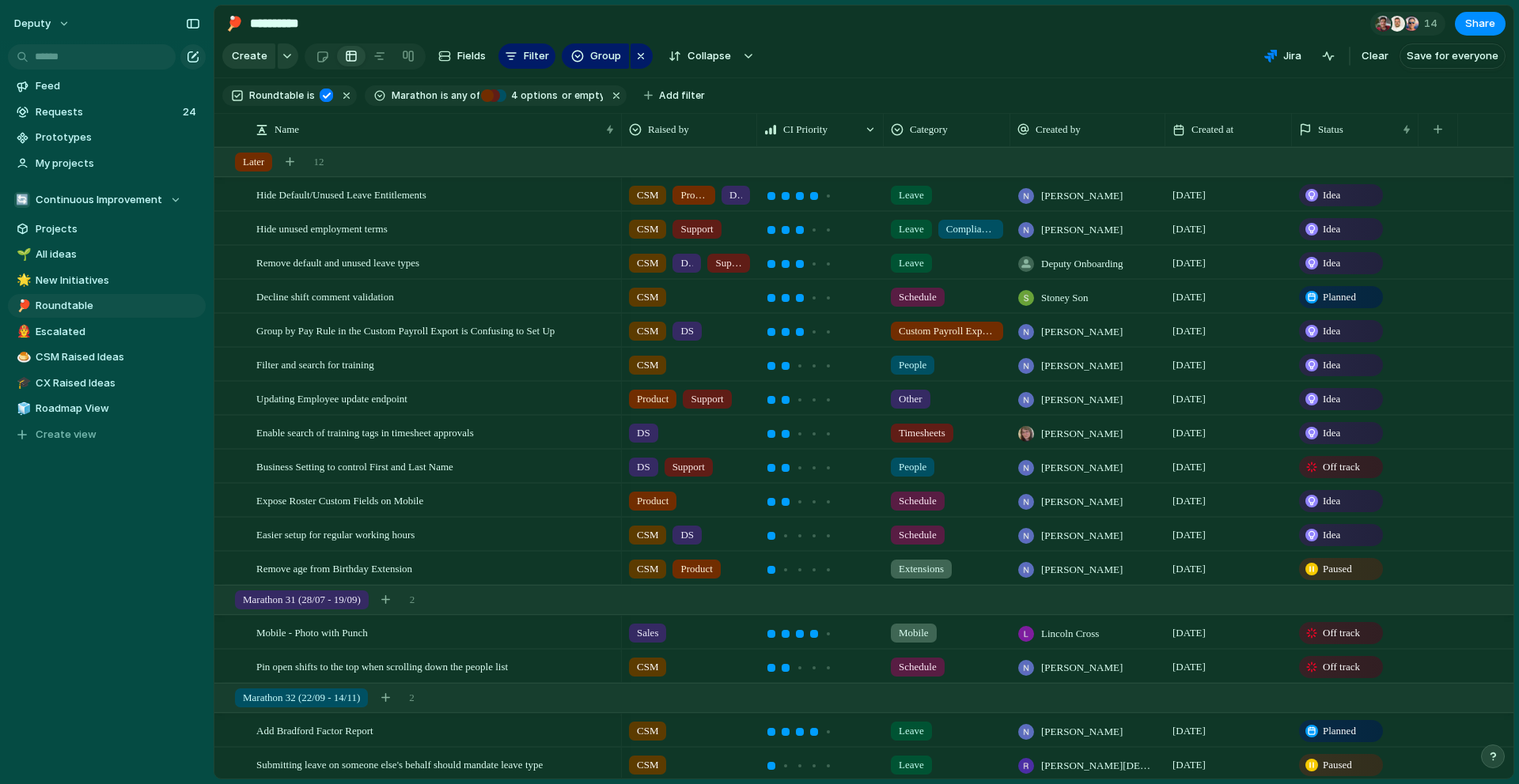
click at [610, 97] on div "Resolved by Product Later Marathon 27 (15/12 - 07/02) Marathon 28 (10/02 - 04/0…" at bounding box center [759, 392] width 1519 height 784
click at [610, 97] on button "button" at bounding box center [616, 96] width 21 height 21
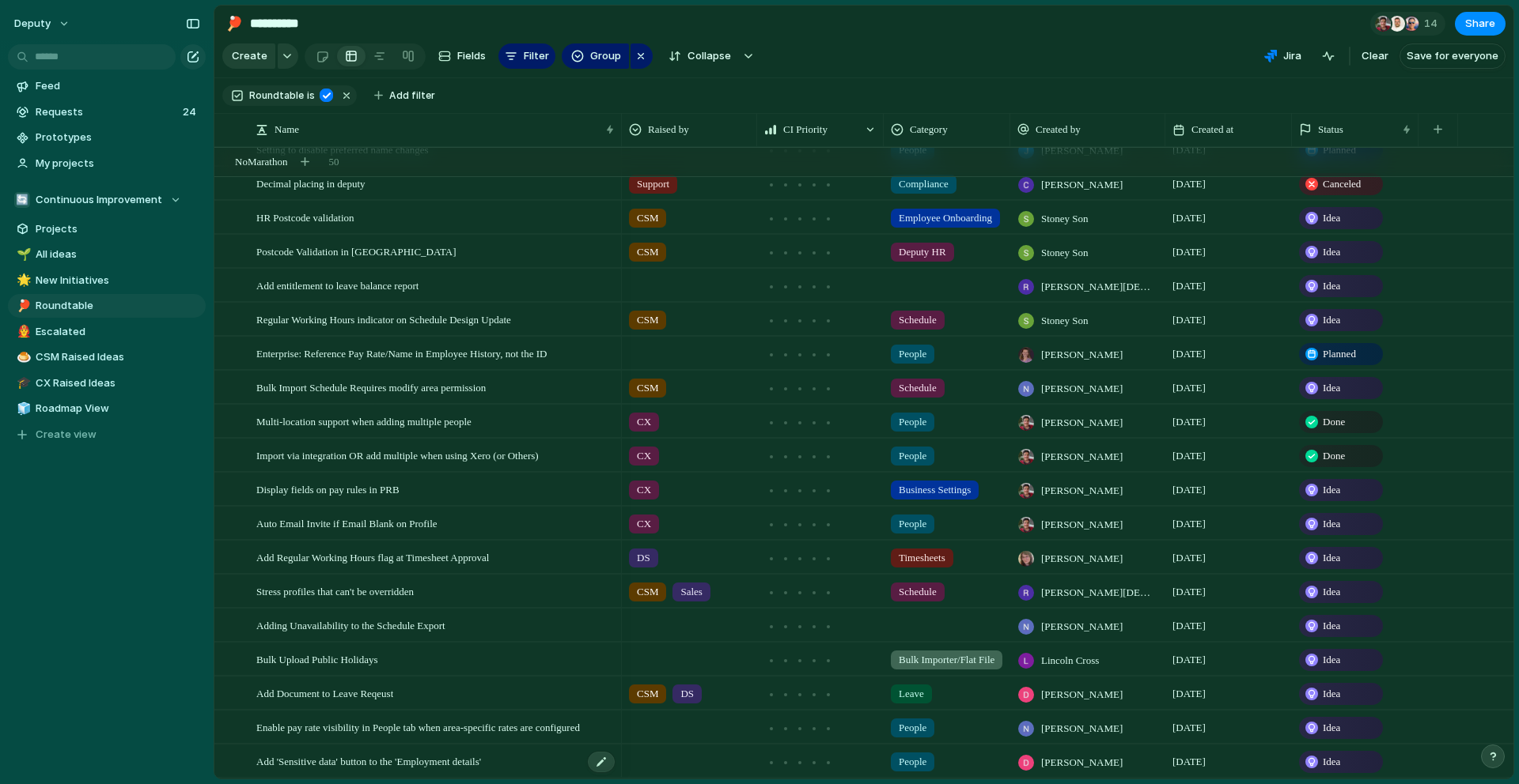
click at [293, 770] on div "Add 'Sensitive data' button to the 'Employment details'" at bounding box center [436, 761] width 360 height 32
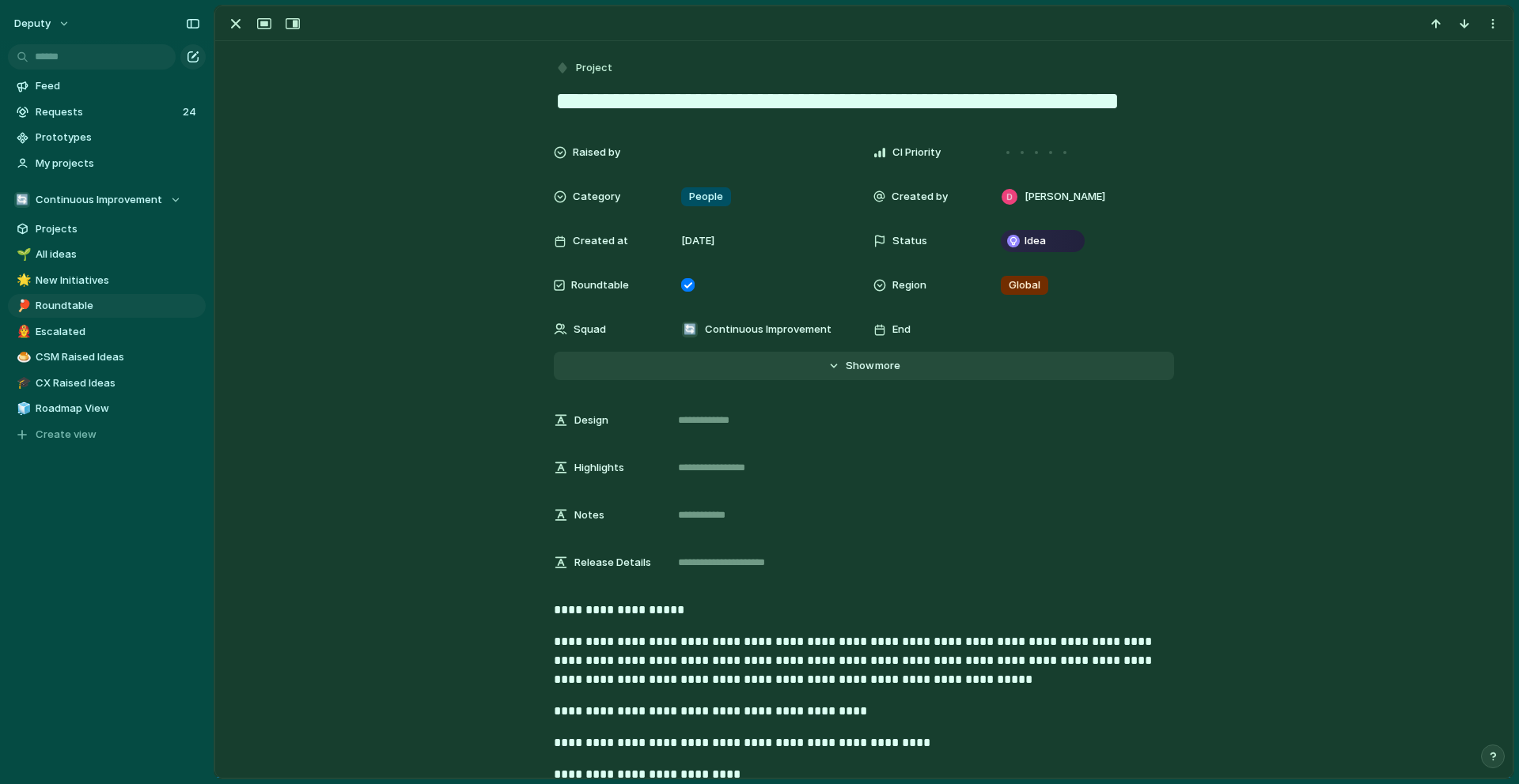
click at [860, 361] on span "Show" at bounding box center [860, 366] width 29 height 16
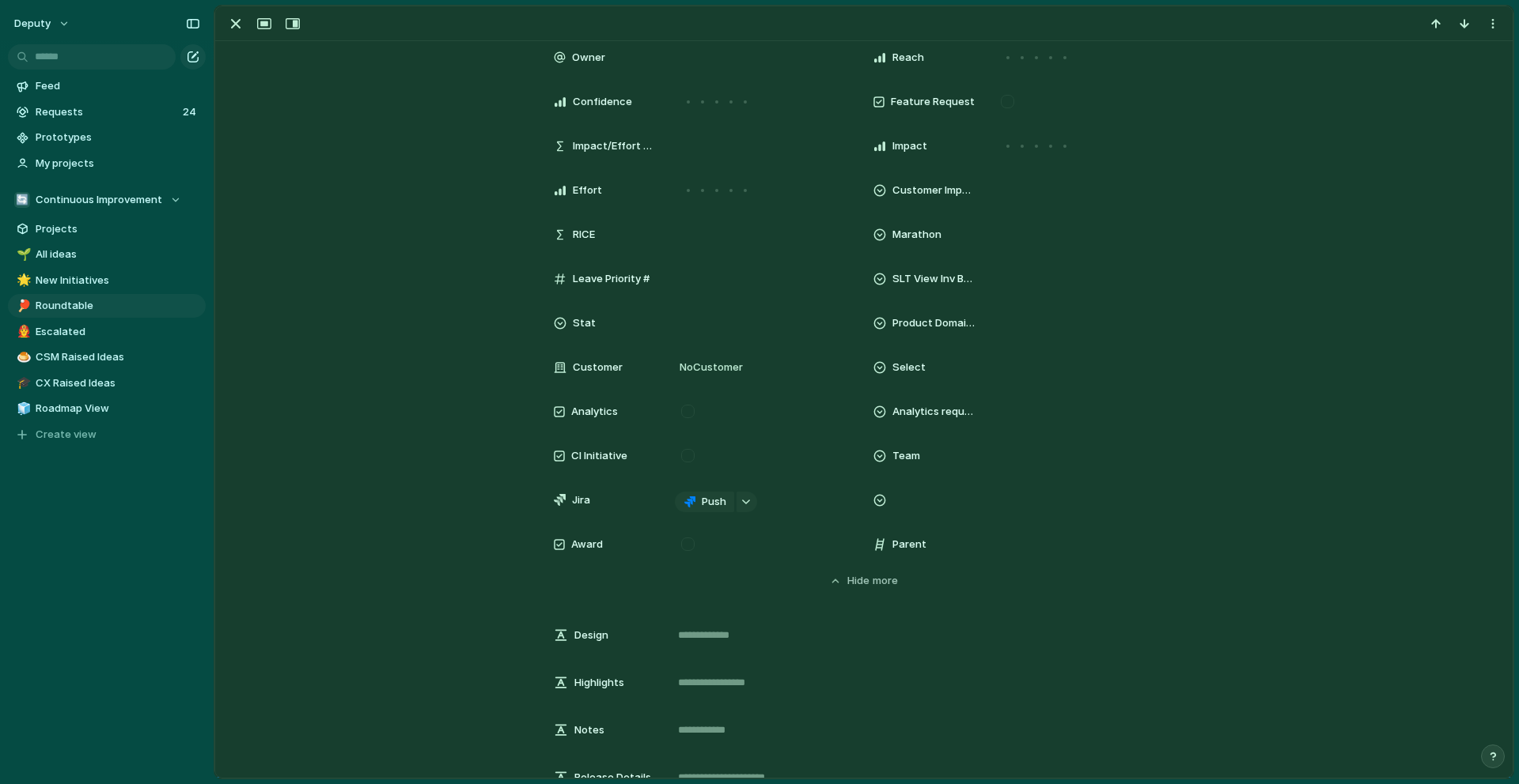
scroll to position [592, 0]
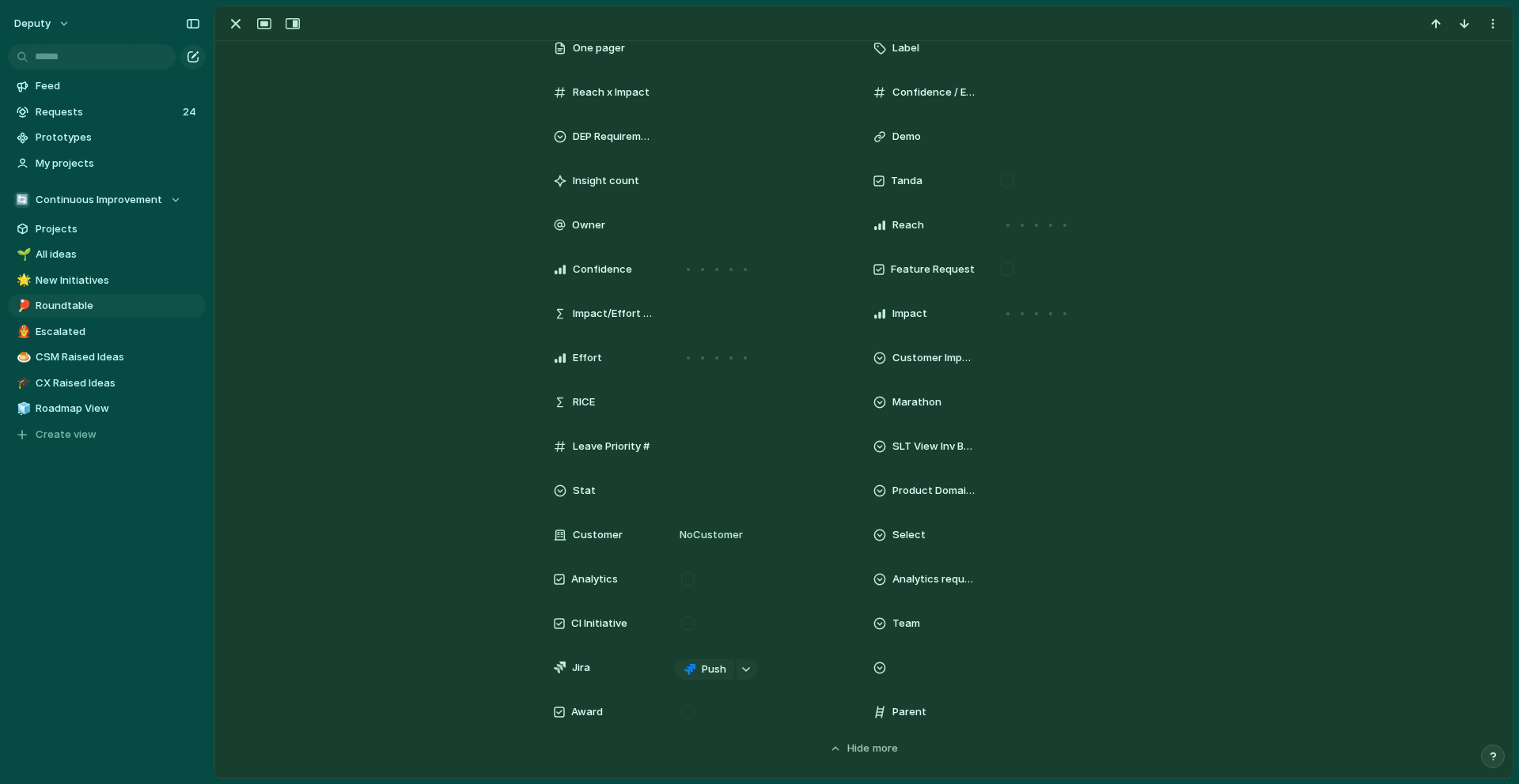
click at [1406, 418] on div "Raised by CI Priority Category People Created by Daniel Maakaroun Created at 4 …" at bounding box center [863, 151] width 1259 height 1212
click at [1053, 399] on div at bounding box center [1080, 401] width 172 height 17
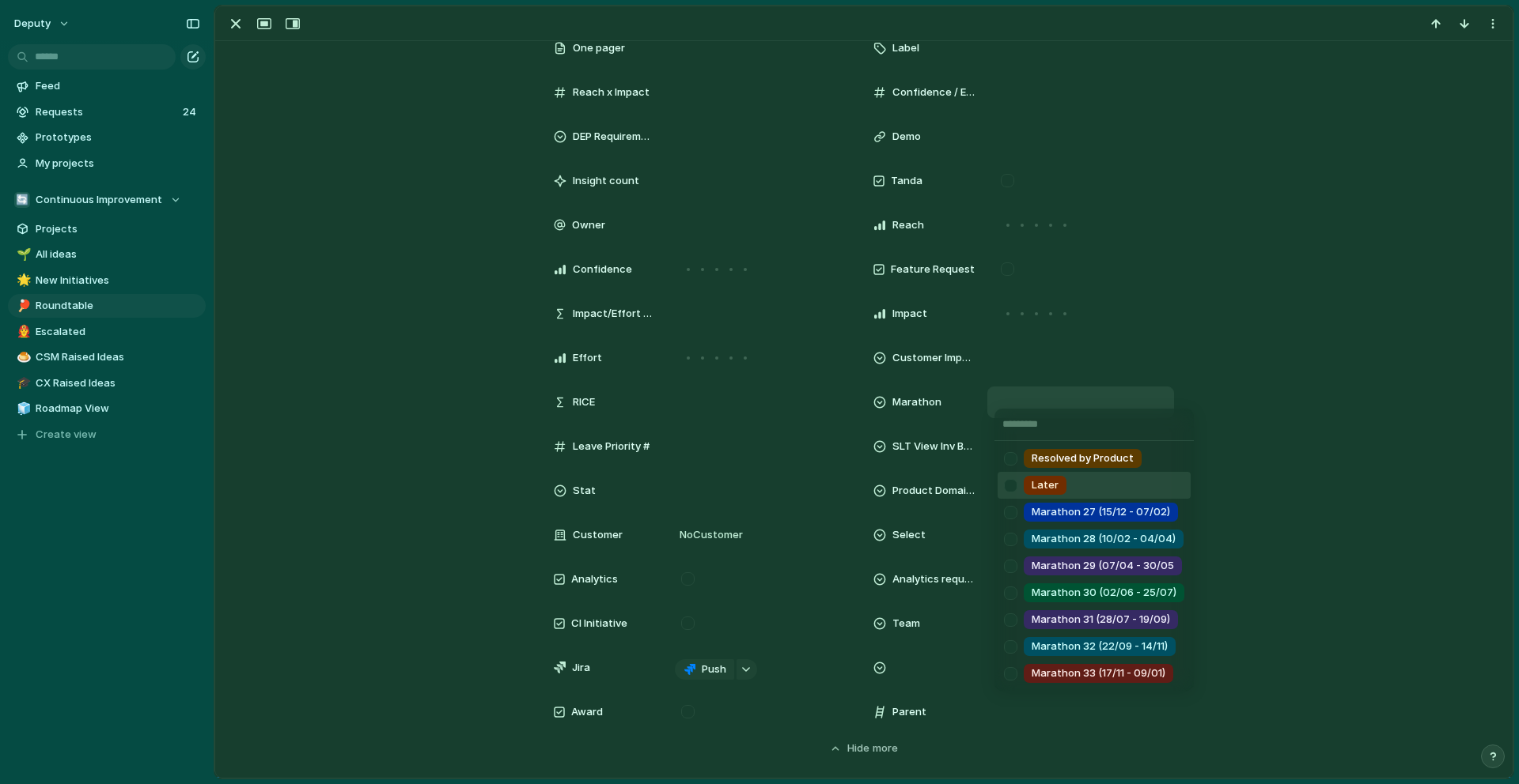
click at [1011, 486] on div at bounding box center [1010, 485] width 28 height 28
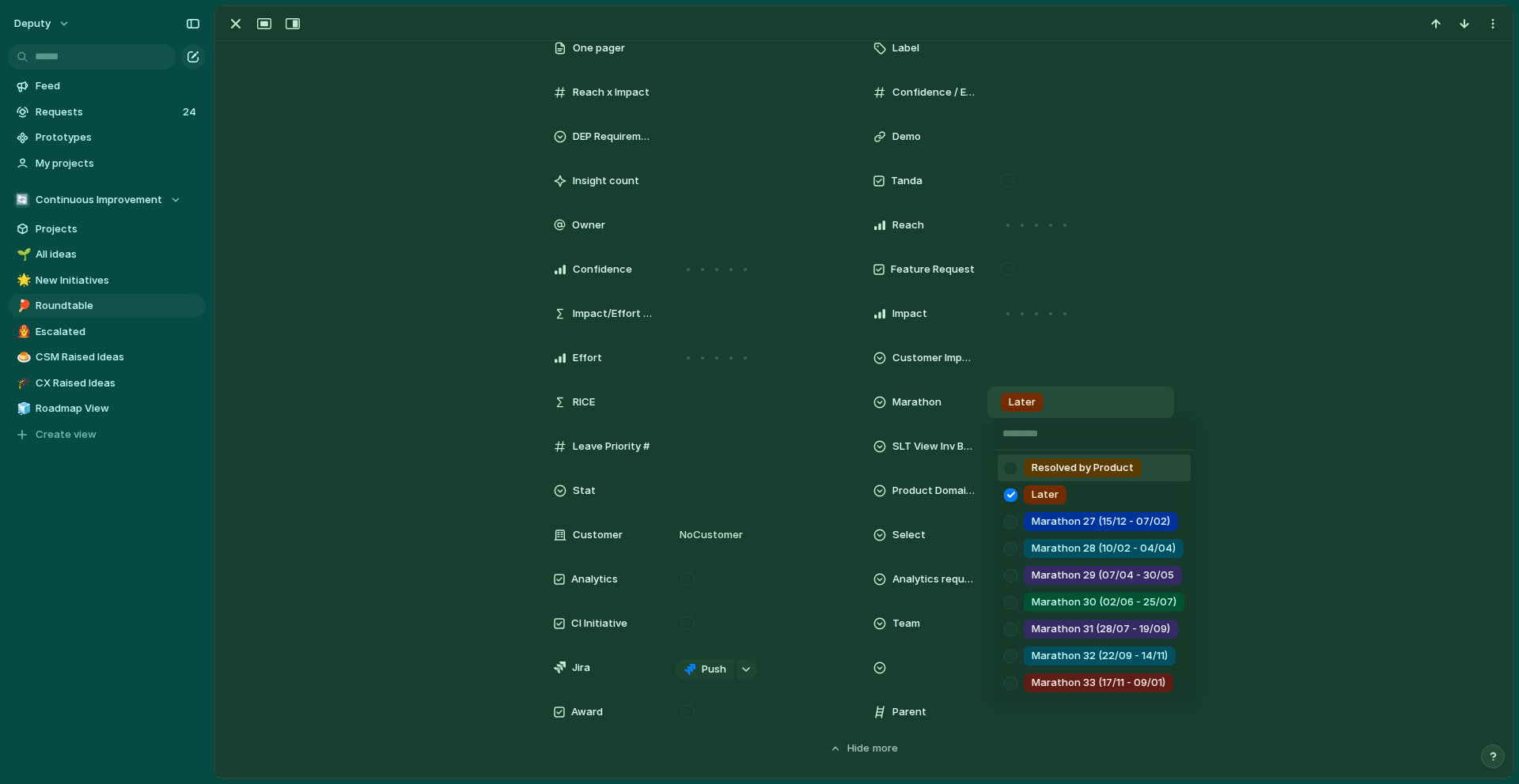
click at [1389, 426] on div "Resolved by Product Later Marathon 27 (15/12 - 07/02) Marathon 28 (10/02 - 04/0…" at bounding box center [759, 392] width 1519 height 784
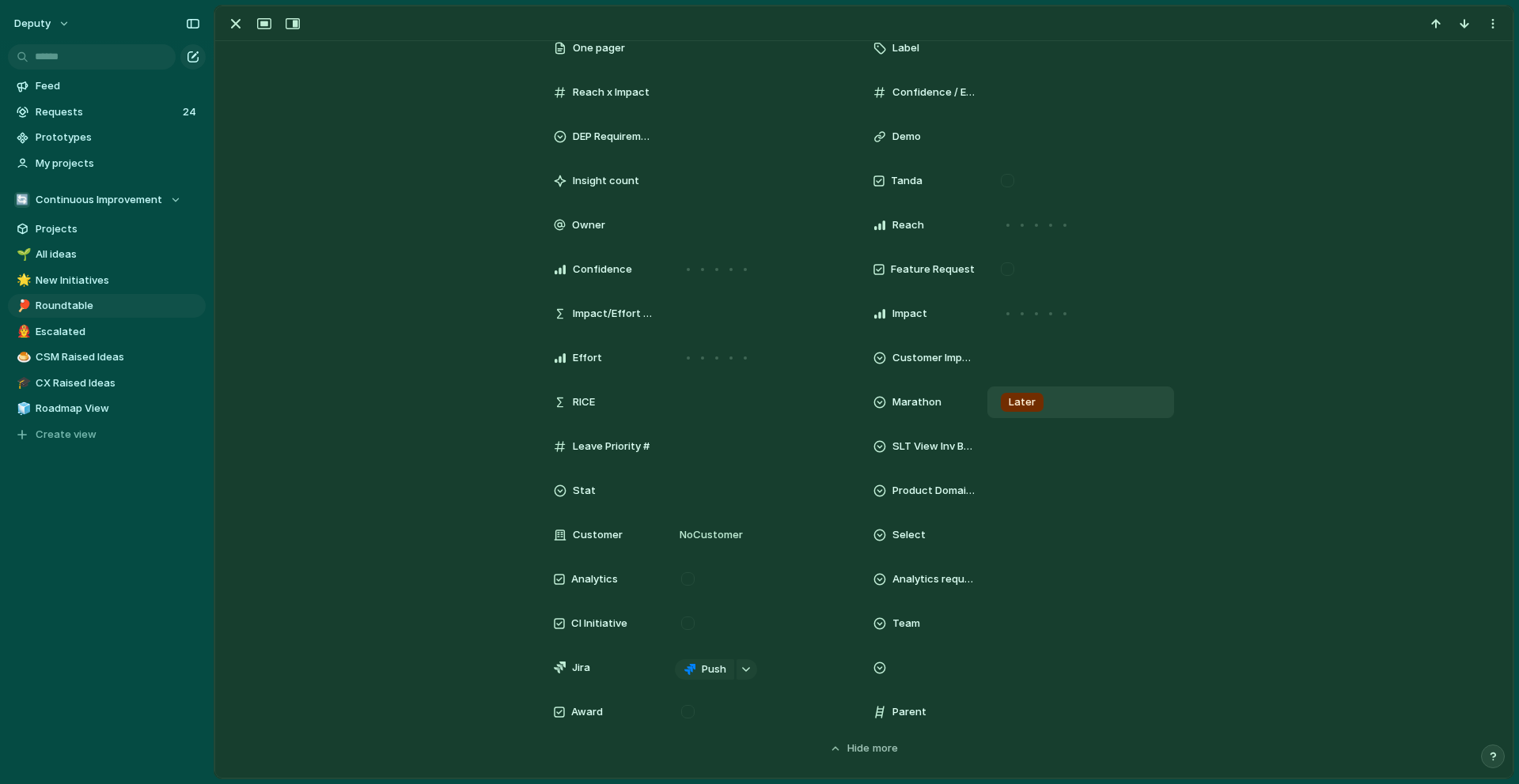
scroll to position [2218, 0]
click at [240, 26] on div "button" at bounding box center [236, 23] width 19 height 19
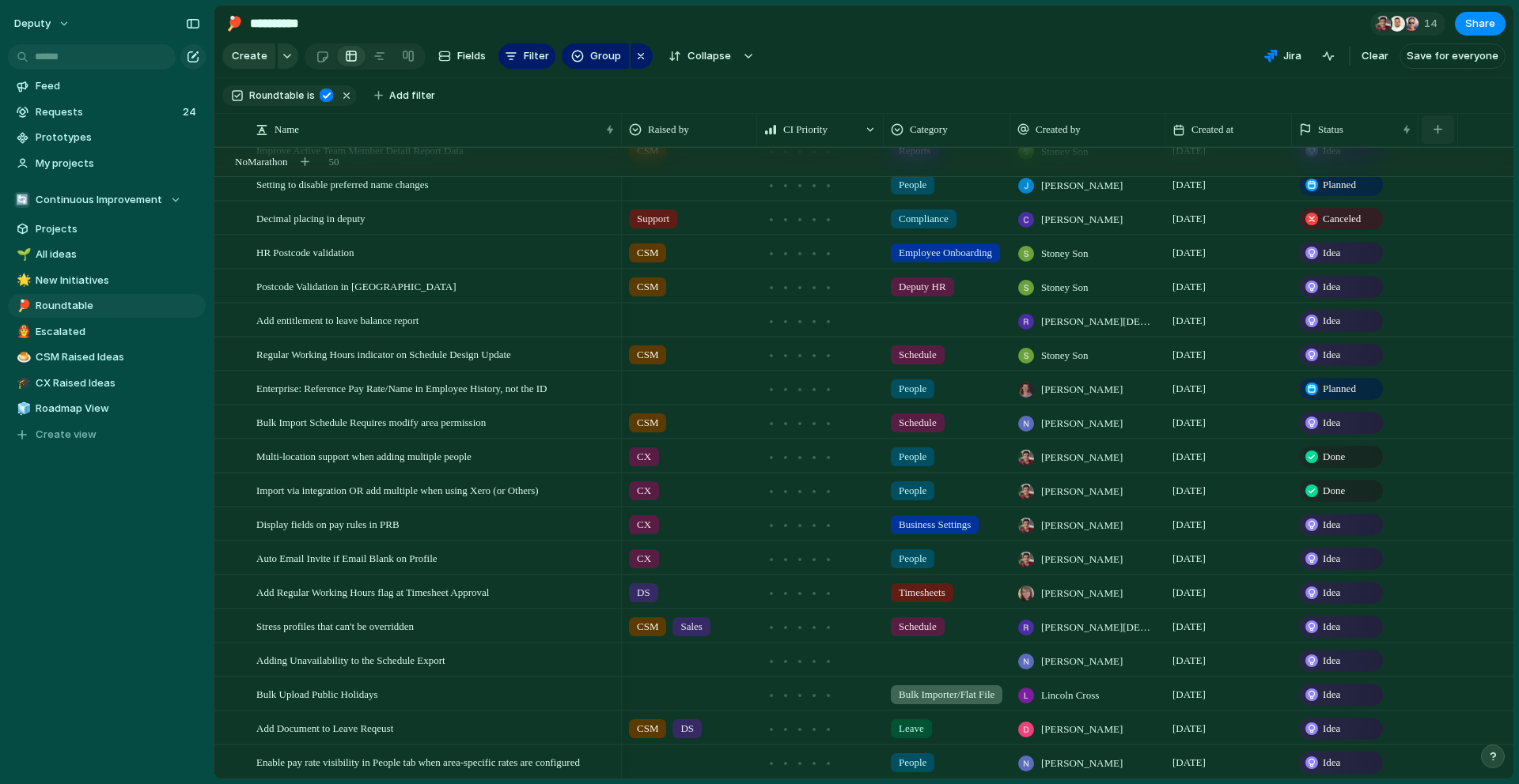
click at [1444, 131] on button "button" at bounding box center [1438, 130] width 32 height 29
type input "****"
click at [1429, 201] on span "Marathon" at bounding box center [1415, 199] width 49 height 16
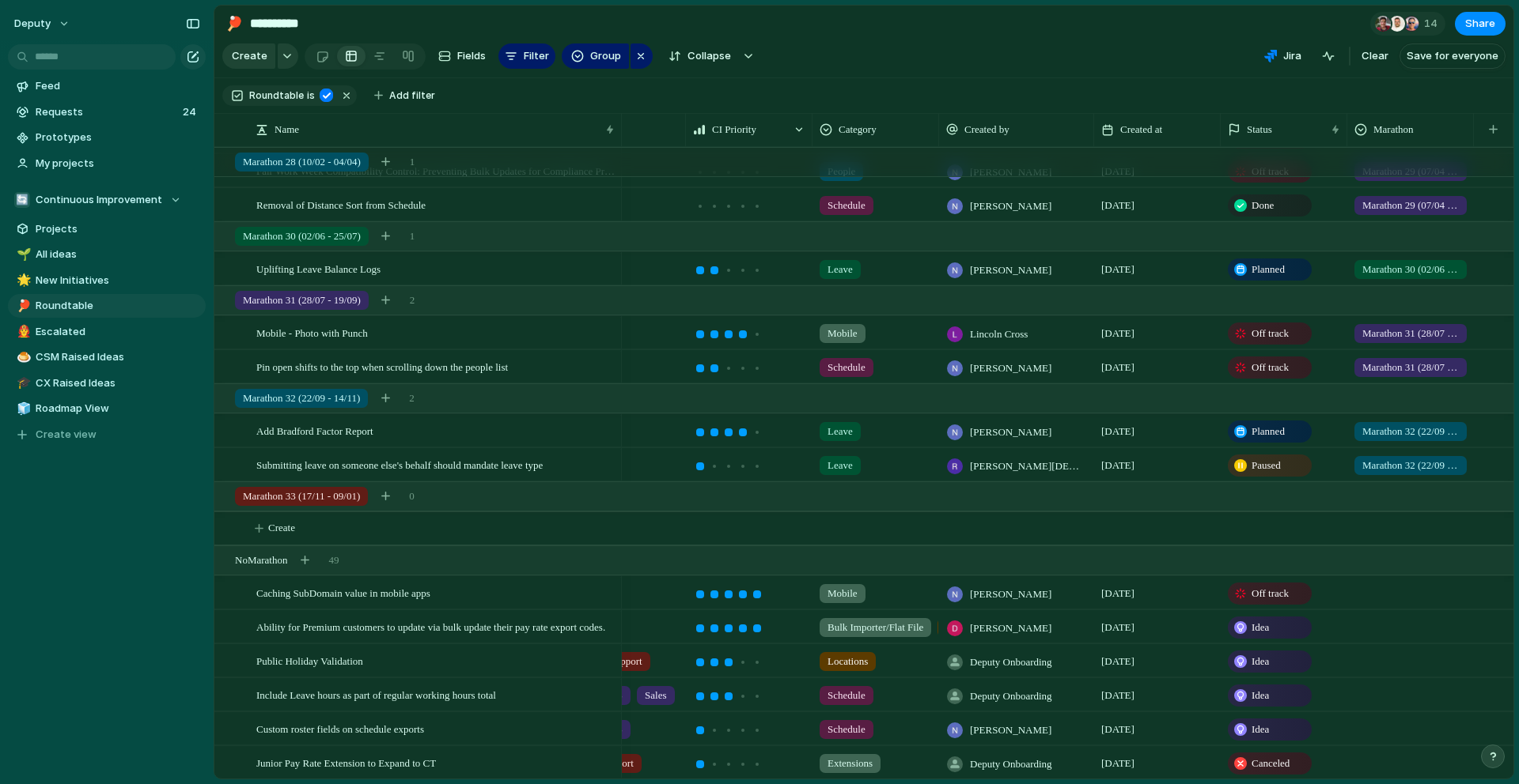
scroll to position [1042, 0]
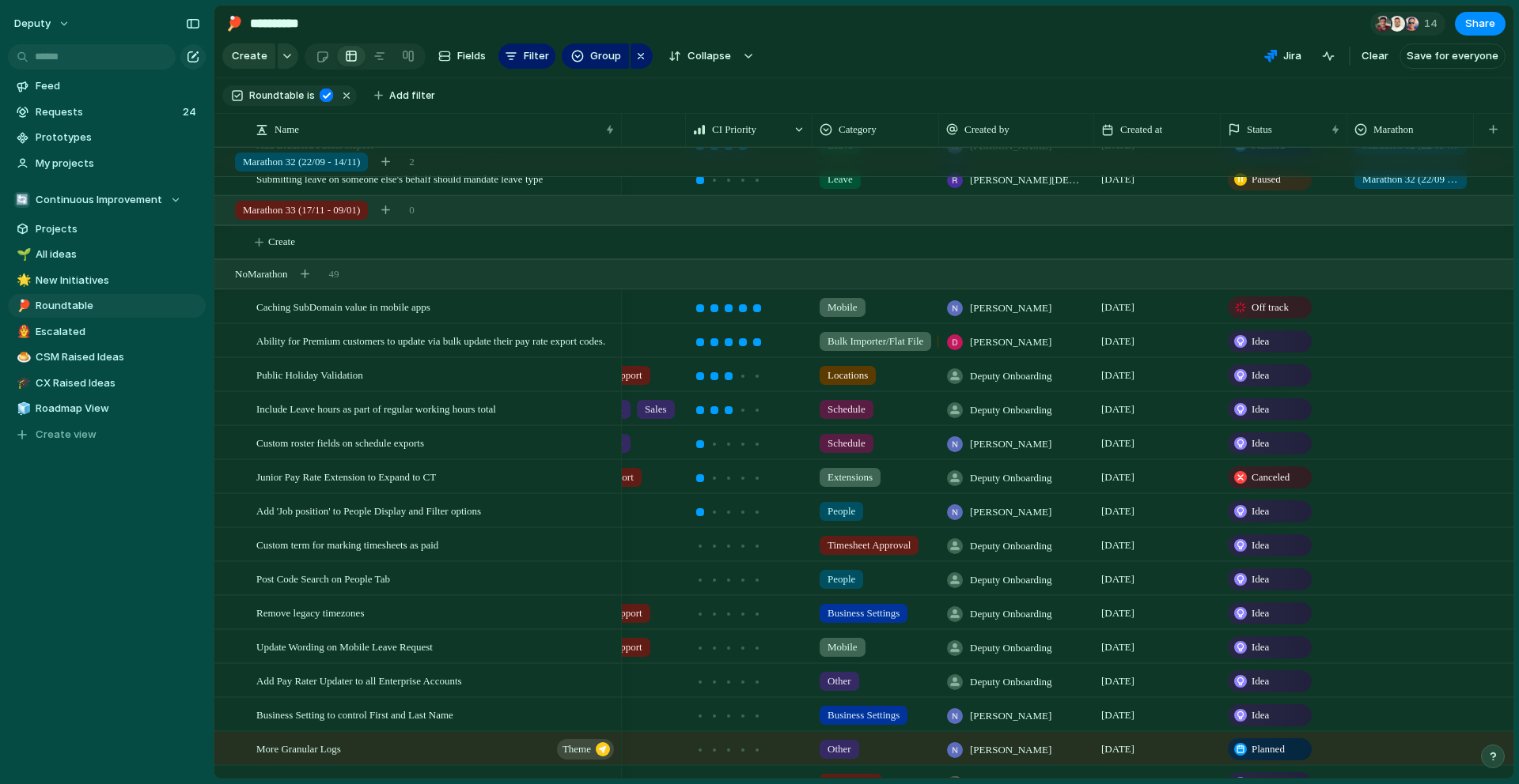
click at [1401, 305] on div at bounding box center [1410, 304] width 125 height 26
type input "**********"
click at [1406, 378] on span "Add 'Groomed Backlog'" at bounding box center [1397, 373] width 118 height 16
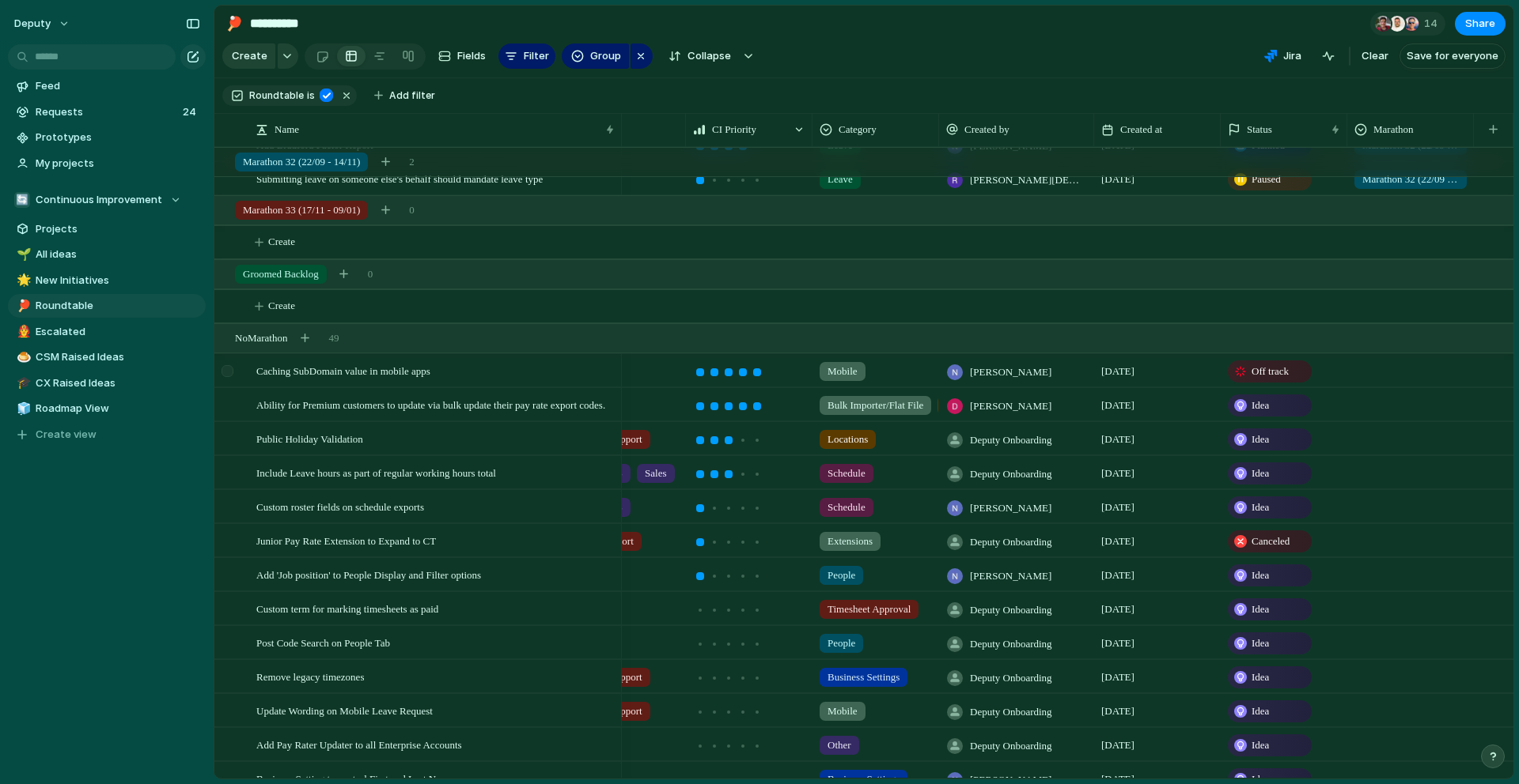
click at [228, 375] on div at bounding box center [227, 371] width 12 height 12
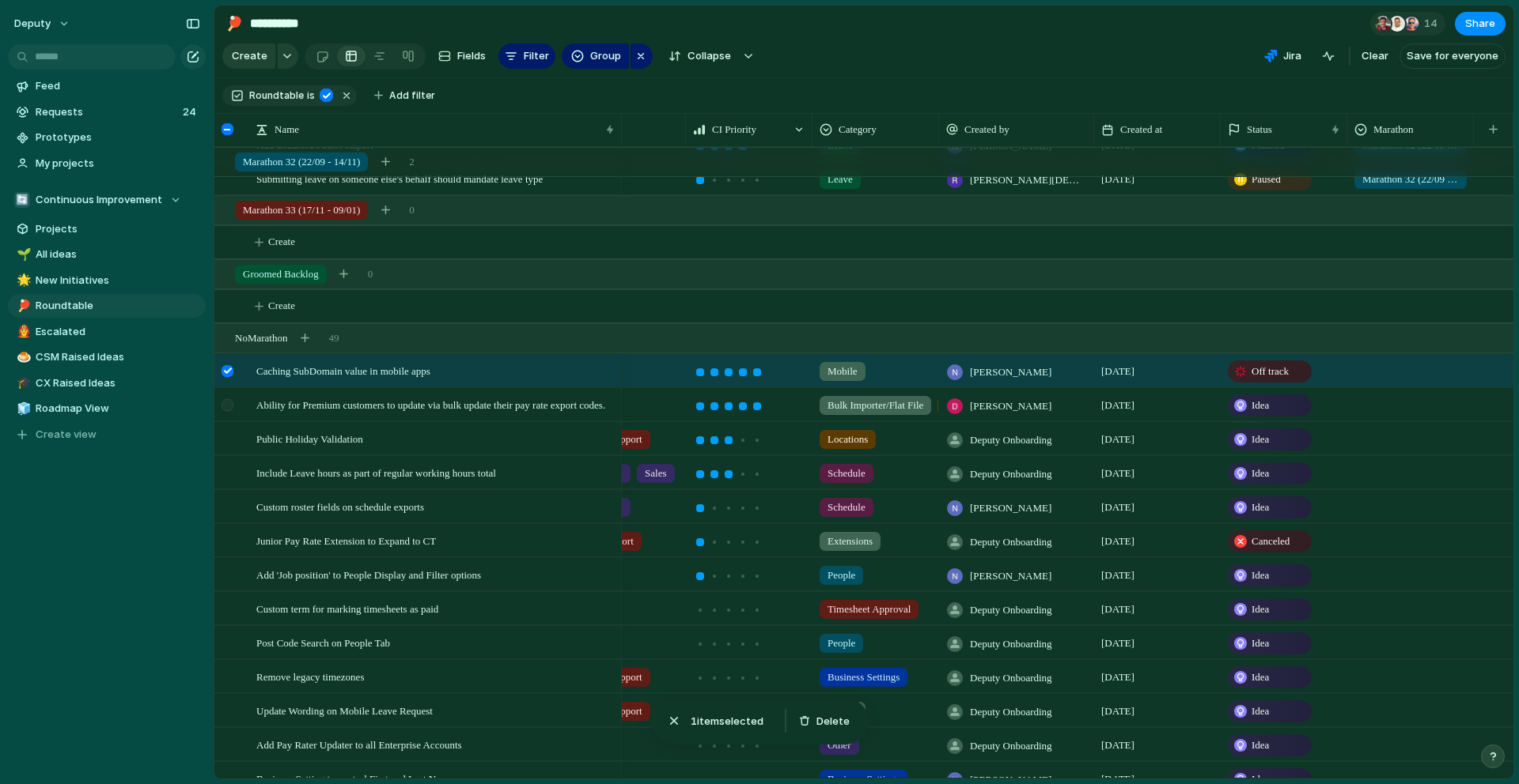
click at [228, 406] on div at bounding box center [227, 405] width 12 height 12
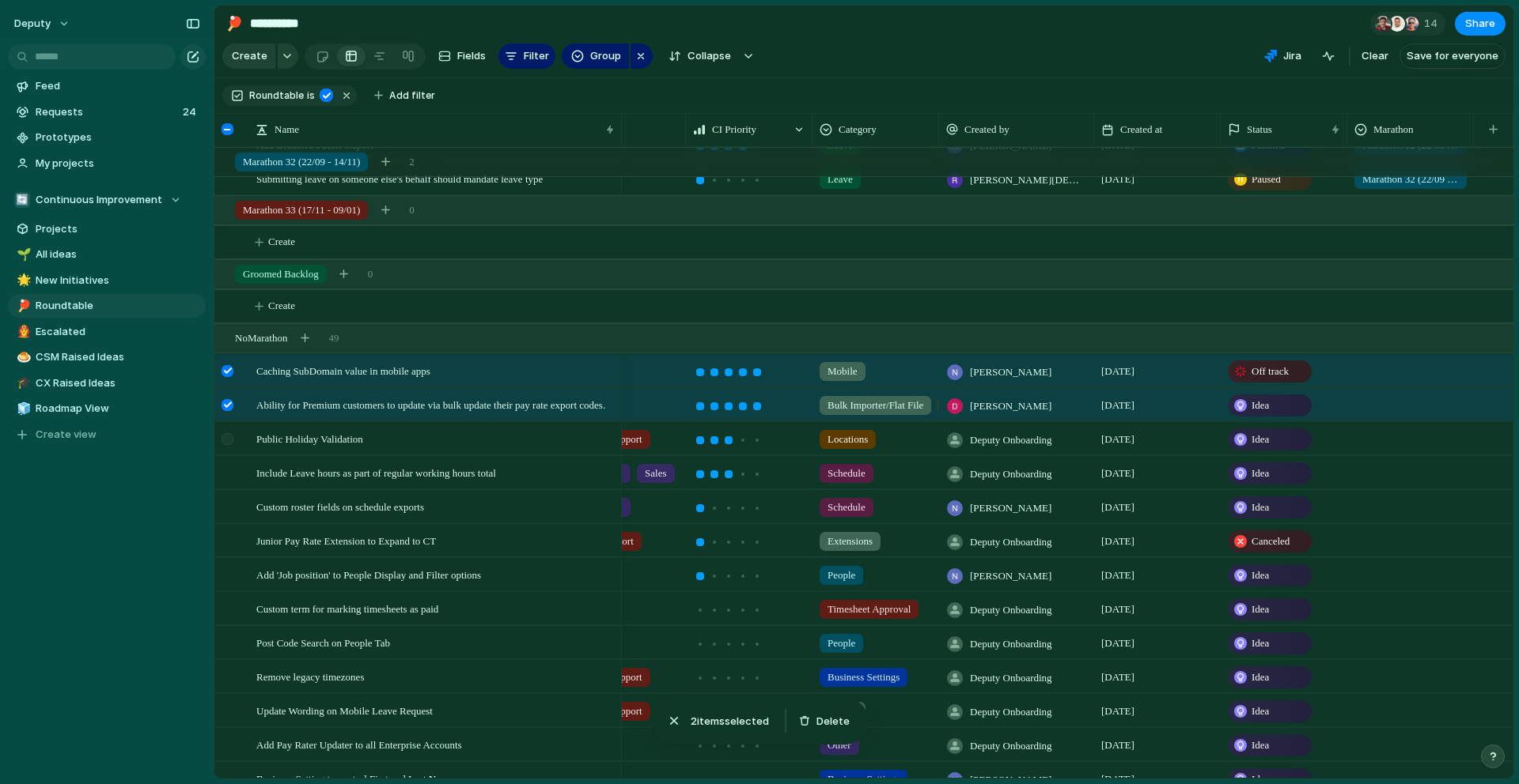
click at [234, 445] on div at bounding box center [229, 444] width 29 height 42
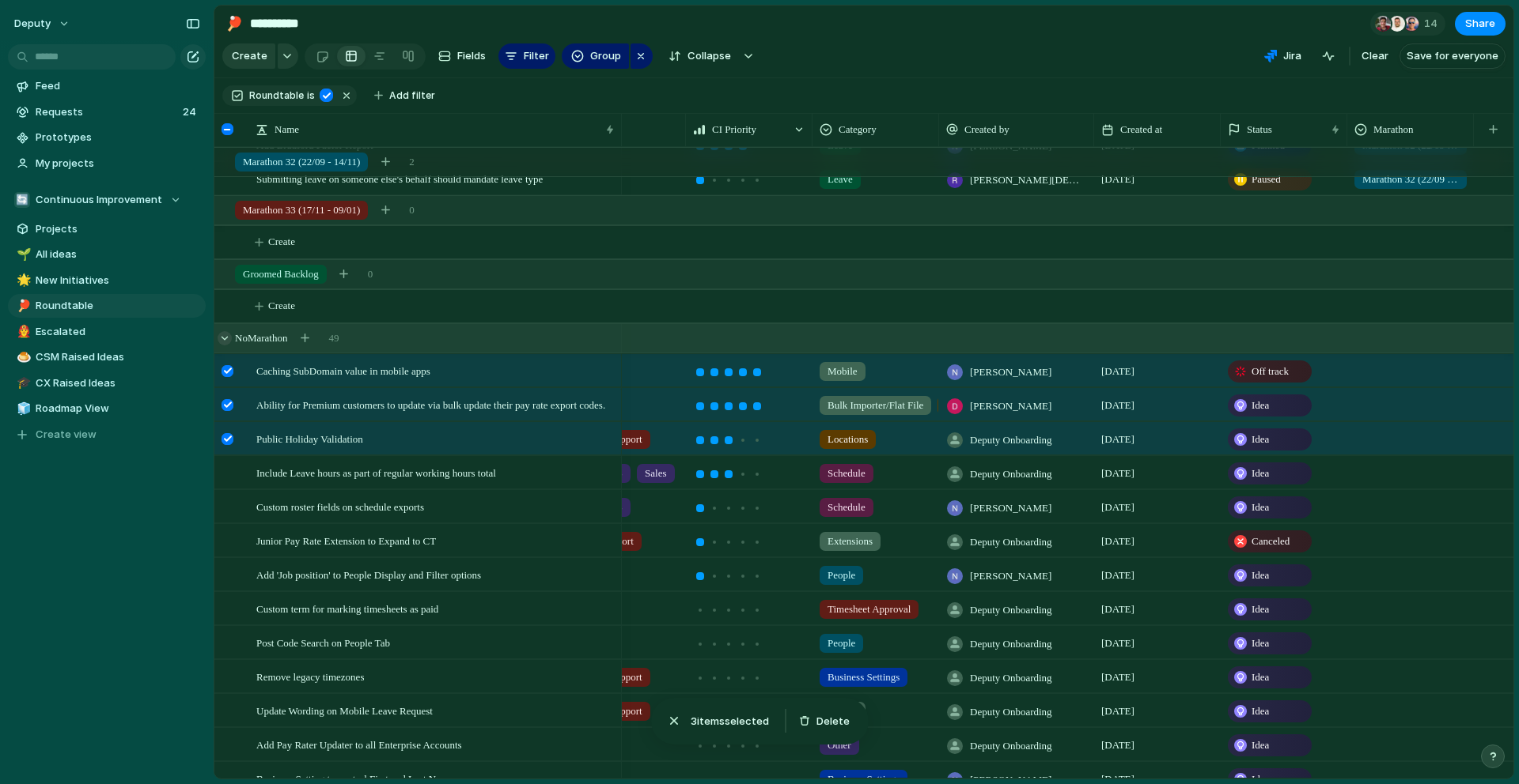
click at [227, 336] on div at bounding box center [225, 338] width 14 height 14
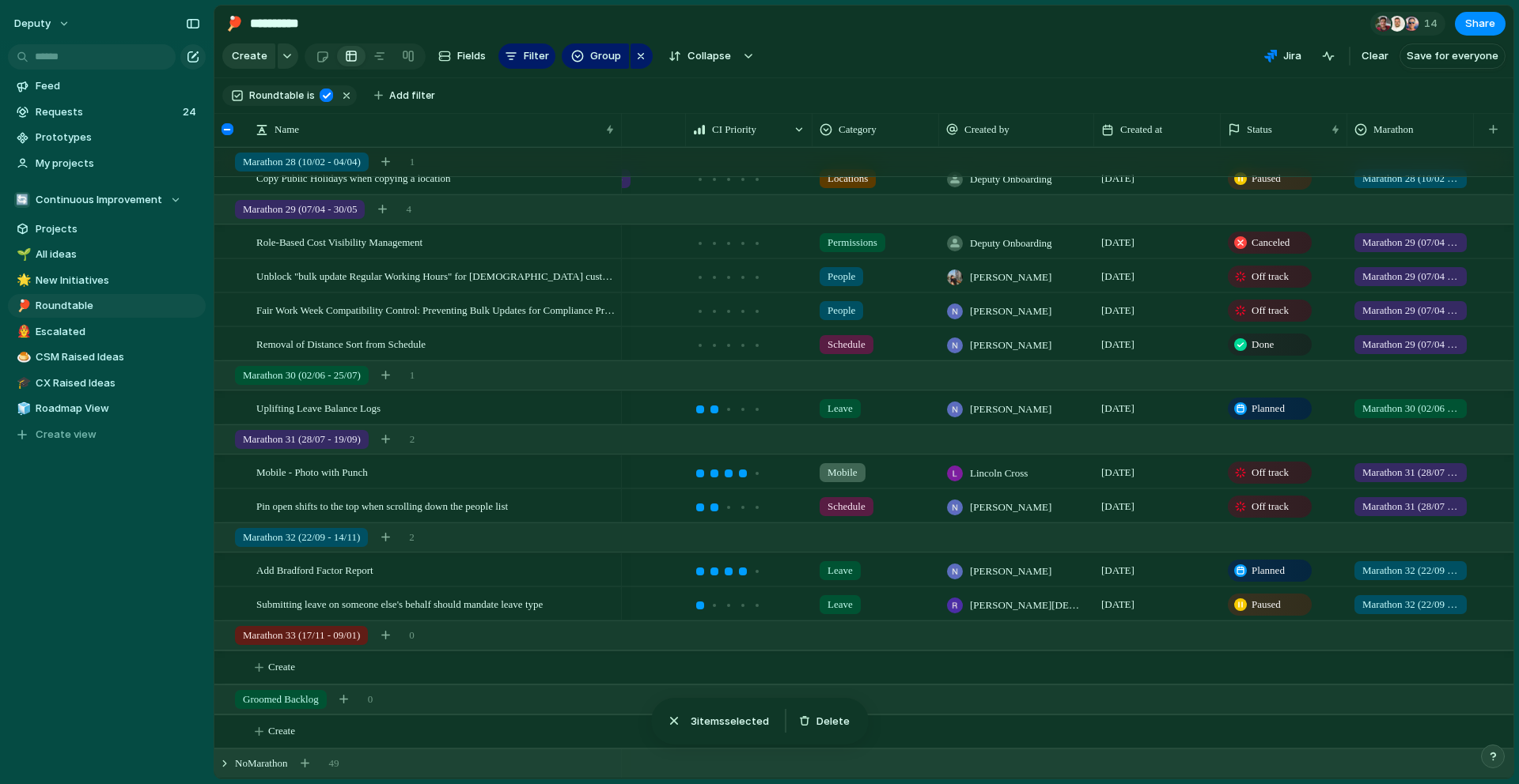
click at [227, 753] on div "No Marathon 49" at bounding box center [866, 764] width 1302 height 29
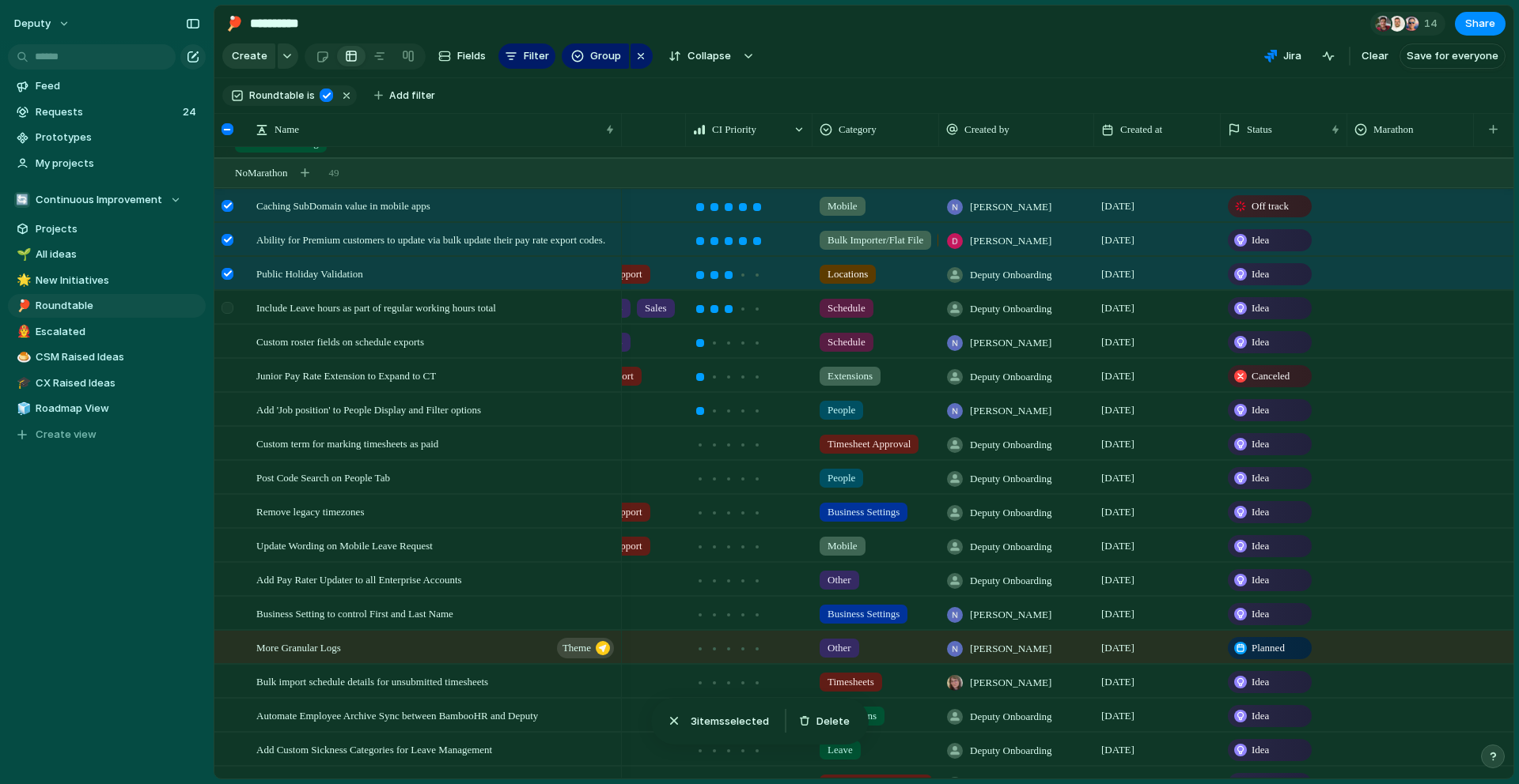
click at [227, 308] on div at bounding box center [227, 308] width 12 height 12
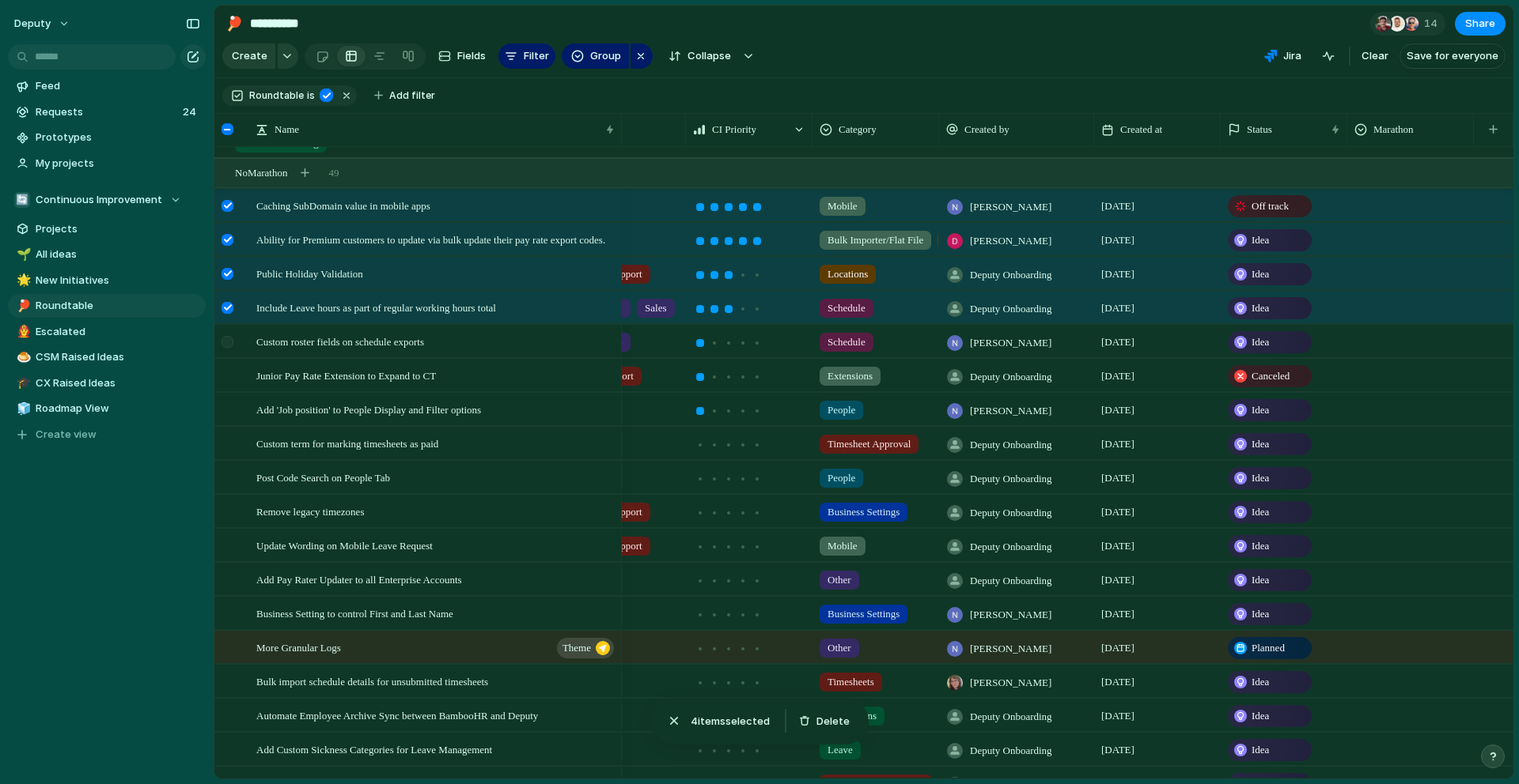
click at [229, 332] on div at bounding box center [229, 346] width 29 height 42
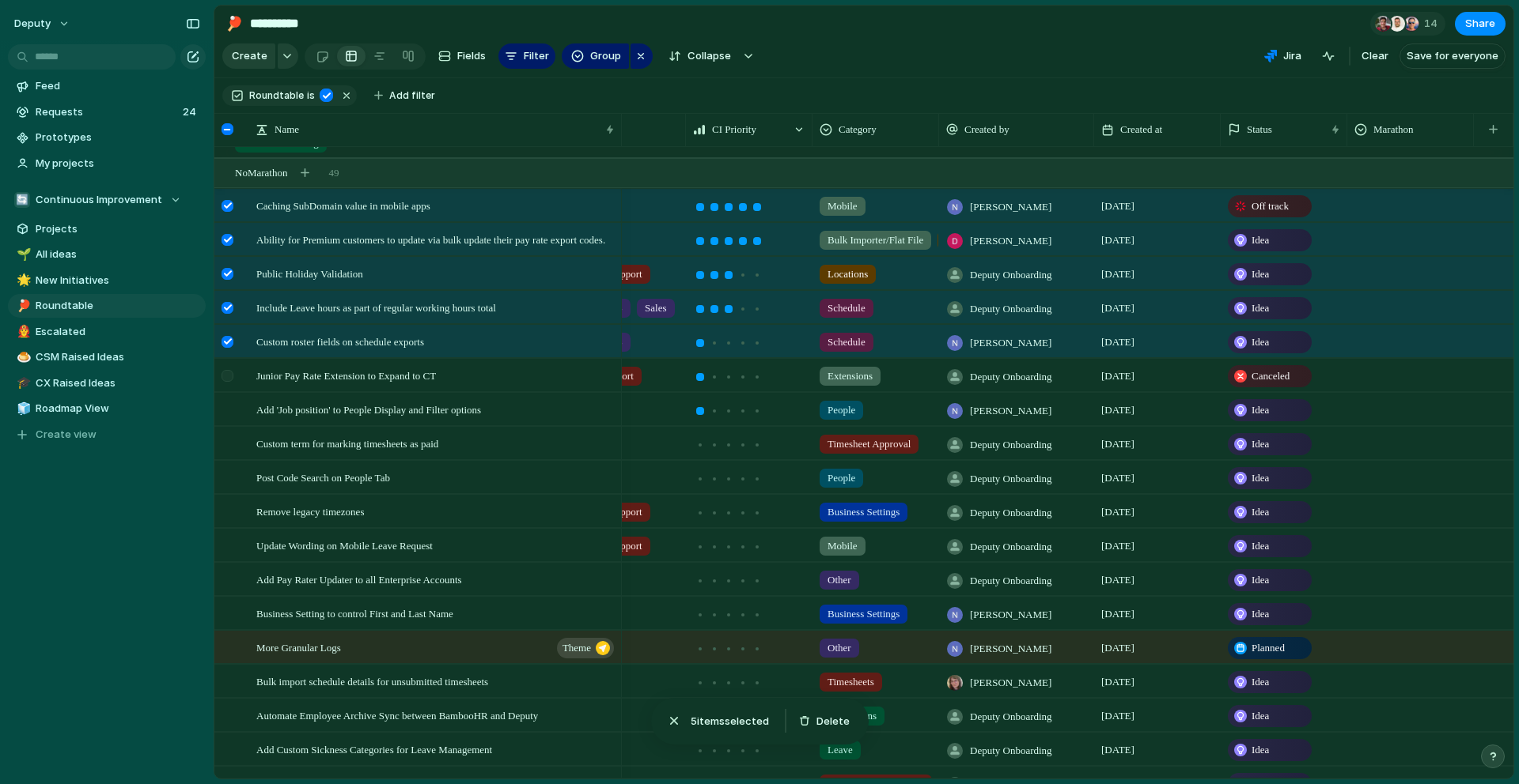
click at [231, 370] on div at bounding box center [227, 375] width 12 height 12
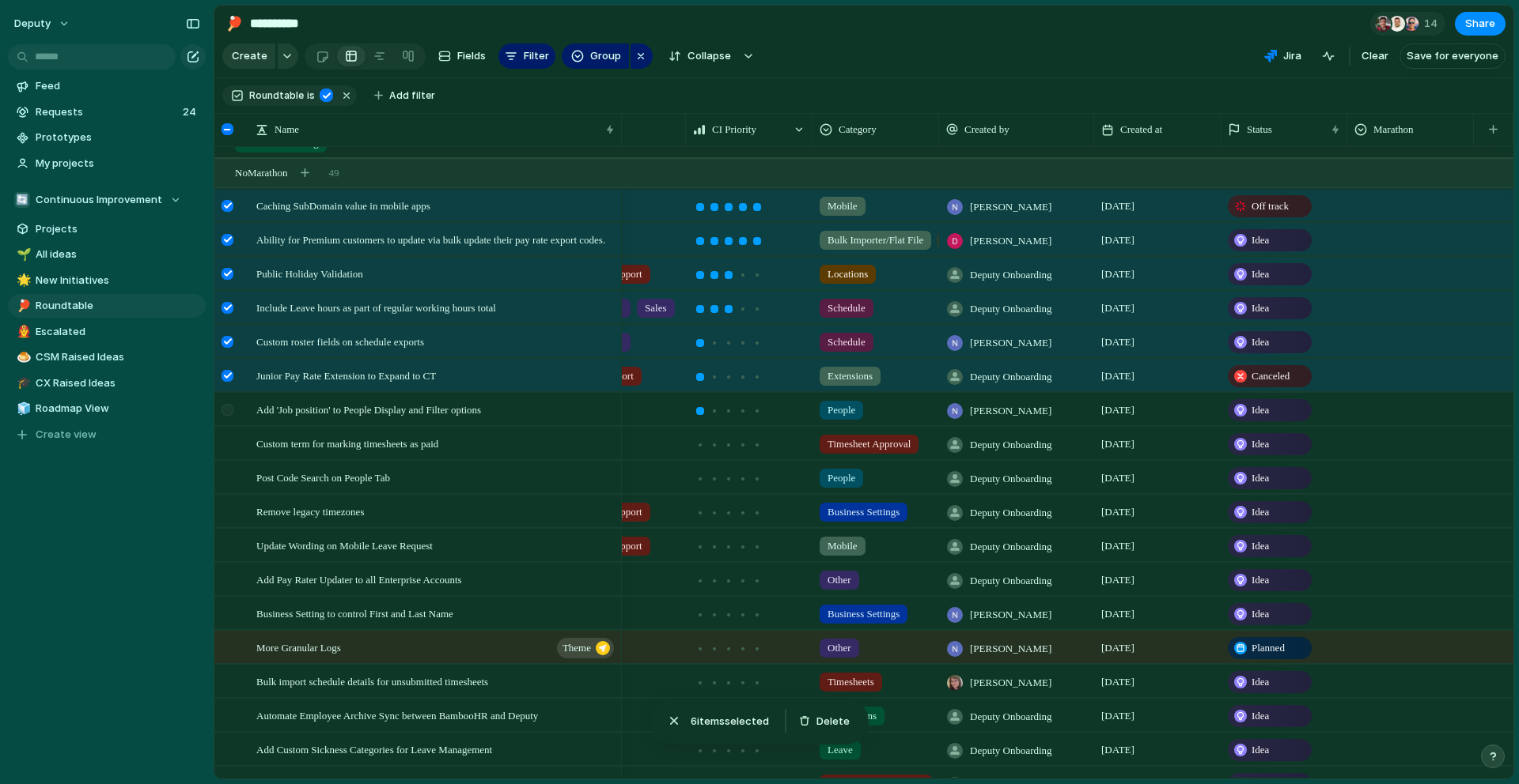
click at [232, 404] on div at bounding box center [227, 410] width 12 height 12
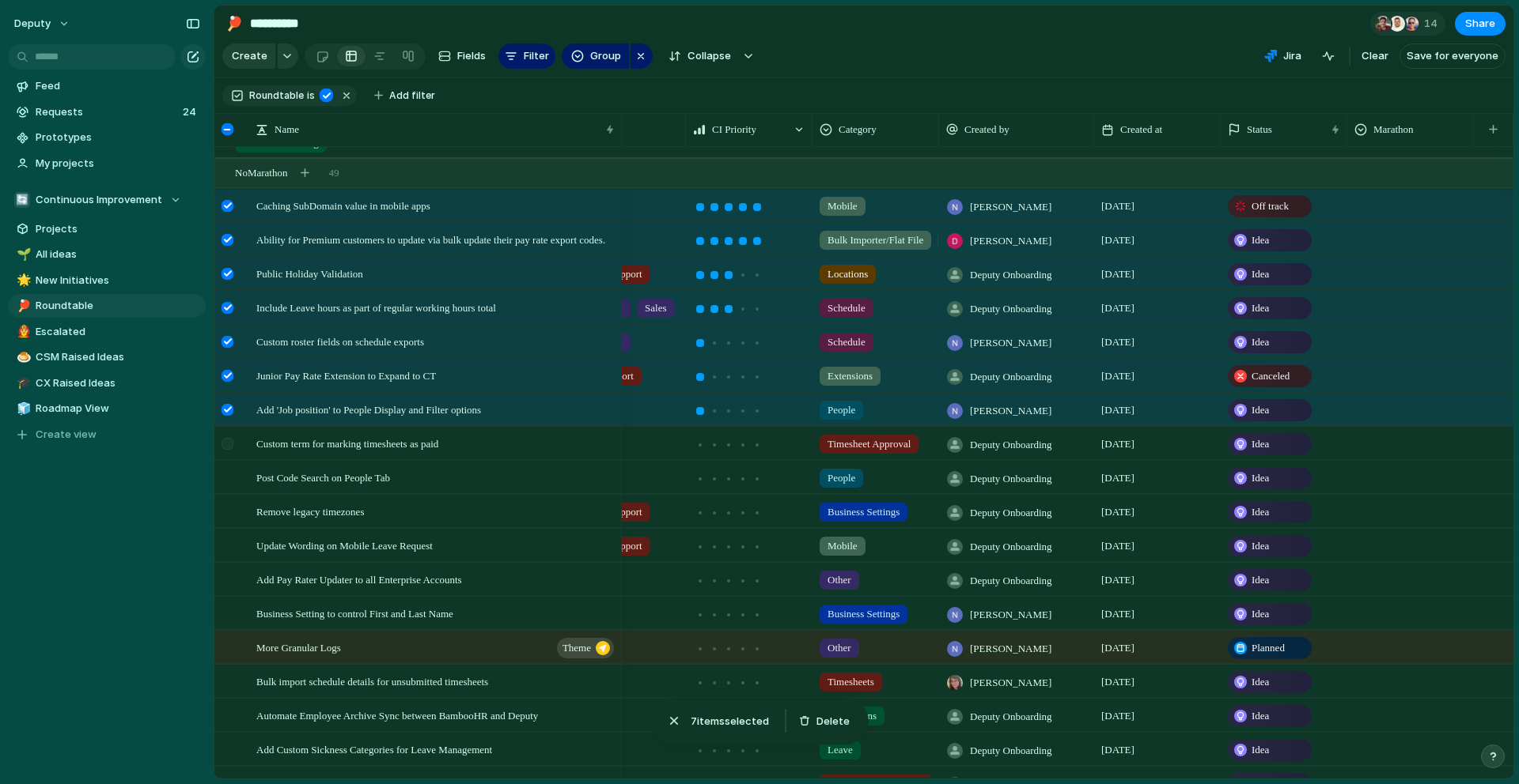
click at [231, 433] on div at bounding box center [229, 448] width 29 height 42
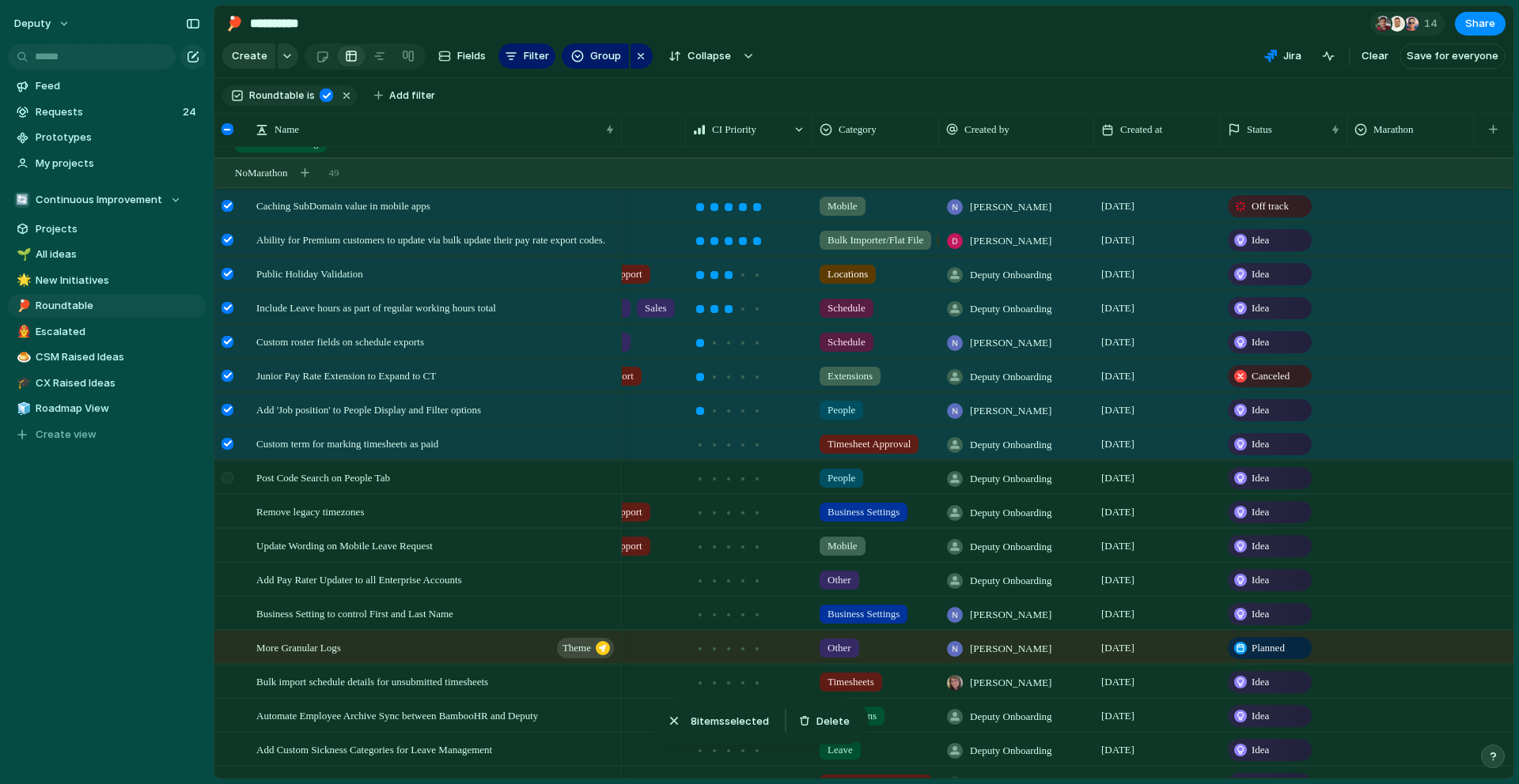
click at [227, 474] on div at bounding box center [227, 477] width 12 height 12
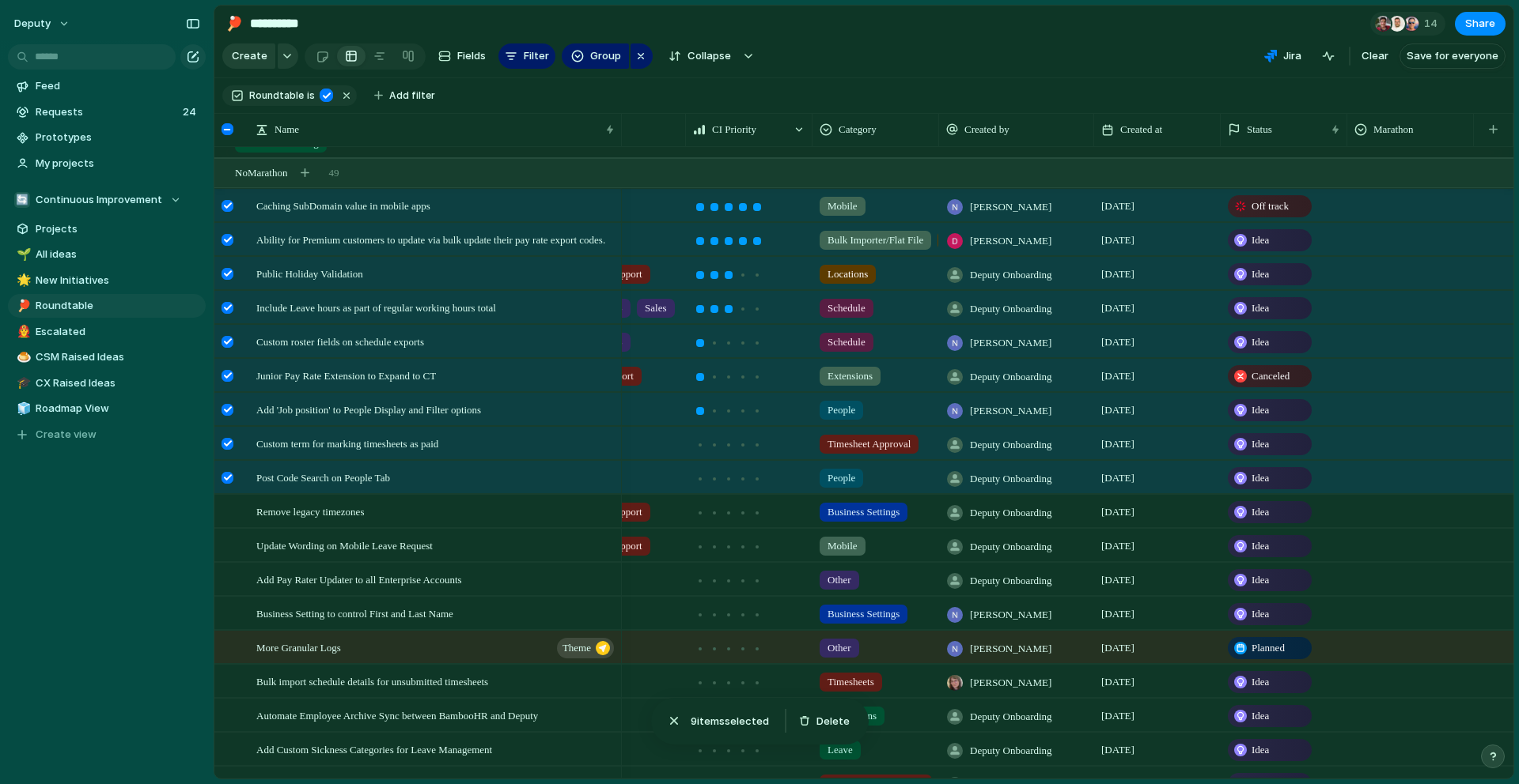
click at [227, 376] on div at bounding box center [227, 375] width 12 height 12
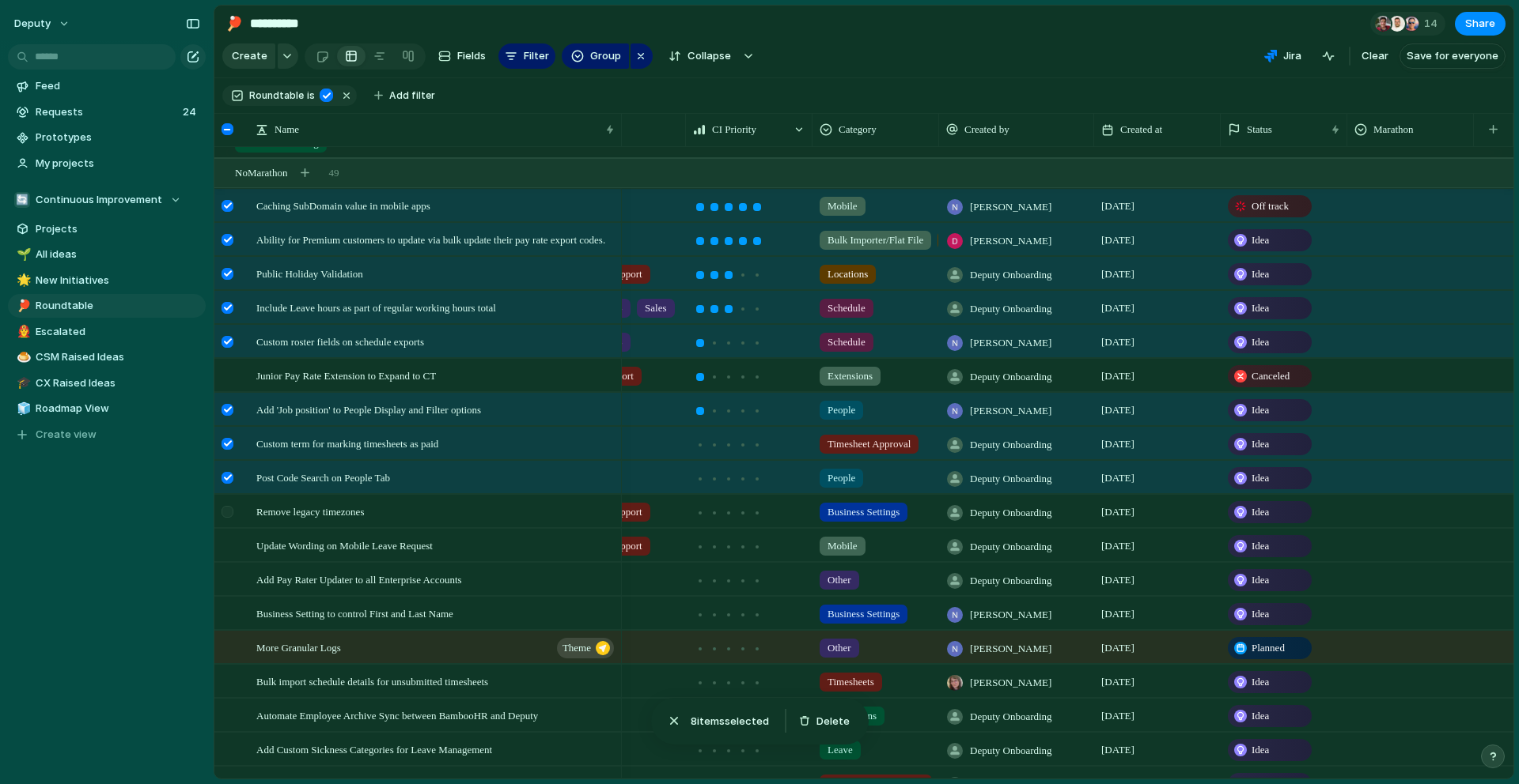
click at [230, 514] on div at bounding box center [227, 512] width 12 height 12
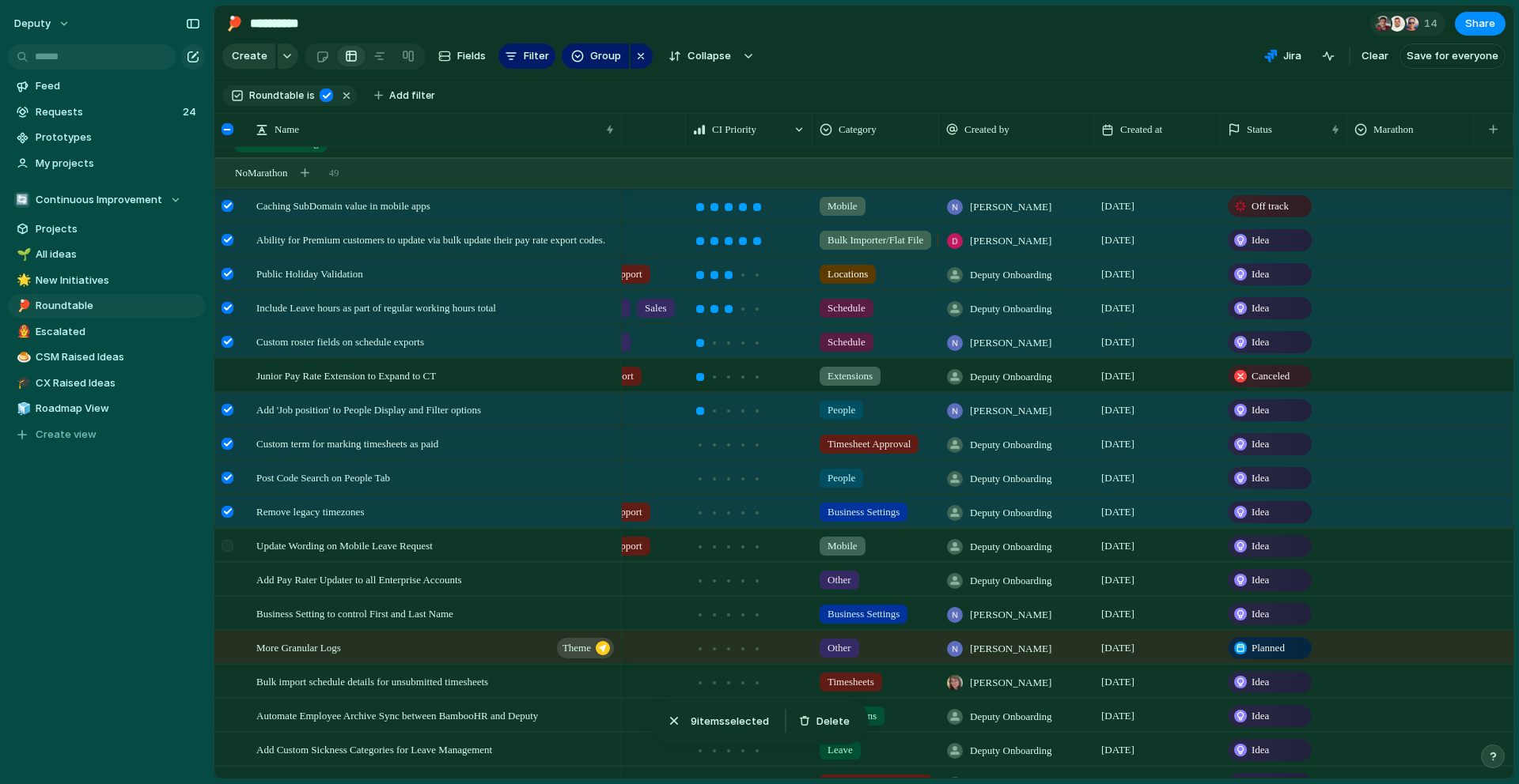
click at [228, 542] on div at bounding box center [227, 546] width 12 height 12
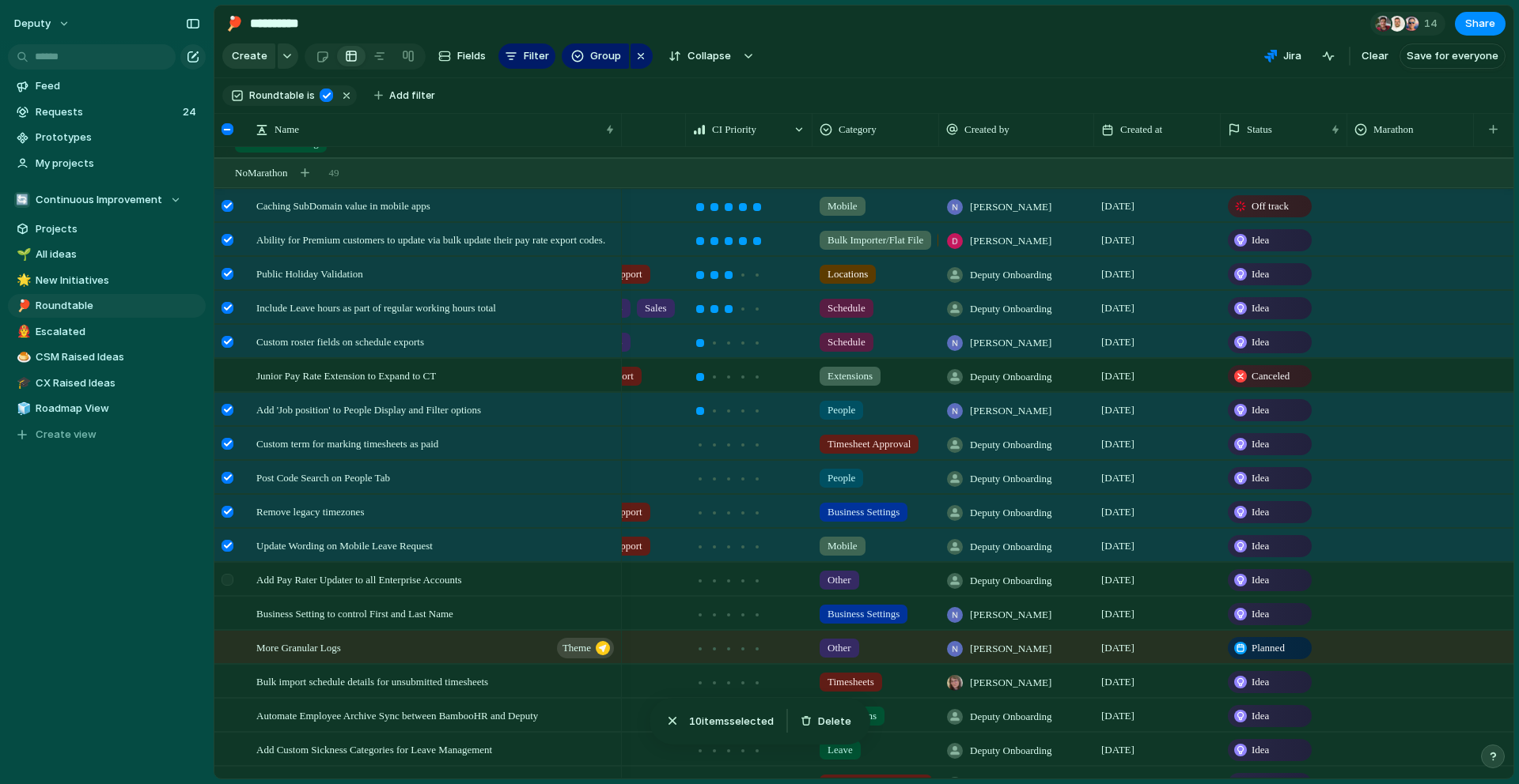
click at [227, 576] on div at bounding box center [227, 579] width 12 height 12
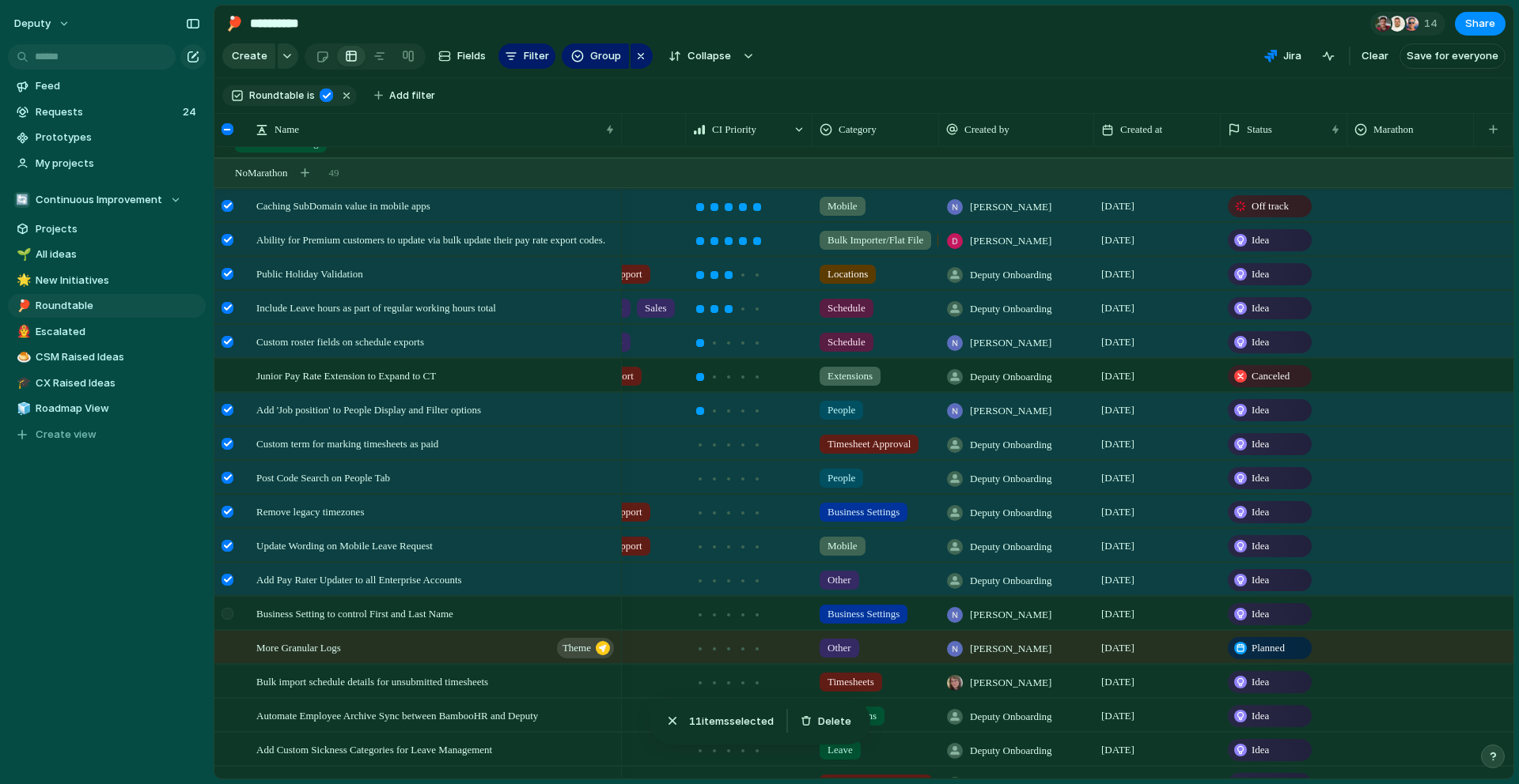
click at [236, 618] on div at bounding box center [229, 619] width 29 height 42
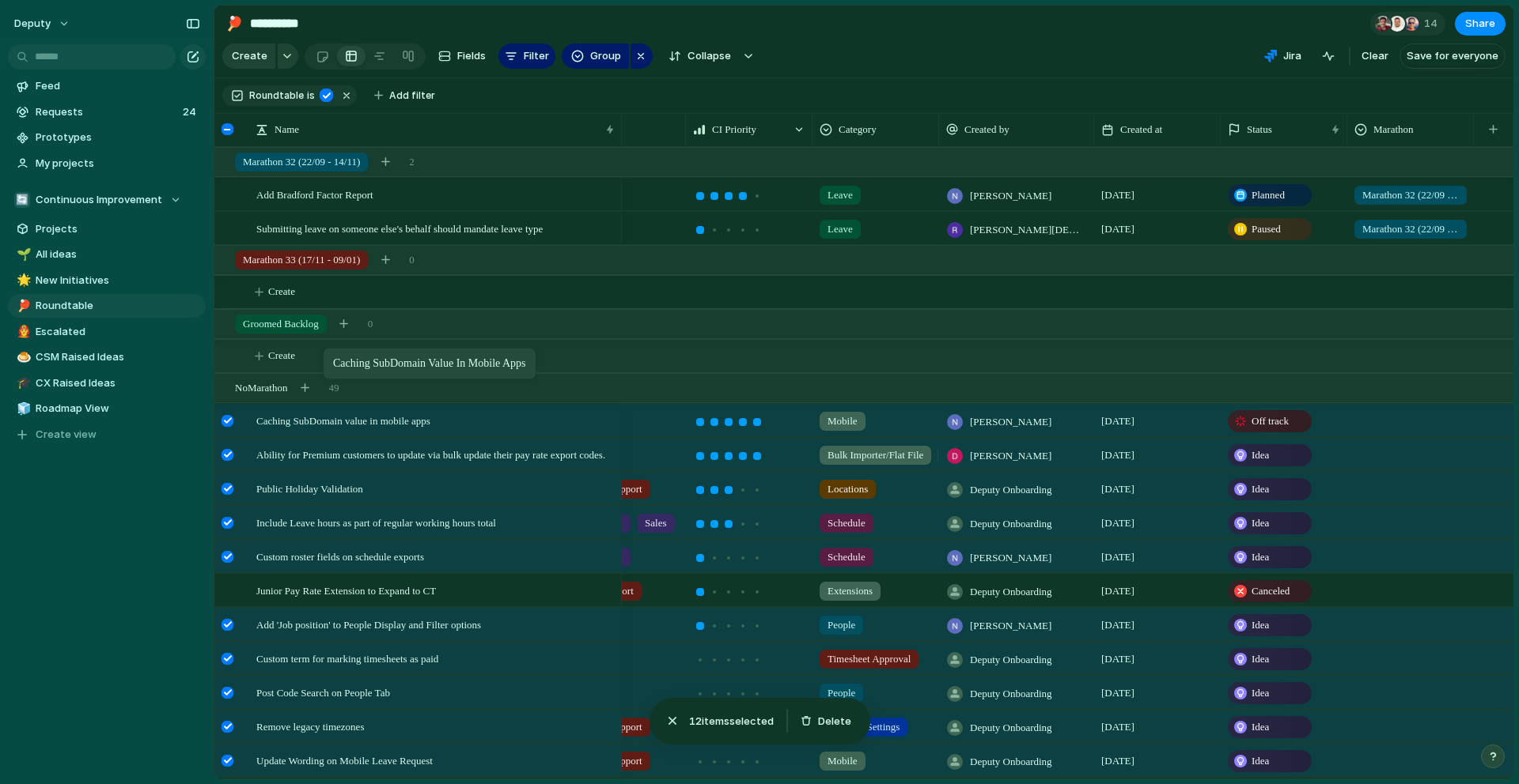
drag, startPoint x: 267, startPoint y: 426, endPoint x: 330, endPoint y: 352, distance: 97.2
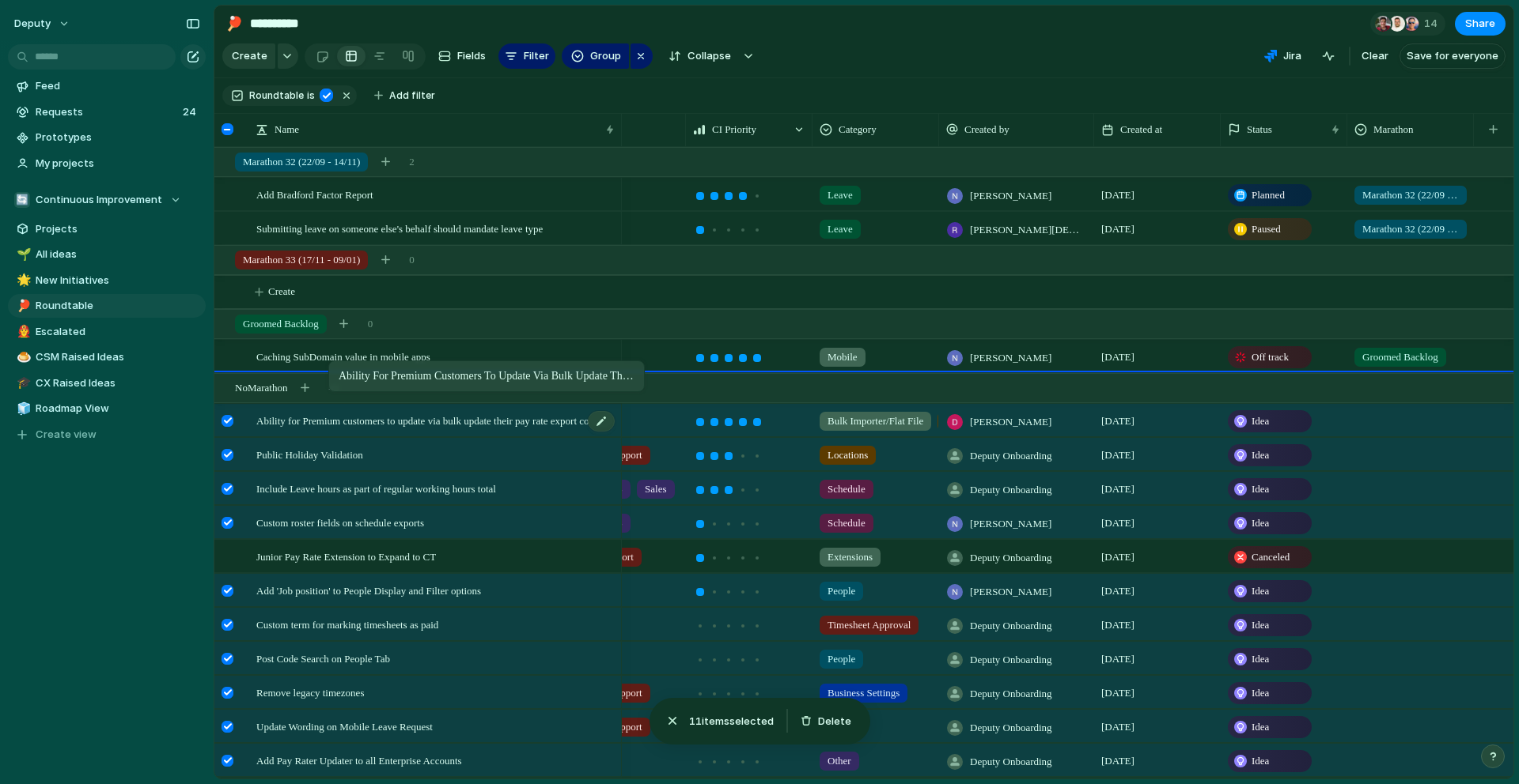
drag, startPoint x: 317, startPoint y: 421, endPoint x: 334, endPoint y: 418, distance: 17.3
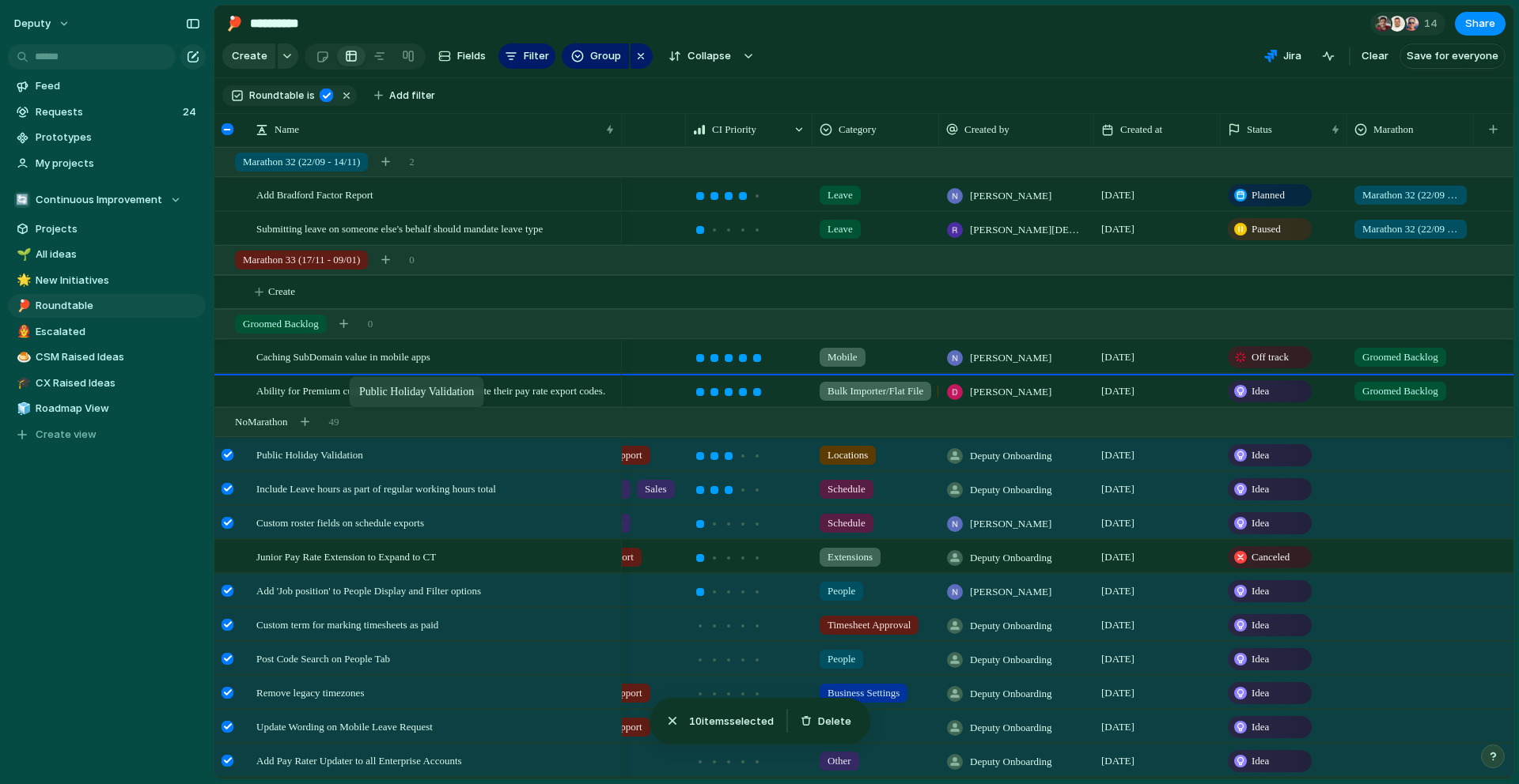
drag, startPoint x: 330, startPoint y: 463, endPoint x: 357, endPoint y: 380, distance: 87.3
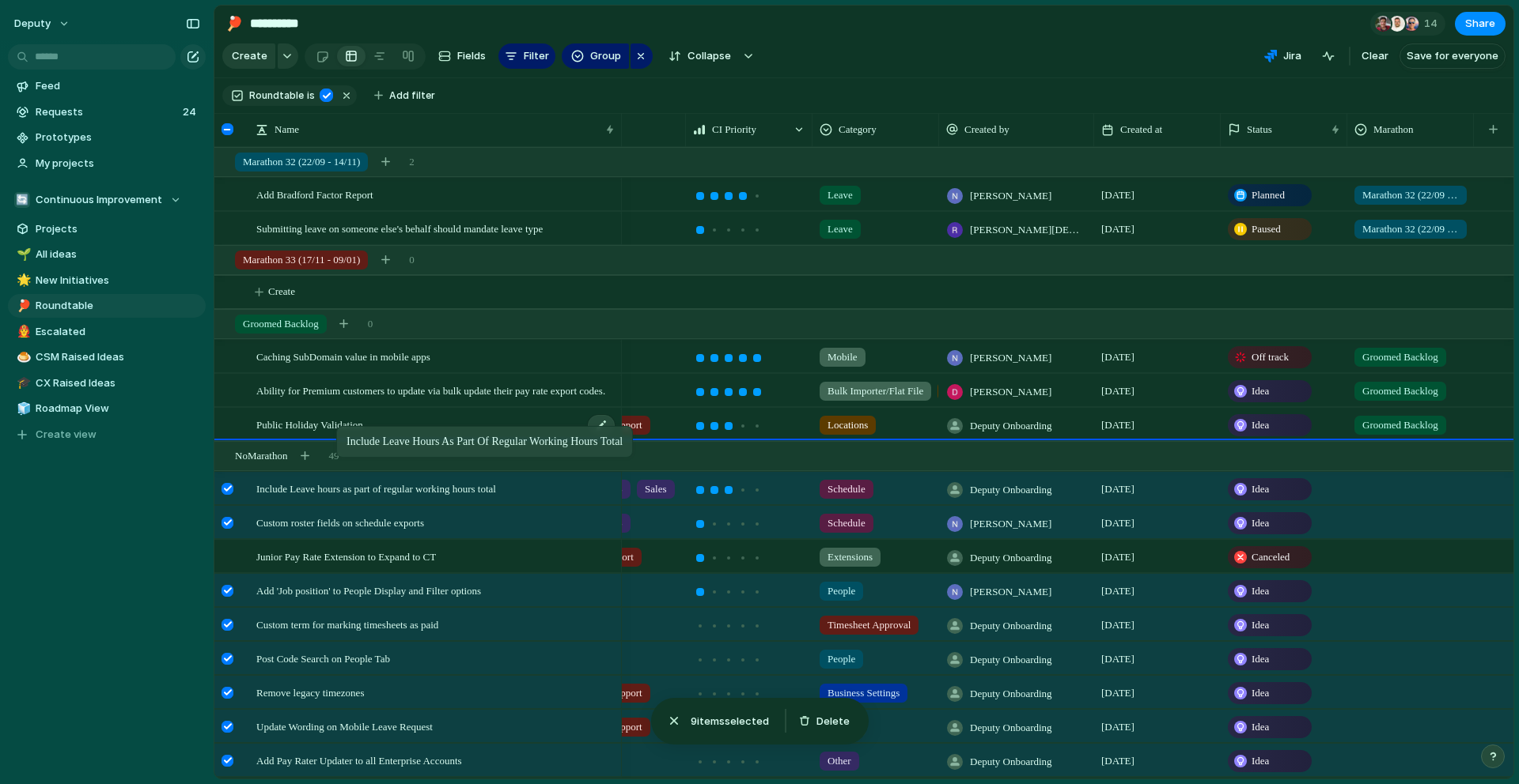
drag, startPoint x: 327, startPoint y: 488, endPoint x: 342, endPoint y: 430, distance: 59.9
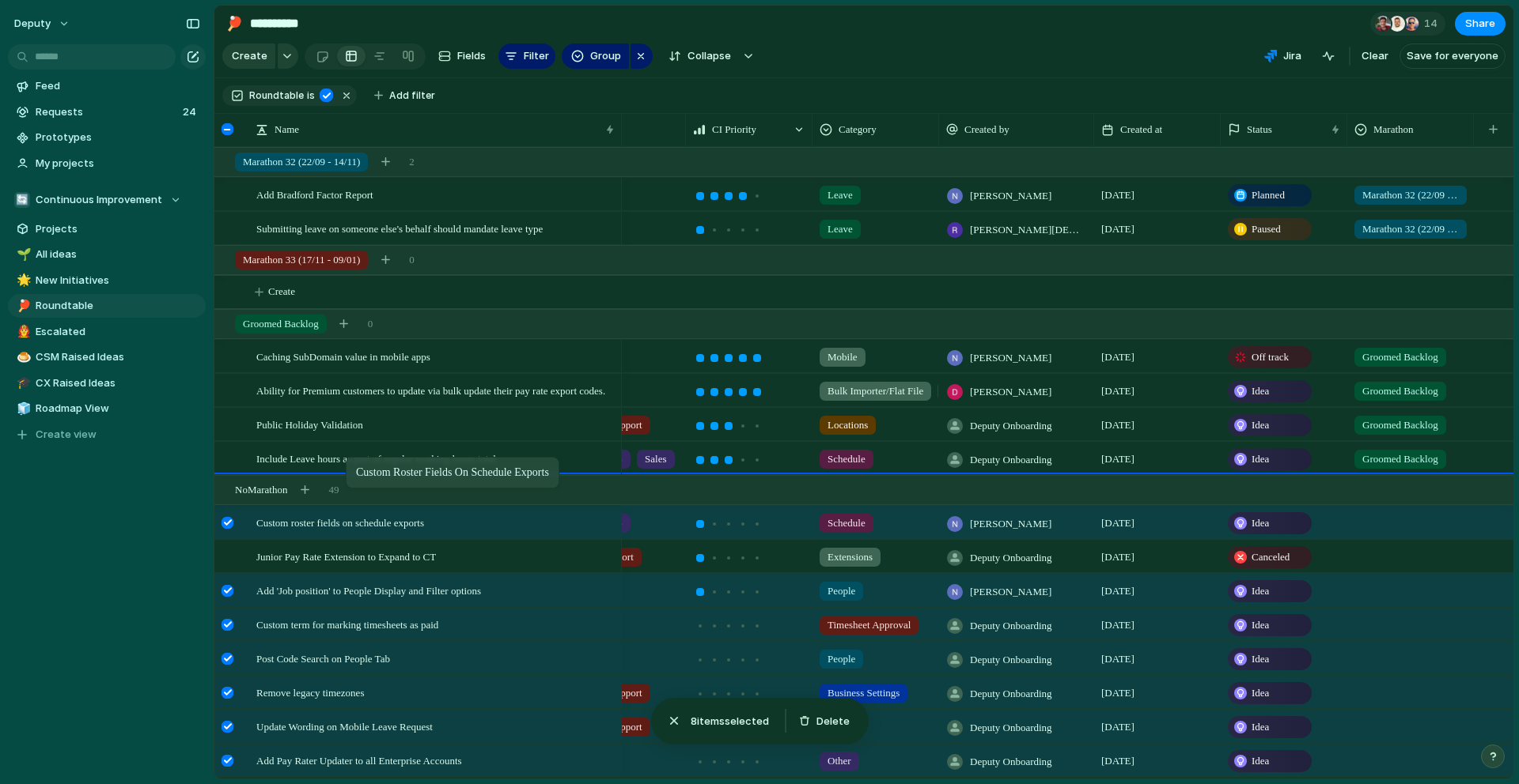
drag, startPoint x: 332, startPoint y: 525, endPoint x: 353, endPoint y: 460, distance: 68.3
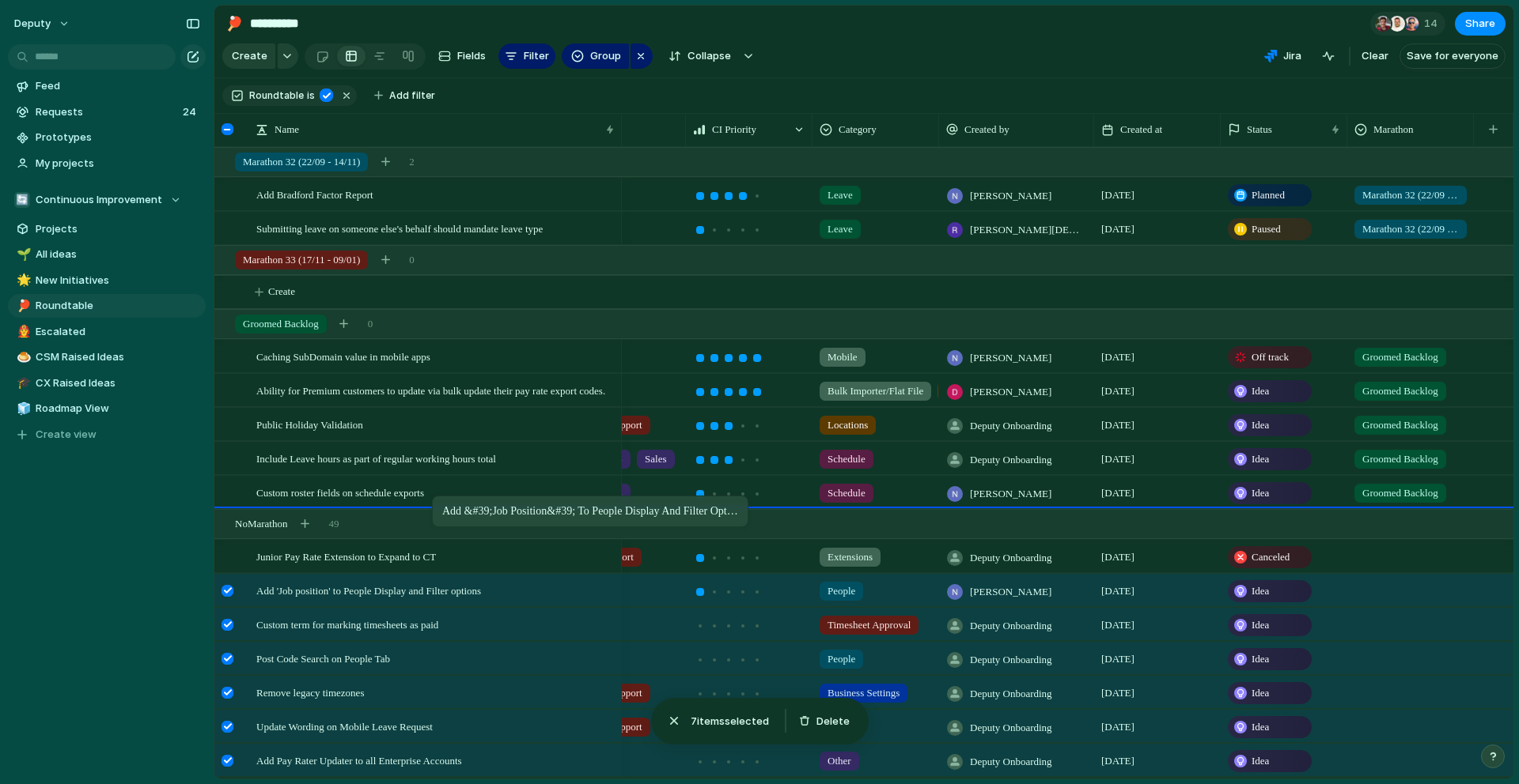
drag, startPoint x: 406, startPoint y: 597, endPoint x: 440, endPoint y: 499, distance: 103.7
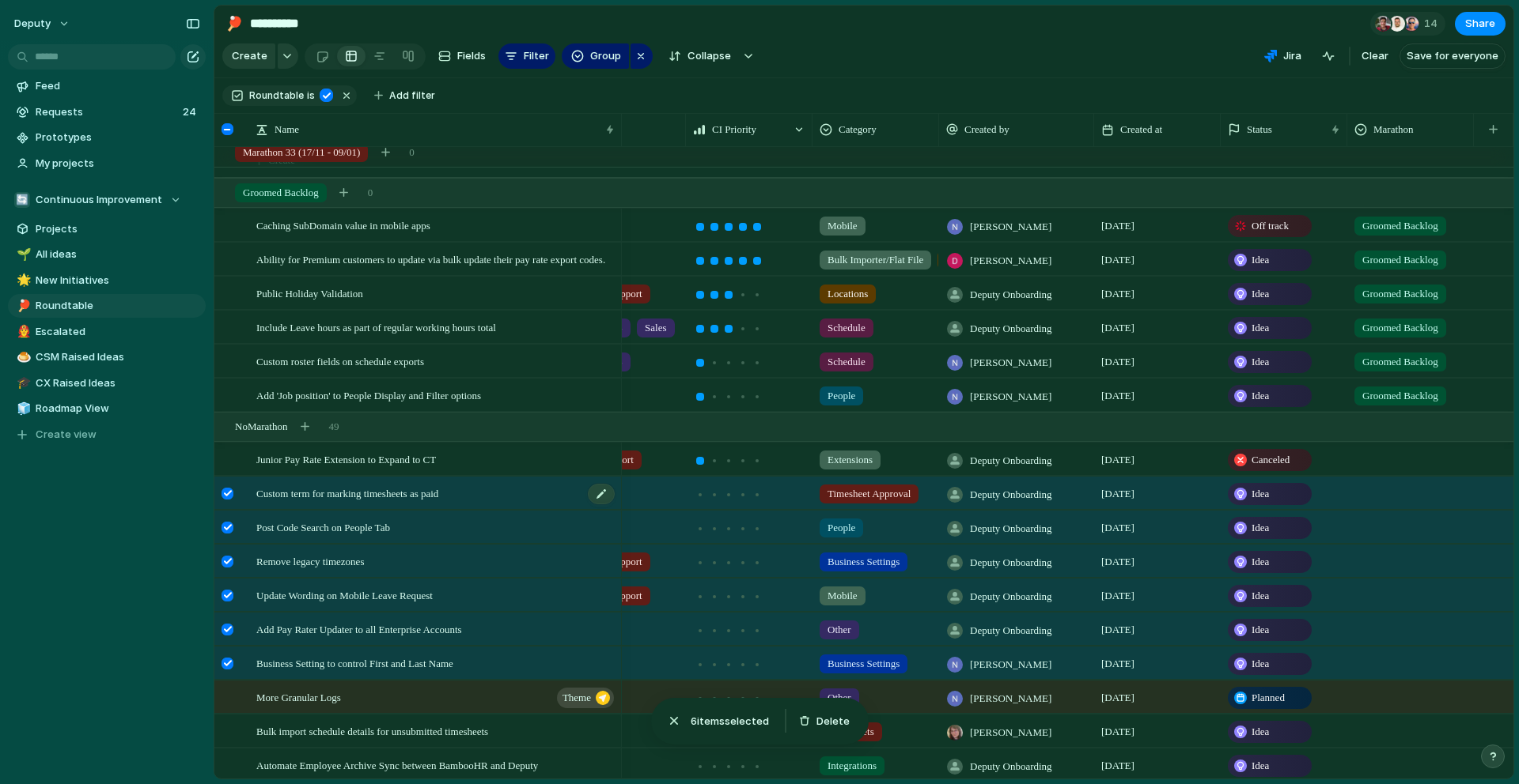
scroll to position [1134, 0]
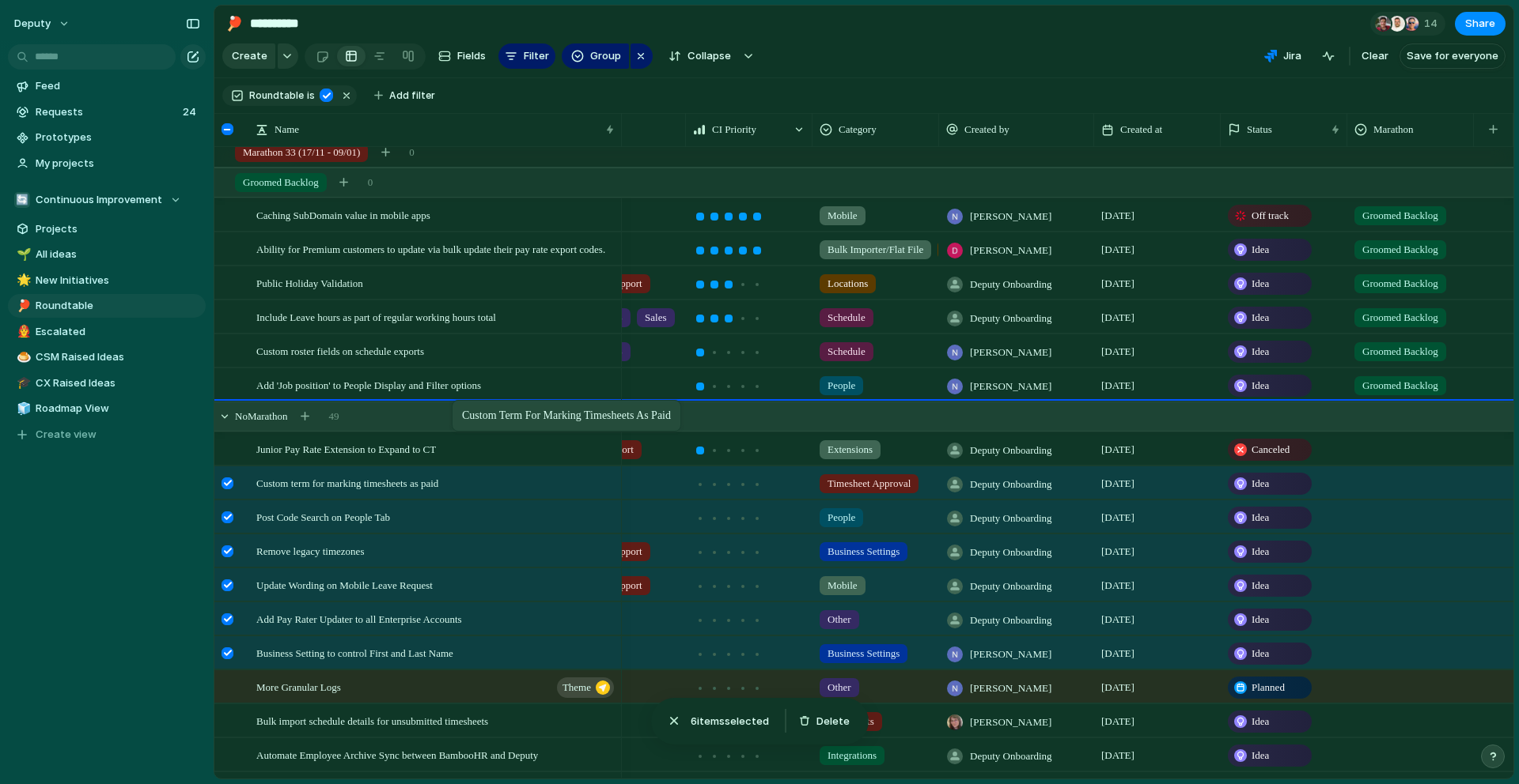
drag, startPoint x: 440, startPoint y: 481, endPoint x: 451, endPoint y: 425, distance: 57.1
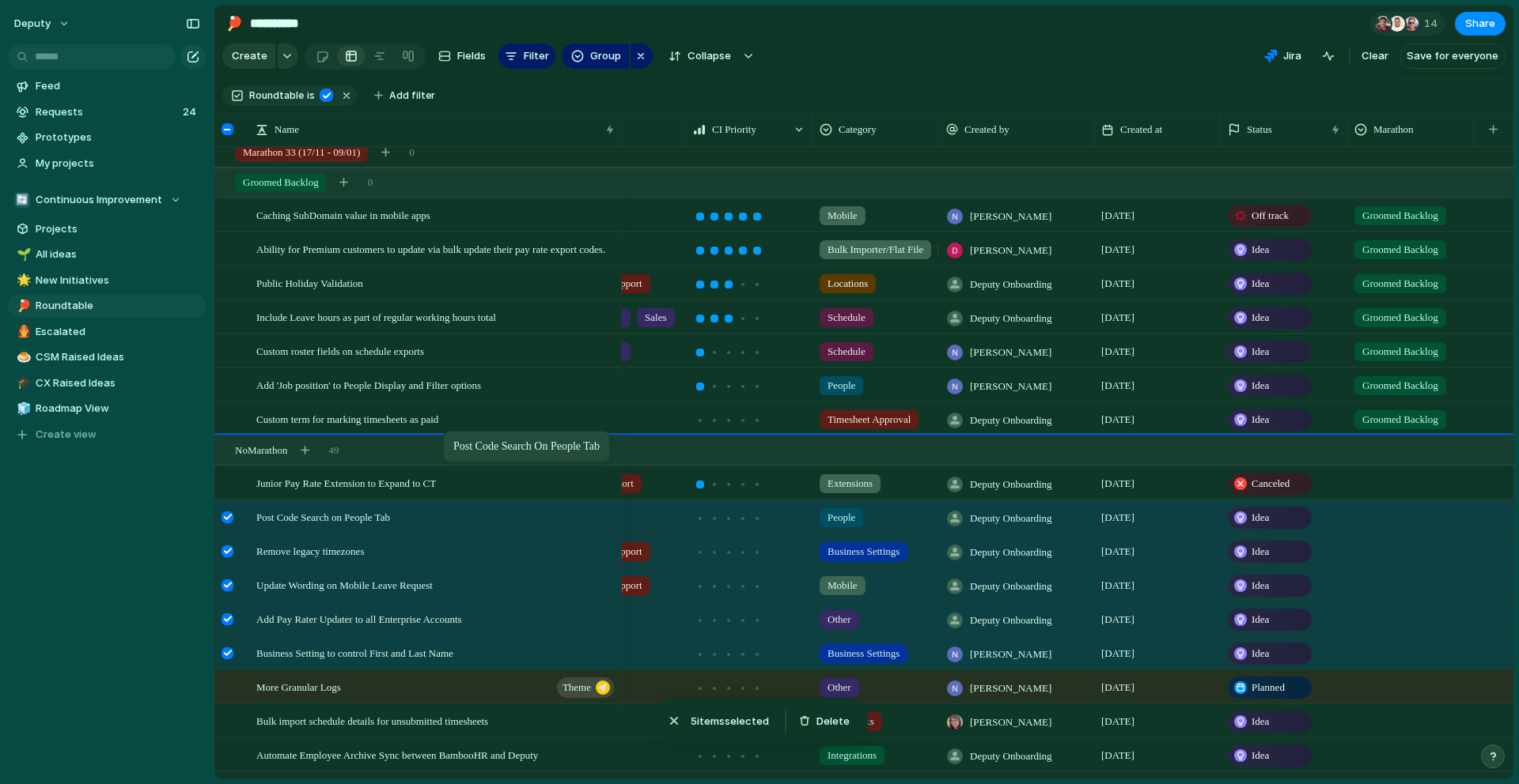
drag, startPoint x: 426, startPoint y: 522, endPoint x: 451, endPoint y: 434, distance: 91.5
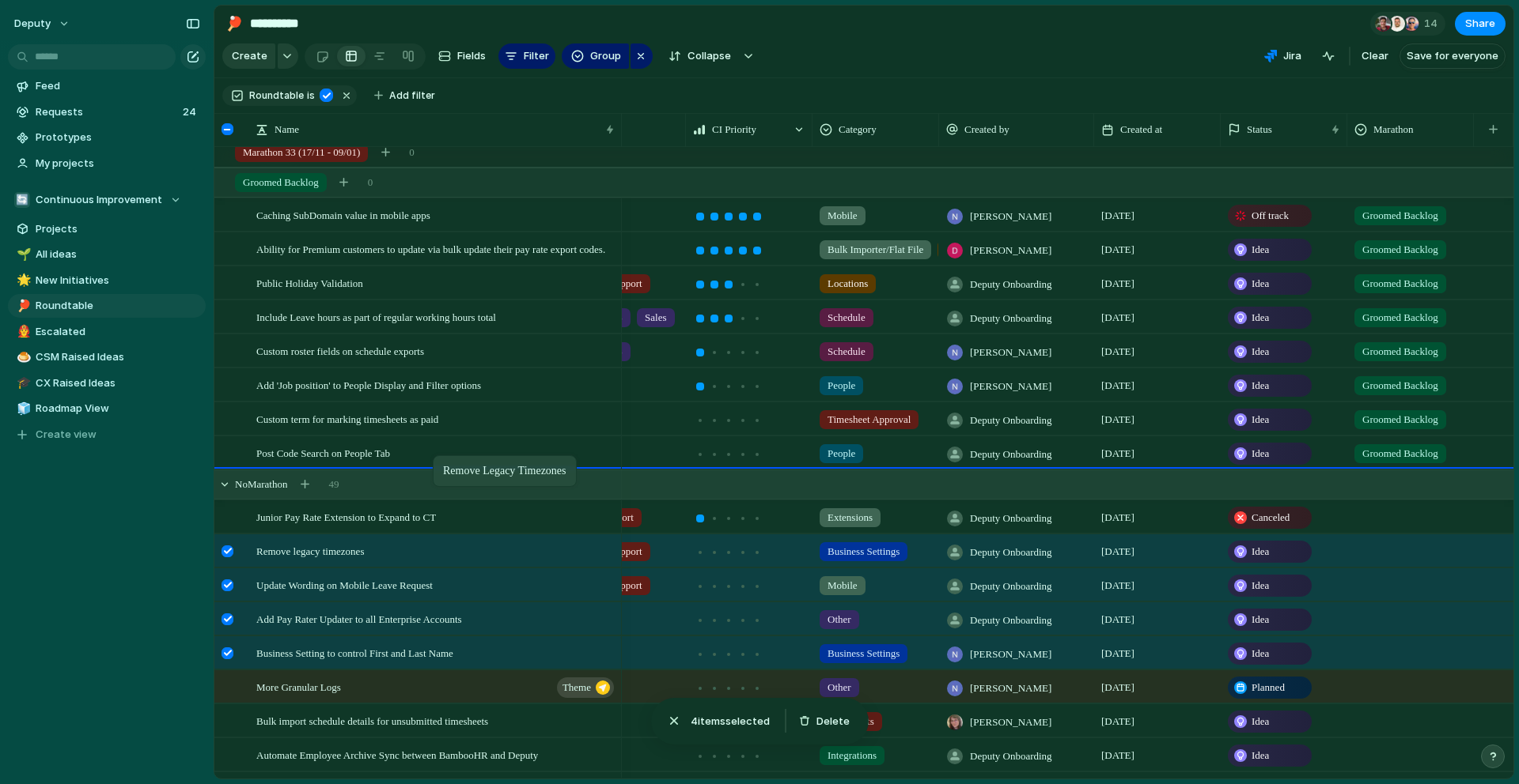
drag, startPoint x: 405, startPoint y: 559, endPoint x: 431, endPoint y: 484, distance: 79.4
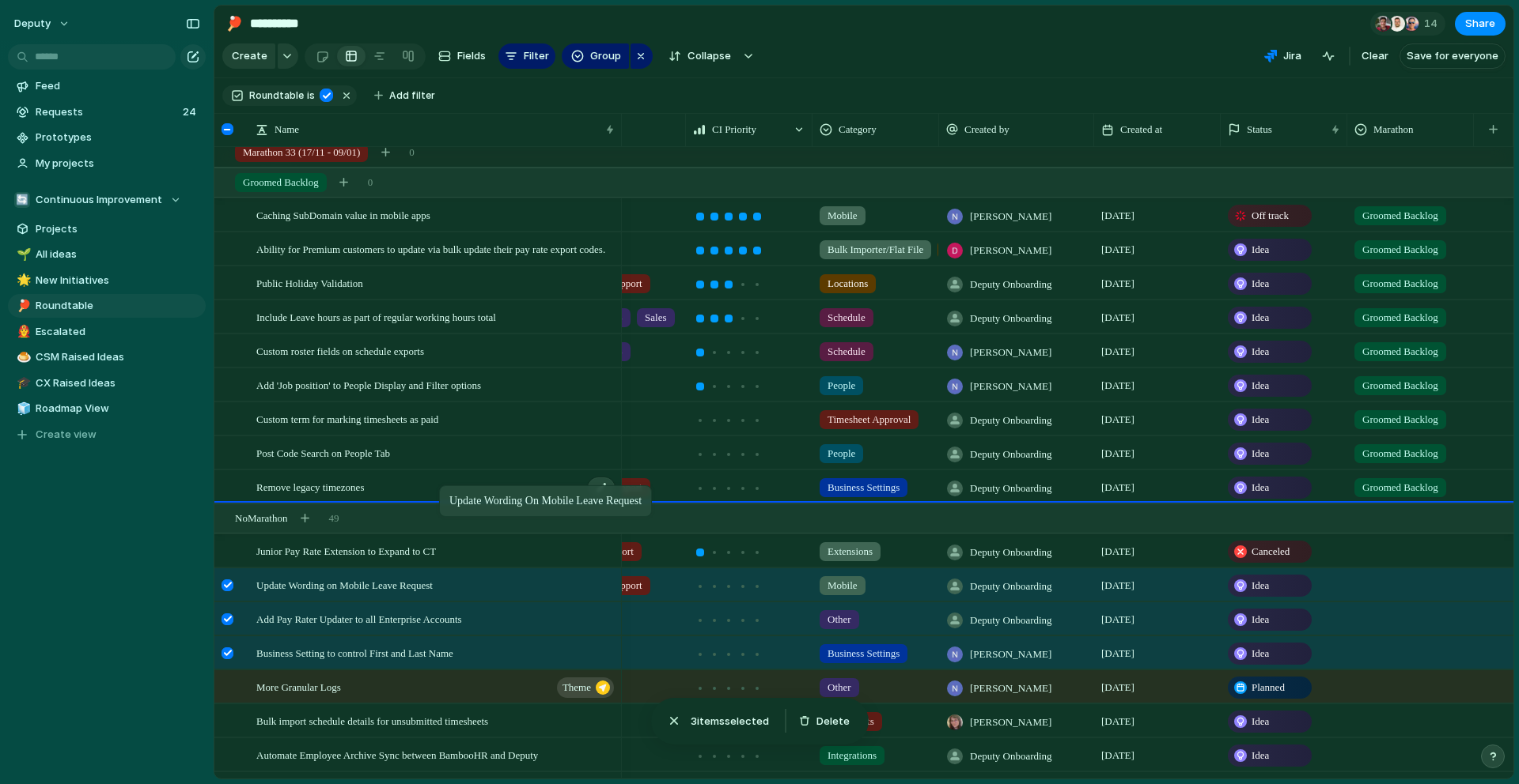
drag, startPoint x: 403, startPoint y: 580, endPoint x: 447, endPoint y: 489, distance: 101.1
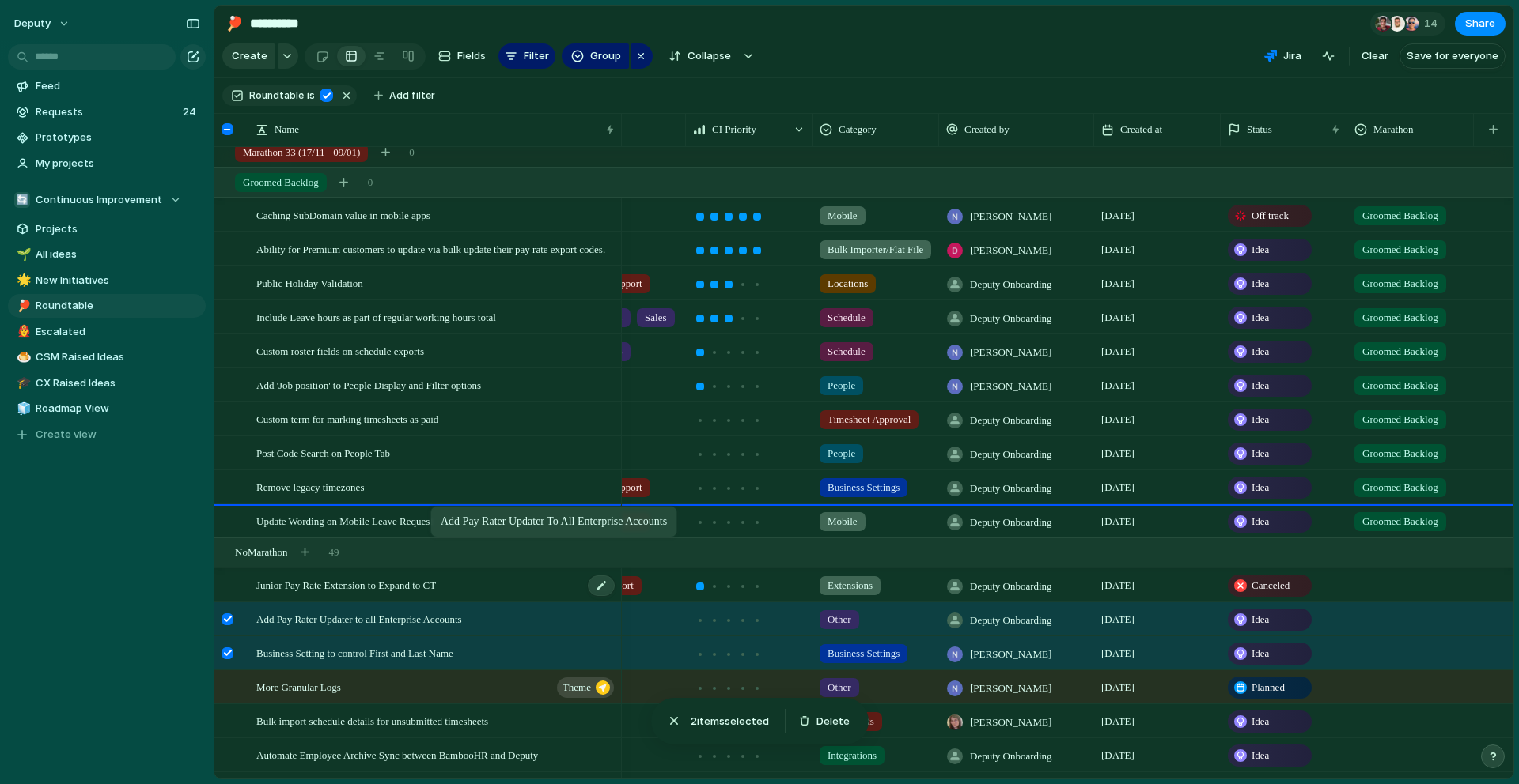
drag, startPoint x: 419, startPoint y: 621, endPoint x: 425, endPoint y: 592, distance: 29.6
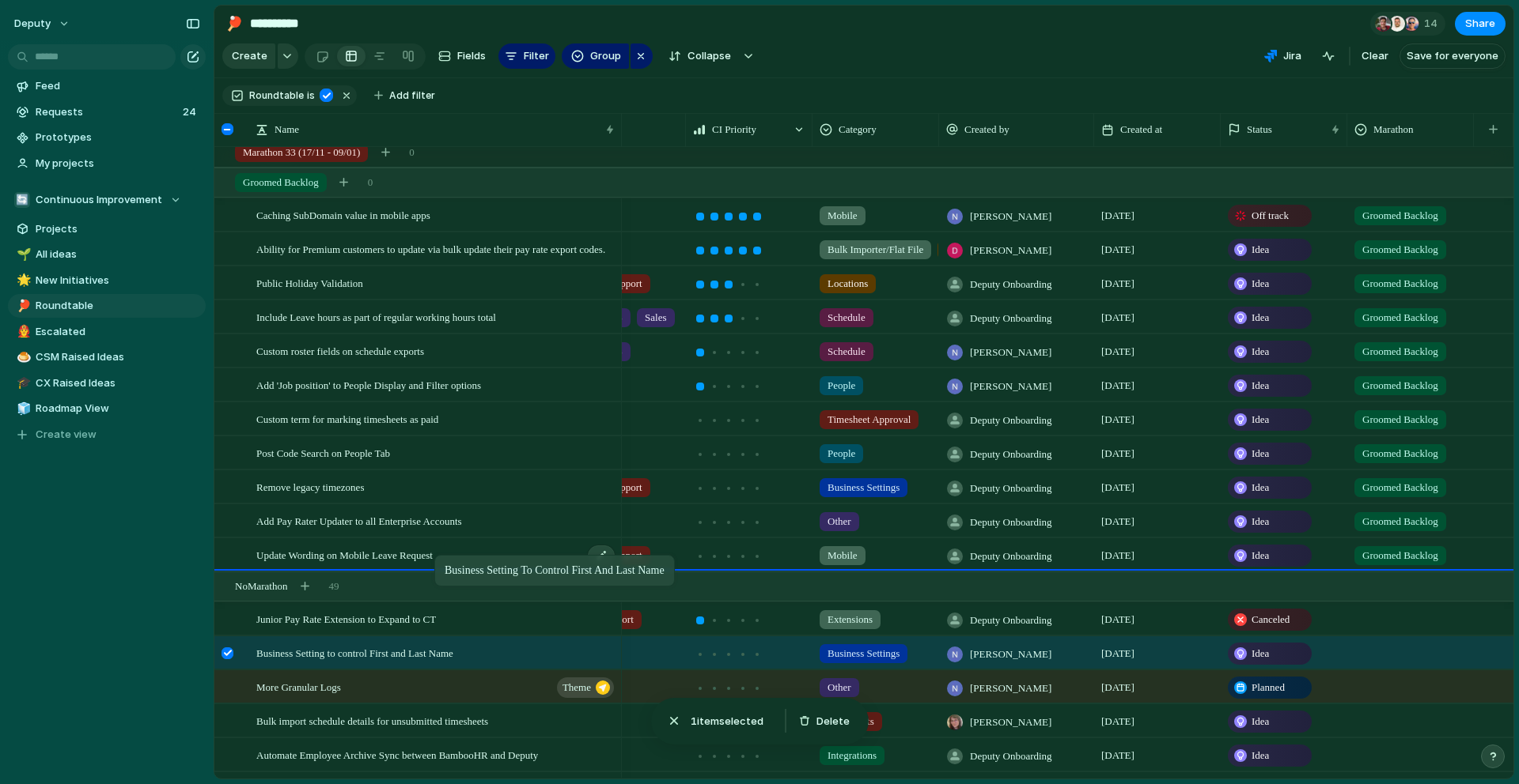
drag, startPoint x: 425, startPoint y: 652, endPoint x: 442, endPoint y: 560, distance: 93.6
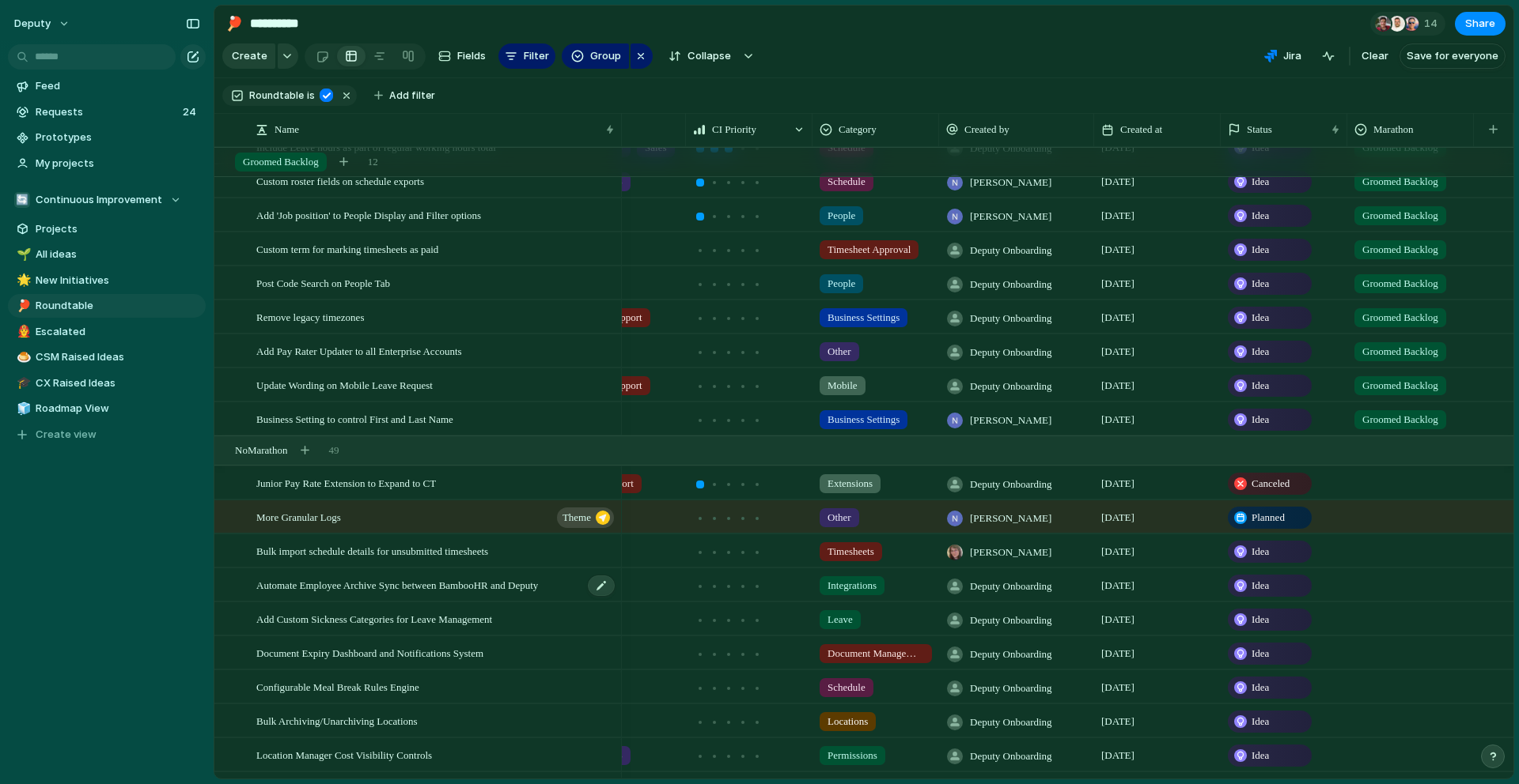
scroll to position [1306, 0]
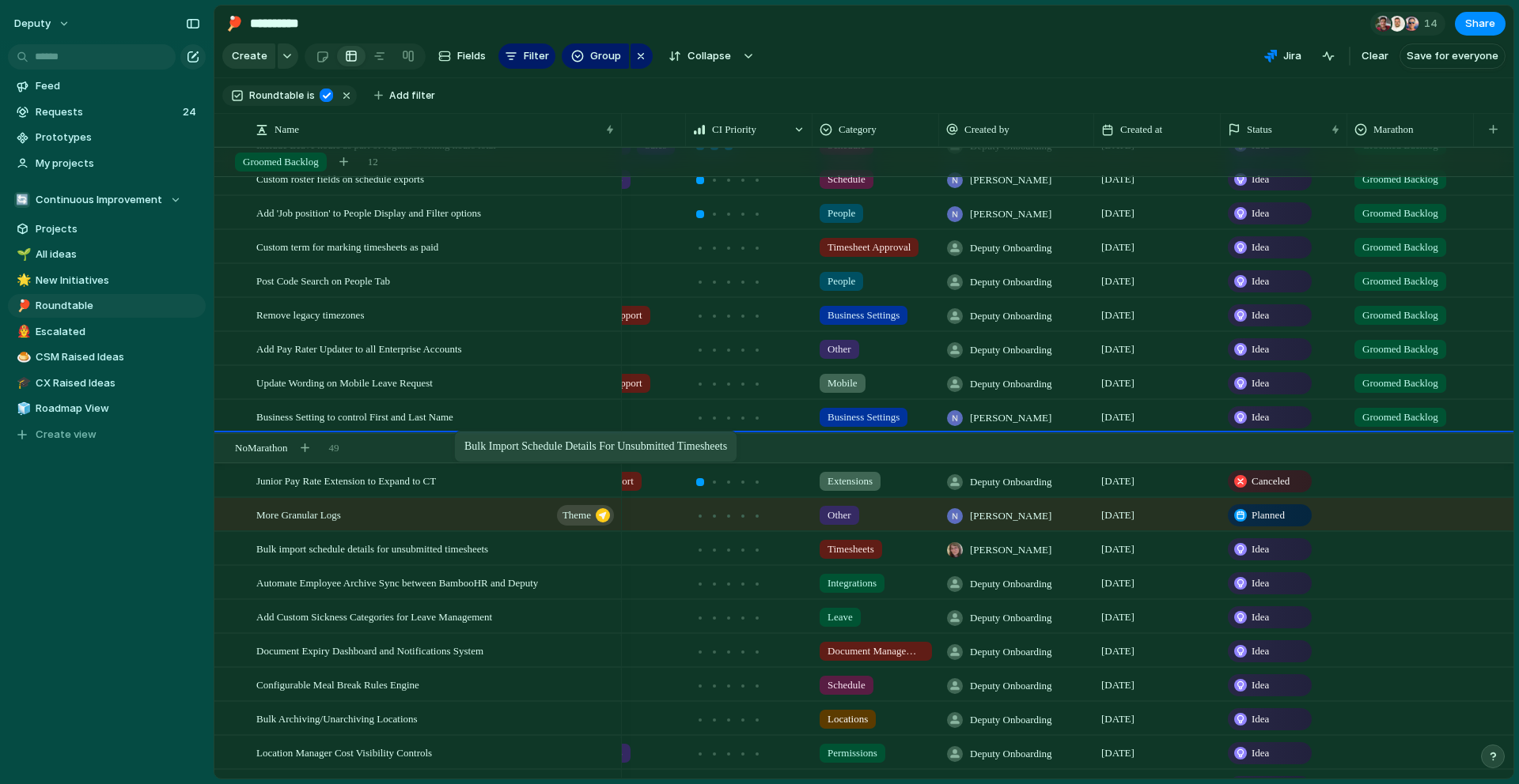
drag, startPoint x: 413, startPoint y: 549, endPoint x: 462, endPoint y: 434, distance: 125.0
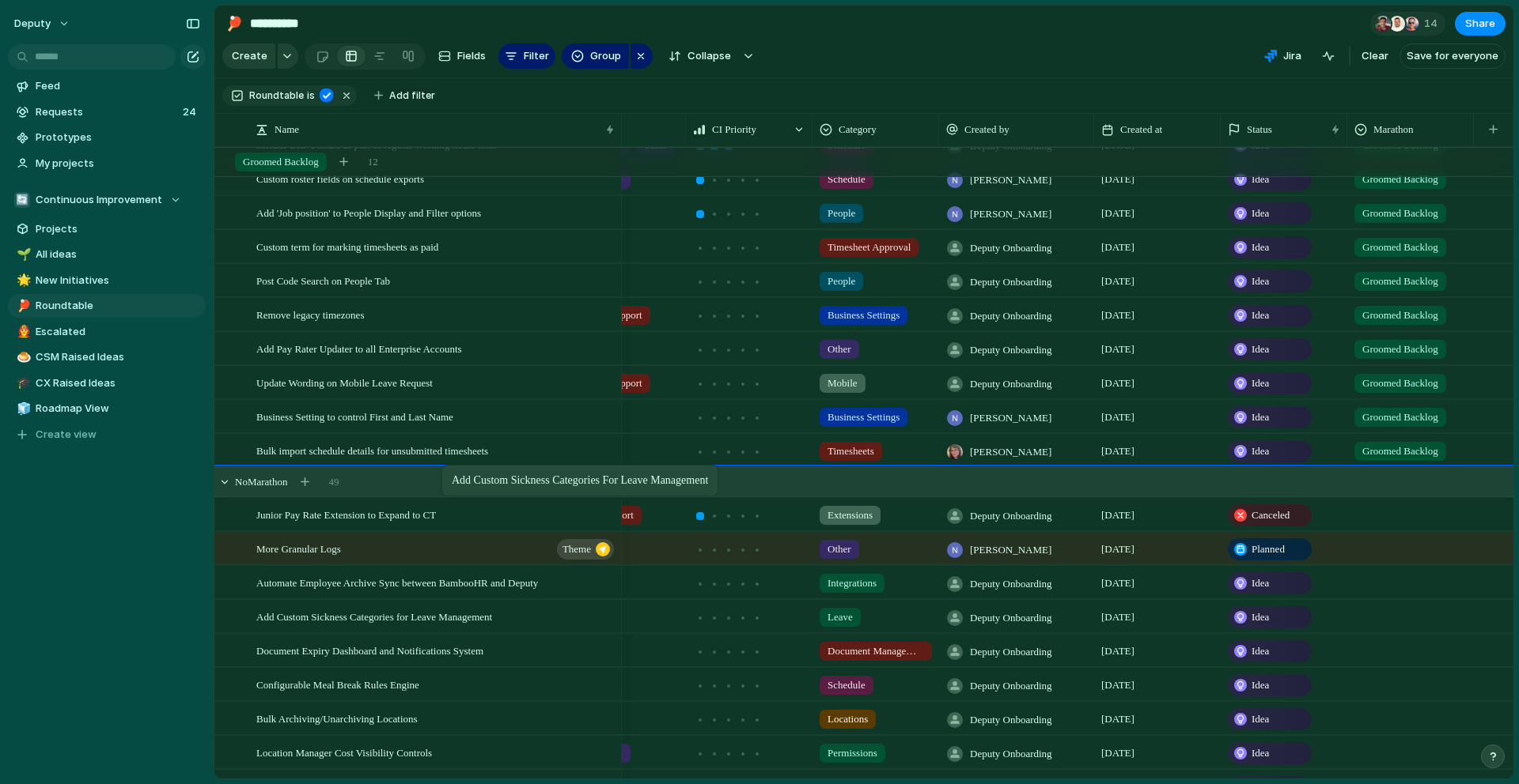
drag, startPoint x: 420, startPoint y: 619, endPoint x: 449, endPoint y: 468, distance: 153.8
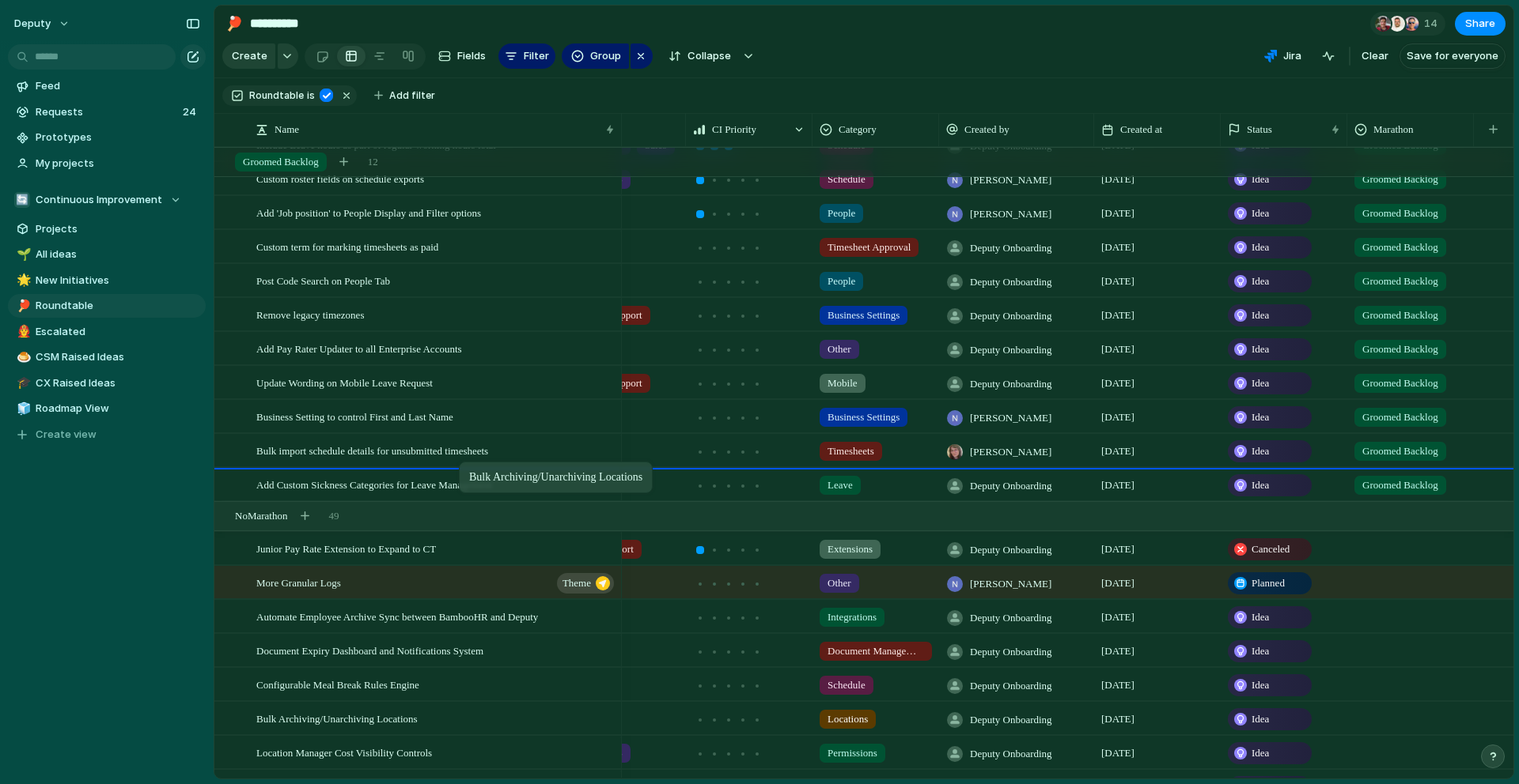
drag, startPoint x: 394, startPoint y: 718, endPoint x: 467, endPoint y: 465, distance: 263.3
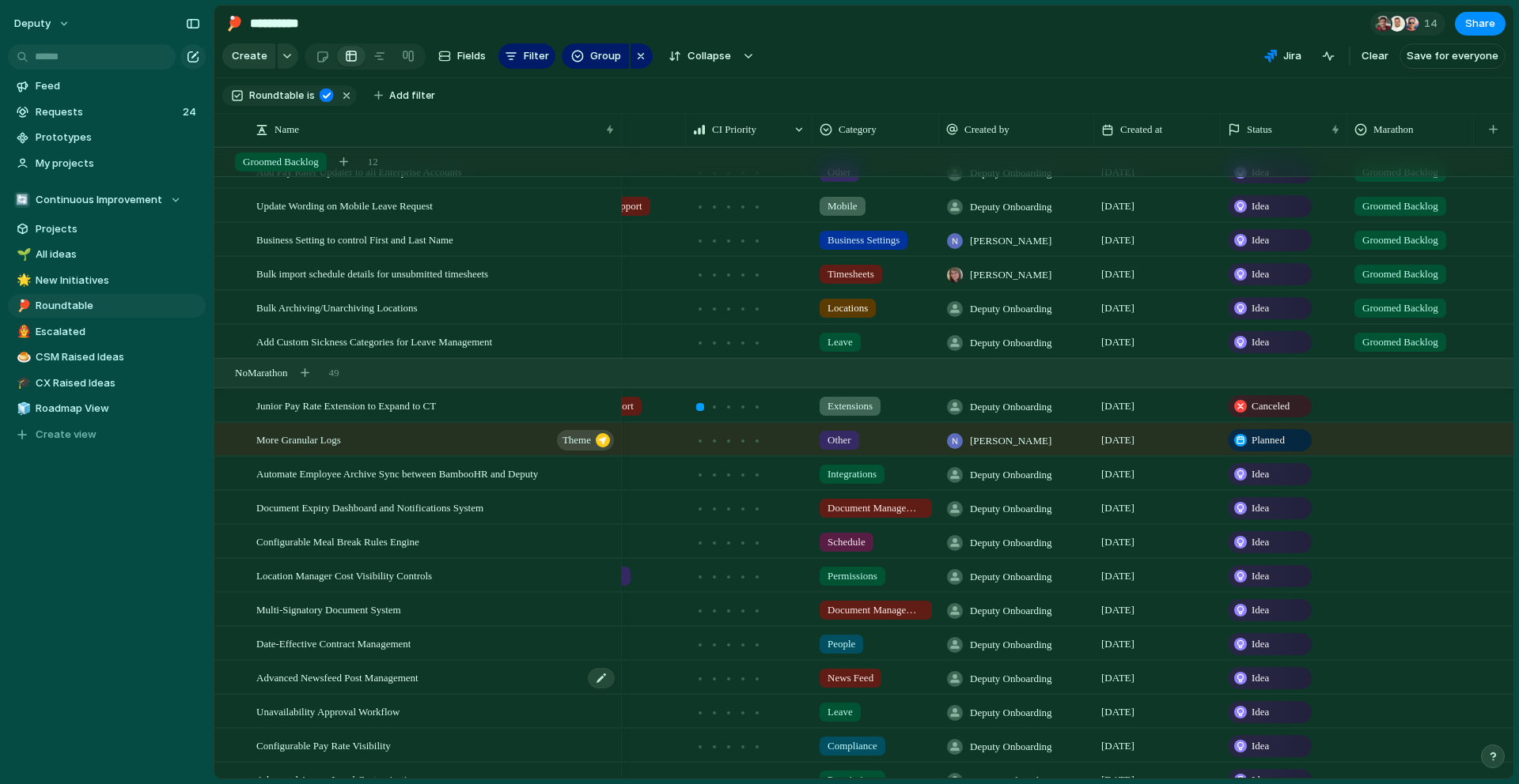
scroll to position [1498, 0]
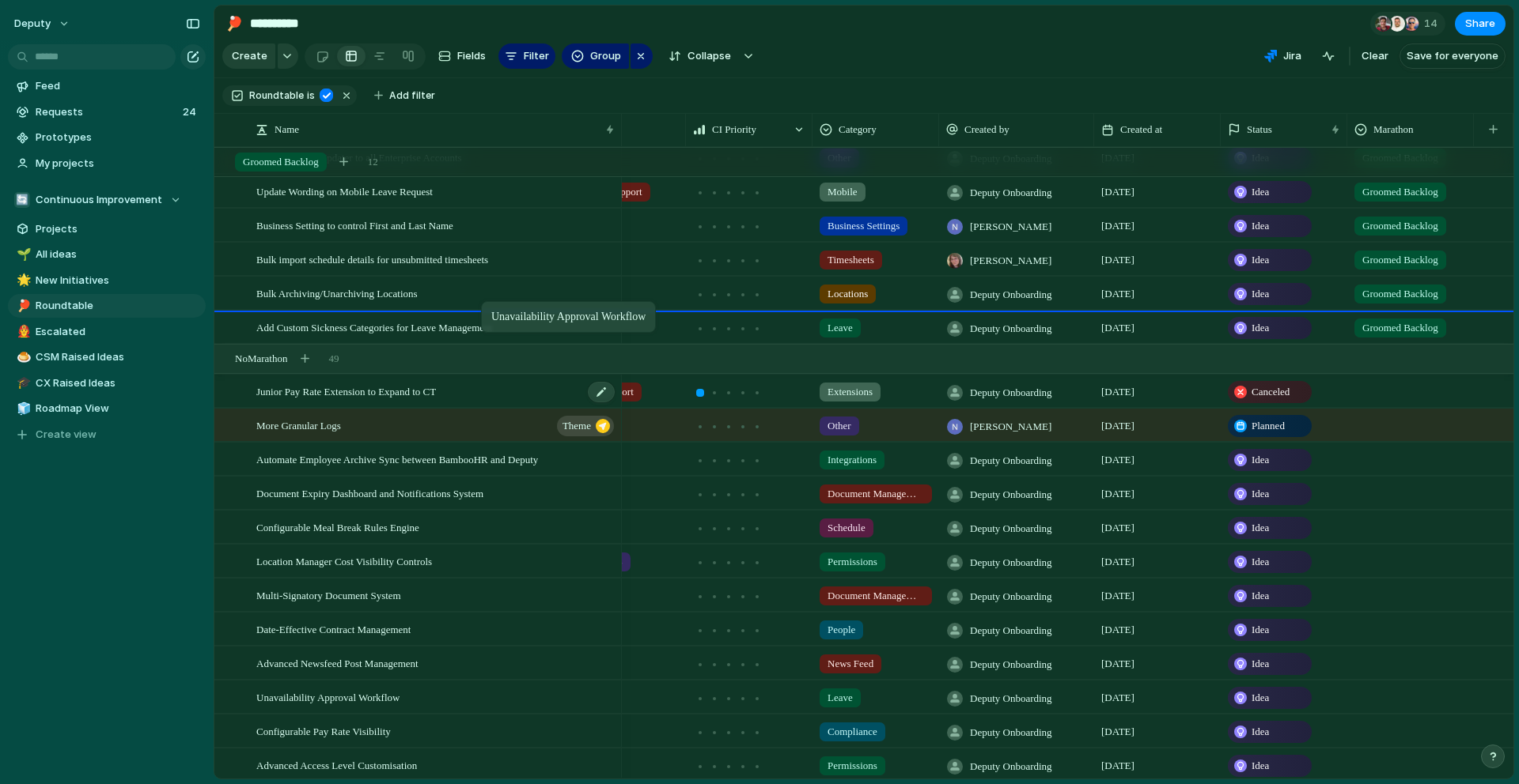
drag, startPoint x: 411, startPoint y: 701, endPoint x: 461, endPoint y: 405, distance: 300.2
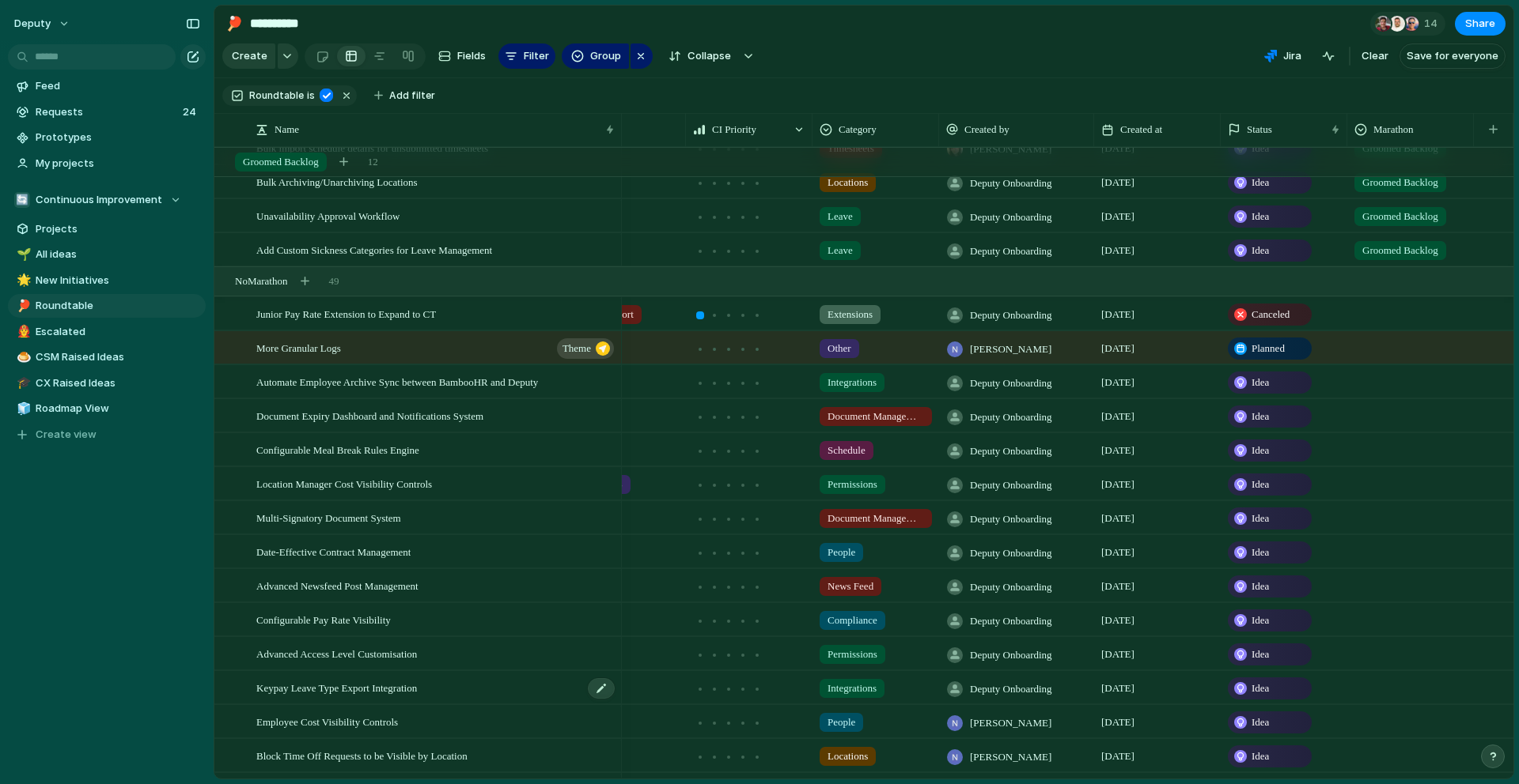
scroll to position [1622, 0]
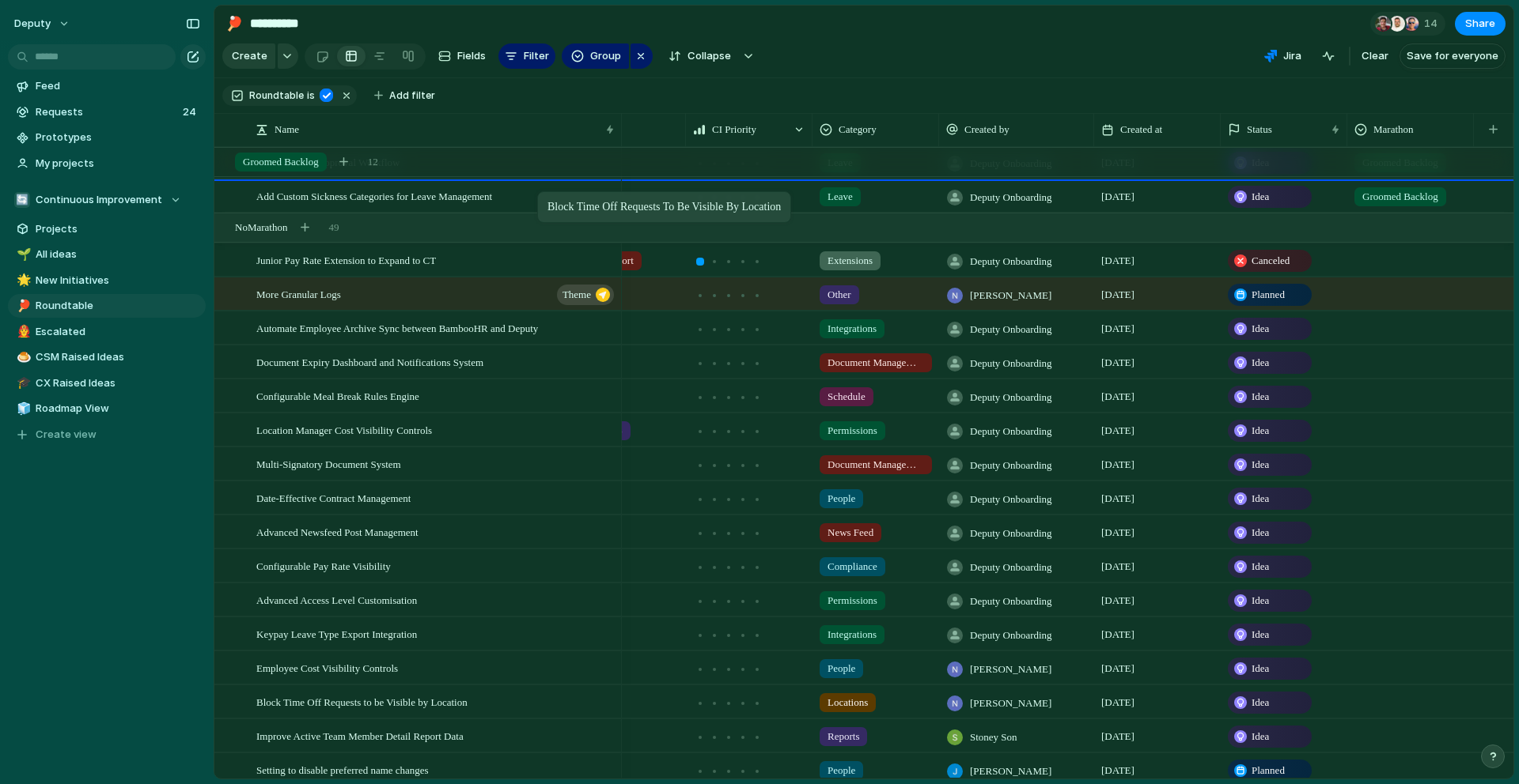
drag, startPoint x: 424, startPoint y: 699, endPoint x: 545, endPoint y: 195, distance: 518.3
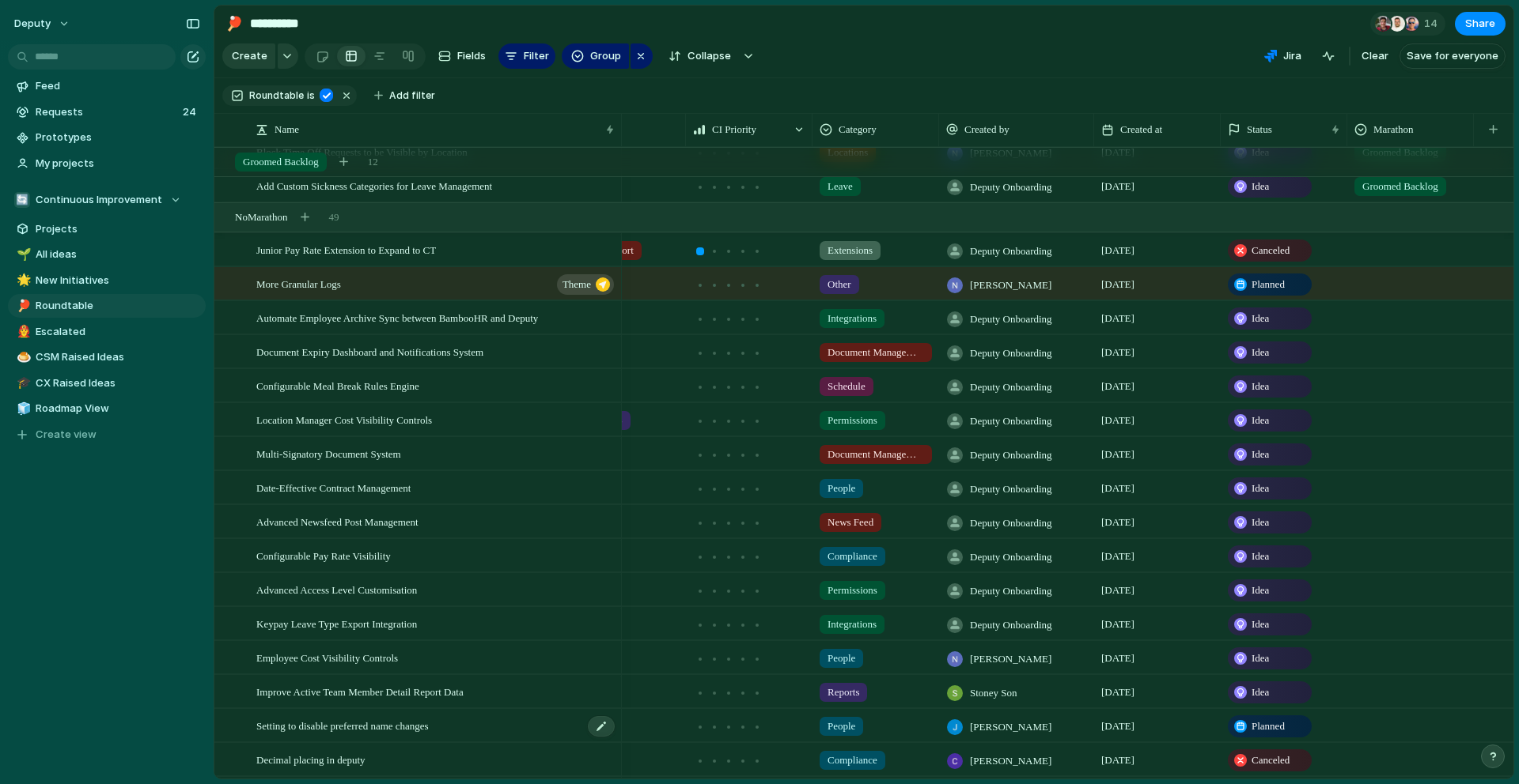
click at [417, 730] on span "Setting to disable preferred name changes" at bounding box center [342, 725] width 172 height 18
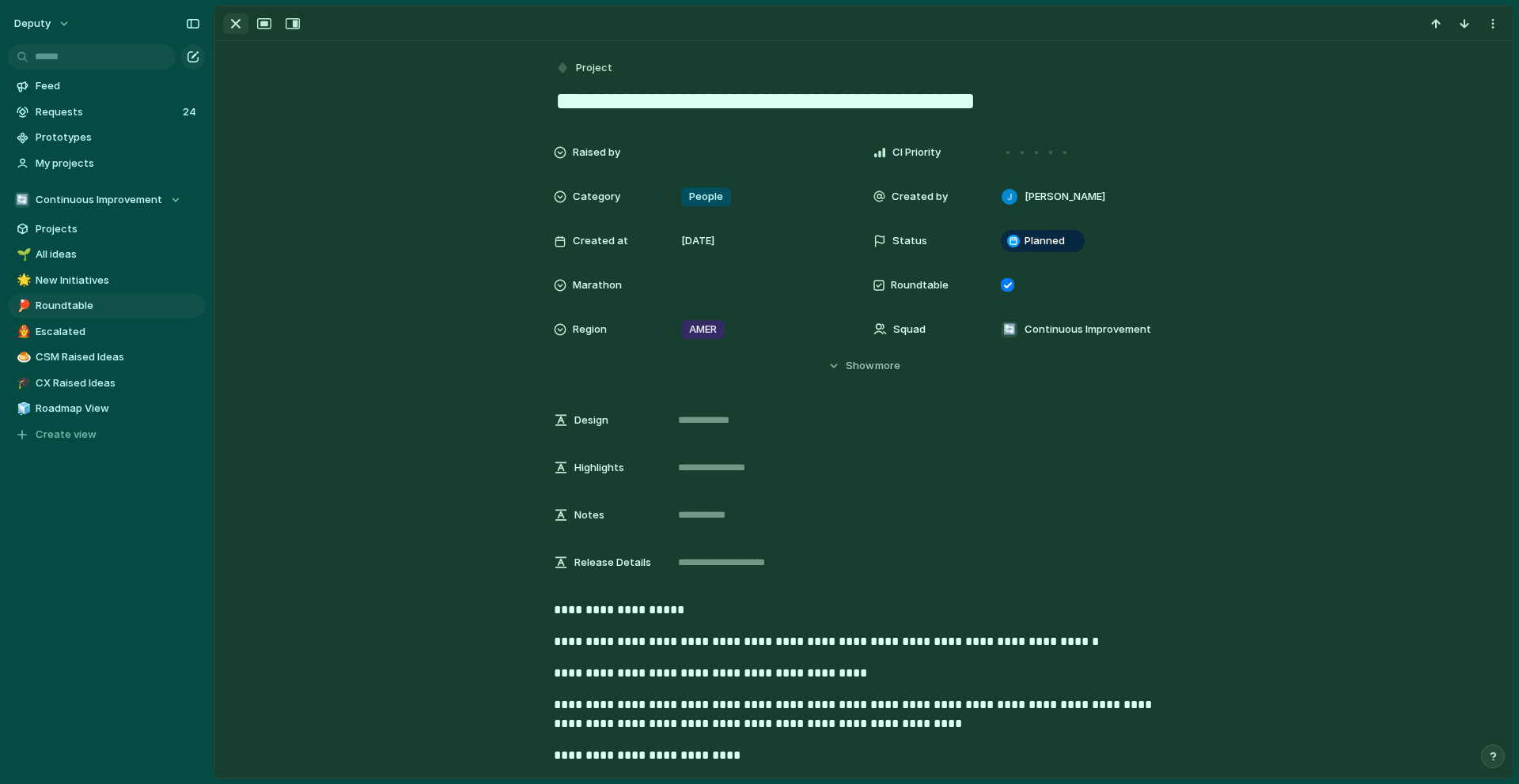
click at [238, 31] on div "button" at bounding box center [236, 23] width 19 height 19
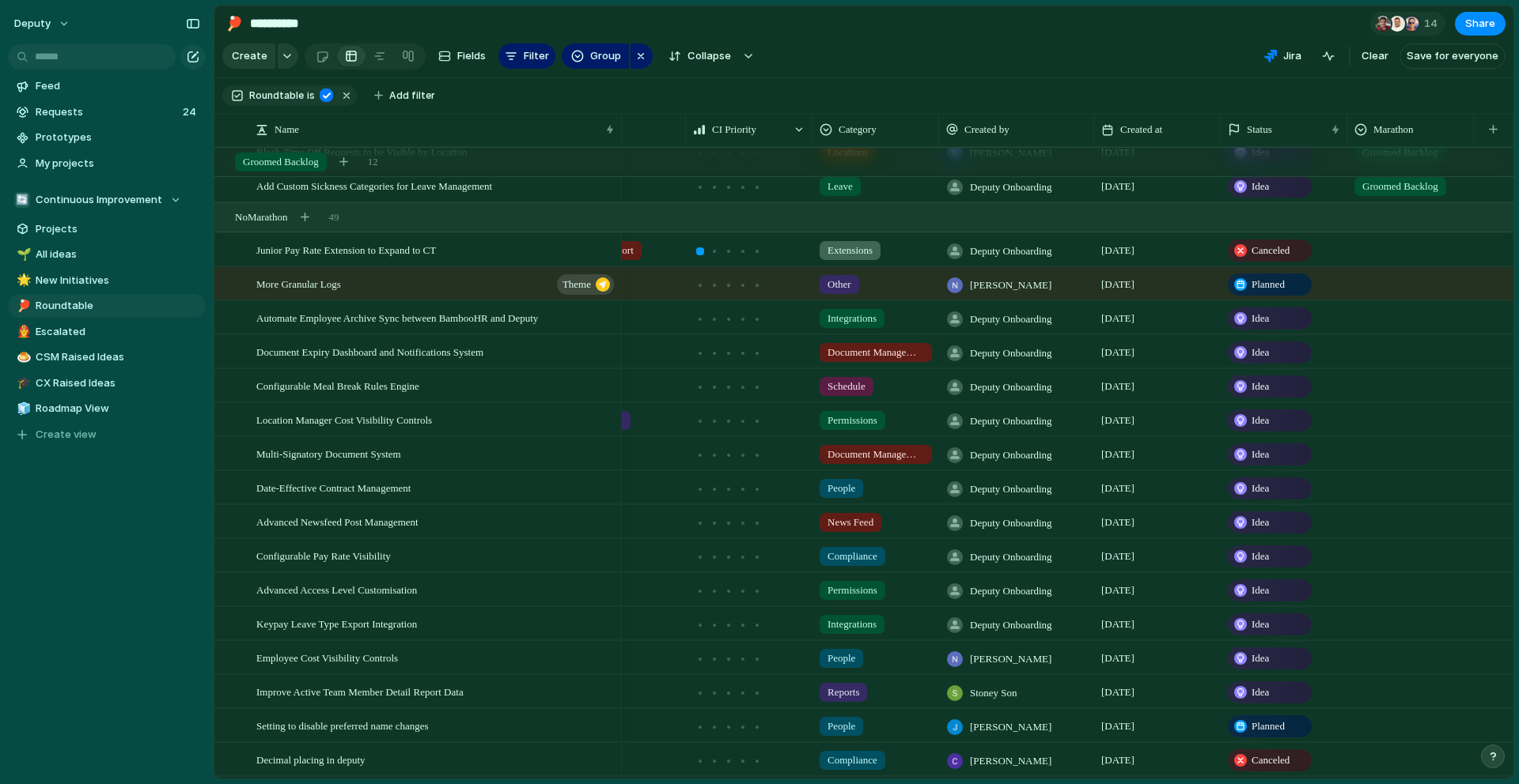
click at [1394, 763] on div at bounding box center [1410, 757] width 125 height 26
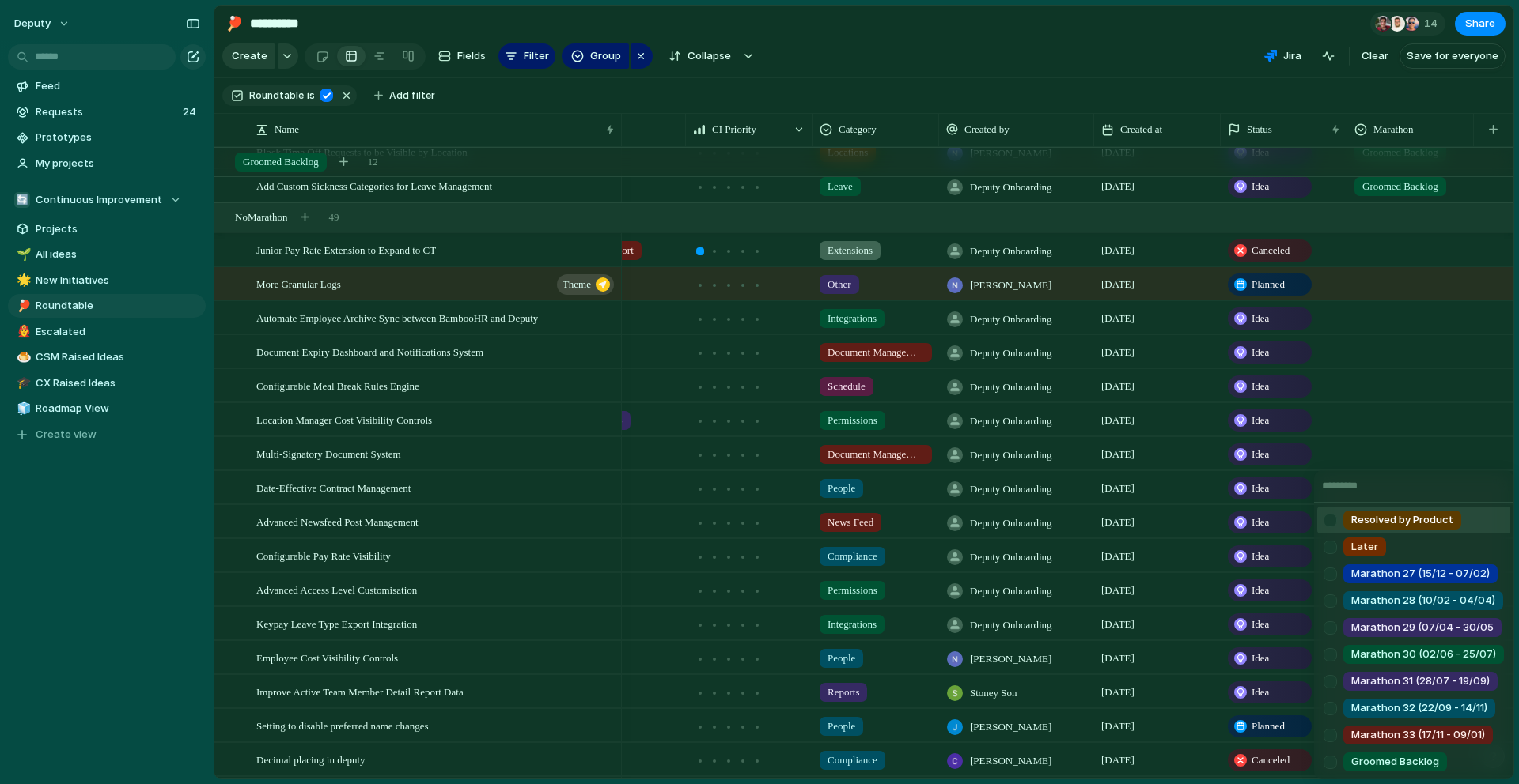
click at [1378, 522] on span "Resolved by Product" at bounding box center [1402, 521] width 102 height 16
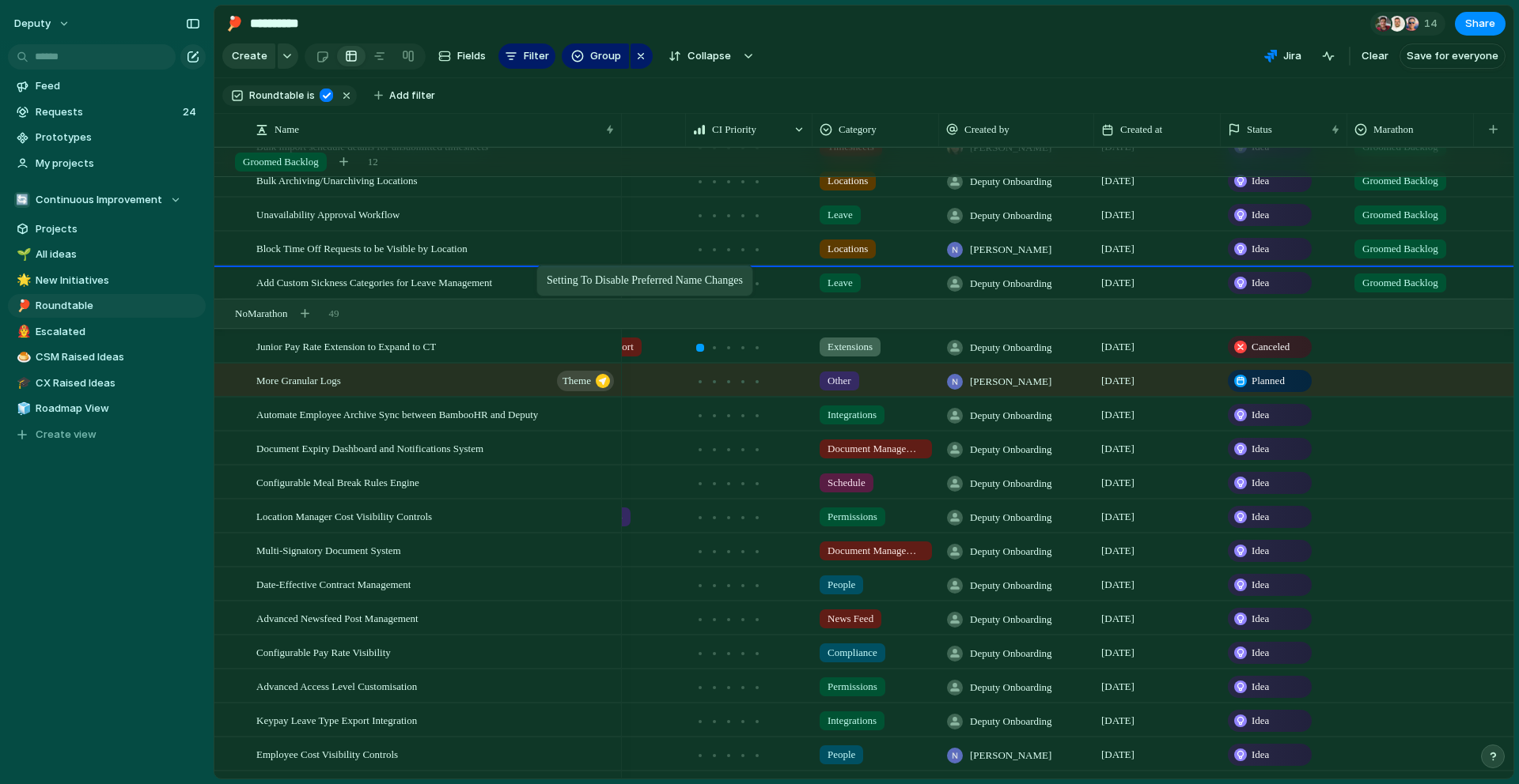
drag, startPoint x: 500, startPoint y: 767, endPoint x: 544, endPoint y: 268, distance: 500.9
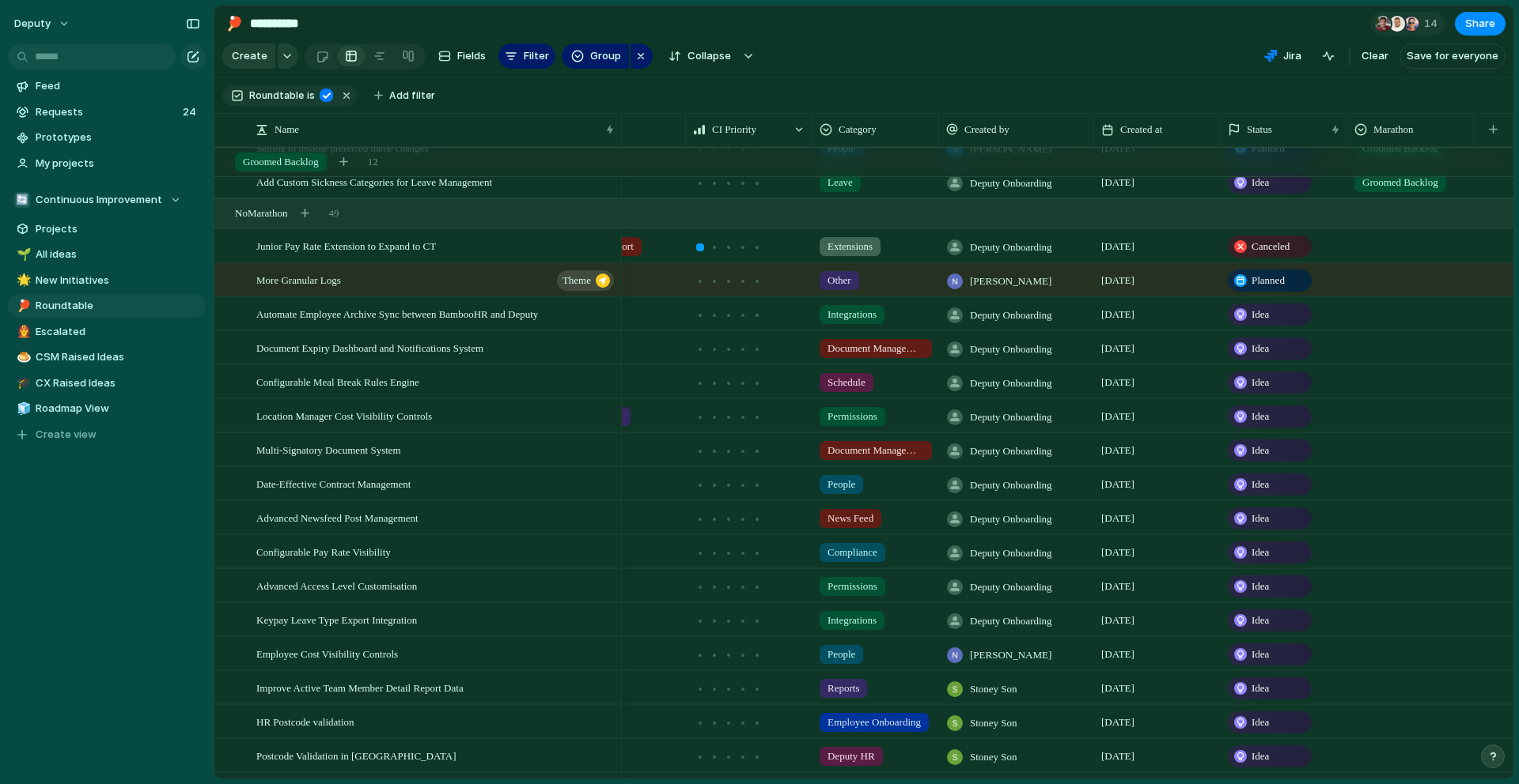
click at [1429, 452] on div at bounding box center [1410, 447] width 125 height 26
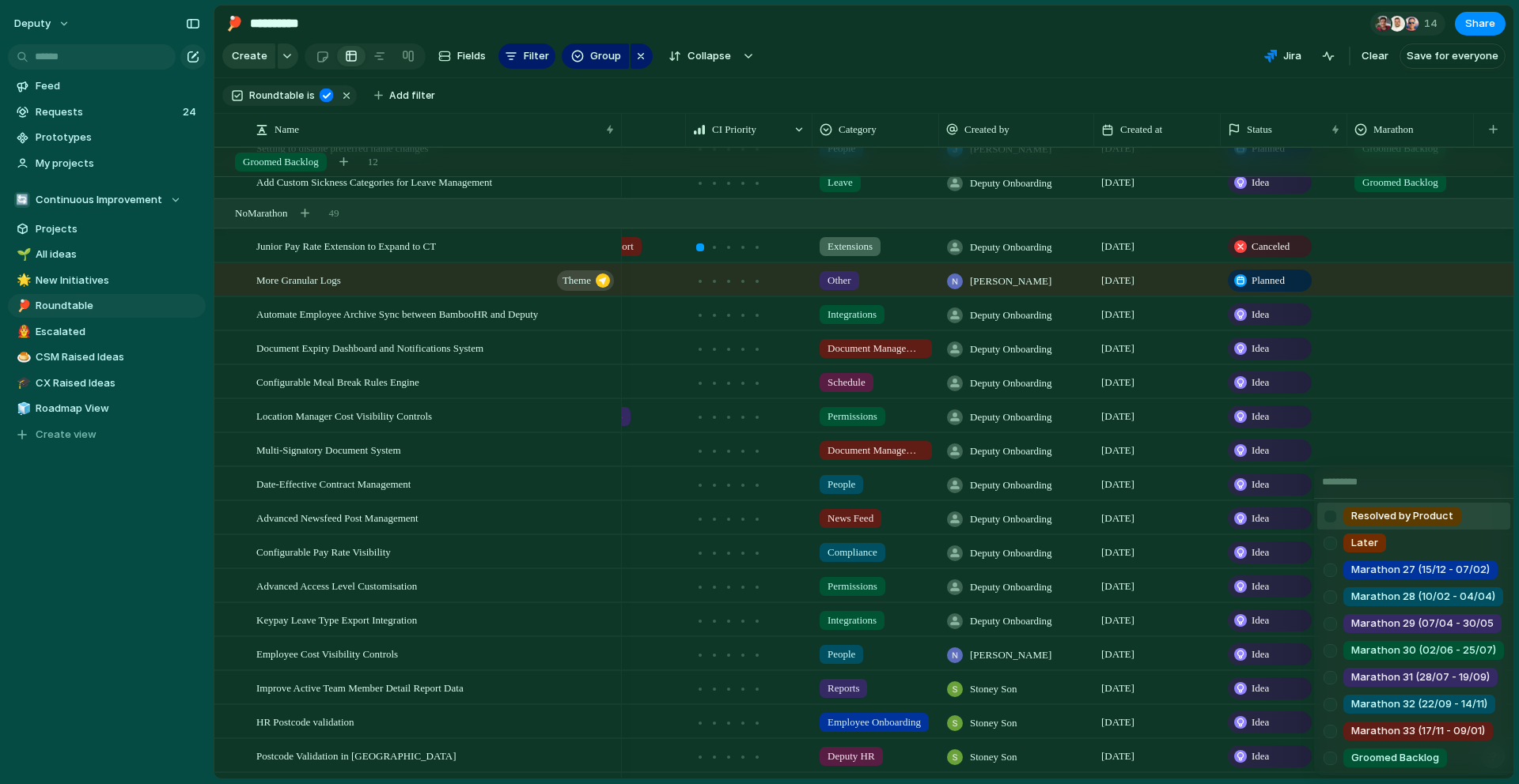
click at [1375, 517] on span "Resolved by Product" at bounding box center [1402, 517] width 102 height 16
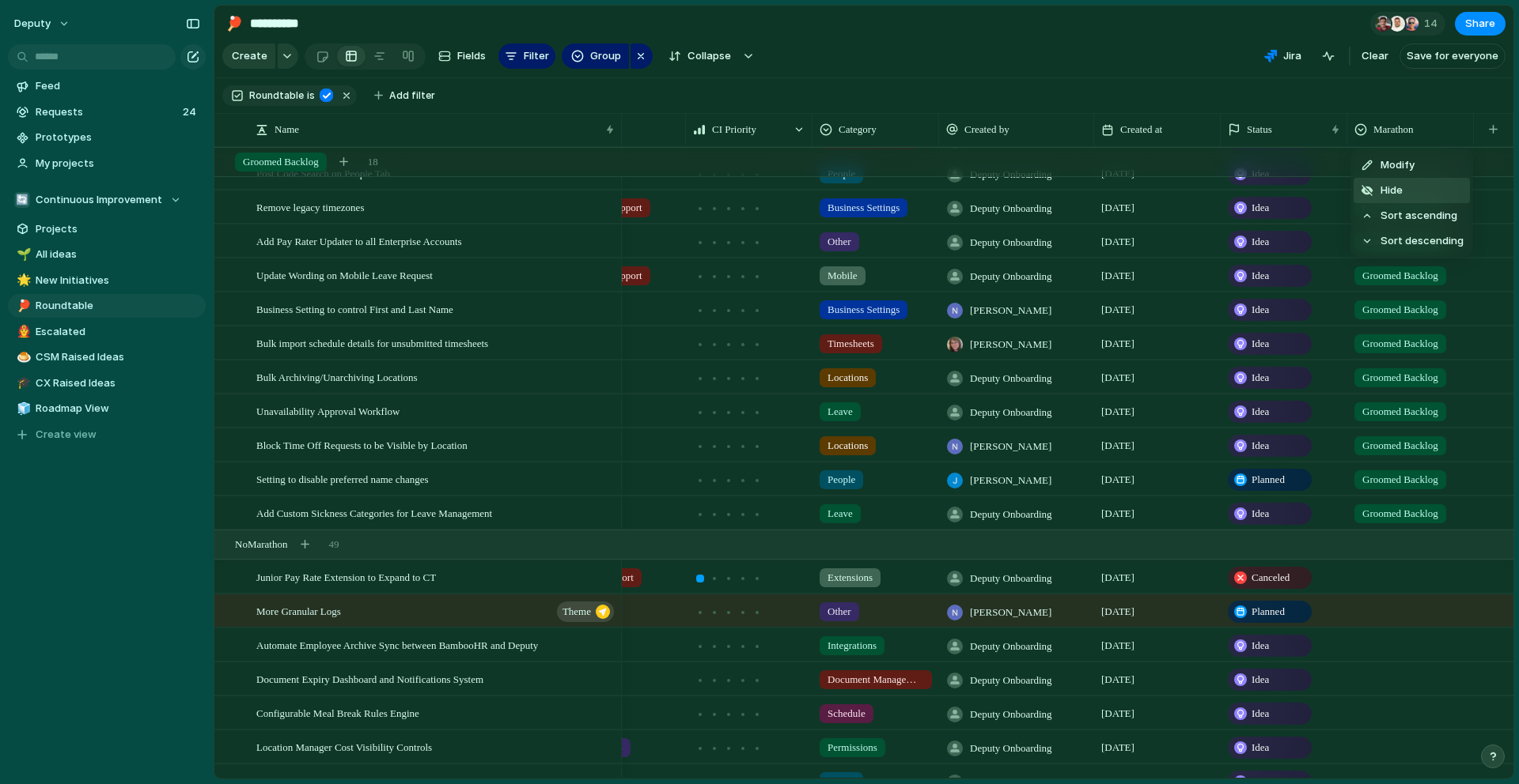
click at [1401, 182] on li "Hide" at bounding box center [1412, 190] width 116 height 25
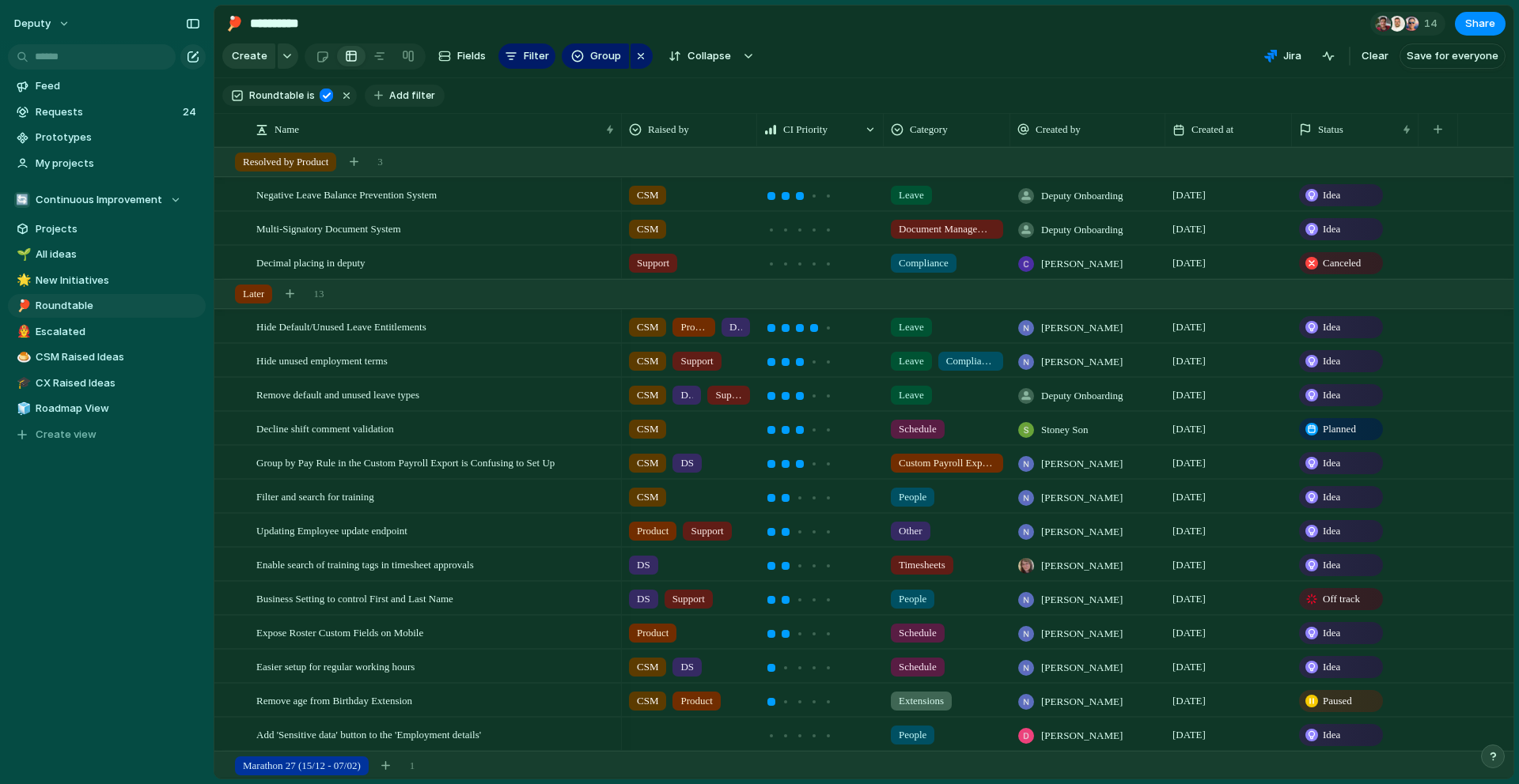
click at [381, 94] on button "Add filter" at bounding box center [404, 96] width 80 height 23
type input "****"
click at [418, 152] on span "Marathon" at bounding box center [434, 150] width 49 height 16
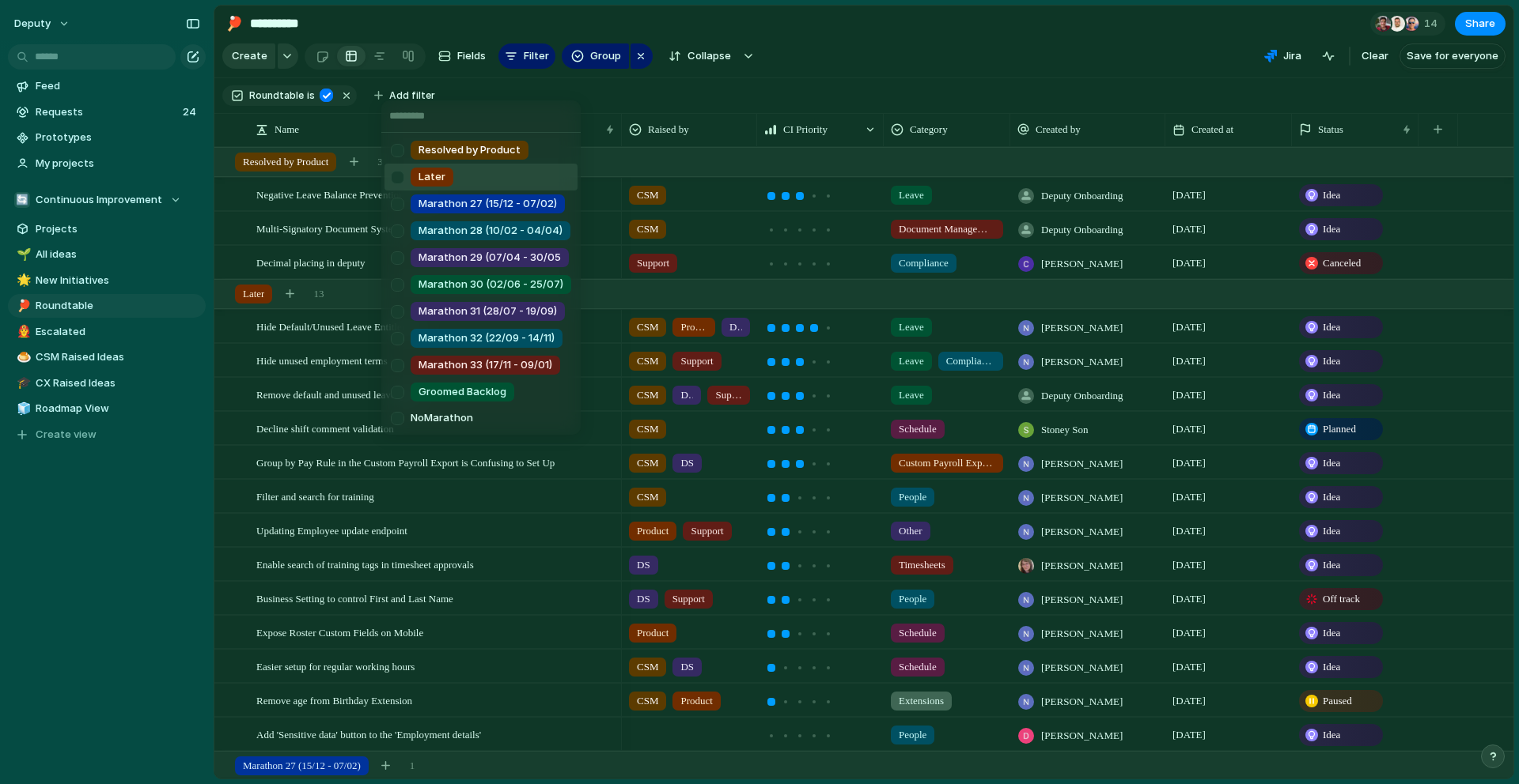
click at [403, 180] on div at bounding box center [397, 177] width 28 height 28
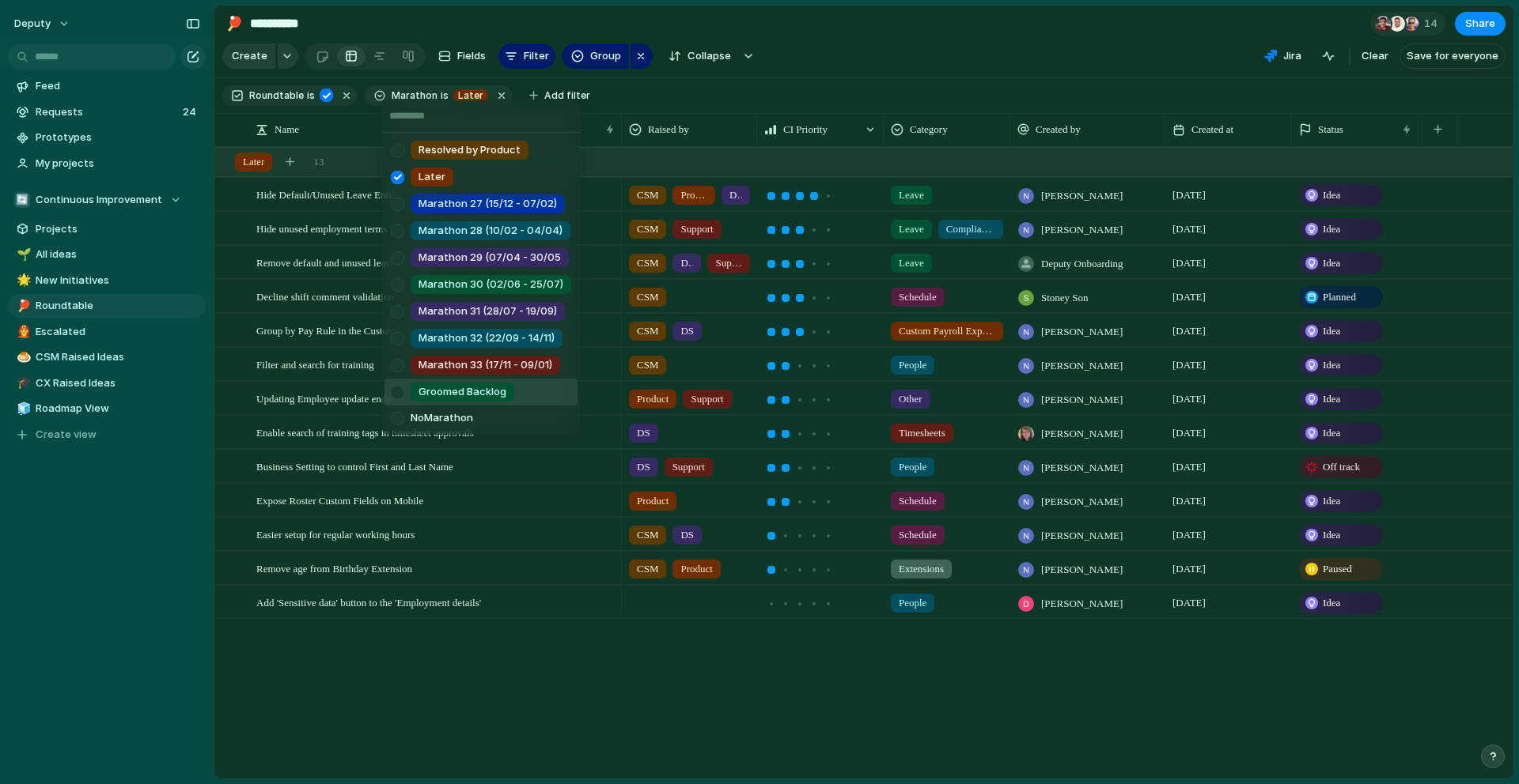
click at [410, 392] on div at bounding box center [397, 392] width 28 height 28
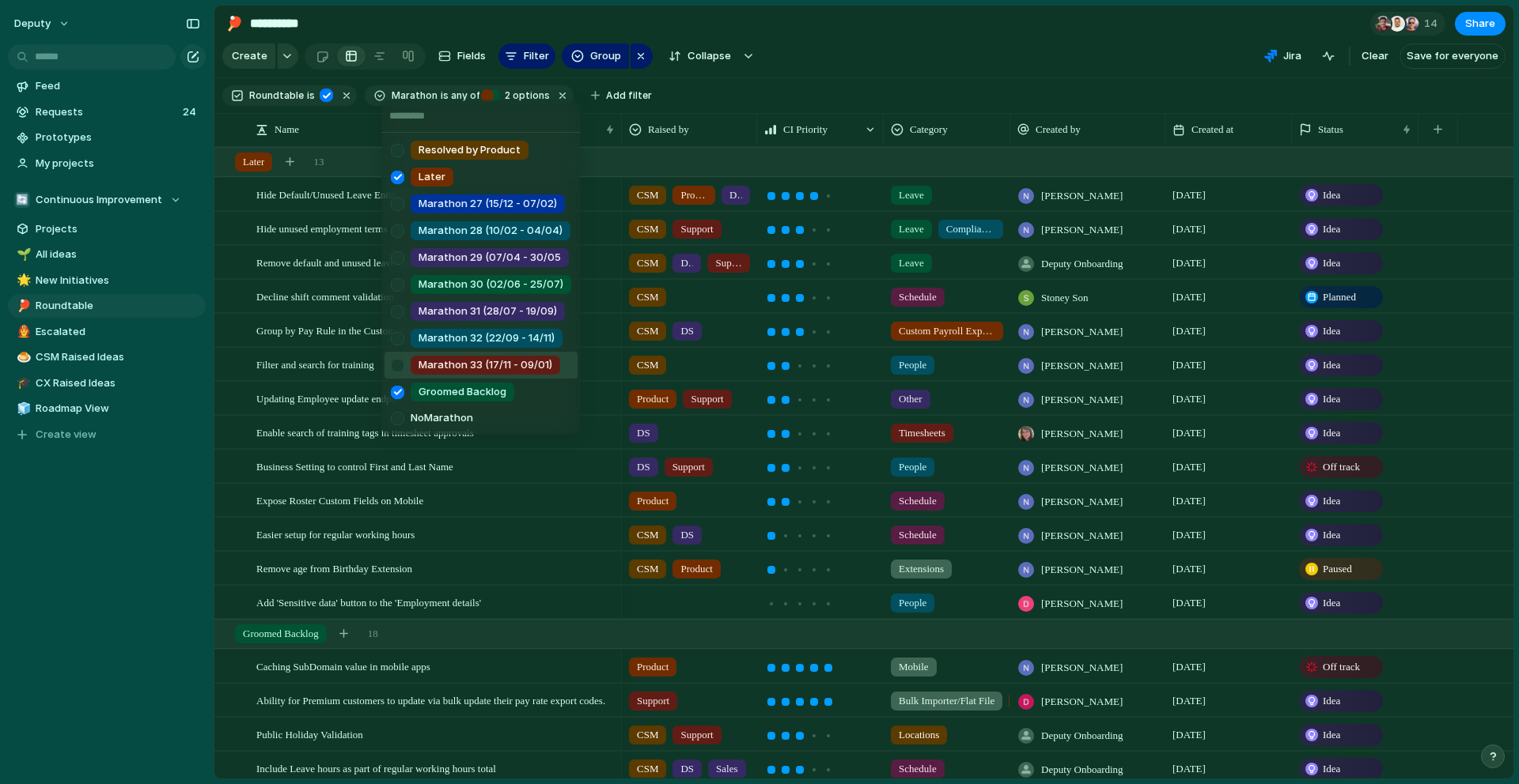
click at [399, 368] on div at bounding box center [397, 365] width 28 height 28
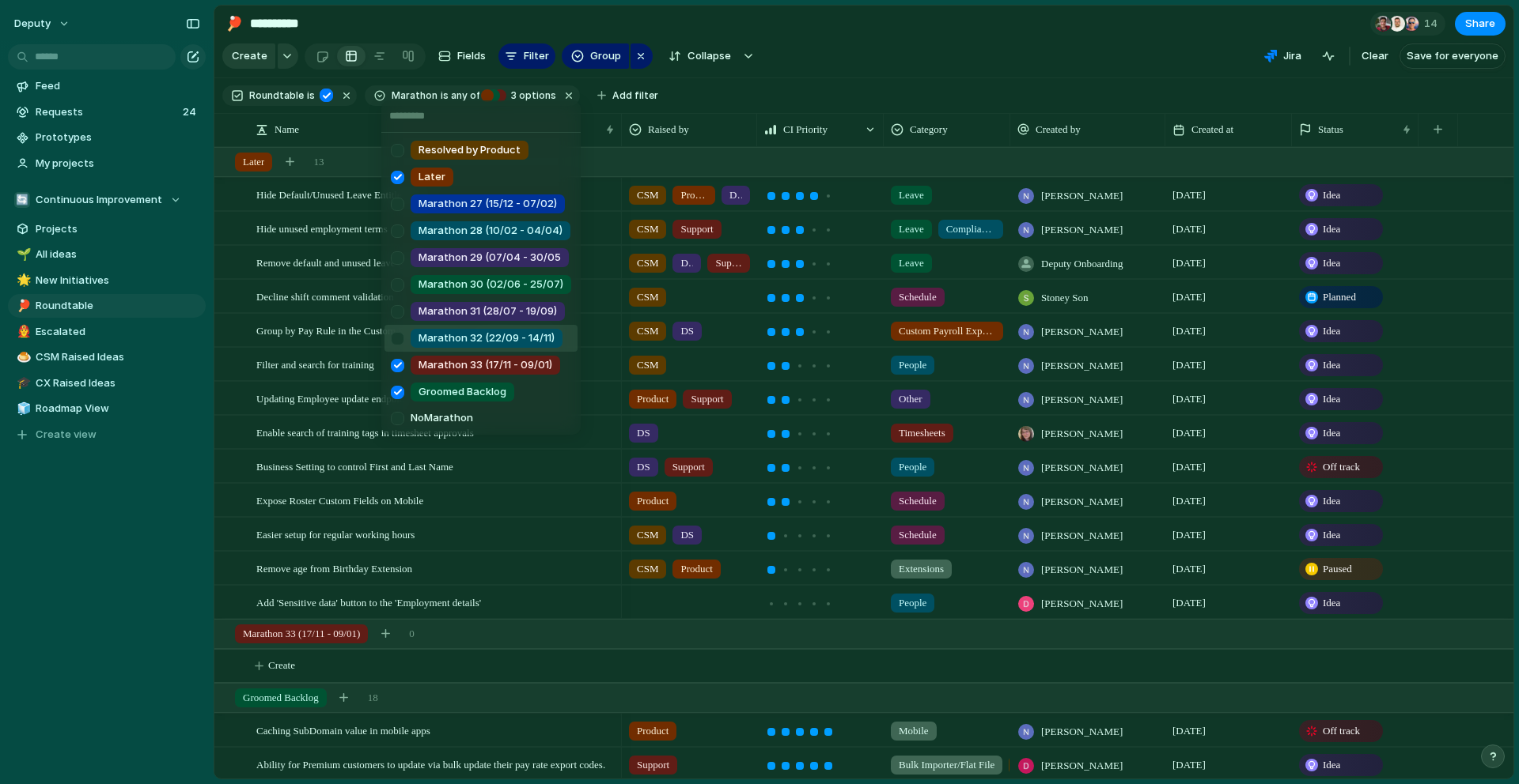
click at [399, 345] on div at bounding box center [397, 338] width 28 height 28
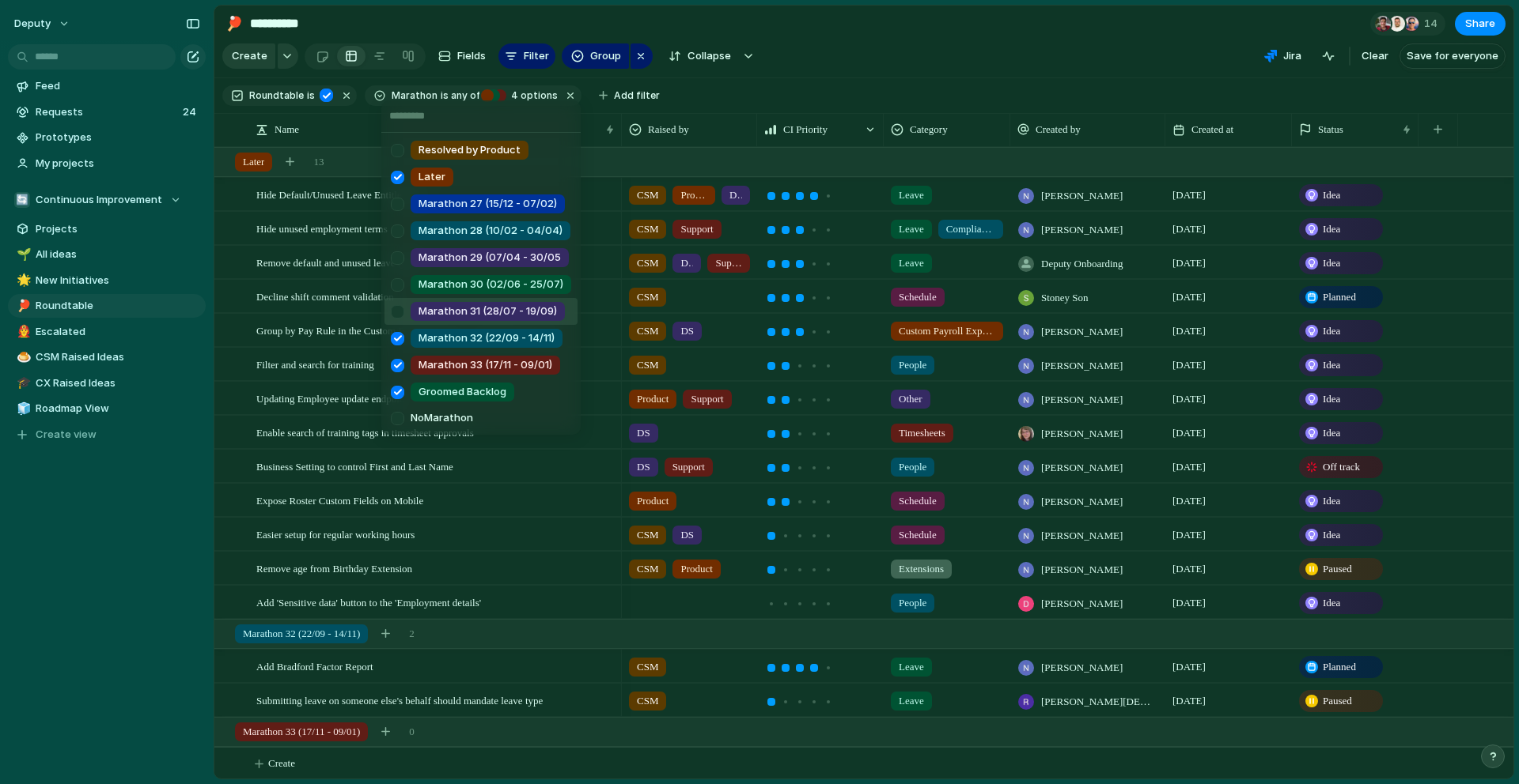
click at [397, 310] on div at bounding box center [397, 311] width 28 height 28
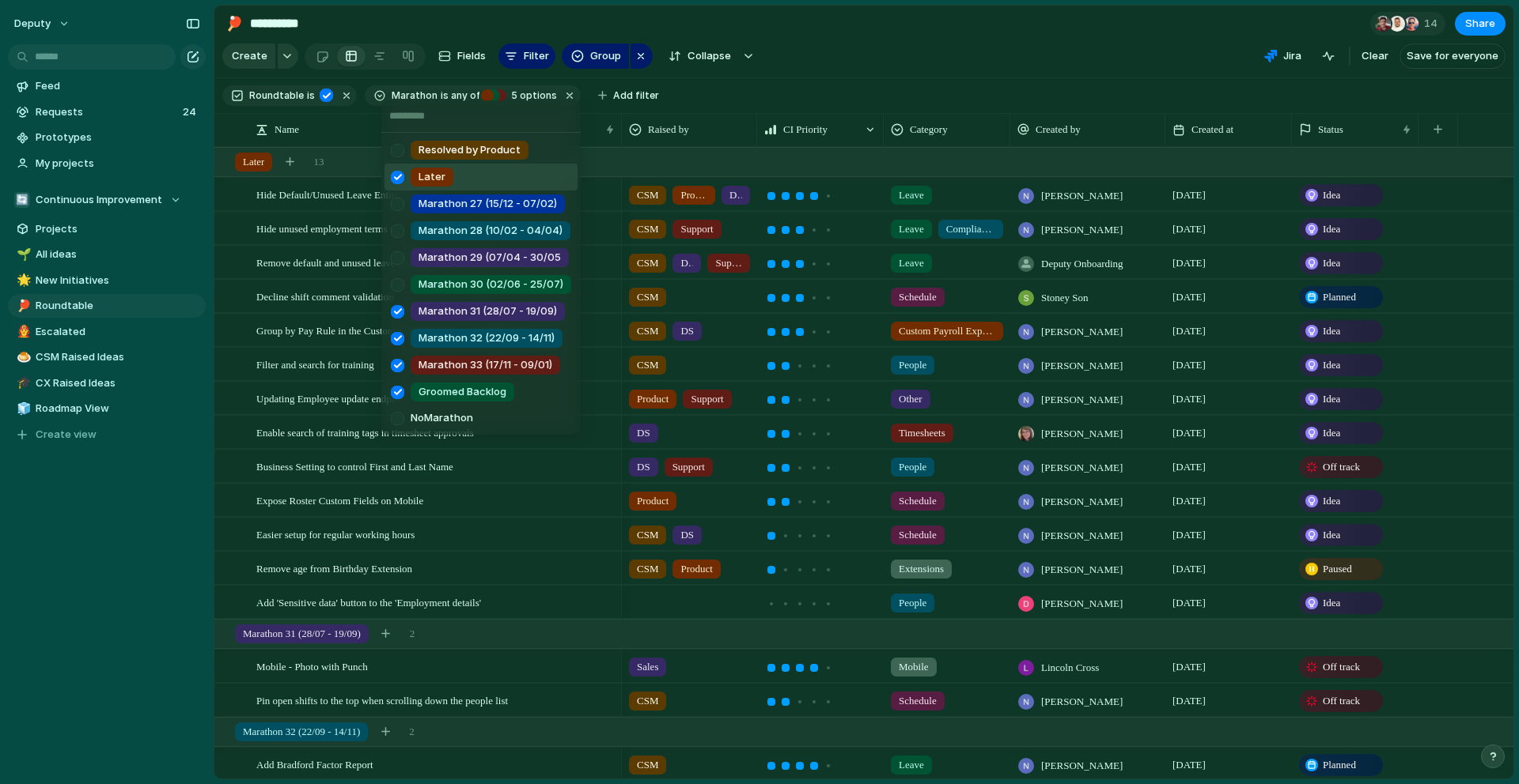
click at [769, 77] on div "Resolved by Product Later Marathon 27 (15/12 - 07/02) Marathon 28 (10/02 - 04/0…" at bounding box center [759, 392] width 1519 height 784
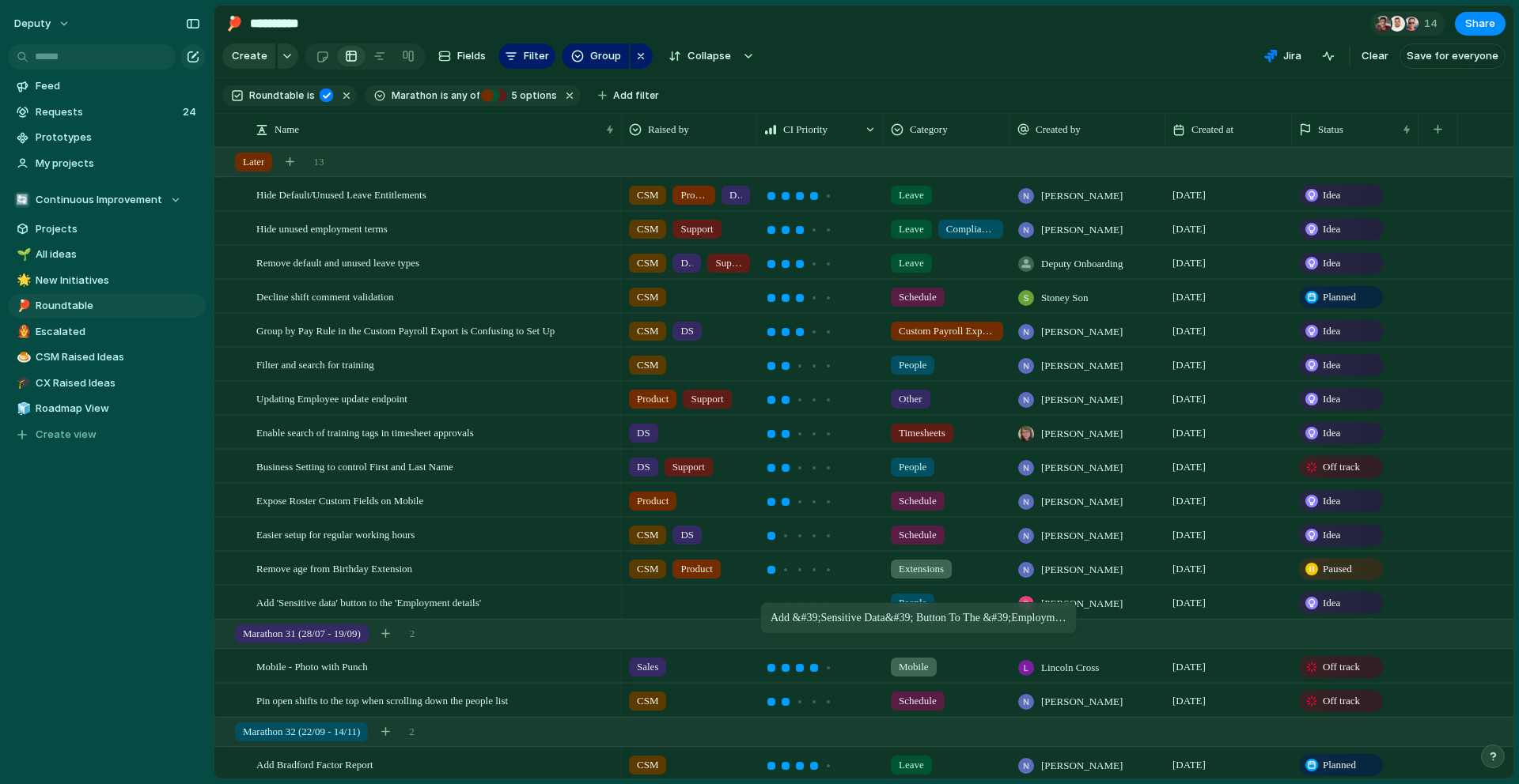
drag, startPoint x: 778, startPoint y: 606, endPoint x: 768, endPoint y: 605, distance: 10.0
click at [768, 605] on div at bounding box center [771, 604] width 8 height 8
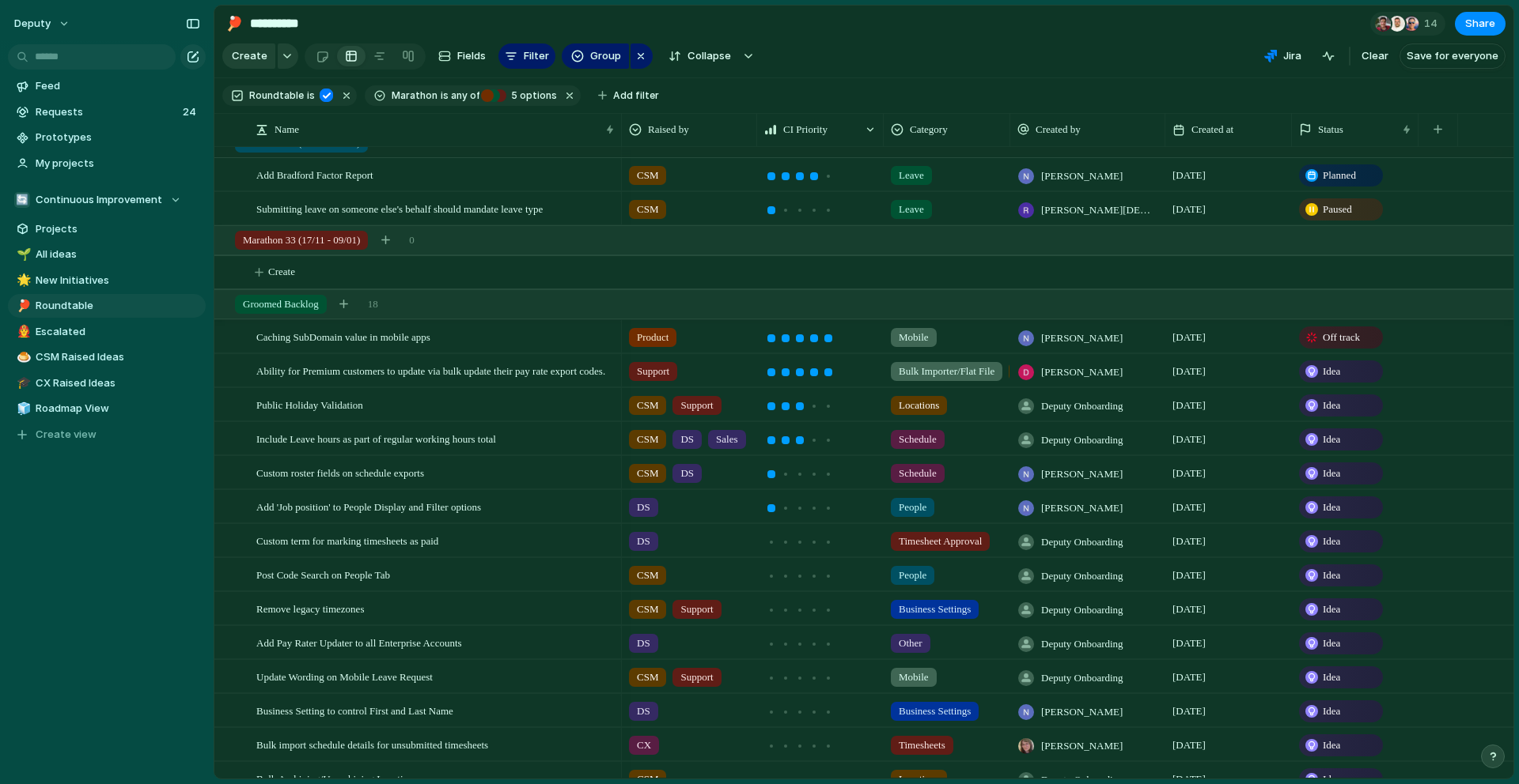
scroll to position [730, 0]
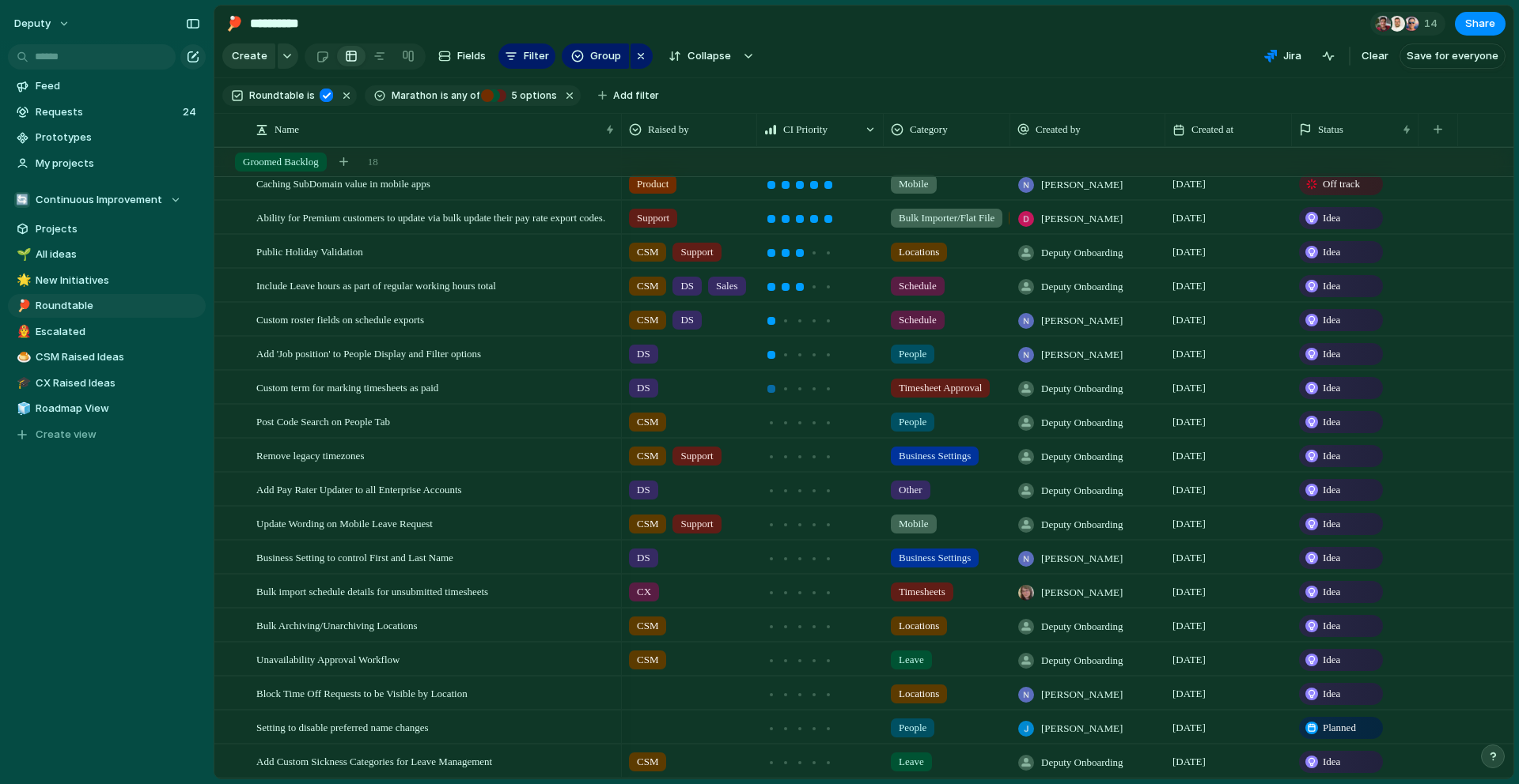
click at [773, 391] on div at bounding box center [771, 389] width 8 height 8
click at [772, 423] on div at bounding box center [772, 423] width 4 height 4
click at [792, 458] on div at bounding box center [800, 457] width 14 height 14
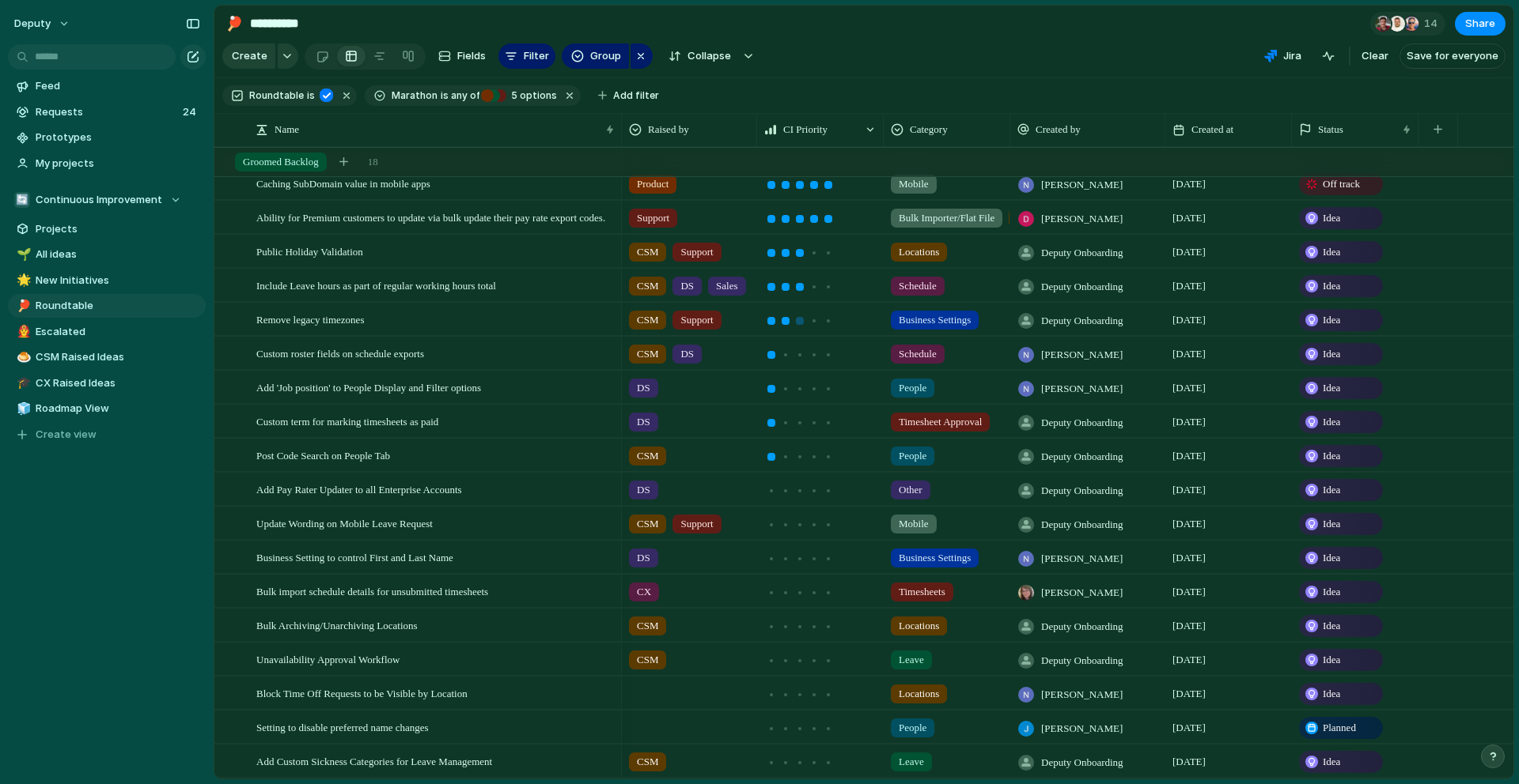
click at [784, 321] on div at bounding box center [785, 320] width 8 height 8
click at [784, 490] on div at bounding box center [785, 491] width 8 height 8
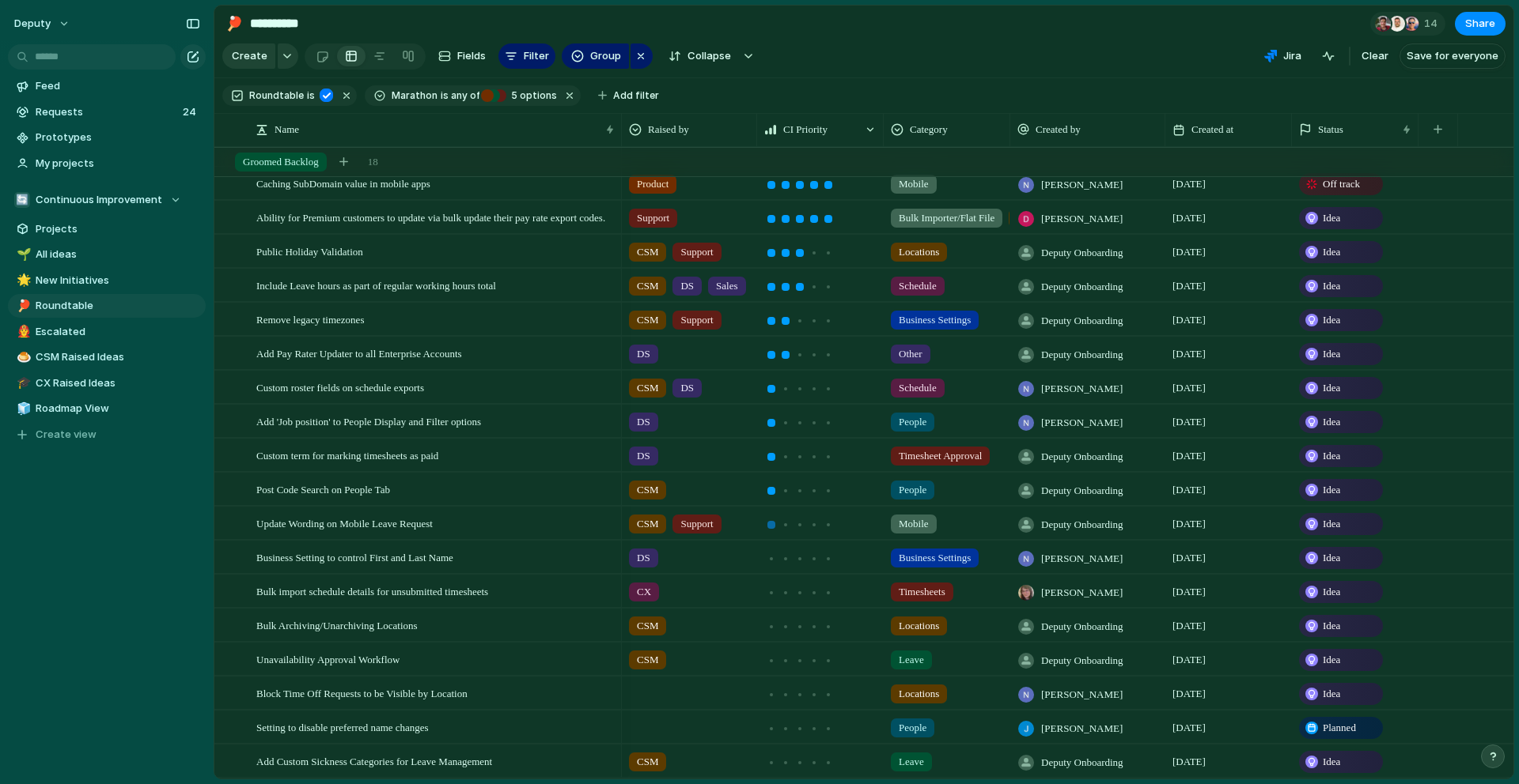
click at [771, 525] on div at bounding box center [771, 525] width 8 height 8
click at [787, 559] on div at bounding box center [785, 558] width 8 height 8
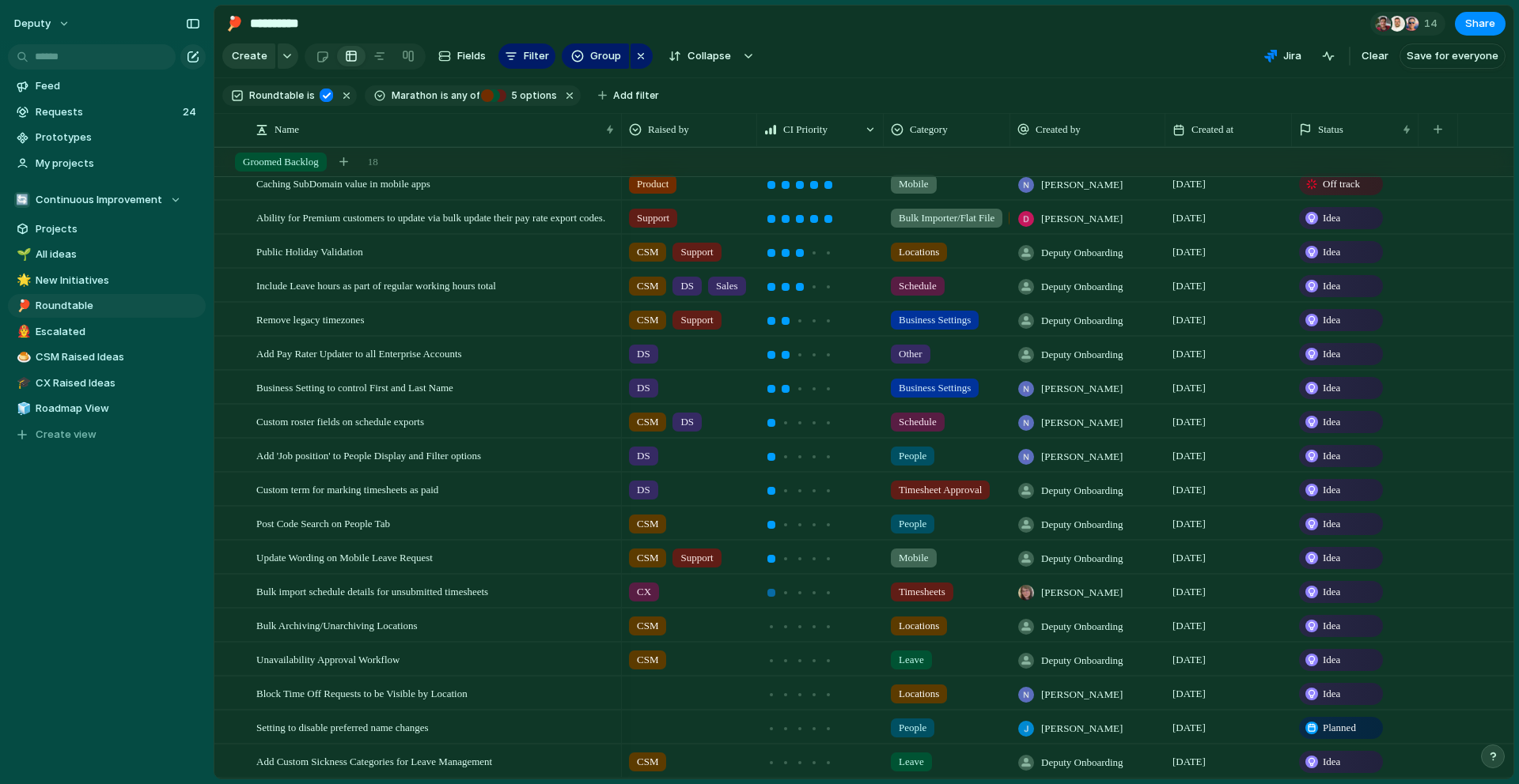
click at [777, 592] on div at bounding box center [772, 593] width 14 height 14
click at [796, 629] on div at bounding box center [800, 627] width 8 height 8
